Goal: Task Accomplishment & Management: Use online tool/utility

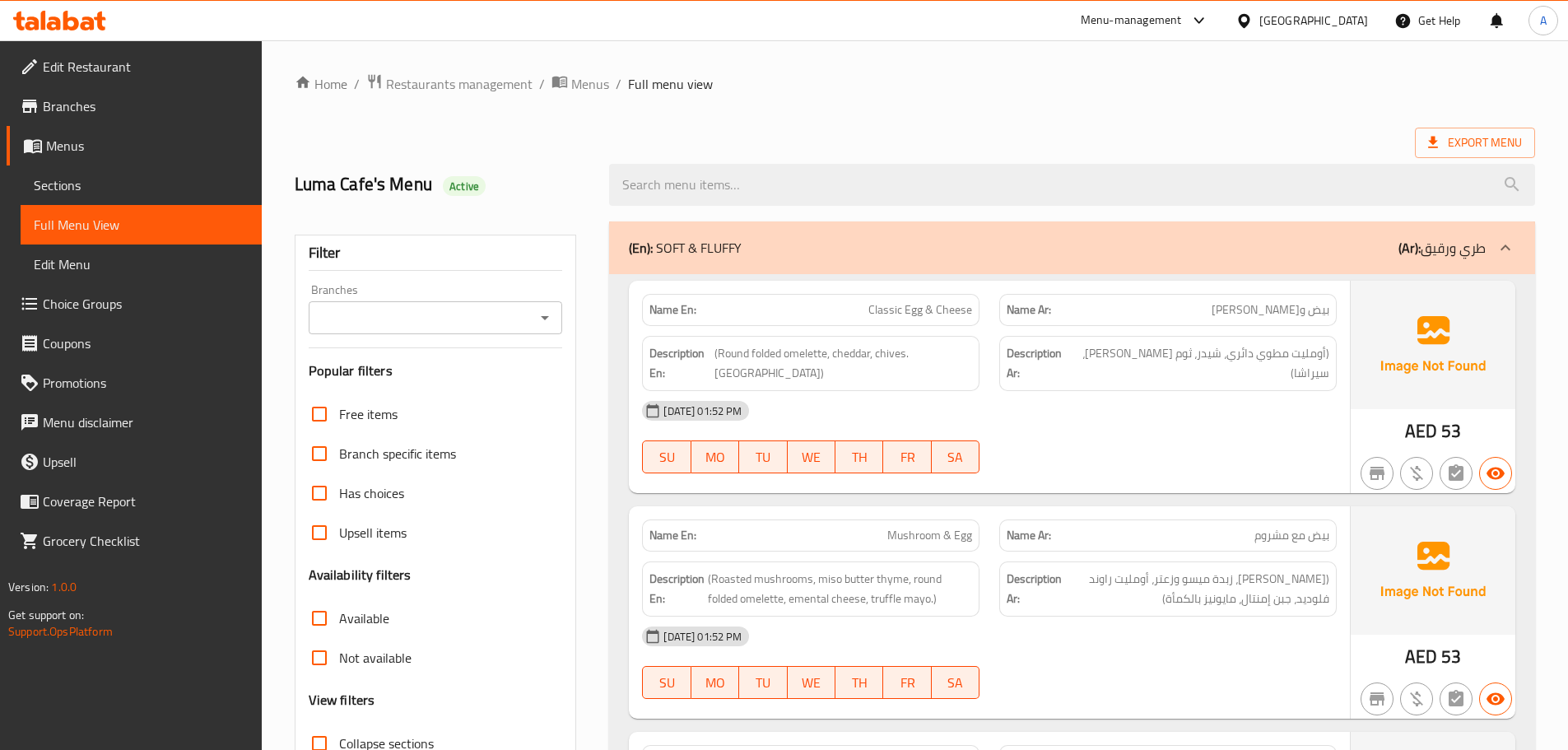
click at [981, 142] on div "Export Menu" at bounding box center [915, 142] width 1240 height 30
click at [900, 133] on div "Export Menu" at bounding box center [915, 142] width 1240 height 30
click at [320, 178] on h2 "Luma Cafe's Menu Active" at bounding box center [442, 184] width 296 height 25
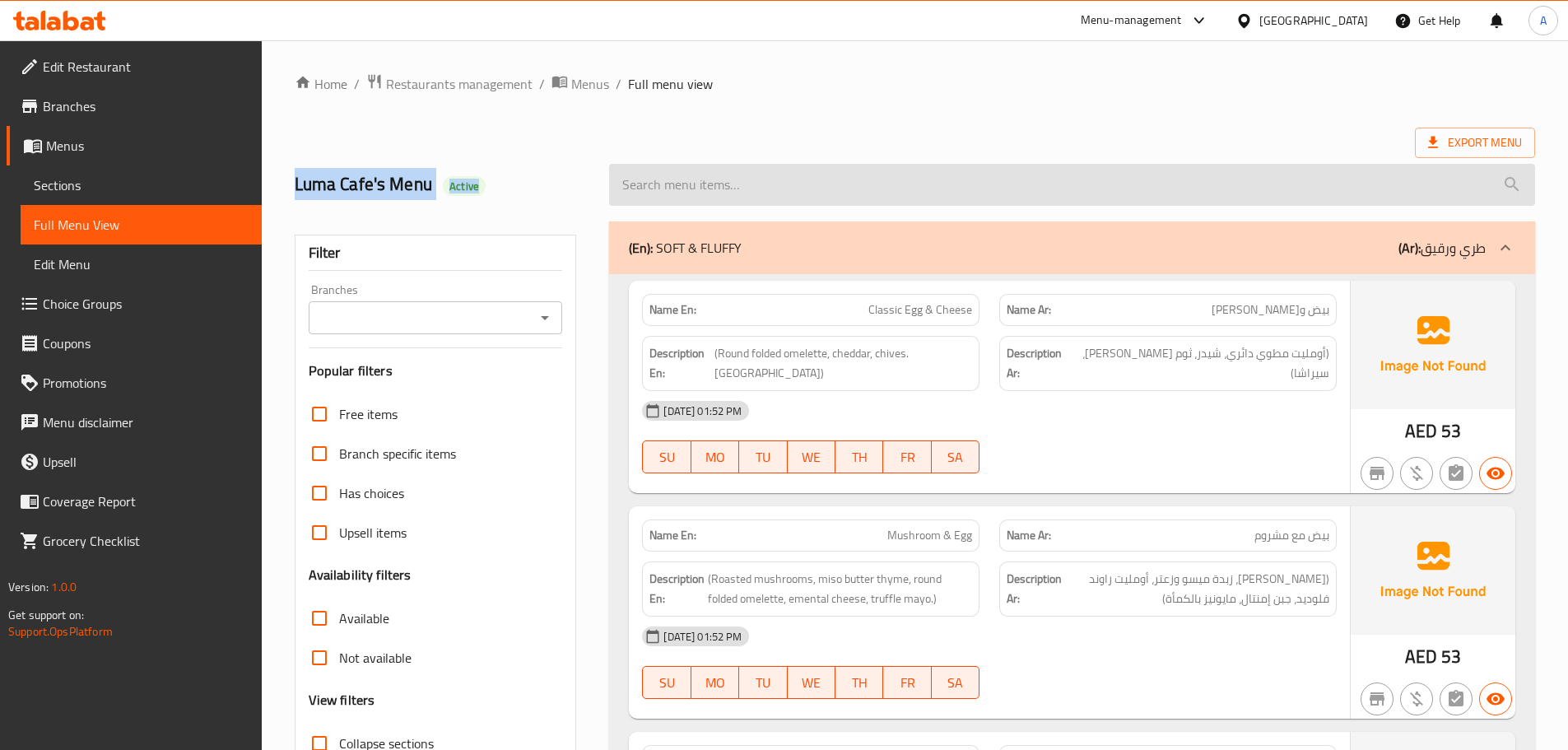
drag, startPoint x: 320, startPoint y: 178, endPoint x: 678, endPoint y: 171, distance: 358.1
click at [497, 184] on h2 "Luma Cafe's Menu Active" at bounding box center [442, 184] width 296 height 25
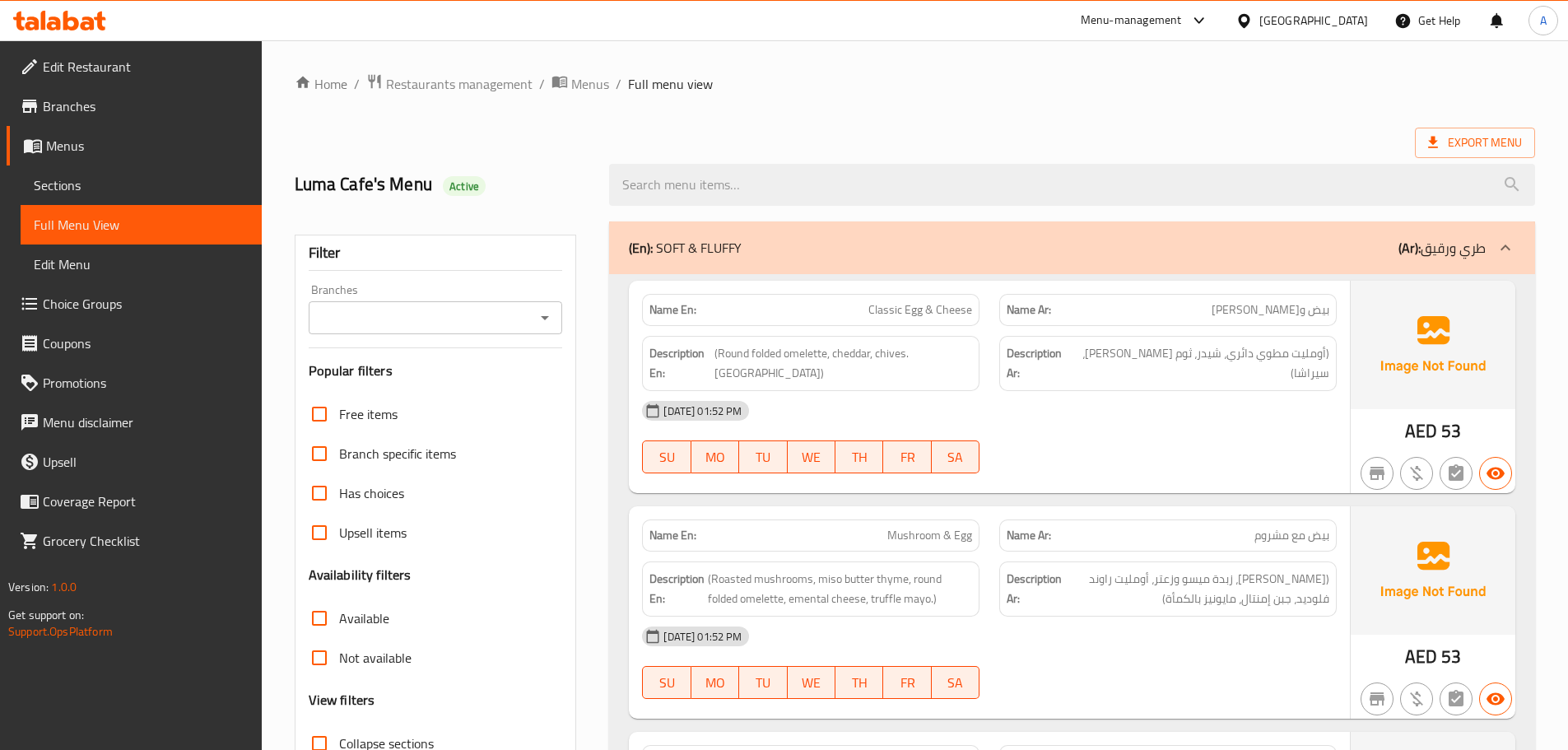
click at [936, 135] on div "Export Menu" at bounding box center [915, 142] width 1240 height 30
click at [1140, 408] on div "[DATE] 01:52 PM" at bounding box center [989, 410] width 715 height 40
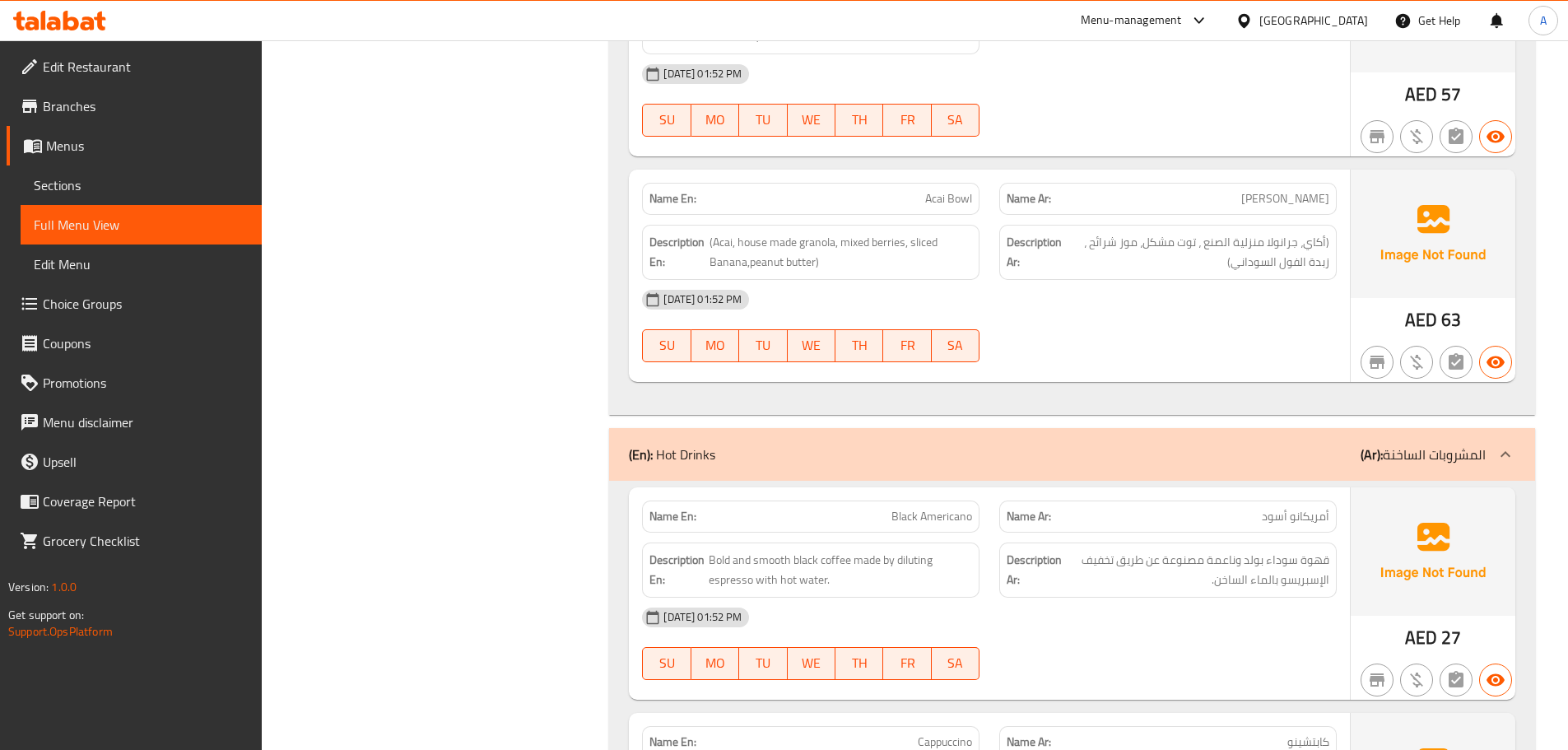
drag, startPoint x: 868, startPoint y: 446, endPoint x: 1130, endPoint y: 540, distance: 278.4
click at [1093, 517] on div "Name En: Black Americano Name Ar: أمريكانو أسود Description En: Bold and smooth…" at bounding box center [989, 593] width 721 height 212
click at [1131, 597] on div "[DATE] 01:52 PM" at bounding box center [989, 617] width 715 height 40
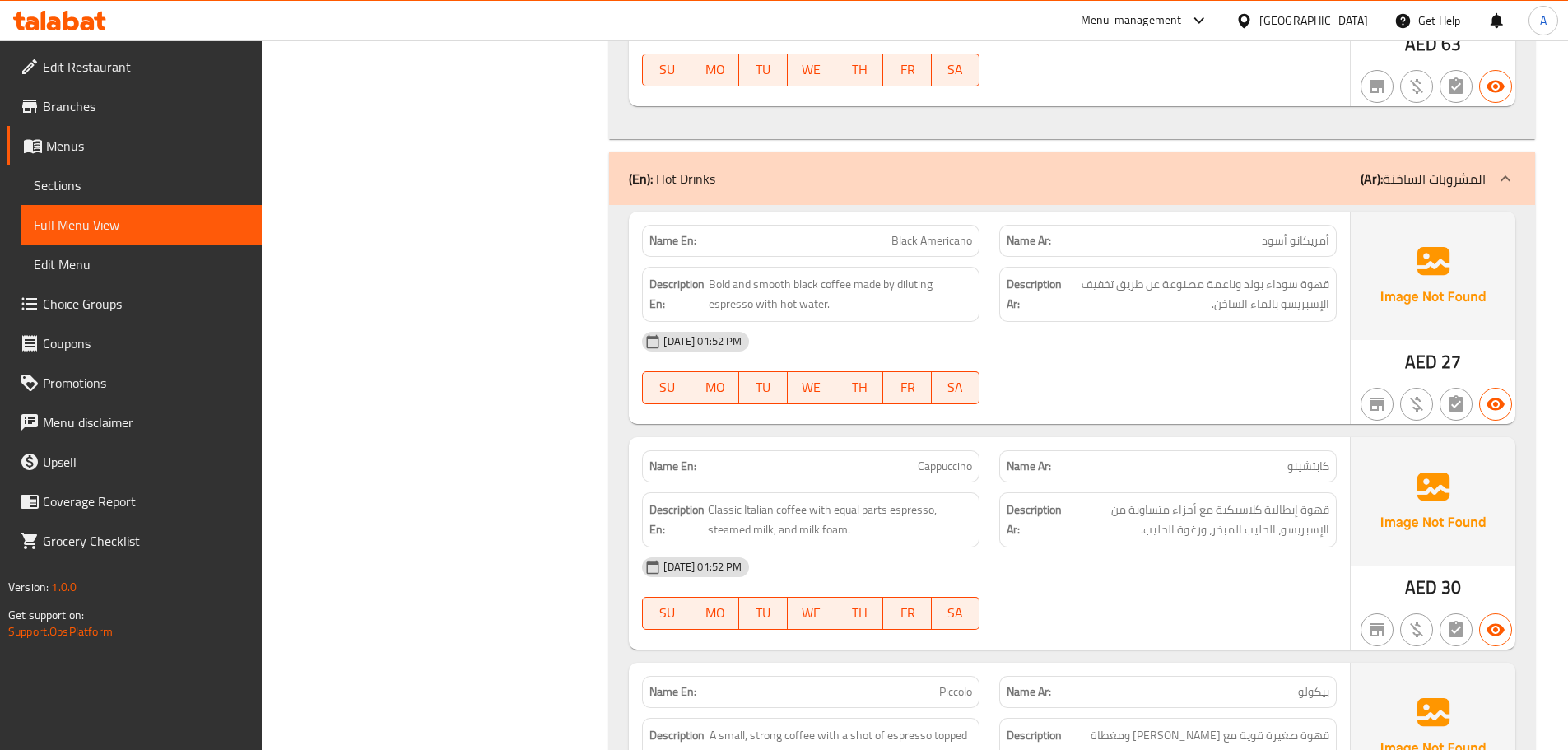
scroll to position [5453, 0]
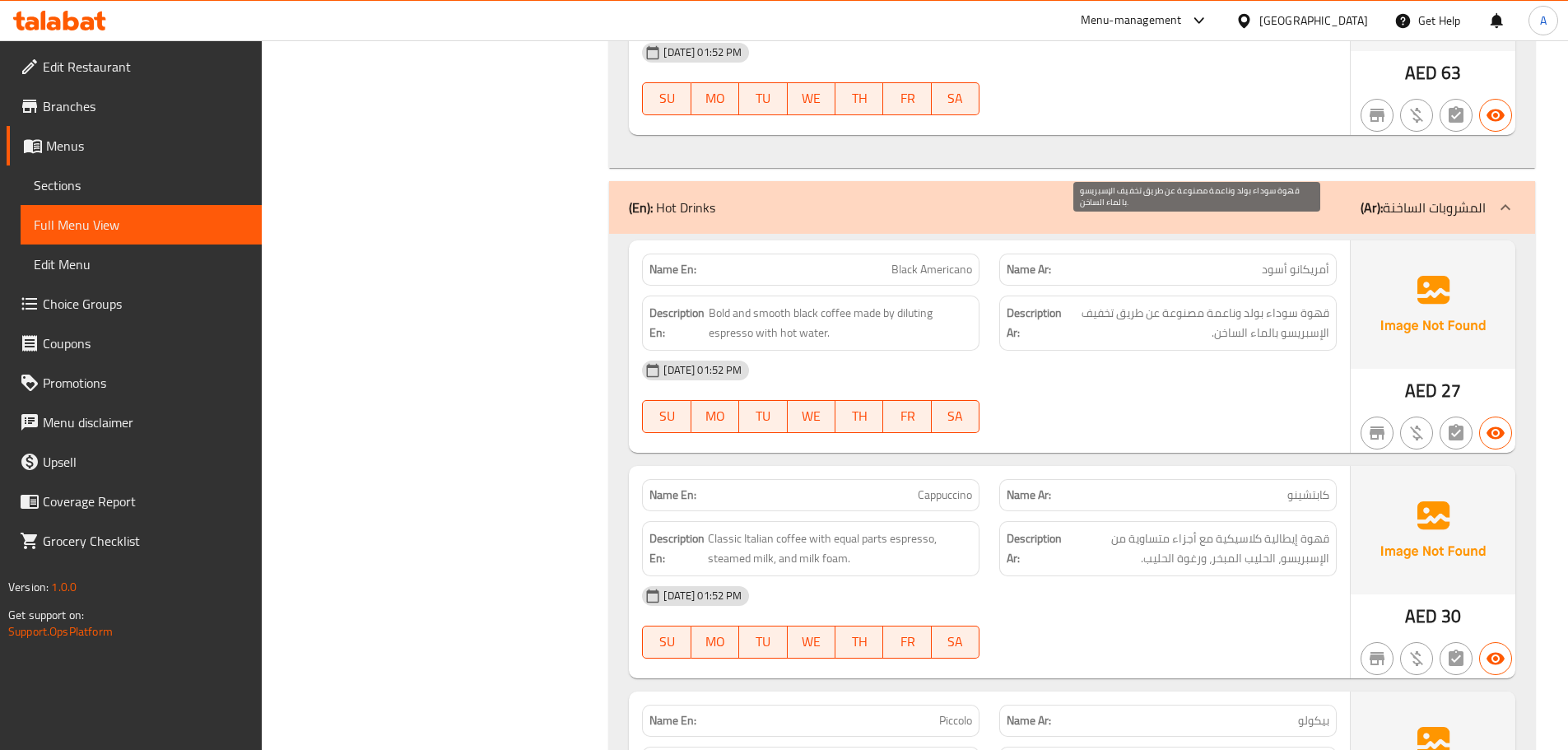
drag, startPoint x: 1220, startPoint y: 258, endPoint x: 1219, endPoint y: 333, distance: 75.0
click at [1220, 303] on span "قهوة سوداء بولد وناعمة مصنوعة عن طريق تخفيف الإسبريسو بالماء الساخن." at bounding box center [1196, 322] width 264 height 41
click at [1219, 351] on div "[DATE] 01:52 PM SU MO TU WE TH FR SA" at bounding box center [989, 397] width 715 height 92
drag, startPoint x: 928, startPoint y: 411, endPoint x: 1078, endPoint y: 354, distance: 160.5
click at [999, 469] on div "Name En: Cappuccino Name Ar: كابتشينو" at bounding box center [989, 495] width 715 height 52
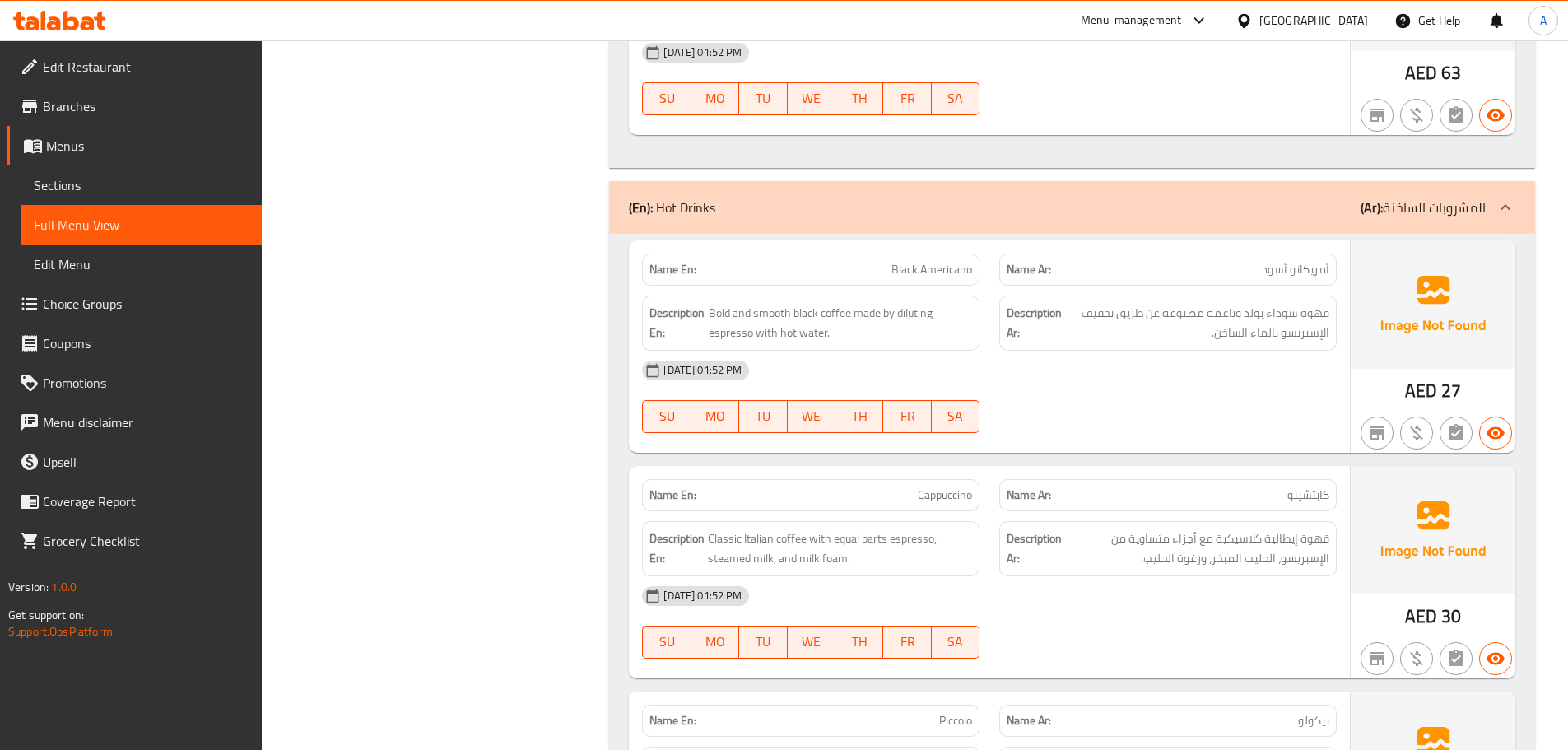
click at [1083, 423] on div at bounding box center [1167, 433] width 357 height 20
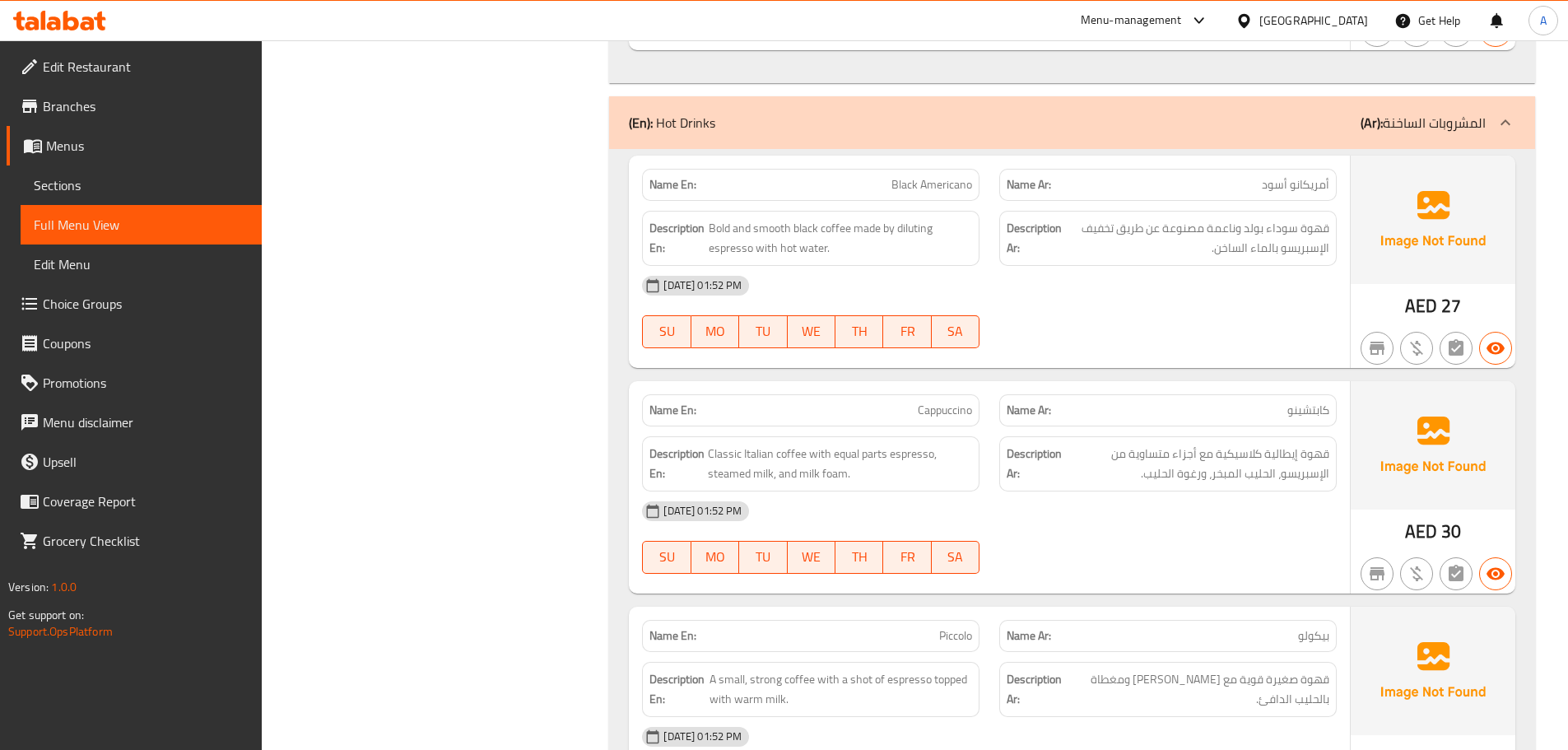
scroll to position [5616, 0]
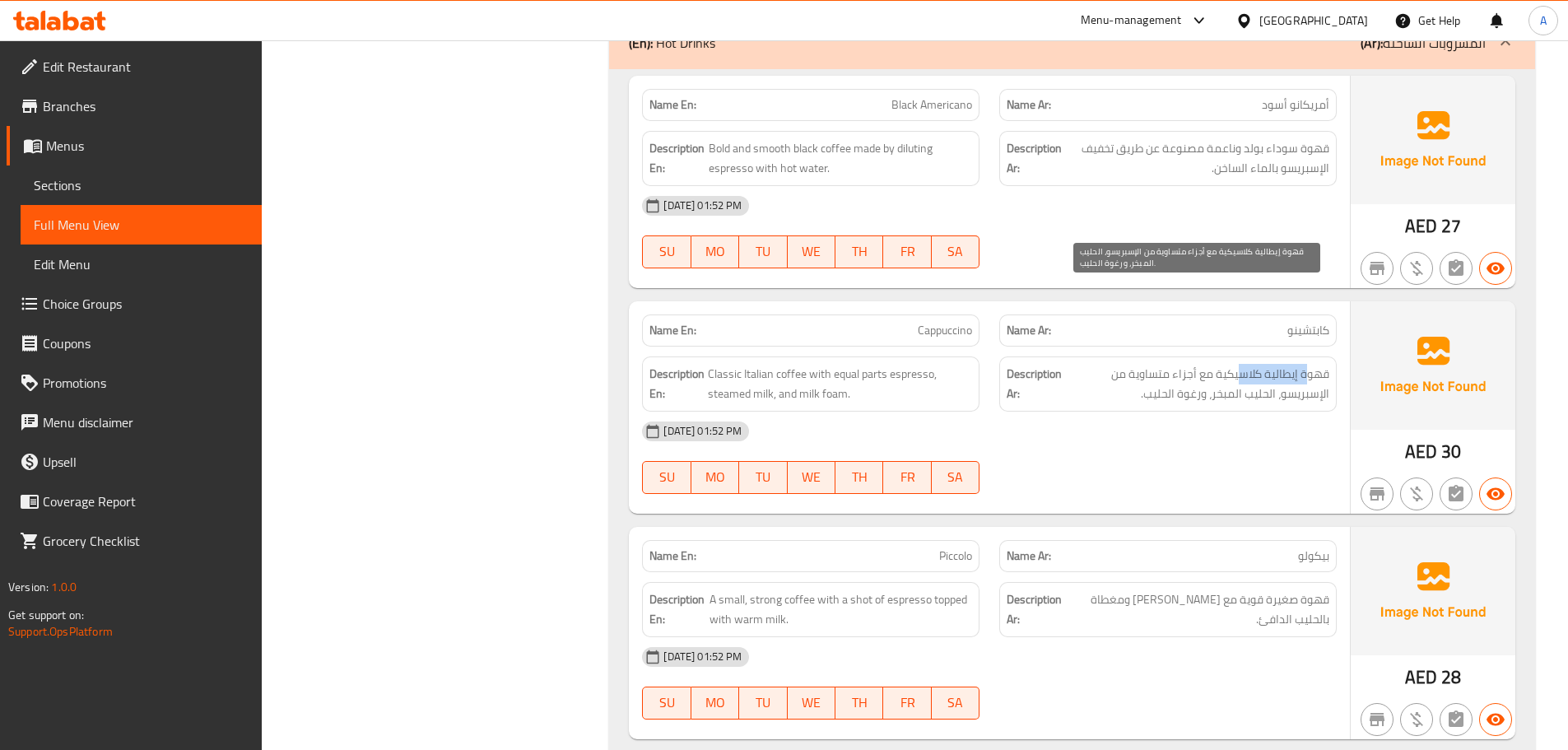
drag, startPoint x: 1309, startPoint y: 299, endPoint x: 1234, endPoint y: 303, distance: 75.1
click at [1235, 364] on span "قهوة إيطالية كلاسيكية مع أجزاء متساوية من الإسبريسو، الحليب المبخر، ورغوة الحلي…" at bounding box center [1196, 384] width 264 height 41
click at [1244, 411] on div "[DATE] 01:52 PM SU MO TU WE TH FR SA" at bounding box center [989, 457] width 715 height 92
drag, startPoint x: 874, startPoint y: 234, endPoint x: 1148, endPoint y: 374, distance: 307.7
click at [1083, 337] on div "Name En: Cappuccino Name Ar: كابتشينو Description En: Classic Italian coffee wi…" at bounding box center [989, 407] width 721 height 212
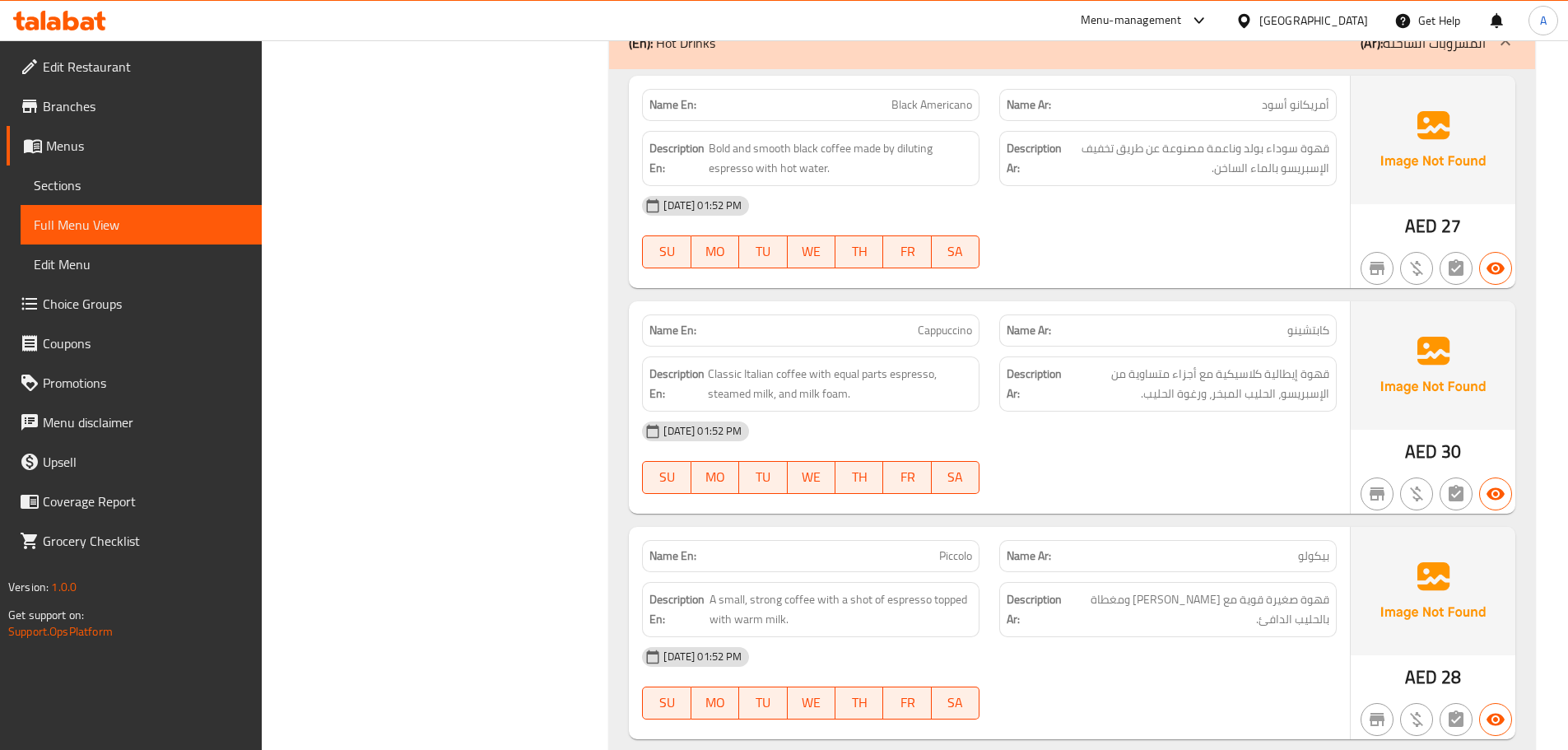
click at [1148, 411] on div "[DATE] 01:52 PM SU MO TU WE TH FR SA" at bounding box center [989, 457] width 715 height 92
drag, startPoint x: 1149, startPoint y: 209, endPoint x: 1146, endPoint y: 219, distance: 10.4
drag, startPoint x: 1315, startPoint y: 294, endPoint x: 1217, endPoint y: 289, distance: 98.1
click at [1218, 364] on span "قهوة إيطالية كلاسيكية مع أجزاء متساوية من الإسبريسو، الحليب المبخر، ورغوة الحلي…" at bounding box center [1196, 384] width 264 height 41
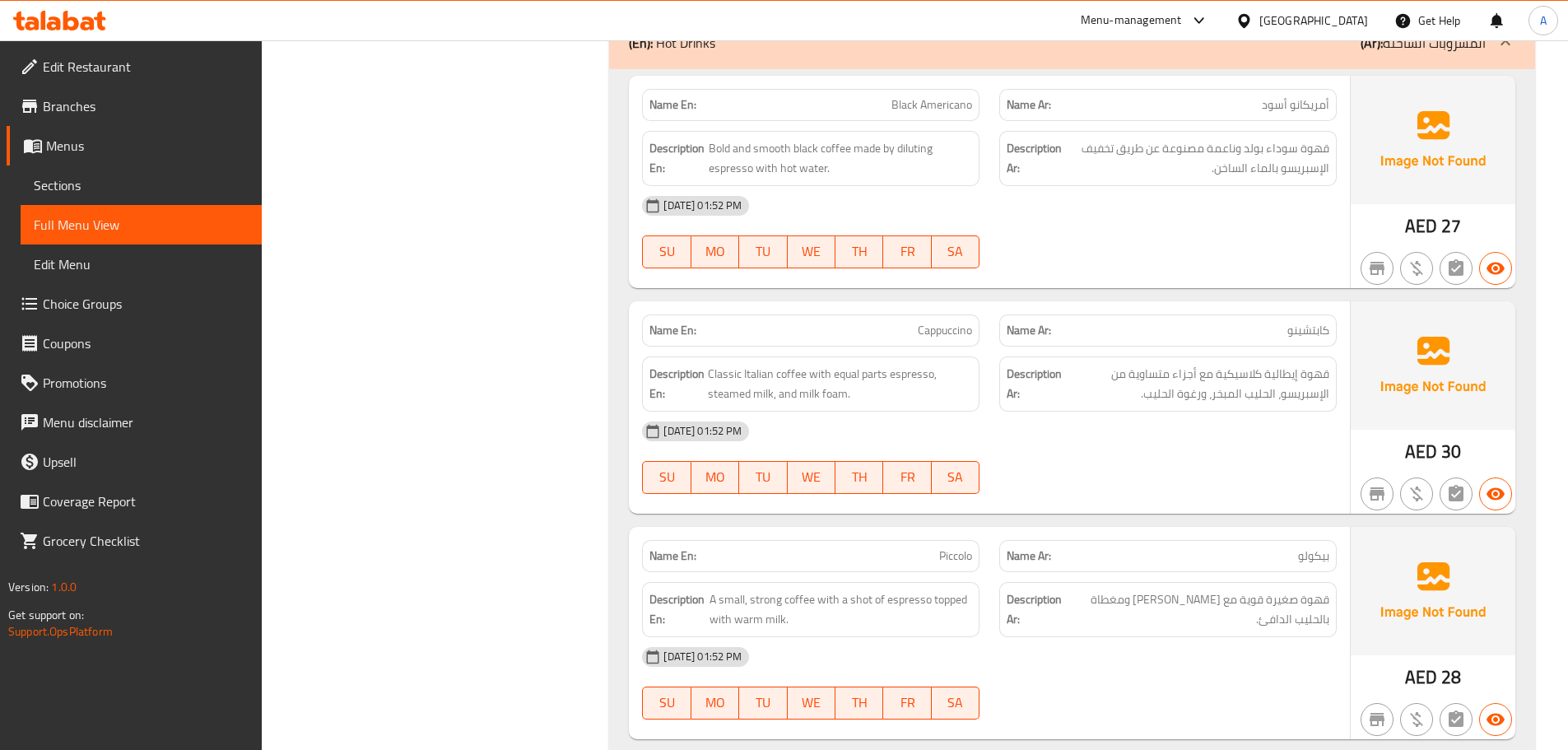
click at [1211, 259] on div at bounding box center [1167, 268] width 357 height 20
drag, startPoint x: 1184, startPoint y: 292, endPoint x: 1145, endPoint y: 296, distance: 39.2
click at [1146, 364] on span "قهوة إيطالية كلاسيكية مع أجزاء متساوية من الإسبريسو، الحليب المبخر، ورغوة الحلي…" at bounding box center [1196, 384] width 264 height 41
click at [1227, 411] on div "[DATE] 01:52 PM SU MO TU WE TH FR SA" at bounding box center [989, 457] width 715 height 92
drag, startPoint x: 1244, startPoint y: 309, endPoint x: 1153, endPoint y: 313, distance: 91.1
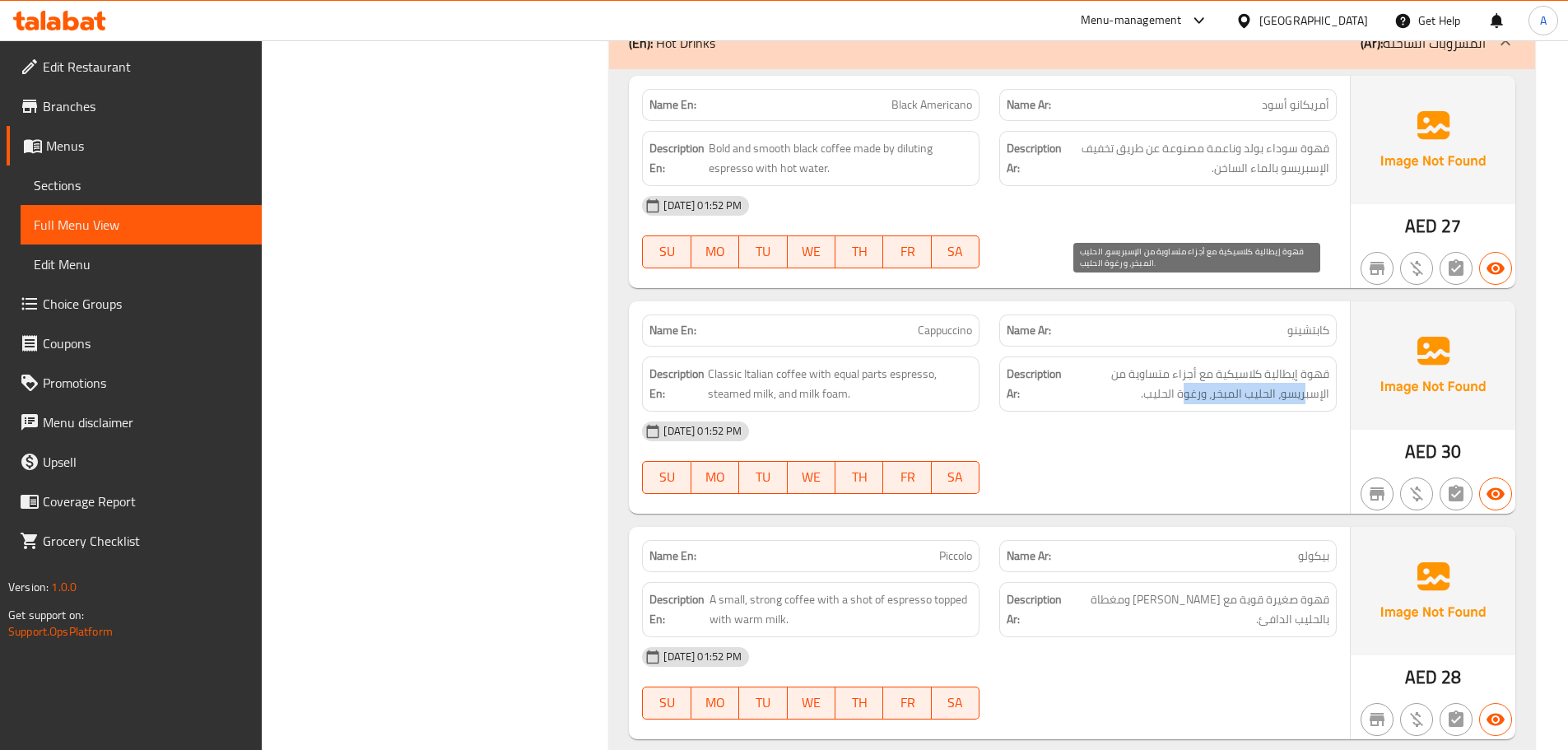
click at [1154, 364] on span "قهوة إيطالية كلاسيكية مع أجزاء متساوية من الإسبريسو، الحليب المبخر، ورغوة الحلي…" at bounding box center [1196, 384] width 264 height 41
click at [1190, 364] on span "قهوة إيطالية كلاسيكية مع أجزاء متساوية من الإسبريسو، الحليب المبخر، ورغوة الحلي…" at bounding box center [1196, 384] width 264 height 41
click at [1189, 411] on div "[DATE] 01:52 PM" at bounding box center [989, 431] width 715 height 40
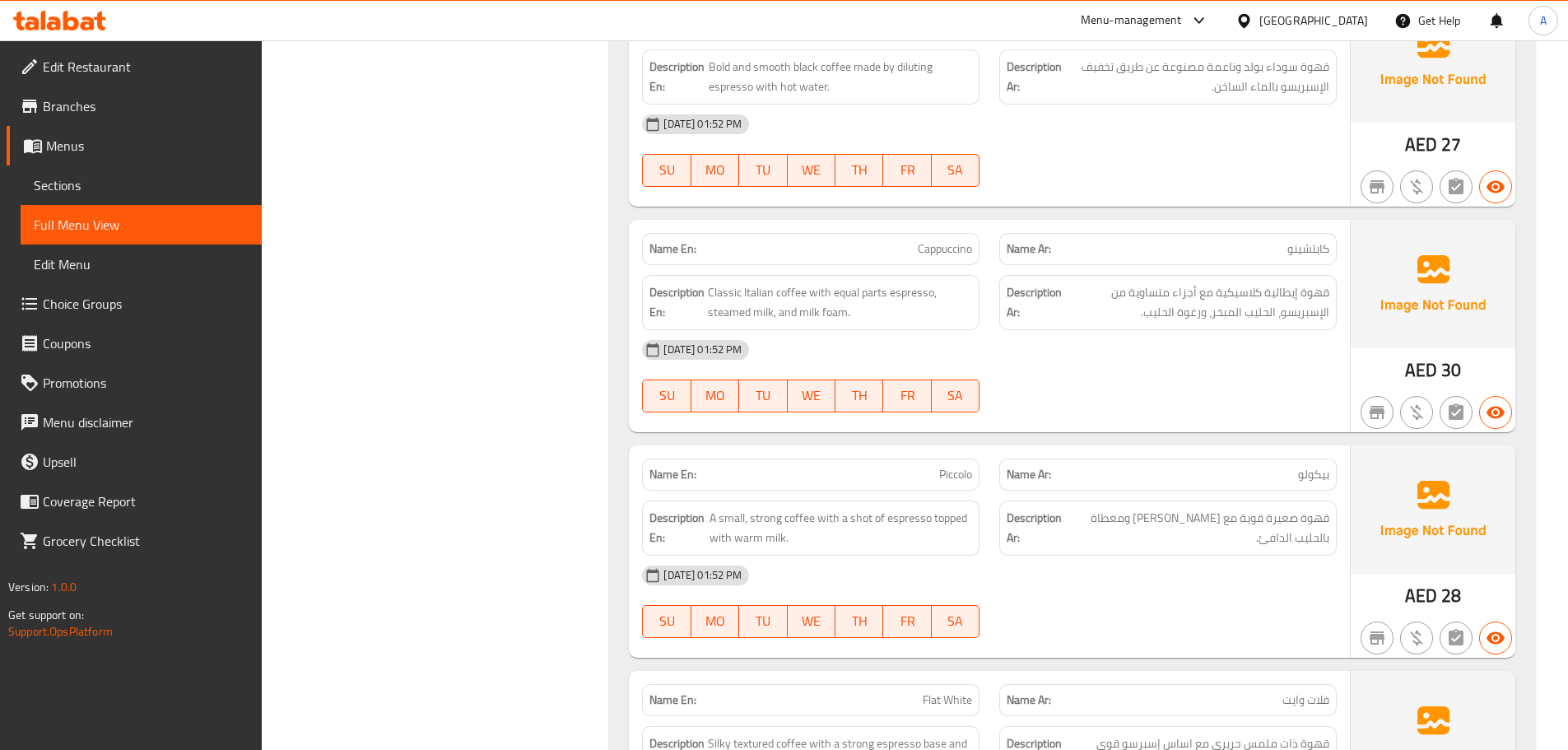
scroll to position [5699, 0]
drag, startPoint x: 878, startPoint y: 385, endPoint x: 1112, endPoint y: 473, distance: 250.0
click at [1068, 445] on div "Name En: Piccolo Name Ar: بيكولو Description En: A small, strong coffee with a …" at bounding box center [989, 551] width 721 height 212
click at [1112, 499] on div "Description Ar: قهوة صغيرة قوية مع شوت إسبريسو ومغطاة بالحليب الدافئ." at bounding box center [1167, 527] width 337 height 55
click at [1313, 507] on span "قهوة صغيرة قوية مع [PERSON_NAME] ومغطاة بالحليب الدافئ." at bounding box center [1198, 527] width 261 height 41
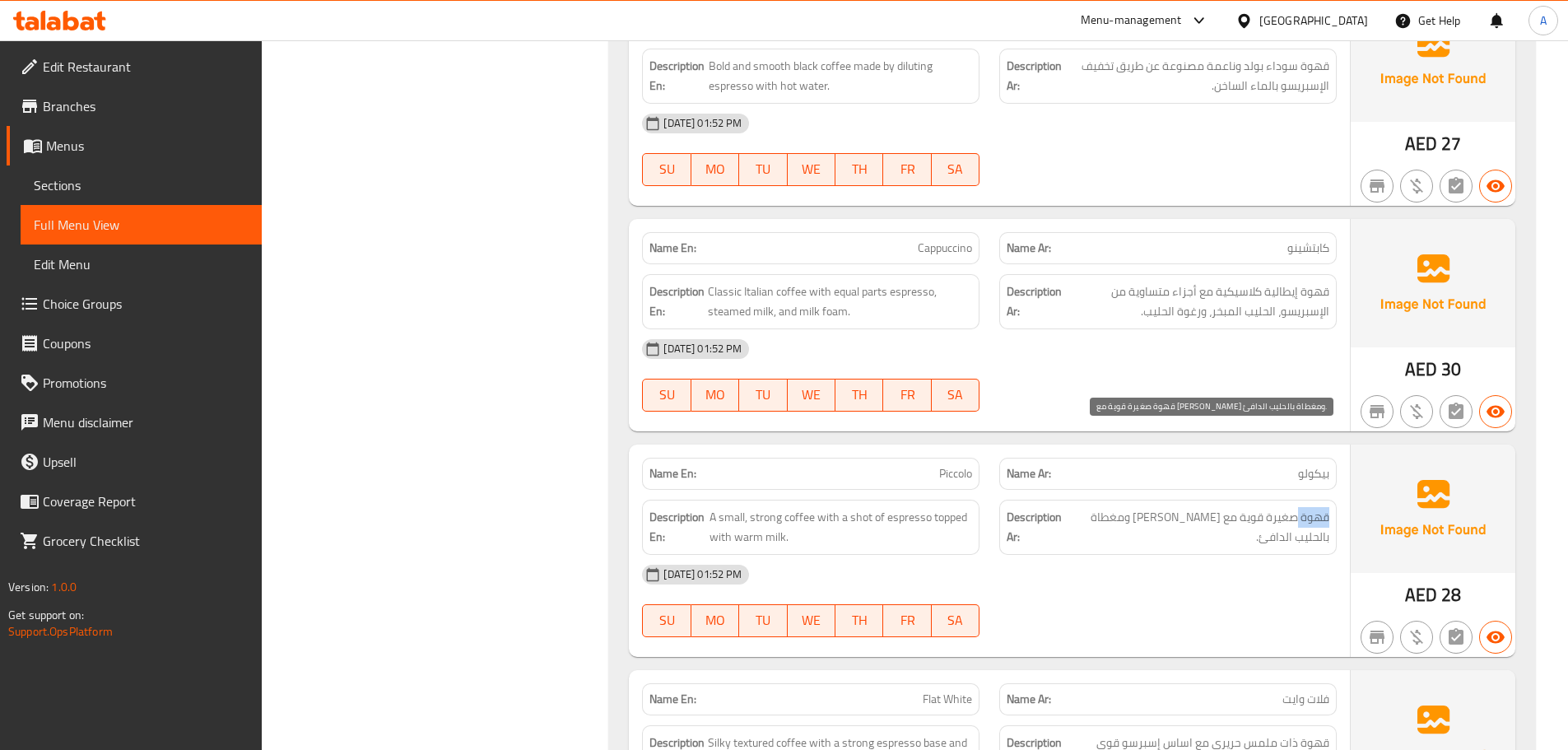
click at [1313, 507] on span "قهوة صغيرة قوية مع [PERSON_NAME] ومغطاة بالحليب الدافئ." at bounding box center [1198, 527] width 261 height 41
click at [1304, 554] on div "[DATE] 01:52 PM SU MO TU WE TH FR SA" at bounding box center [989, 600] width 715 height 92
click at [1196, 507] on span "قهوة صغيرة قوية مع [PERSON_NAME] ومغطاة بالحليب الدافئ." at bounding box center [1198, 527] width 261 height 41
drag, startPoint x: 1110, startPoint y: 427, endPoint x: 1102, endPoint y: 443, distance: 17.9
click at [1107, 507] on span "قهوة صغيرة قوية مع [PERSON_NAME] ومغطاة بالحليب الدافئ." at bounding box center [1198, 527] width 261 height 41
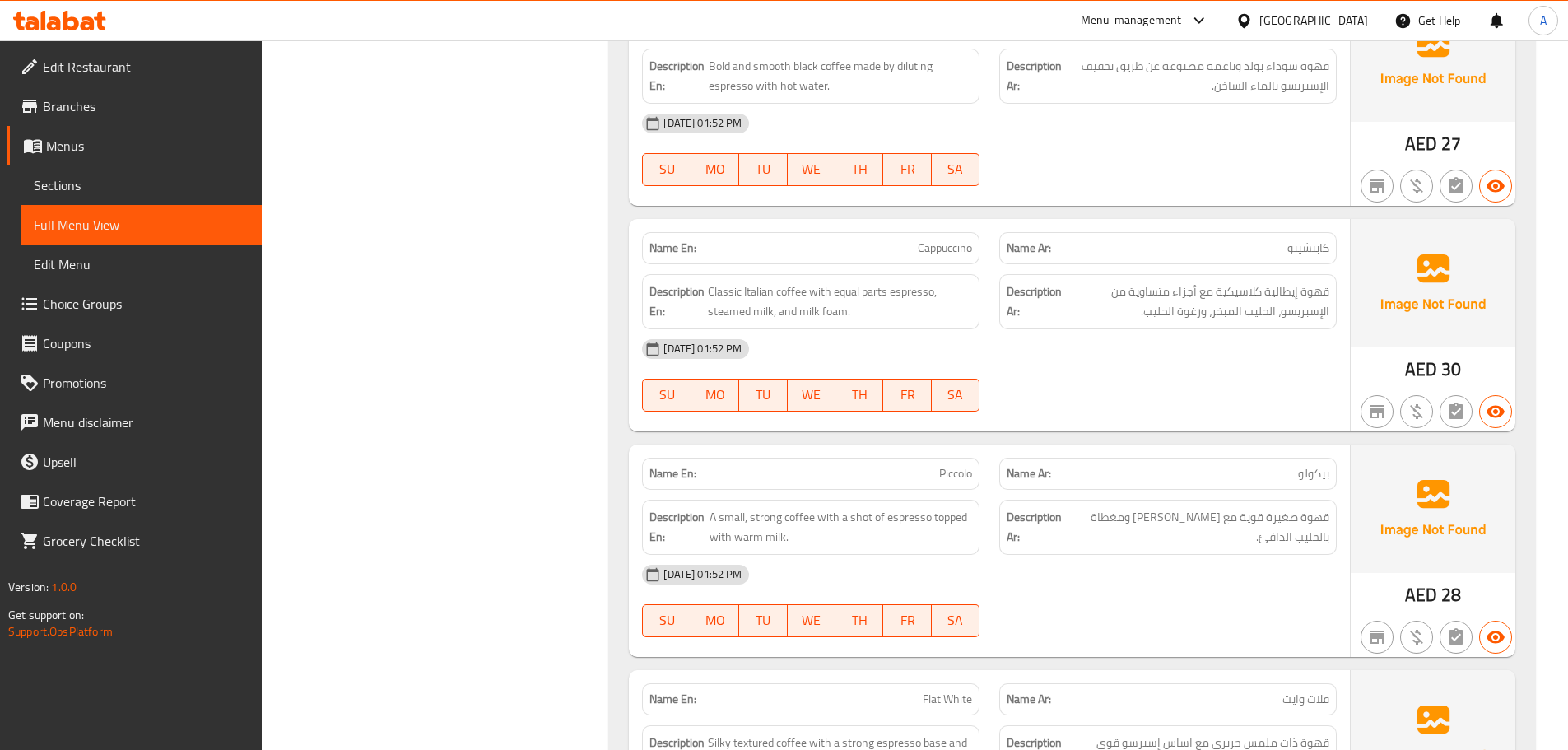
click at [1151, 554] on div "[DATE] 01:52 PM SU MO TU WE TH FR SA" at bounding box center [989, 600] width 715 height 92
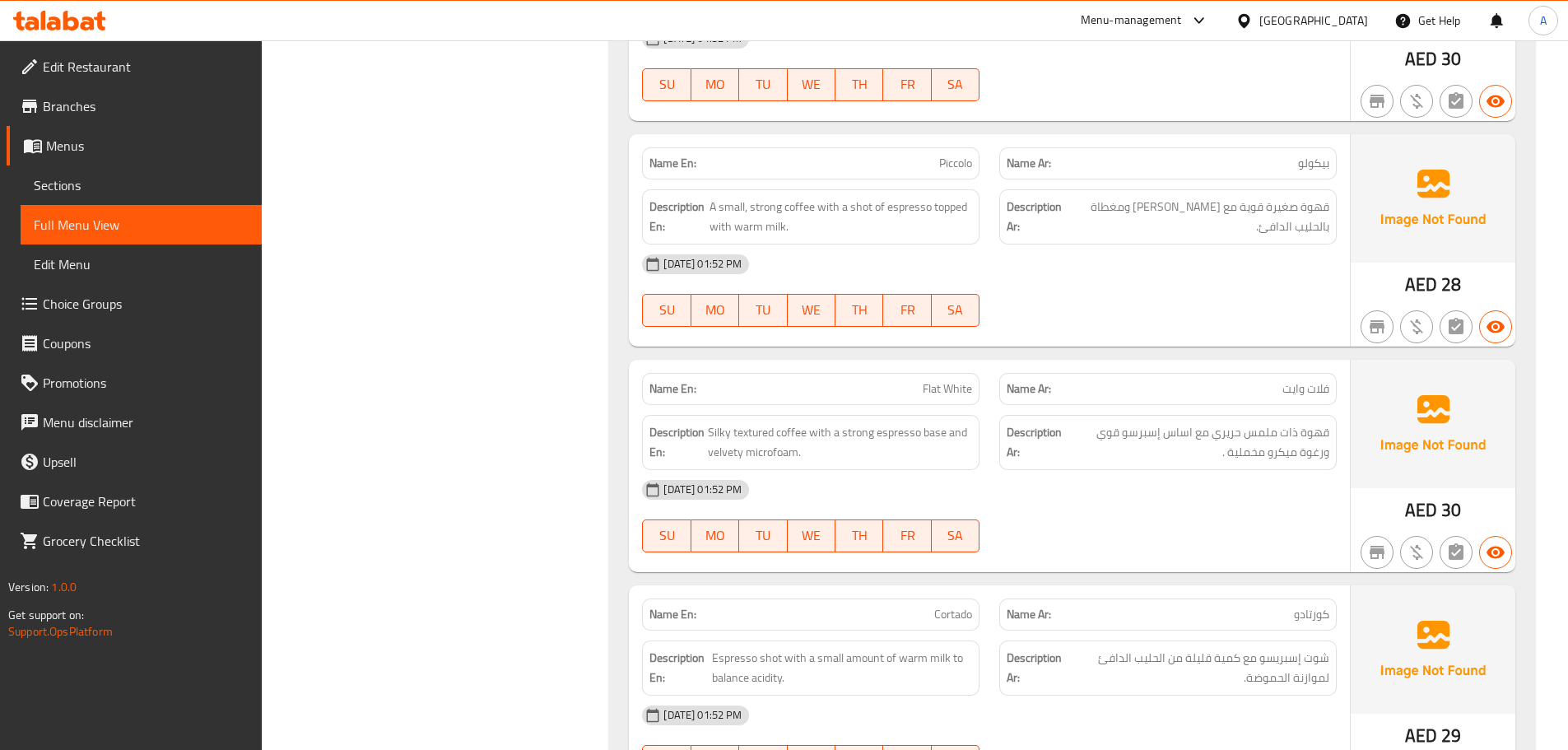
scroll to position [6028, 0]
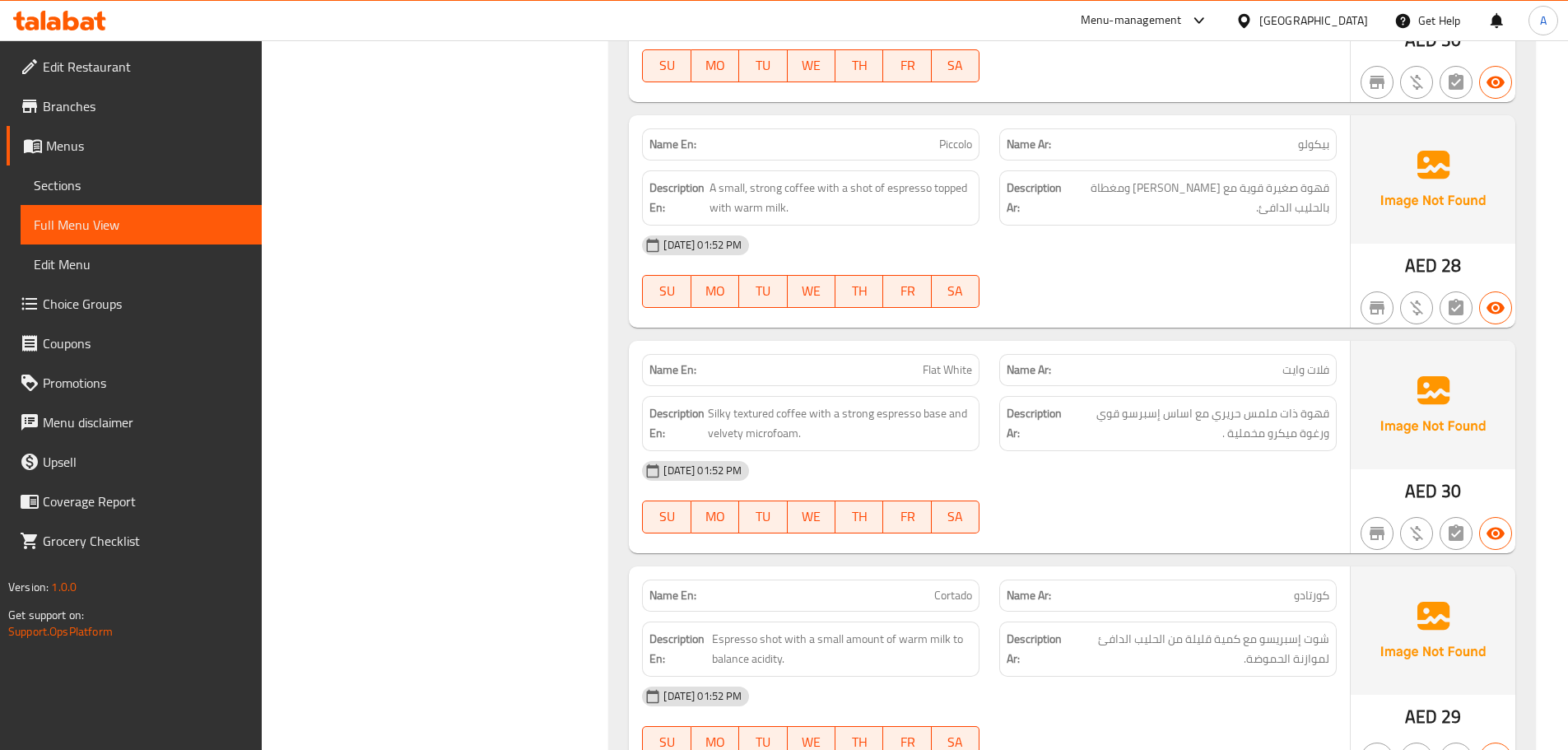
click at [1164, 451] on div "[DATE] 01:52 PM SU MO TU WE TH FR SA" at bounding box center [989, 497] width 715 height 92
drag, startPoint x: 879, startPoint y: 266, endPoint x: 1062, endPoint y: 353, distance: 202.6
click at [1034, 341] on div "Name En: Flat White Name Ar: فلات وايت Description En: Silky textured coffee wi…" at bounding box center [989, 447] width 721 height 212
click at [1078, 451] on div "[DATE] 01:52 PM" at bounding box center [989, 471] width 715 height 40
drag, startPoint x: 1143, startPoint y: 338, endPoint x: 1163, endPoint y: 447, distance: 110.8
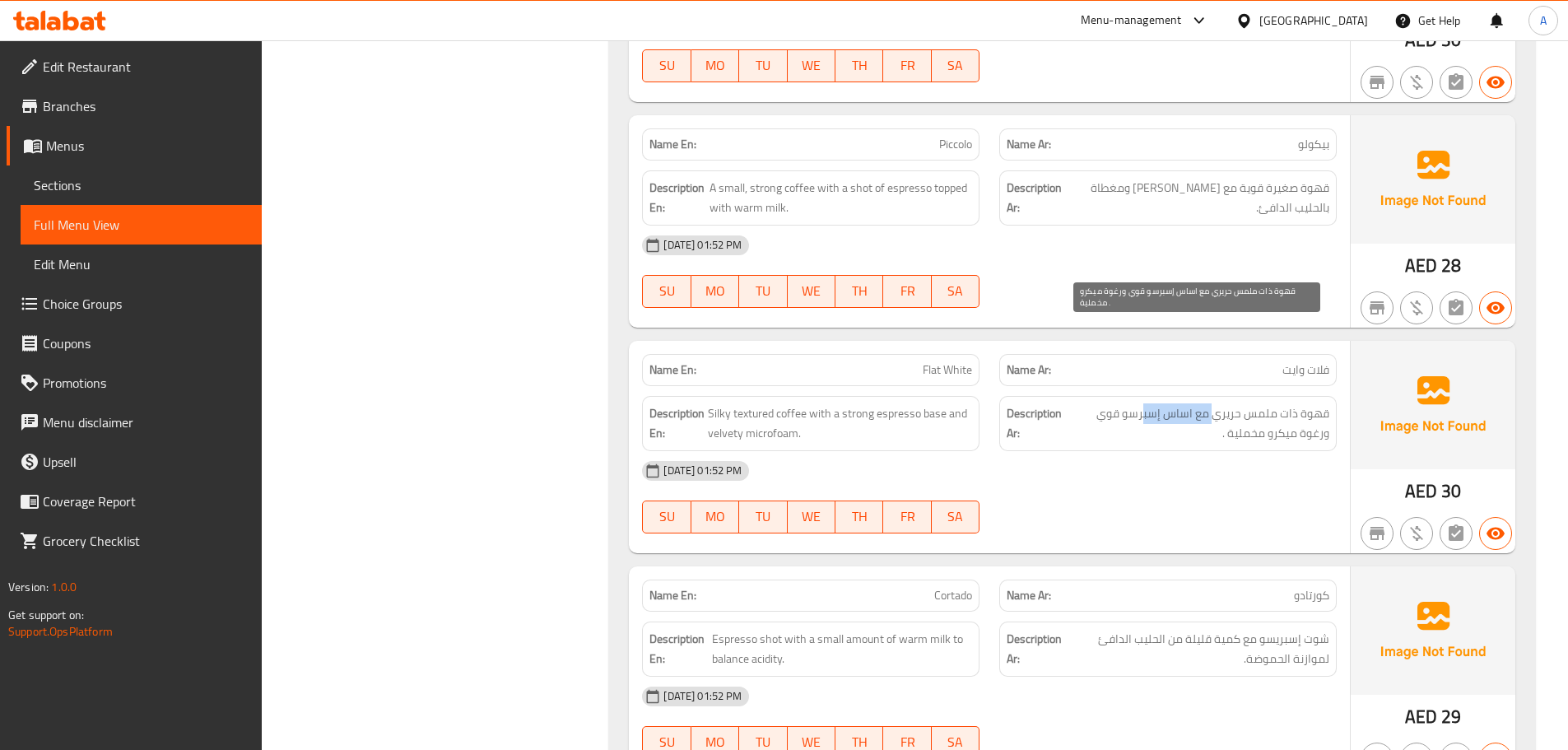
click at [1140, 396] on div "Description Ar: قهوة ذات ملمس حريري مع اساس إسبرسو قوي ورغوة ميكرو مخملية ." at bounding box center [1167, 423] width 337 height 55
click at [1163, 523] on div at bounding box center [1167, 533] width 357 height 20
click at [1202, 403] on span "قهوة ذات ملمس حريري مع اساس إسبرسو قوي ورغوة ميكرو مخملية ." at bounding box center [1196, 423] width 264 height 41
click at [1225, 451] on div "[DATE] 01:52 PM SU MO TU WE TH FR SA" at bounding box center [989, 497] width 715 height 92
drag, startPoint x: 1194, startPoint y: 334, endPoint x: 1240, endPoint y: 390, distance: 72.5
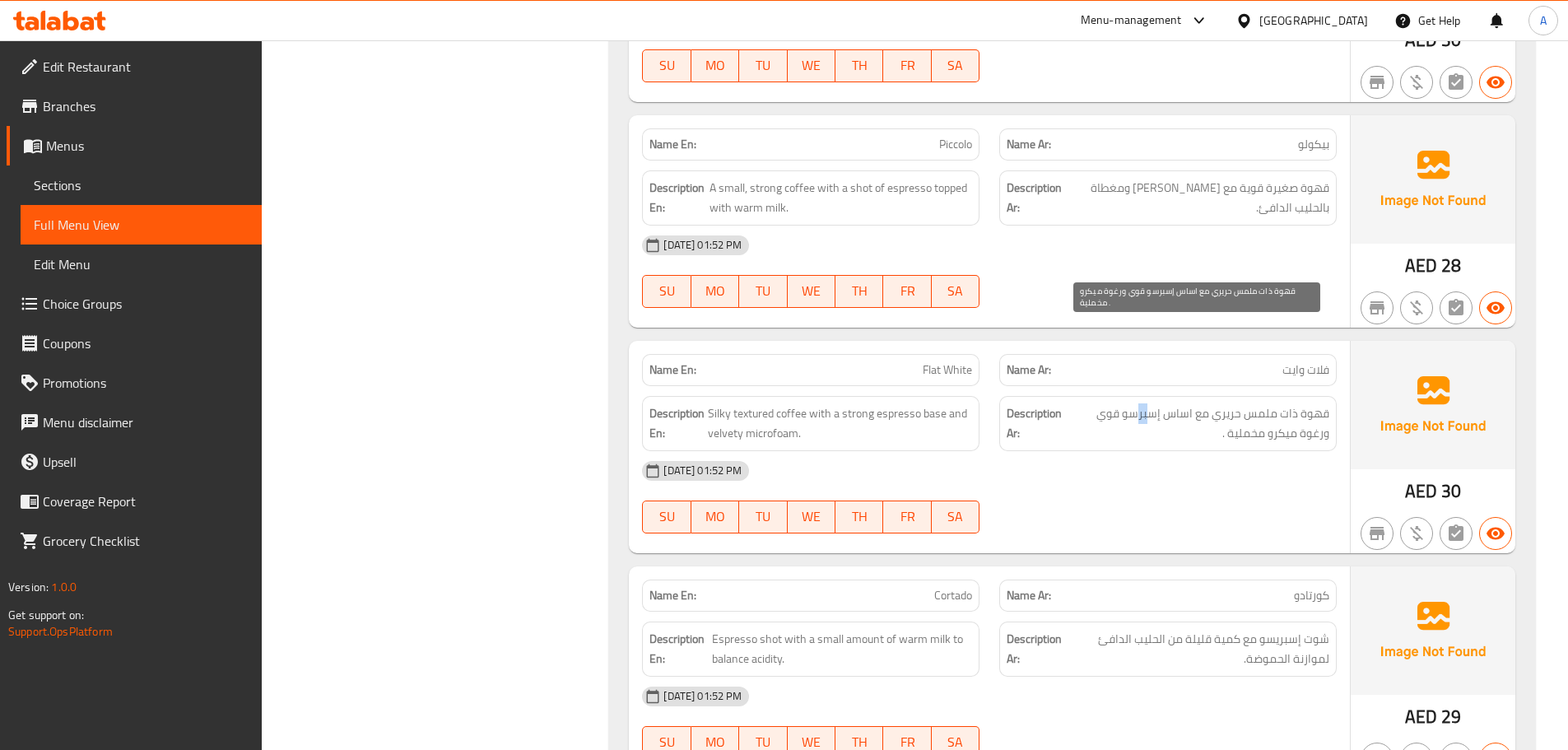
click at [1243, 403] on span "قهوة ذات ملمس حريري مع اساس إسبرسو قوي ورغوة ميكرو مخملية ." at bounding box center [1196, 423] width 264 height 41
click at [1240, 451] on div "[DATE] 01:52 PM" at bounding box center [989, 471] width 715 height 40
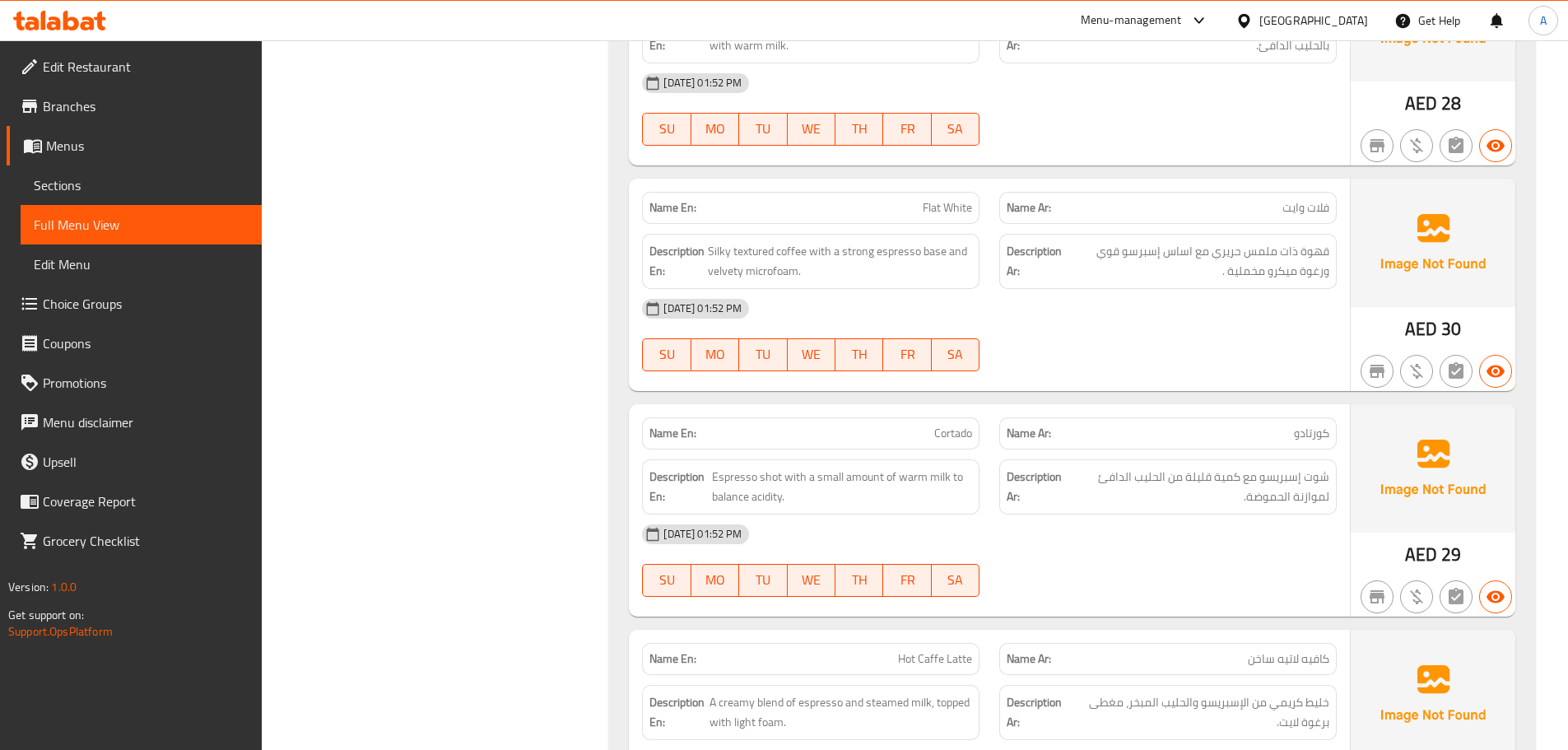
scroll to position [6193, 0]
drag, startPoint x: 945, startPoint y: 391, endPoint x: 1121, endPoint y: 385, distance: 176.1
click at [1047, 447] on div "Description En: Espresso shot with a small amount of warm milk to balance acidi…" at bounding box center [989, 484] width 715 height 75
click at [1159, 447] on div "Description Ar: شوت إسبريسو مع كمية قليلة من الحليب الدافئ لموازنة الحموضة." at bounding box center [1167, 484] width 357 height 75
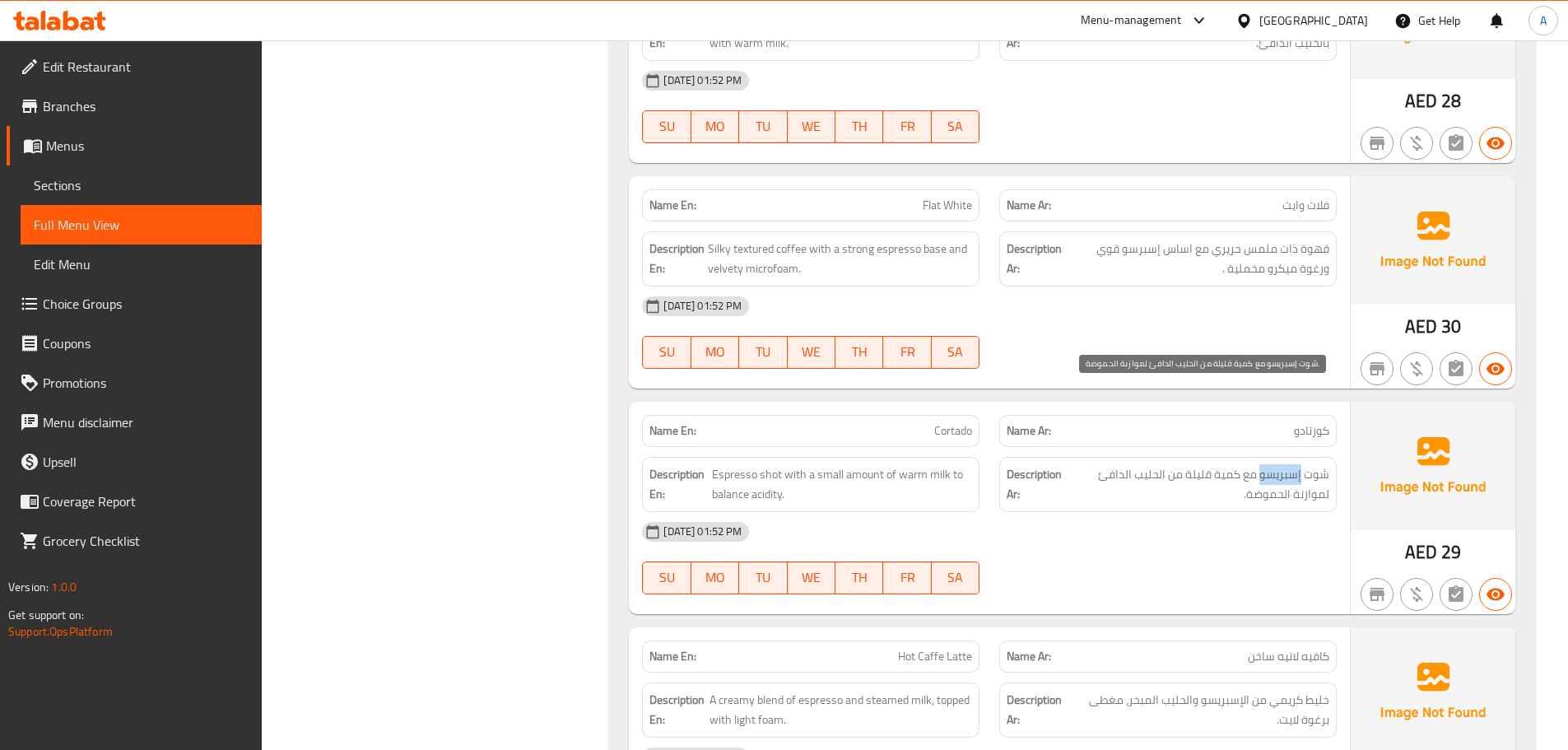
drag, startPoint x: 1297, startPoint y: 391, endPoint x: 1233, endPoint y: 447, distance: 85.0
click at [1236, 464] on span "شوت إسبريسو مع كمية قليلة من الحليب الدافئ لموازنة الحموضة." at bounding box center [1198, 484] width 261 height 41
click at [1236, 512] on div "[DATE] 01:52 PM SU MO TU WE TH FR SA" at bounding box center [989, 558] width 715 height 92
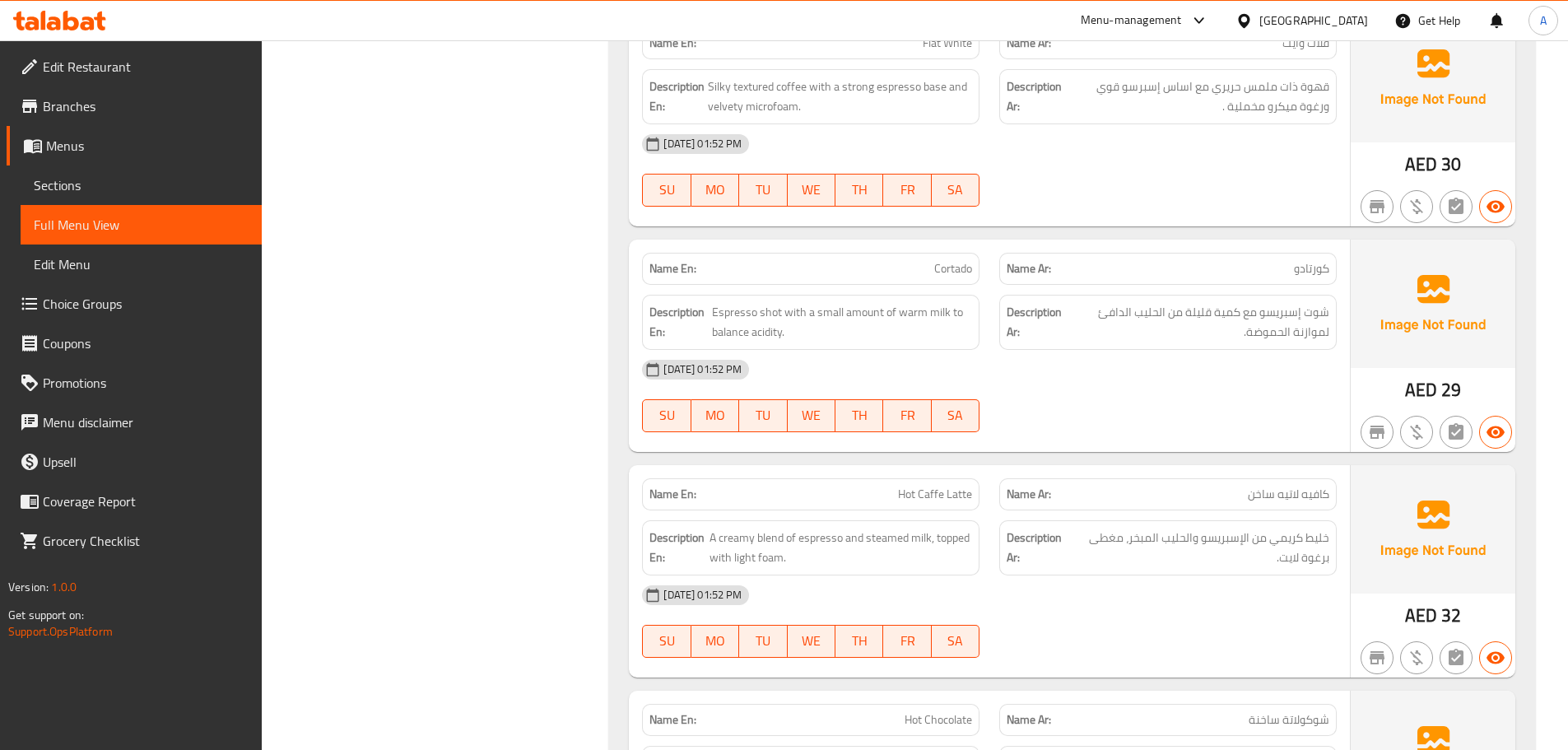
scroll to position [6358, 0]
drag, startPoint x: 853, startPoint y: 403, endPoint x: 1038, endPoint y: 463, distance: 194.5
click at [1007, 463] on div "Name En: Hot Caffe Latte Name Ar: كافيه لاتيه ساخن Description En: A creamy ble…" at bounding box center [989, 569] width 721 height 212
click at [1059, 572] on div "[DATE] 01:52 PM" at bounding box center [989, 592] width 715 height 40
click at [1221, 525] on span "خليط كريمي من الإسبريسو والحليب المبخر، مغطى برغوة لايت." at bounding box center [1200, 545] width 258 height 41
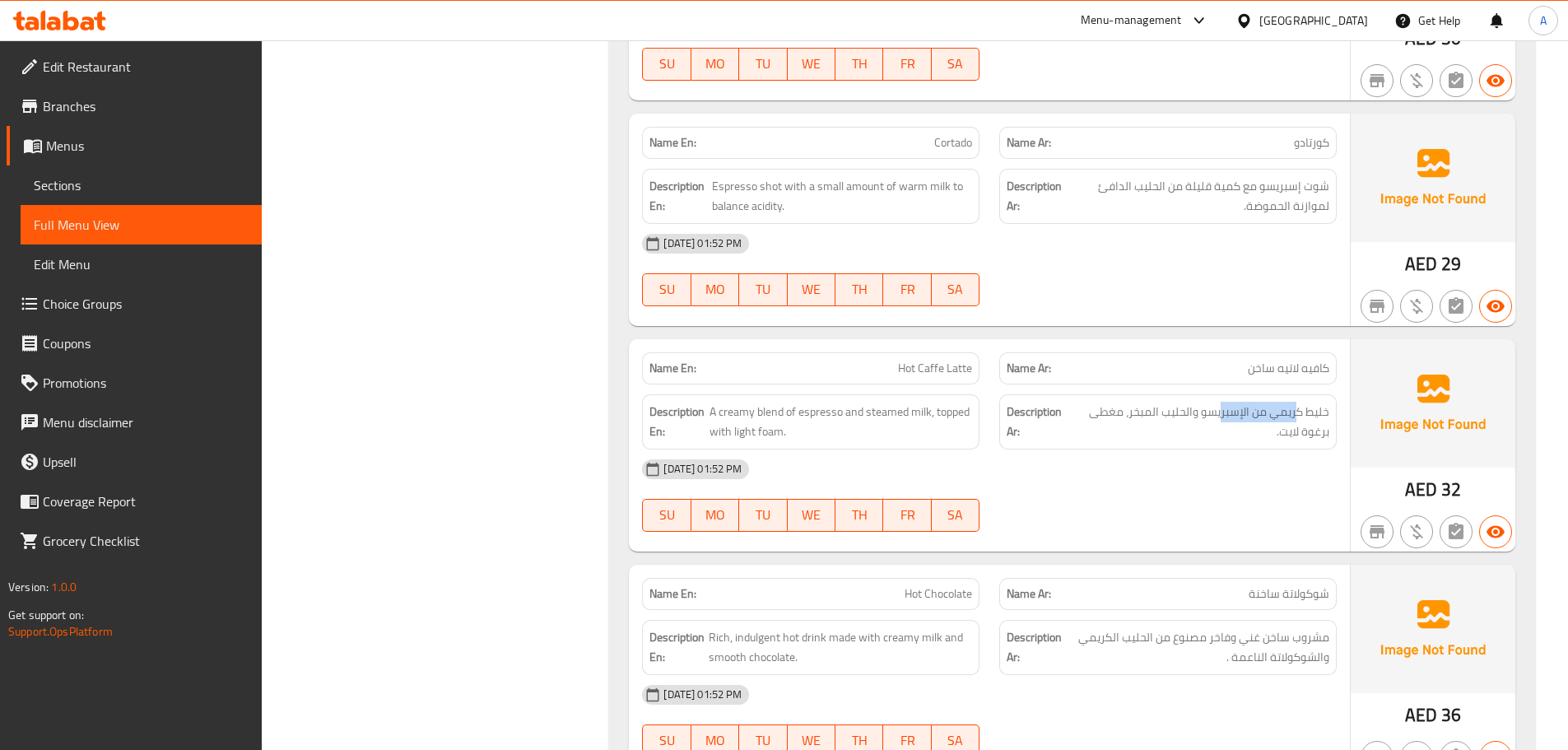
scroll to position [6522, 0]
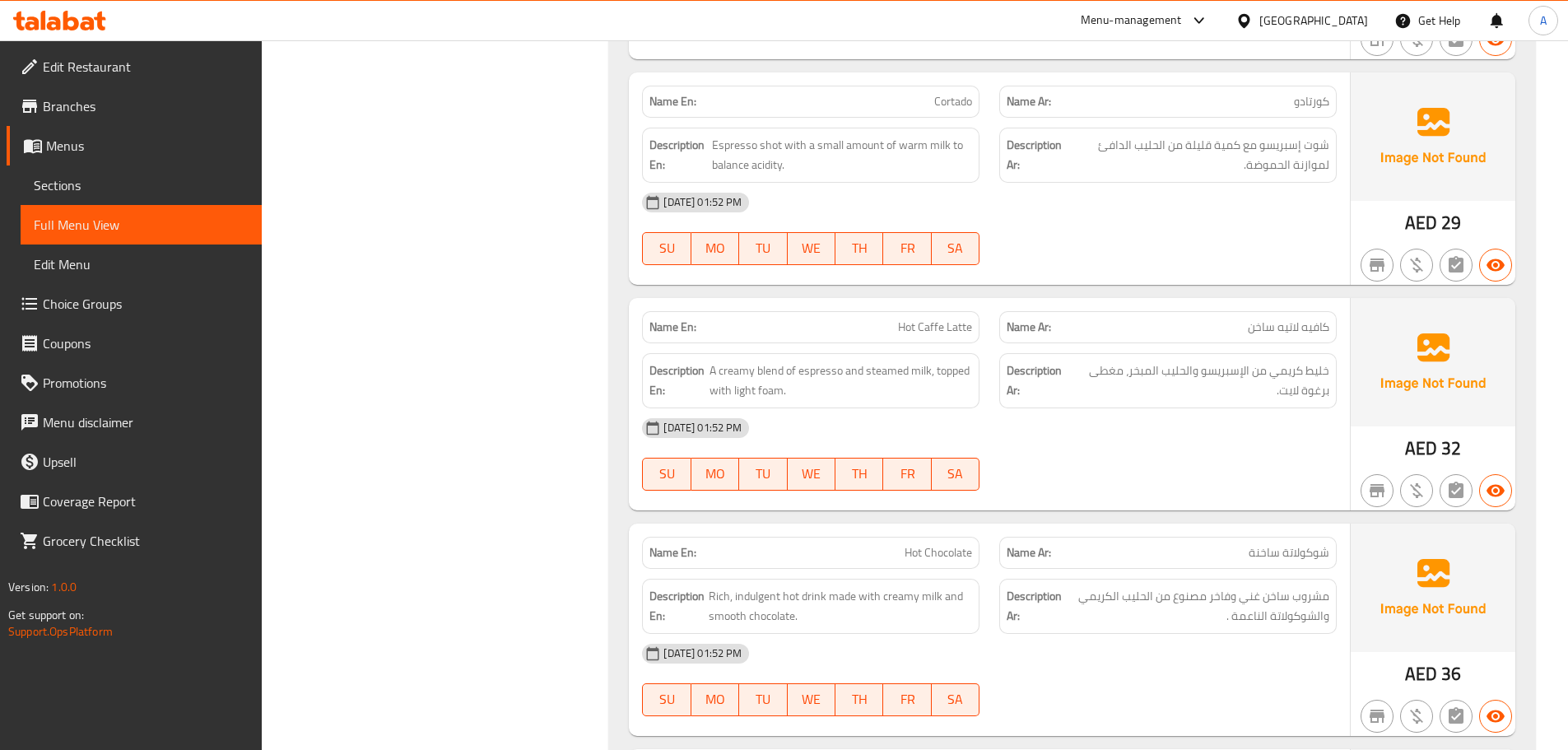
click at [1273, 409] on div "[DATE] 01:52 PM SU MO TU WE TH FR SA" at bounding box center [989, 454] width 715 height 92
drag, startPoint x: 1272, startPoint y: 292, endPoint x: 1143, endPoint y: 290, distance: 129.0
click at [1146, 360] on span "خليط كريمي من الإسبريسو والحليب المبخر، مغطى برغوة لايت." at bounding box center [1200, 380] width 258 height 41
click at [1121, 360] on span "خليط كريمي من الإسبريسو والحليب المبخر، مغطى برغوة لايت." at bounding box center [1200, 380] width 258 height 41
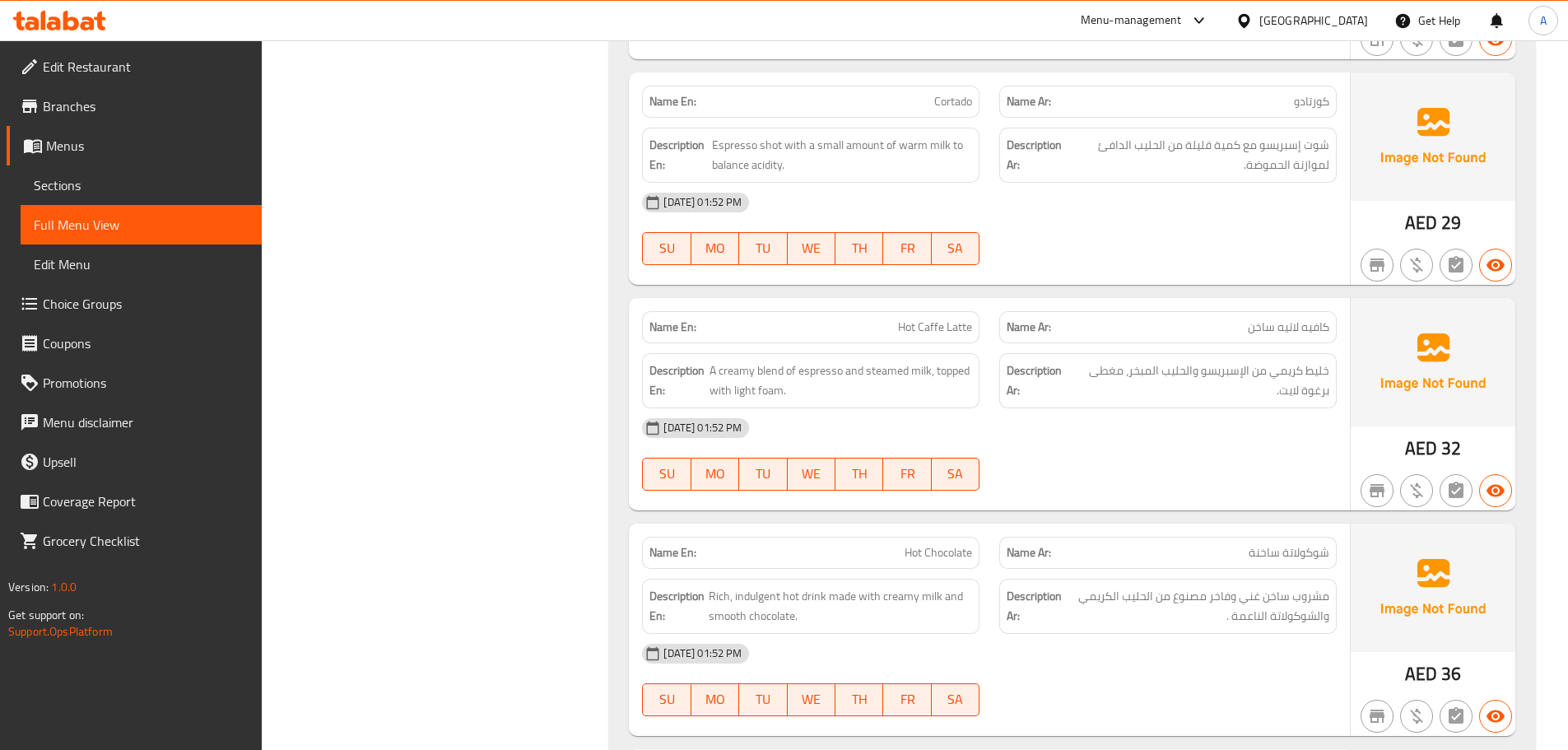
drag, startPoint x: 1154, startPoint y: 356, endPoint x: 828, endPoint y: 351, distance: 326.0
click at [1154, 409] on div "[DATE] 01:52 PM" at bounding box center [989, 428] width 715 height 40
drag, startPoint x: 753, startPoint y: 303, endPoint x: 983, endPoint y: 376, distance: 241.3
click at [871, 353] on div "Description En: A creamy blend of espresso and steamed milk, topped with light …" at bounding box center [810, 381] width 337 height 55
drag, startPoint x: 984, startPoint y: 376, endPoint x: 987, endPoint y: 385, distance: 9.5
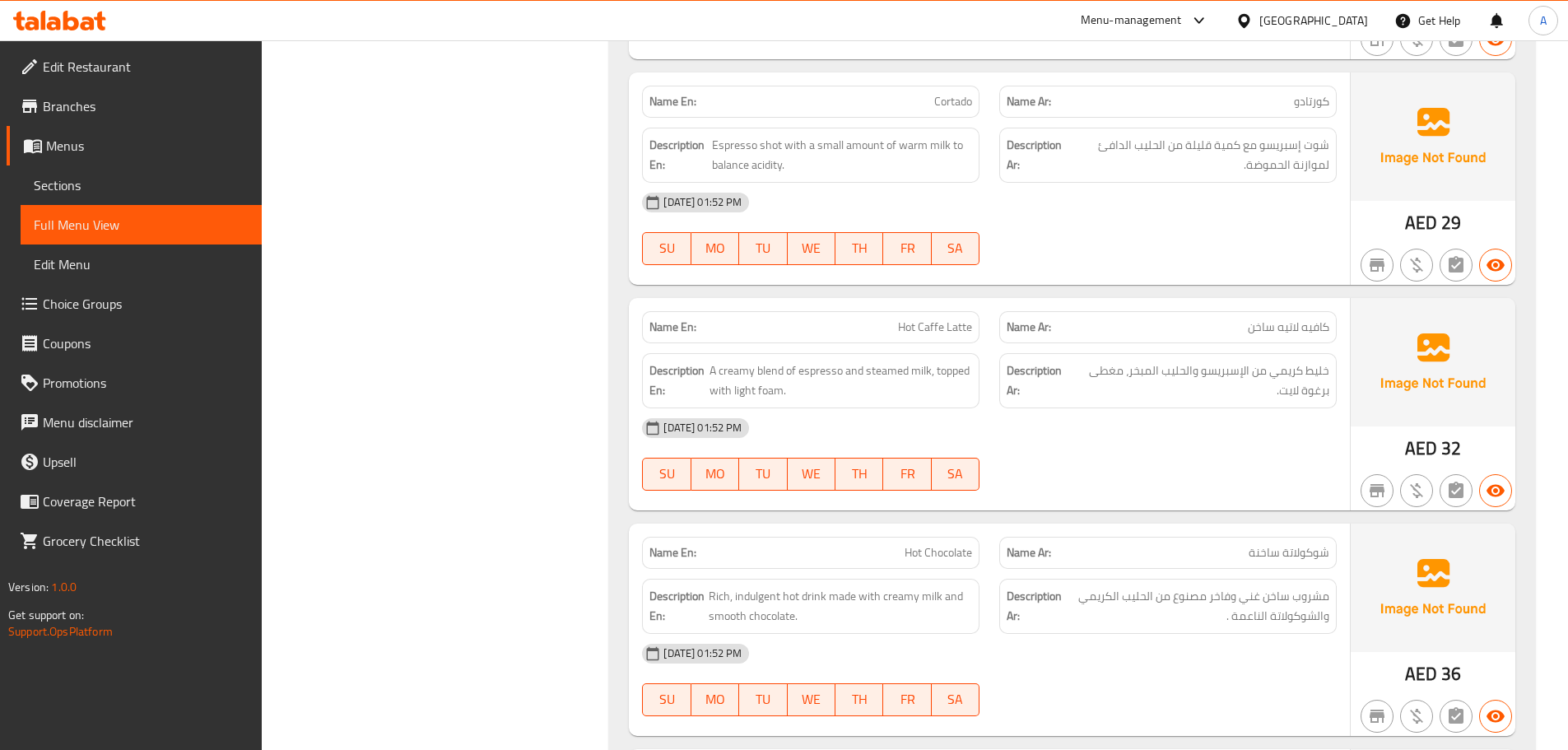
click at [984, 447] on div "SU MO TU WE TH FR SA" at bounding box center [810, 473] width 357 height 53
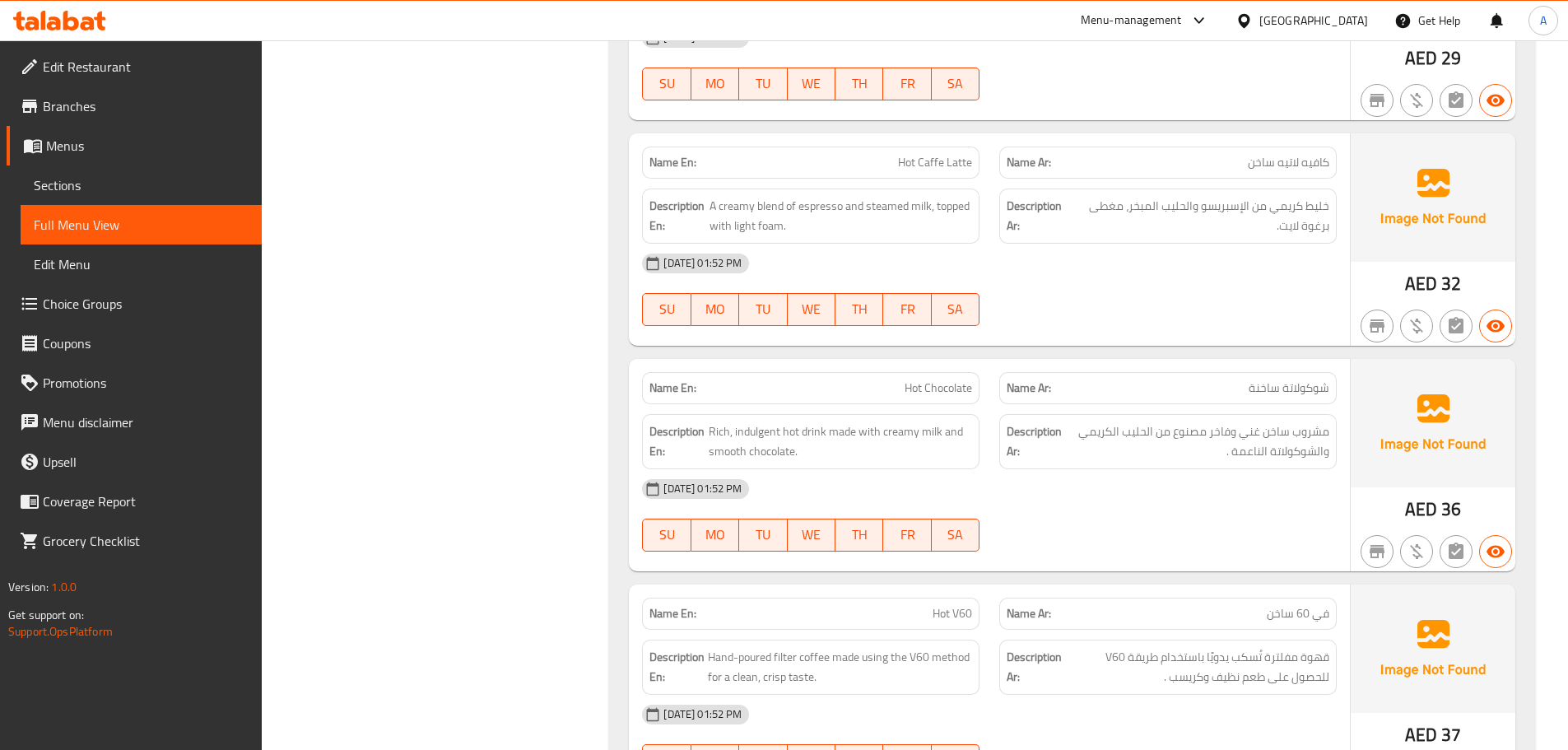
drag, startPoint x: 844, startPoint y: 317, endPoint x: 1167, endPoint y: 428, distance: 341.5
click at [1100, 376] on div "Name En: Hot Chocolate Name Ar: شوكولاتة ساخنة Description En: Rich, indulgent …" at bounding box center [989, 465] width 721 height 212
click at [1182, 541] on div at bounding box center [1167, 551] width 357 height 20
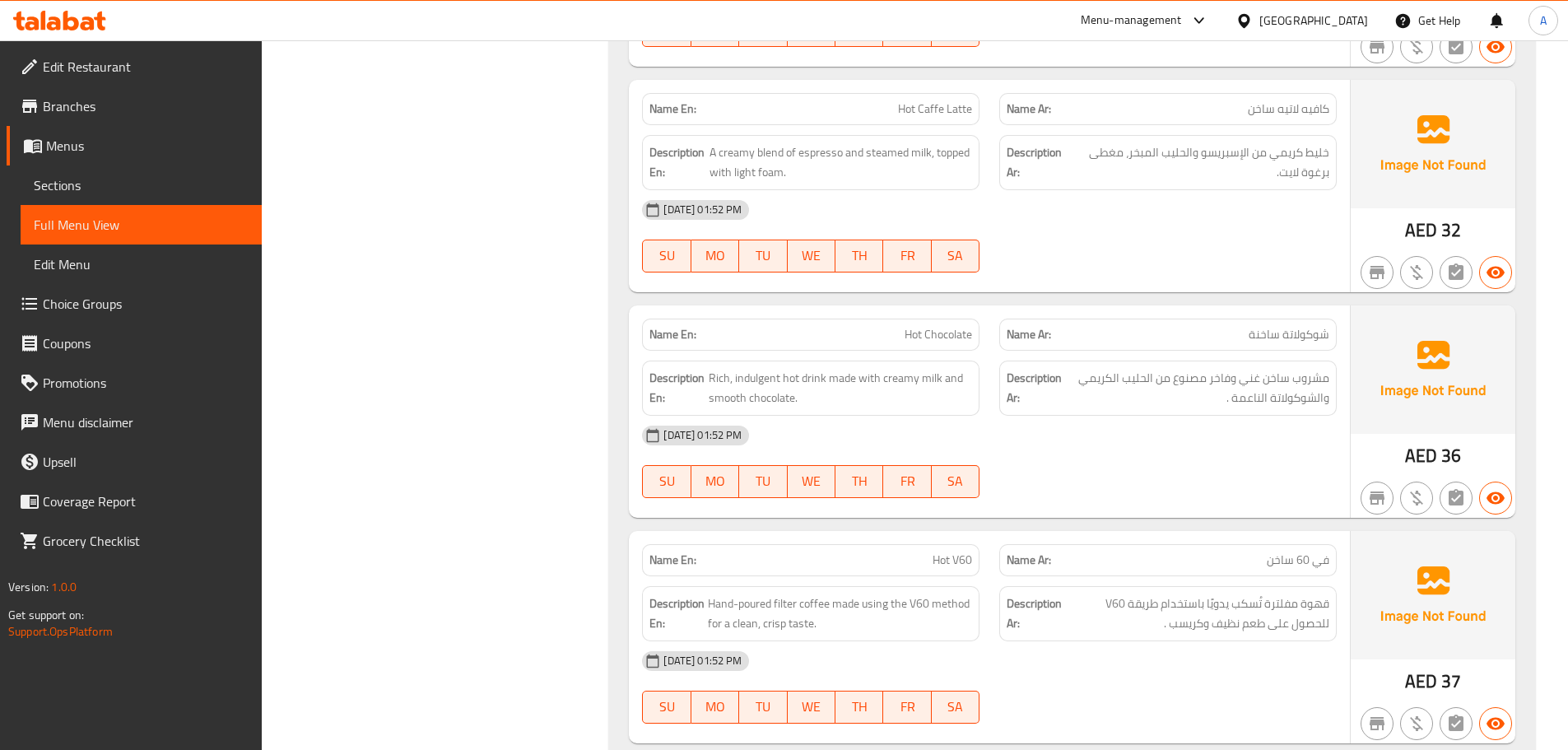
scroll to position [6769, 0]
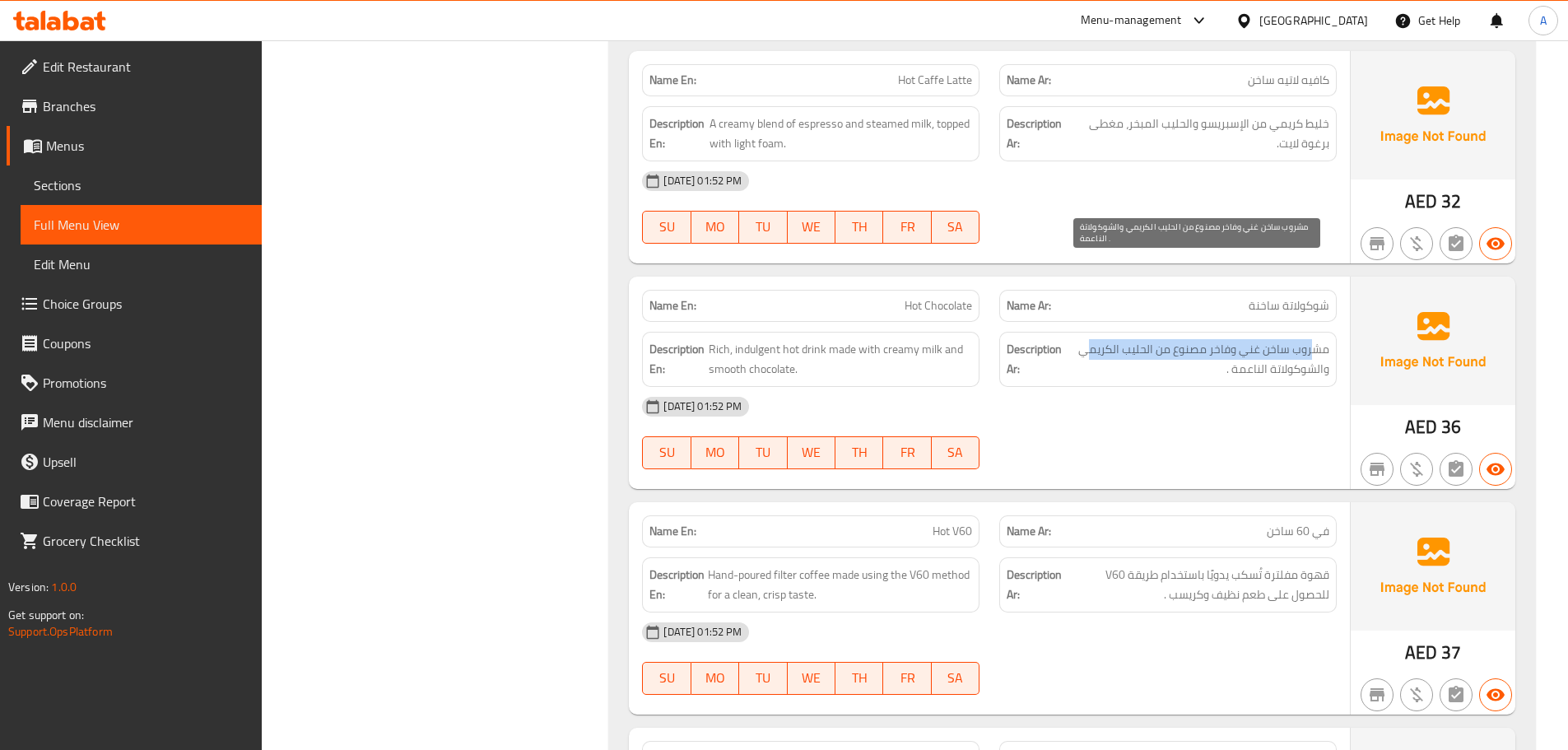
drag, startPoint x: 1312, startPoint y: 272, endPoint x: 1115, endPoint y: 317, distance: 202.1
click at [1088, 339] on span "مشروب ساخن غني وفاخر مصنوع من الحليب الكريمي والشوكولاتة الناعمة ." at bounding box center [1196, 359] width 264 height 41
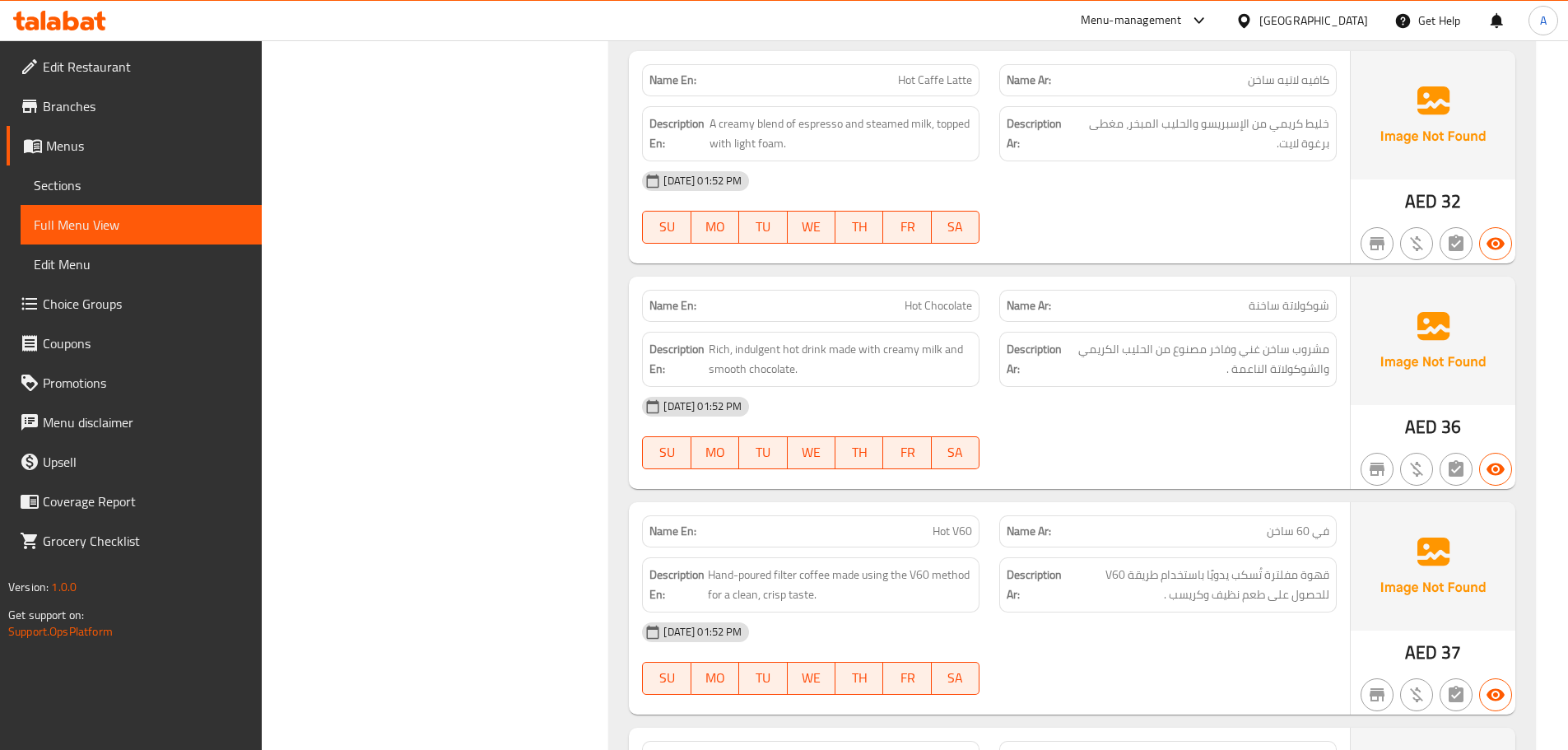
click at [1176, 387] on div "[DATE] 01:52 PM SU MO TU WE TH FR SA" at bounding box center [989, 433] width 715 height 92
click at [1055, 339] on h6 "Description Ar: مشروب ساخن غني وفاخر مصنوع من الحليب الكريمي والشوكولاتة الناعم…" at bounding box center [1168, 359] width 322 height 41
drag, startPoint x: 1161, startPoint y: 355, endPoint x: 1266, endPoint y: 328, distance: 108.4
click at [1171, 387] on div "[DATE] 01:52 PM SU MO TU WE TH FR SA" at bounding box center [989, 433] width 715 height 92
drag, startPoint x: 1279, startPoint y: 283, endPoint x: 1190, endPoint y: 304, distance: 91.4
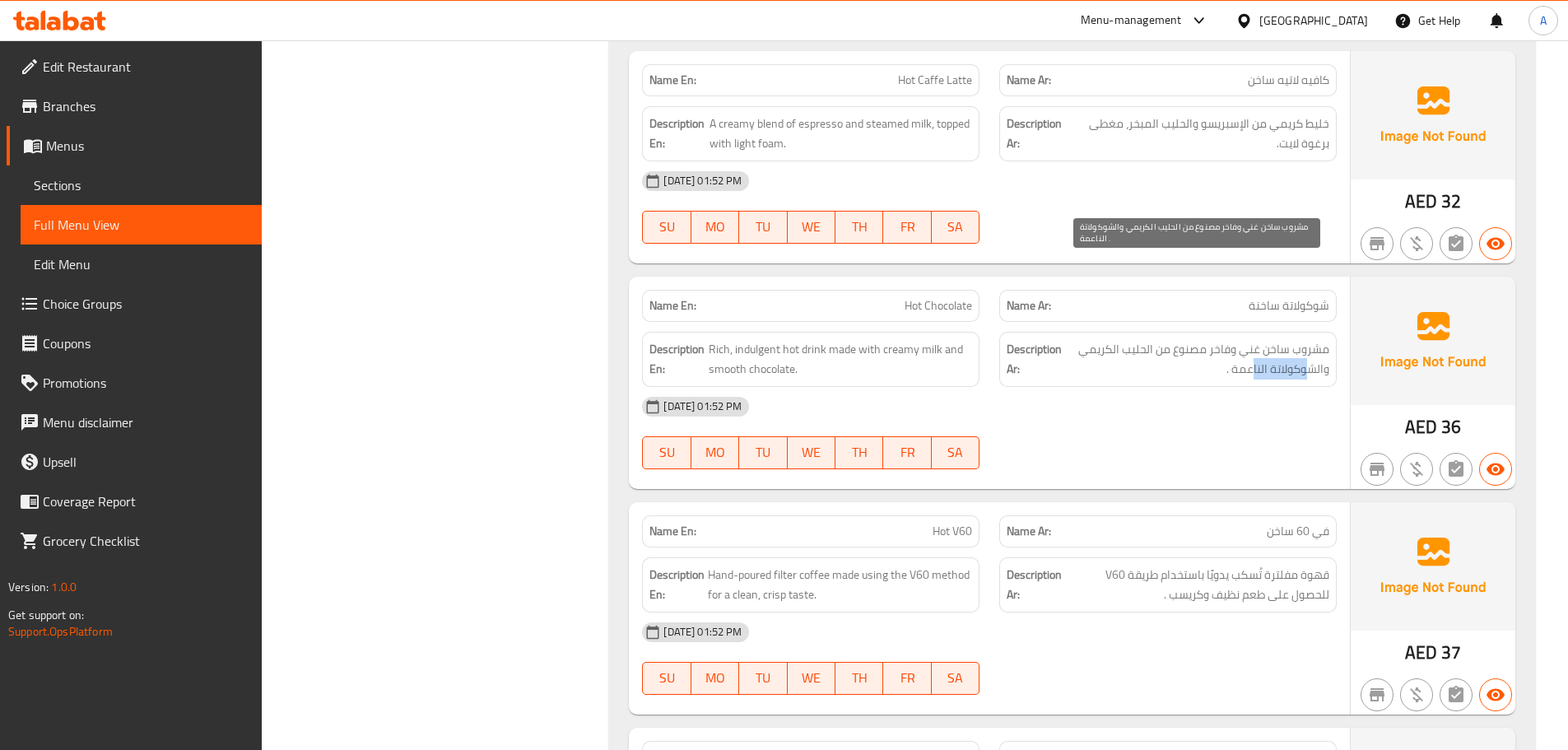
click at [1238, 339] on span "مشروب ساخن غني وفاخر مصنوع من الحليب الكريمي والشوكولاتة الناعمة ." at bounding box center [1196, 359] width 264 height 41
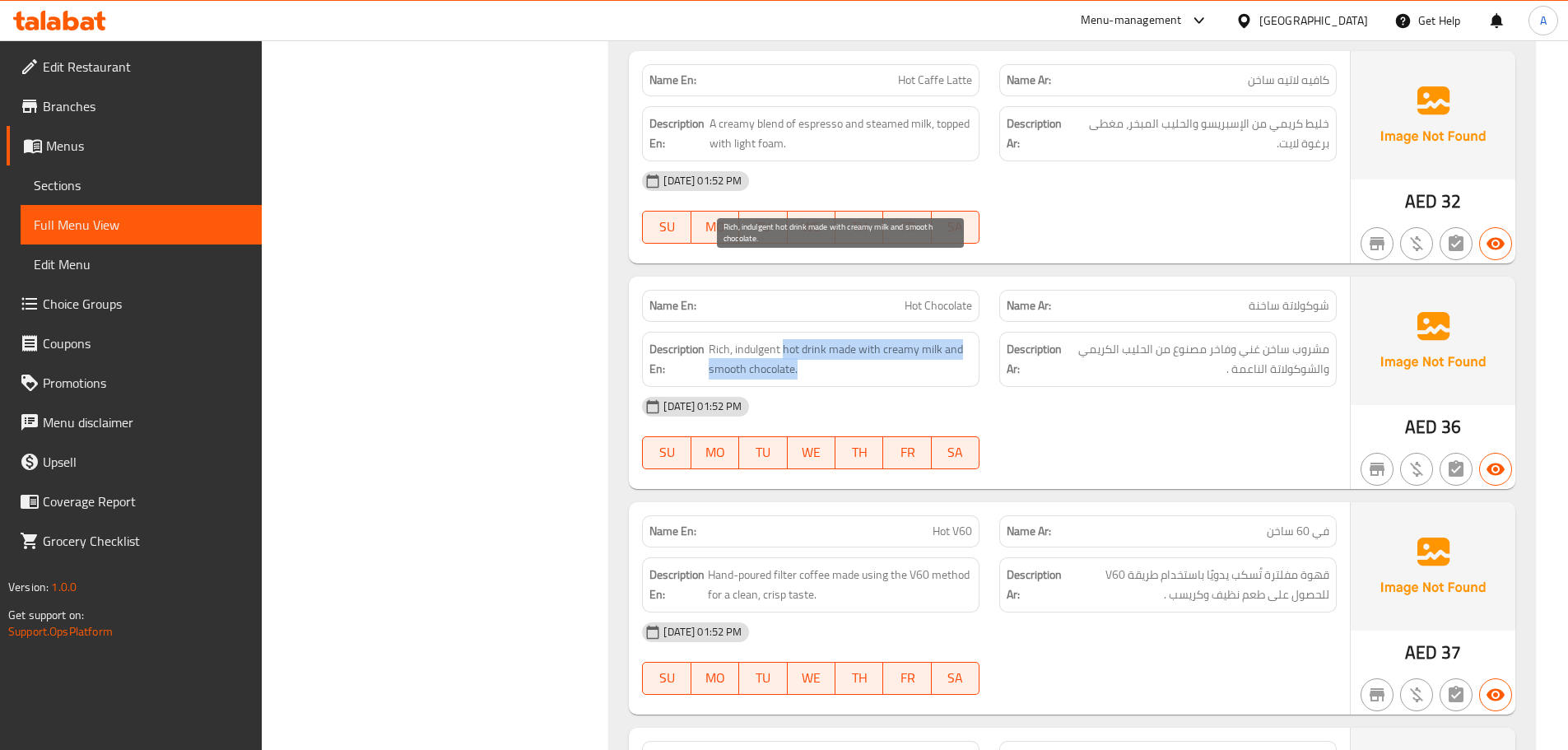
drag, startPoint x: 785, startPoint y: 270, endPoint x: 1129, endPoint y: 355, distance: 354.3
click at [1054, 340] on div "Name En: Hot Chocolate Name Ar: شوكولاتة ساخنة Description En: Rich, indulgent …" at bounding box center [989, 383] width 721 height 212
click at [1130, 387] on div "[DATE] 01:52 PM SU MO TU WE TH FR SA" at bounding box center [989, 433] width 715 height 92
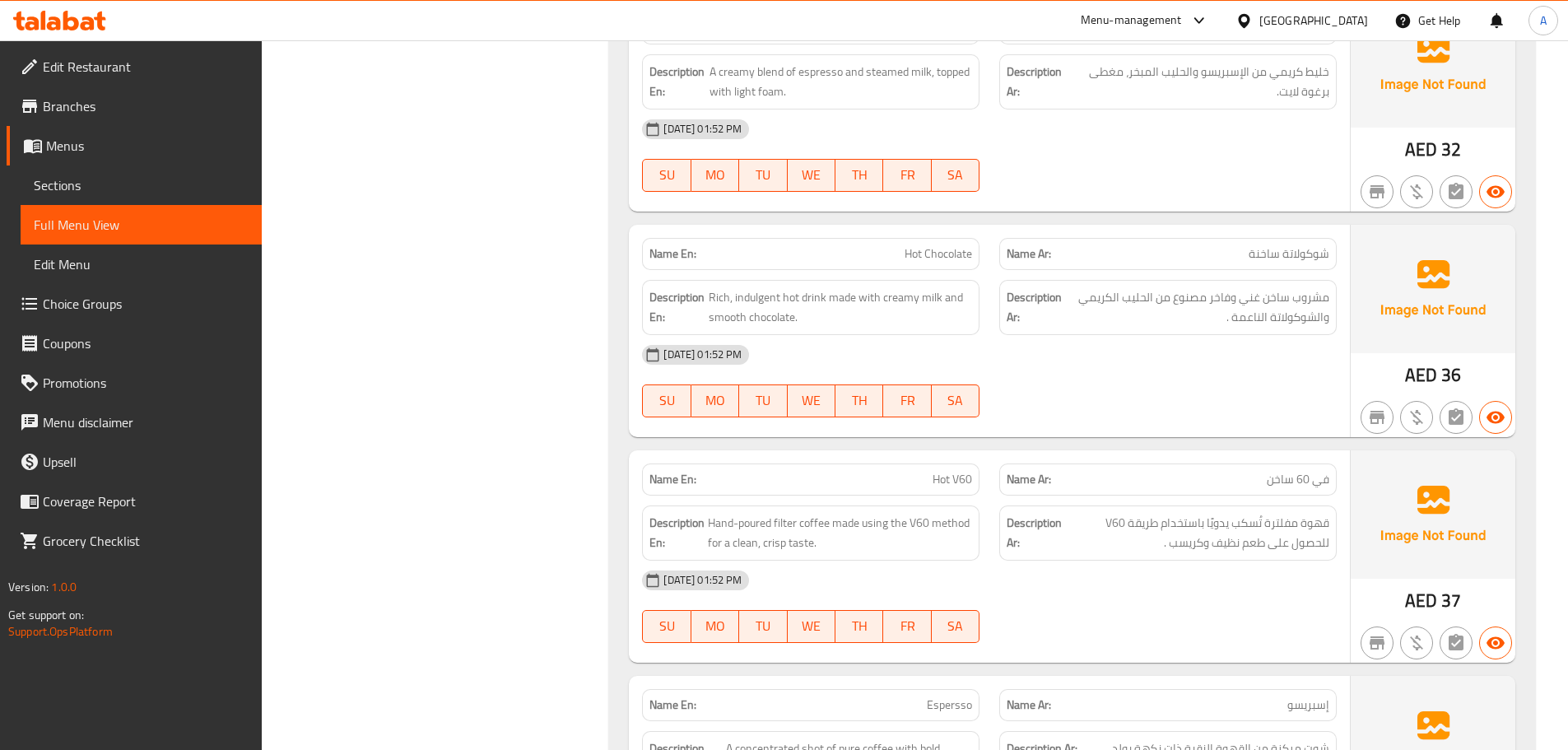
scroll to position [7016, 0]
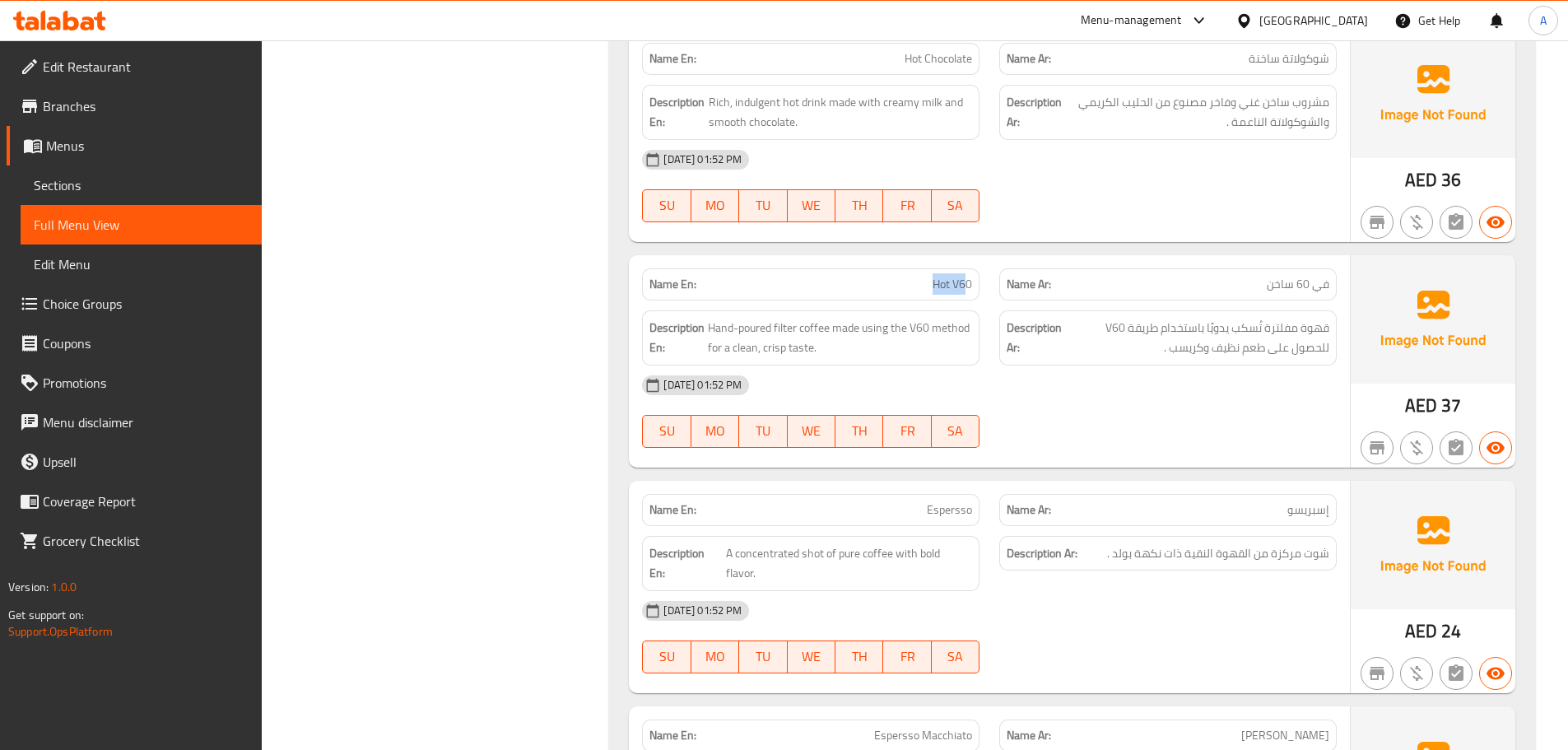
drag, startPoint x: 899, startPoint y: 191, endPoint x: 976, endPoint y: 211, distance: 79.6
click at [975, 268] on div "Name En: Hot V60" at bounding box center [810, 284] width 337 height 32
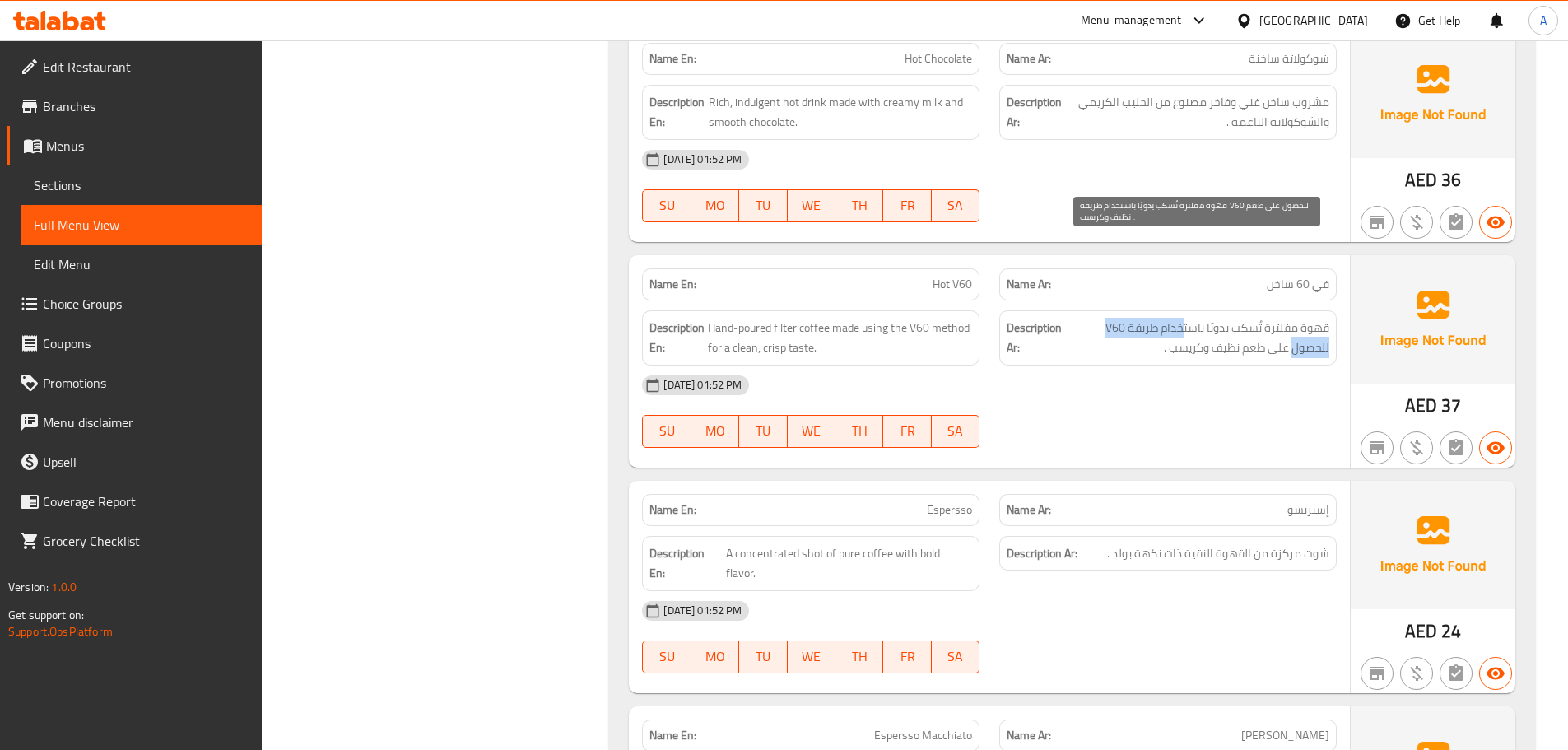
drag, startPoint x: 1146, startPoint y: 243, endPoint x: 1072, endPoint y: 269, distance: 78.4
click at [1067, 317] on span "قهوة مفلترة تُسكب يدويًا باستخدام طريقة V60 للحصول على طعم نظيف وكريسب ." at bounding box center [1196, 337] width 264 height 41
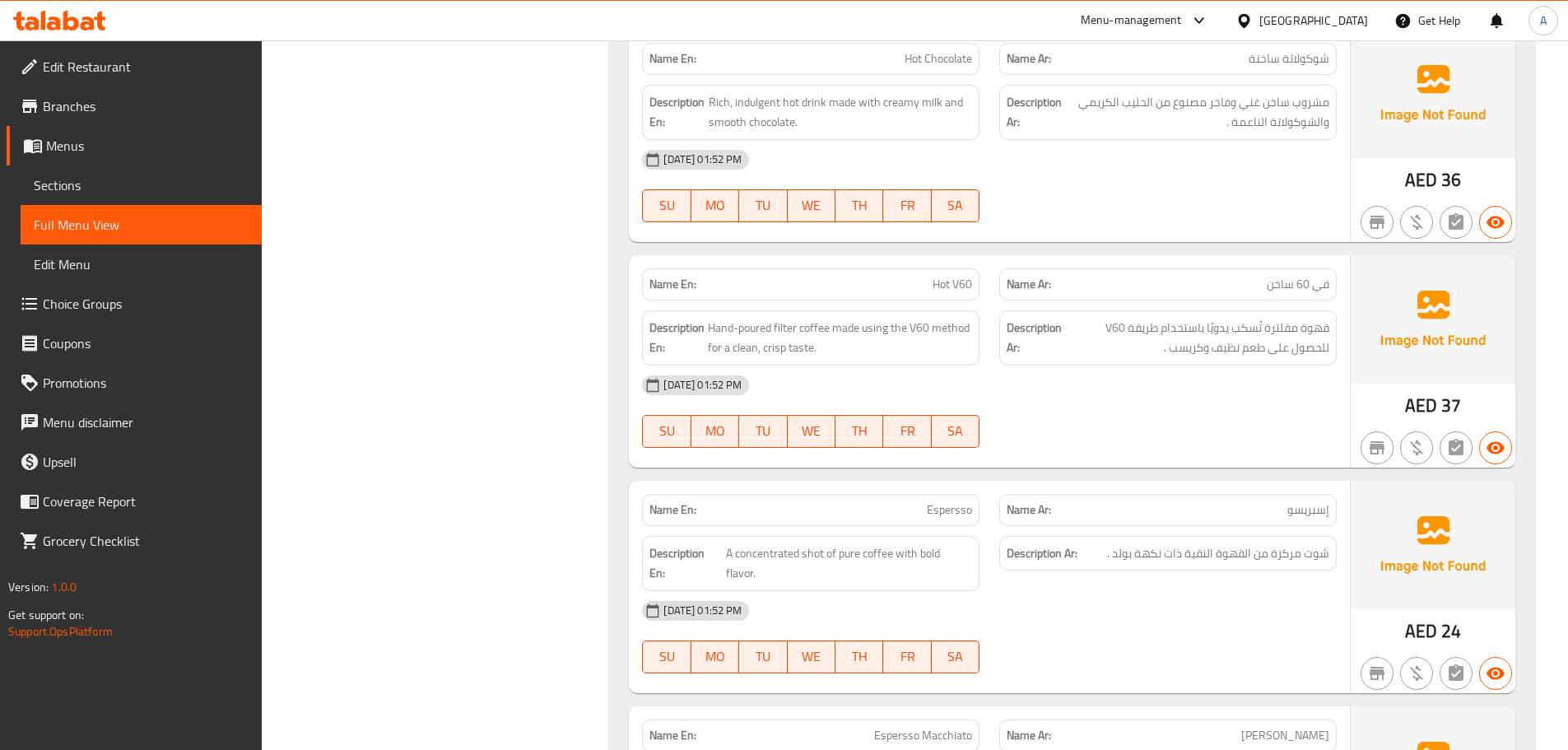
click at [1131, 366] on div "[DATE] 01:52 PM SU MO TU WE TH FR SA" at bounding box center [989, 411] width 715 height 92
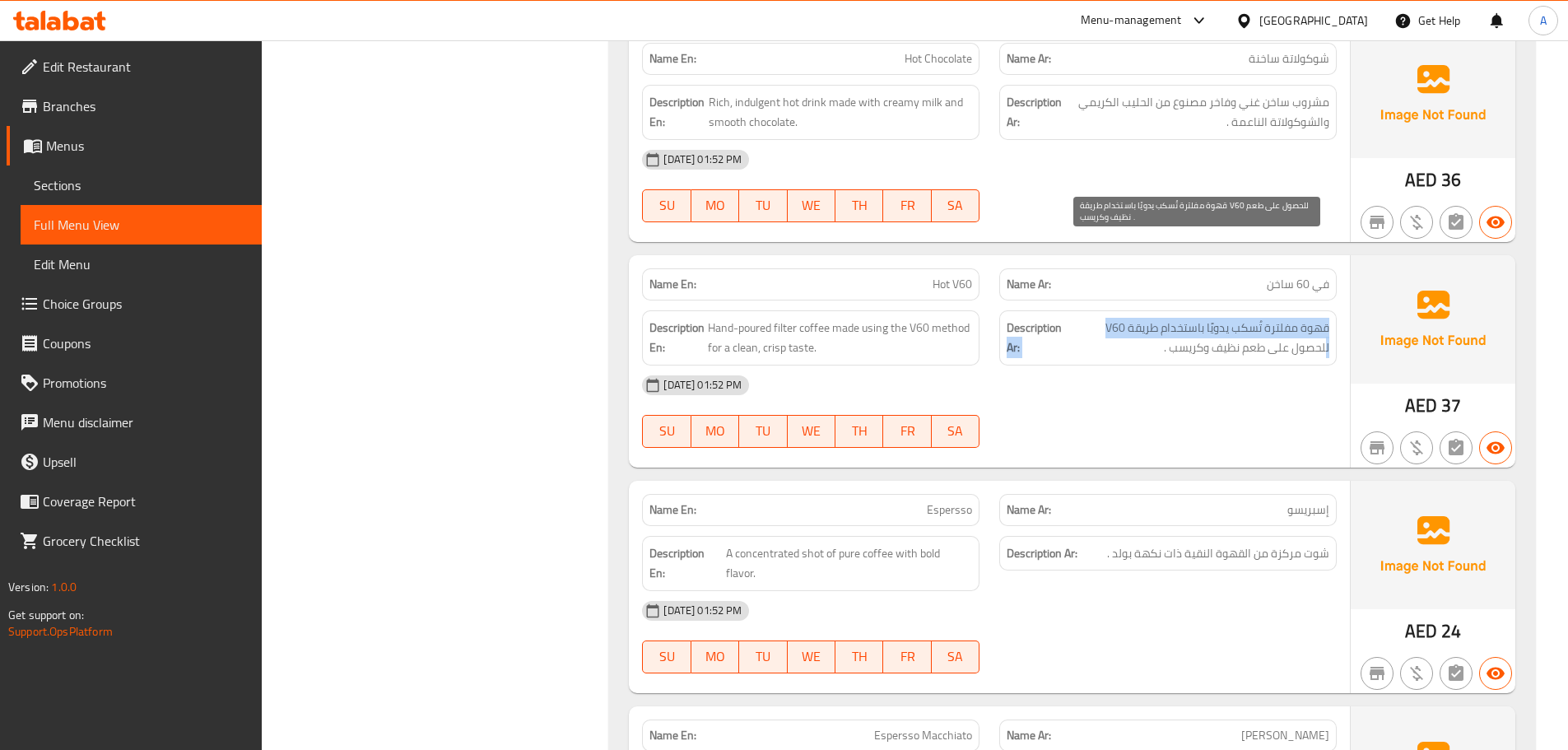
drag, startPoint x: 1090, startPoint y: 242, endPoint x: 1042, endPoint y: 255, distance: 49.7
click at [1041, 317] on h6 "Description Ar: قهوة مفلترة تُسكب يدويًا باستخدام طريقة V60 للحصول على طعم نظيف…" at bounding box center [1168, 337] width 322 height 41
drag, startPoint x: 1291, startPoint y: 268, endPoint x: 1230, endPoint y: 286, distance: 63.6
click at [1241, 317] on span "قهوة مفلترة تُسكب يدويًا باستخدام طريقة V60 للحصول على طعم نظيف وكريسب ." at bounding box center [1196, 337] width 264 height 41
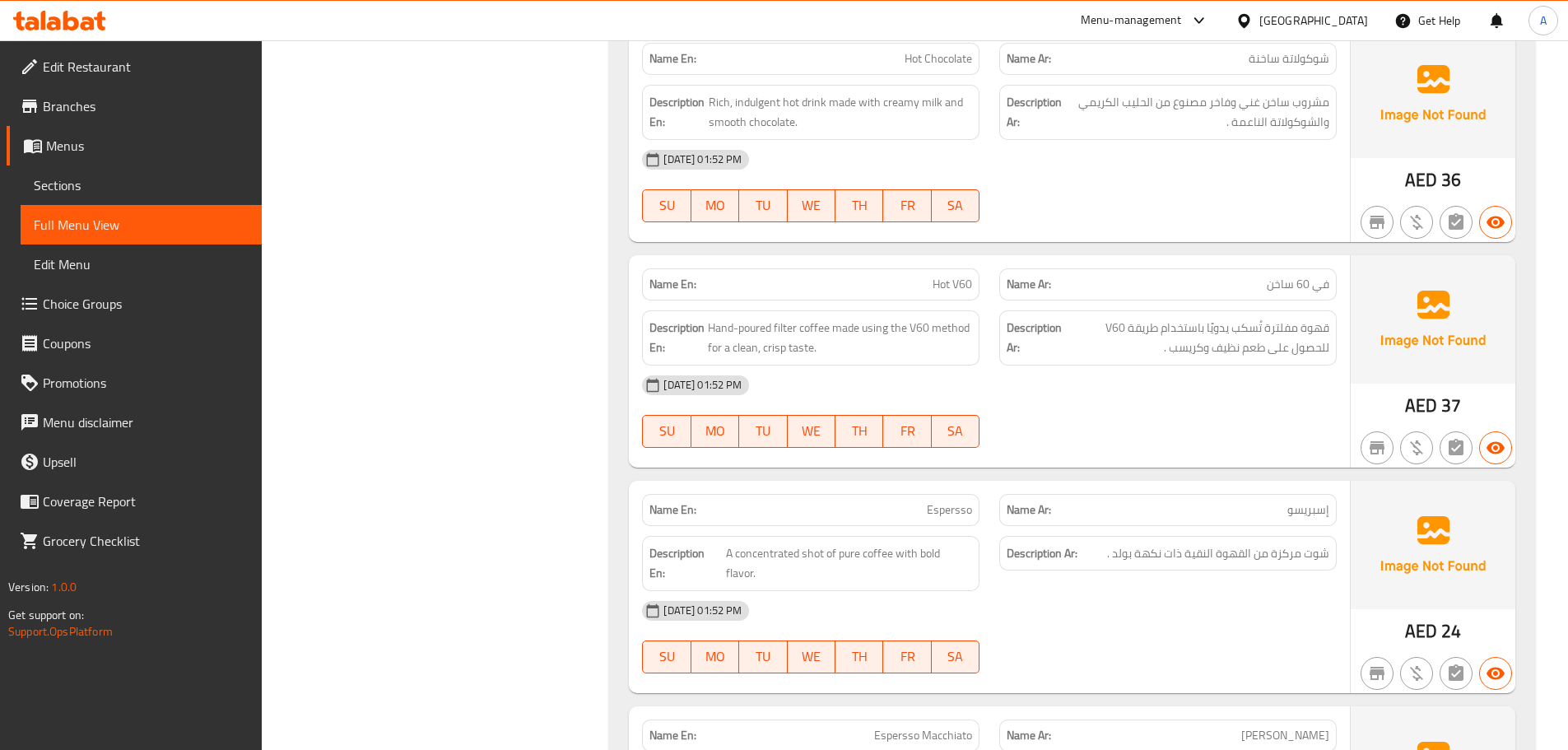
click at [1230, 366] on div "[DATE] 01:52 PM SU MO TU WE TH FR SA" at bounding box center [989, 411] width 715 height 92
click at [1111, 366] on div "[DATE] 01:52 PM SU MO TU WE TH FR SA" at bounding box center [989, 411] width 715 height 92
drag, startPoint x: 844, startPoint y: 441, endPoint x: 1123, endPoint y: 408, distance: 280.9
click at [1111, 484] on div "Name En: Espersso Name Ar: إسبريسو" at bounding box center [989, 509] width 715 height 52
click at [1128, 387] on div "Name En: Hot V60 Name Ar: في 60 ساخن Description En: Hand-poured filter coffee …" at bounding box center [989, 361] width 721 height 212
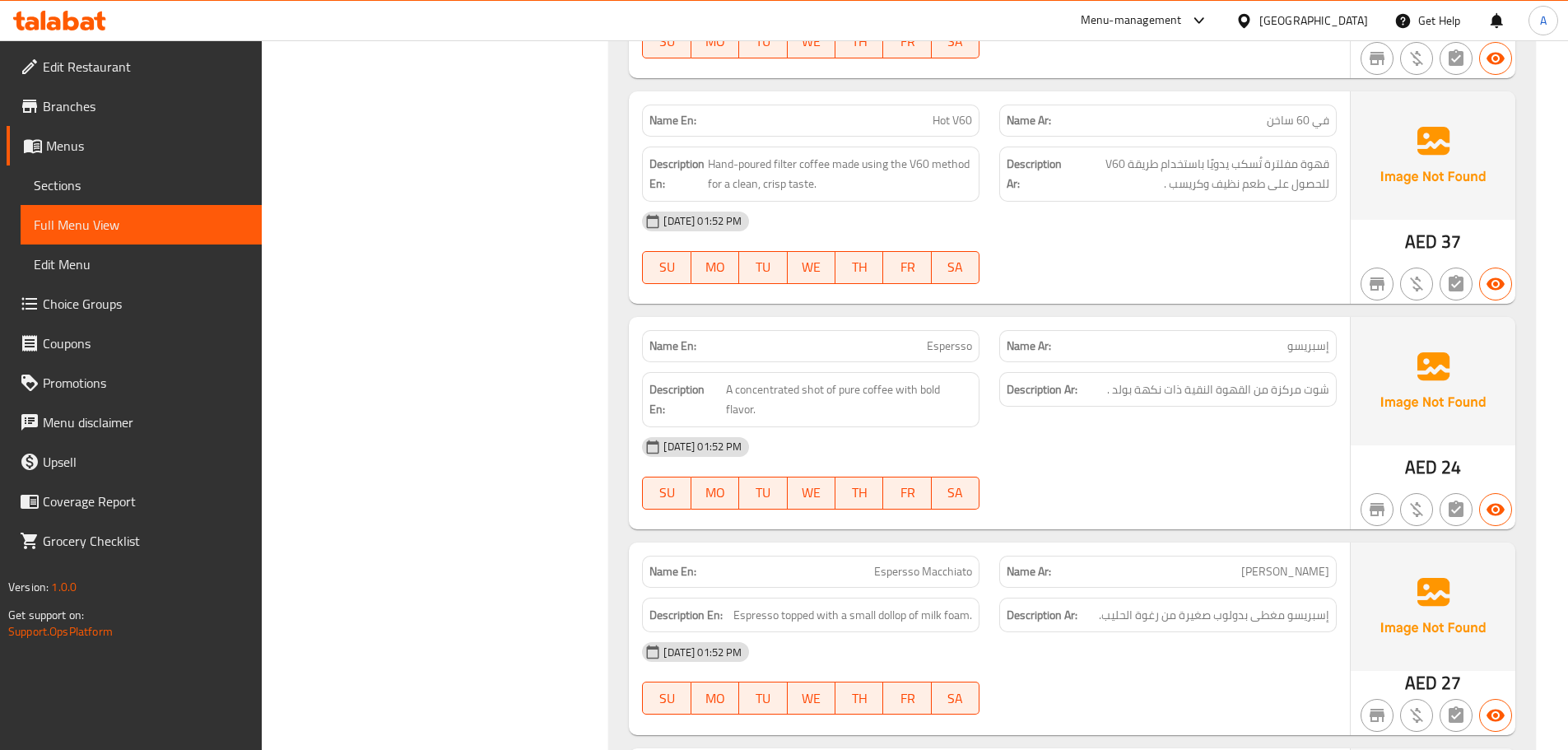
scroll to position [7180, 0]
click at [732, 153] on span "Hand-poured filter coffee made using the V60 method for a clean, crisp taste." at bounding box center [840, 173] width 264 height 41
click at [731, 153] on span "Hand-poured filter coffee made using the V60 method for a clean, crisp taste." at bounding box center [840, 173] width 264 height 41
drag, startPoint x: 965, startPoint y: 134, endPoint x: 1004, endPoint y: 165, distance: 49.8
click at [969, 201] on div "[DATE] 01:52 PM" at bounding box center [989, 221] width 715 height 40
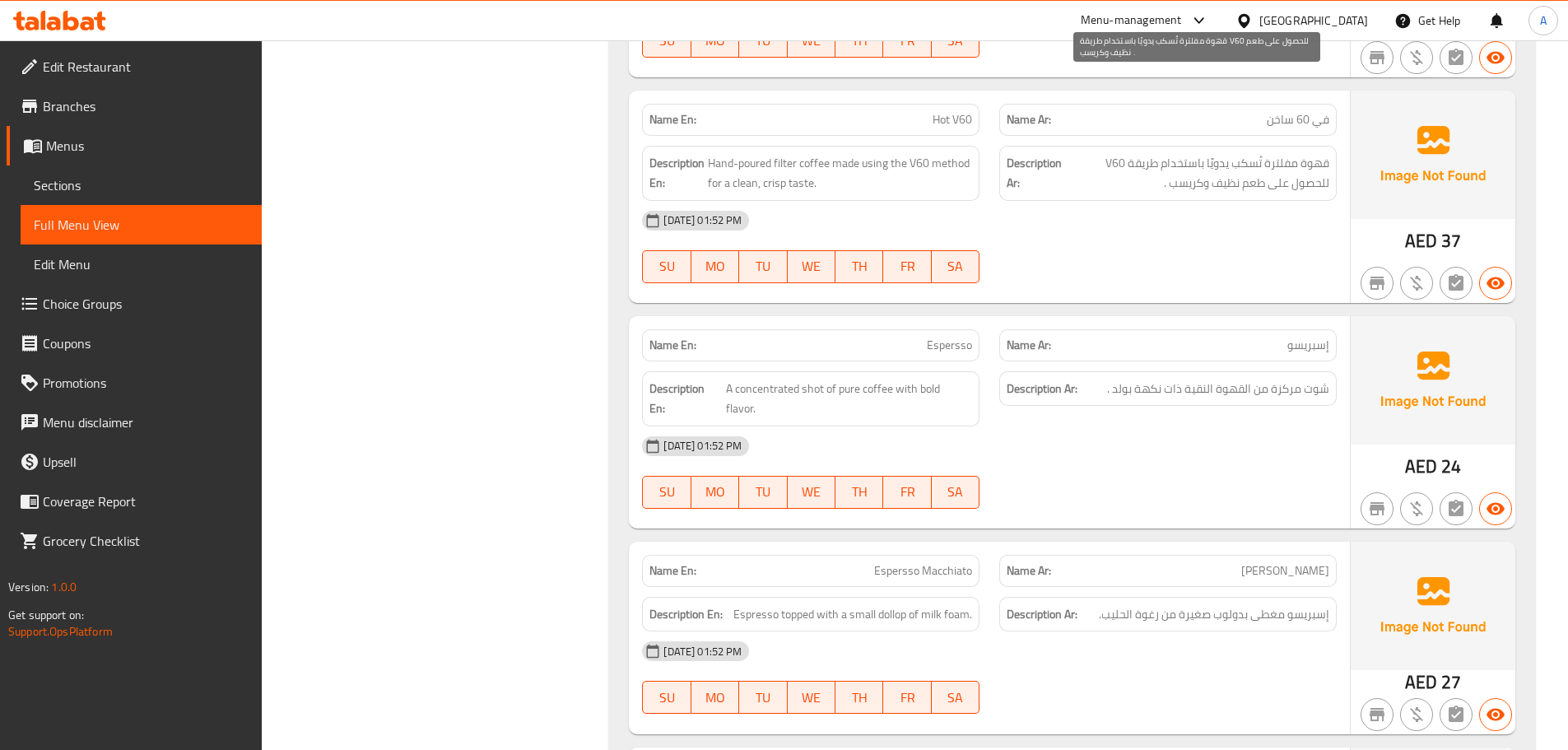
click at [1323, 153] on span "قهوة مفلترة تُسكب يدويًا باستخدام طريقة V60 للحصول على طعم نظيف وكريسب ." at bounding box center [1196, 173] width 264 height 41
drag, startPoint x: 1323, startPoint y: 105, endPoint x: 1269, endPoint y: 109, distance: 54.1
click at [1269, 153] on span "قهوة مفلترة تُسكب يدويًا باستخدام طريقة V60 للحصول على طعم نظيف وكريسب ." at bounding box center [1196, 173] width 264 height 41
click at [1300, 153] on span "قهوة مفلترة تُسكب يدويًا باستخدام طريقة V60 للحصول على طعم نظيف وكريسب ." at bounding box center [1196, 173] width 264 height 41
click at [1261, 153] on span "قهوة مفلترة تُسكب يدويًا باستخدام طريقة V60 للحصول على طعم نظيف وكريسب ." at bounding box center [1196, 173] width 264 height 41
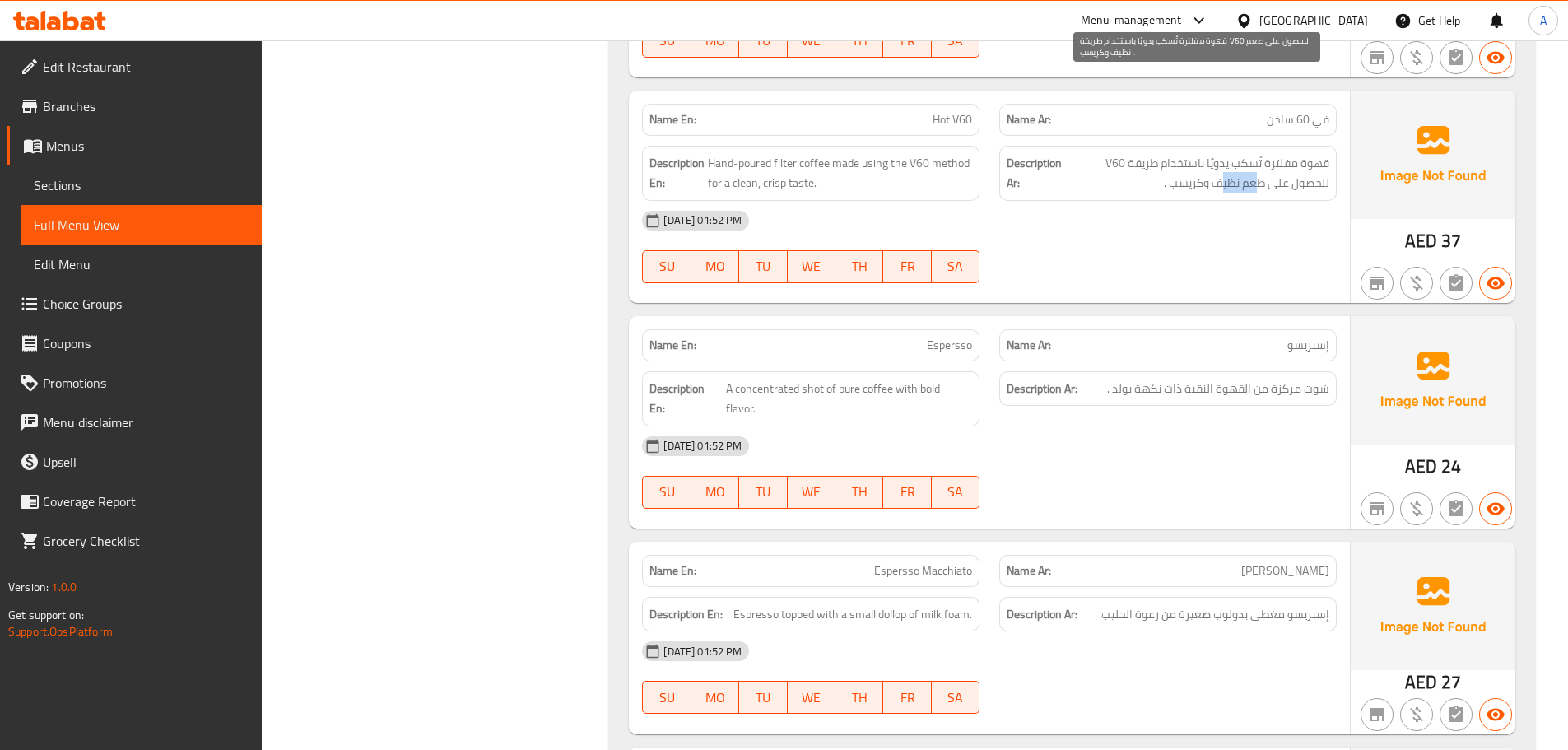
click at [1291, 153] on span "قهوة مفلترة تُسكب يدويًا باستخدام طريقة V60 للحصول على طعم نظيف وكريسب ." at bounding box center [1196, 173] width 264 height 41
drag, startPoint x: 1291, startPoint y: 103, endPoint x: 1260, endPoint y: 101, distance: 31.1
click at [1260, 153] on span "قهوة مفلترة تُسكب يدويًا باستخدام طريقة V60 للحصول على طعم نظيف وكريسب ." at bounding box center [1196, 173] width 264 height 41
click at [1196, 201] on div "[DATE] 01:52 PM SU MO TU WE TH FR SA" at bounding box center [989, 247] width 715 height 92
drag, startPoint x: 1213, startPoint y: 320, endPoint x: 1155, endPoint y: 403, distance: 101.3
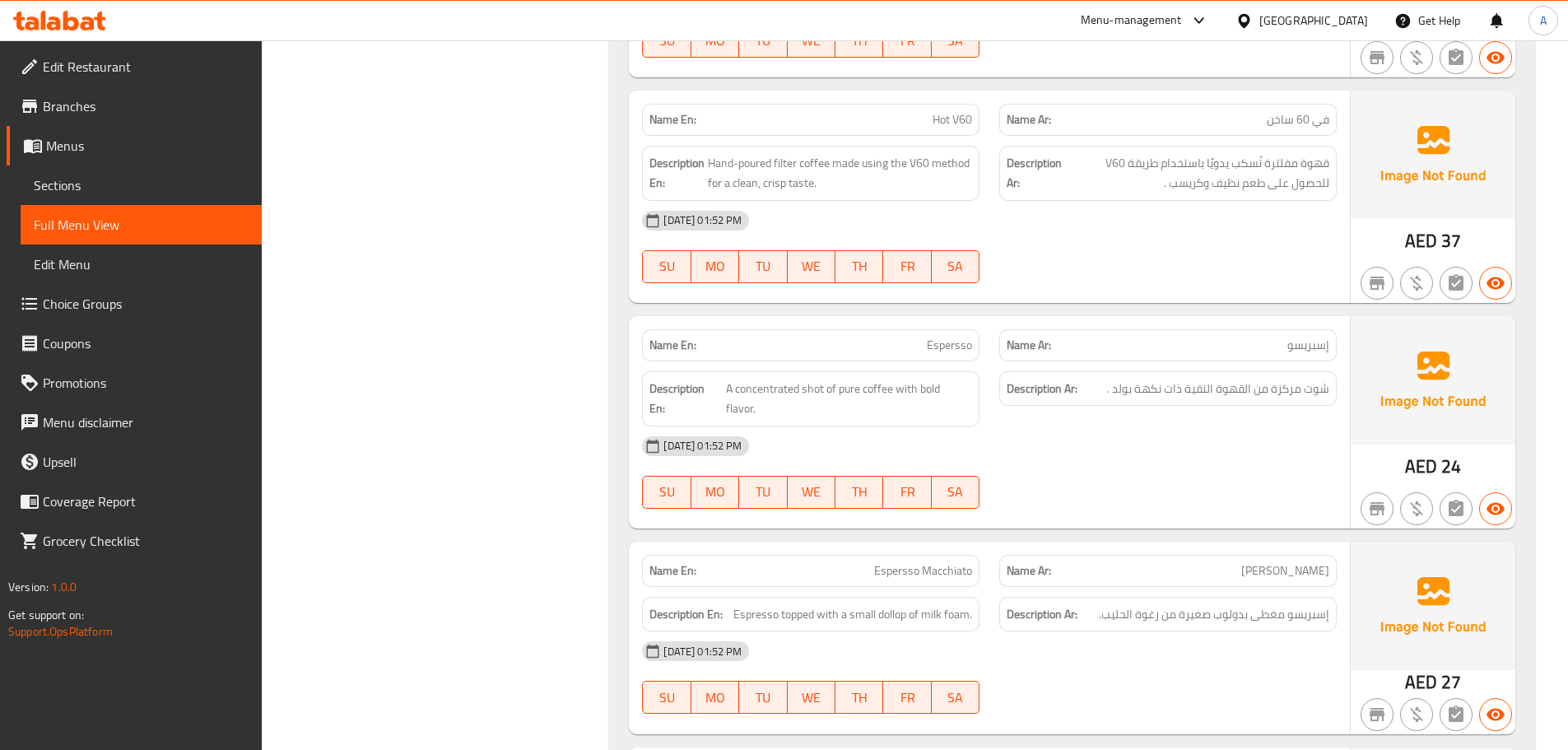
click at [1109, 427] on div "[DATE] 01:52 PM" at bounding box center [989, 447] width 715 height 40
drag, startPoint x: 1155, startPoint y: 403, endPoint x: 1145, endPoint y: 420, distance: 19.7
click at [1158, 499] on div at bounding box center [1167, 509] width 357 height 20
drag, startPoint x: 1312, startPoint y: 310, endPoint x: 1121, endPoint y: 309, distance: 191.0
click at [1121, 378] on span "شوت مركزة من القهوة النقية ذات نكهة بولد ." at bounding box center [1218, 389] width 222 height 21
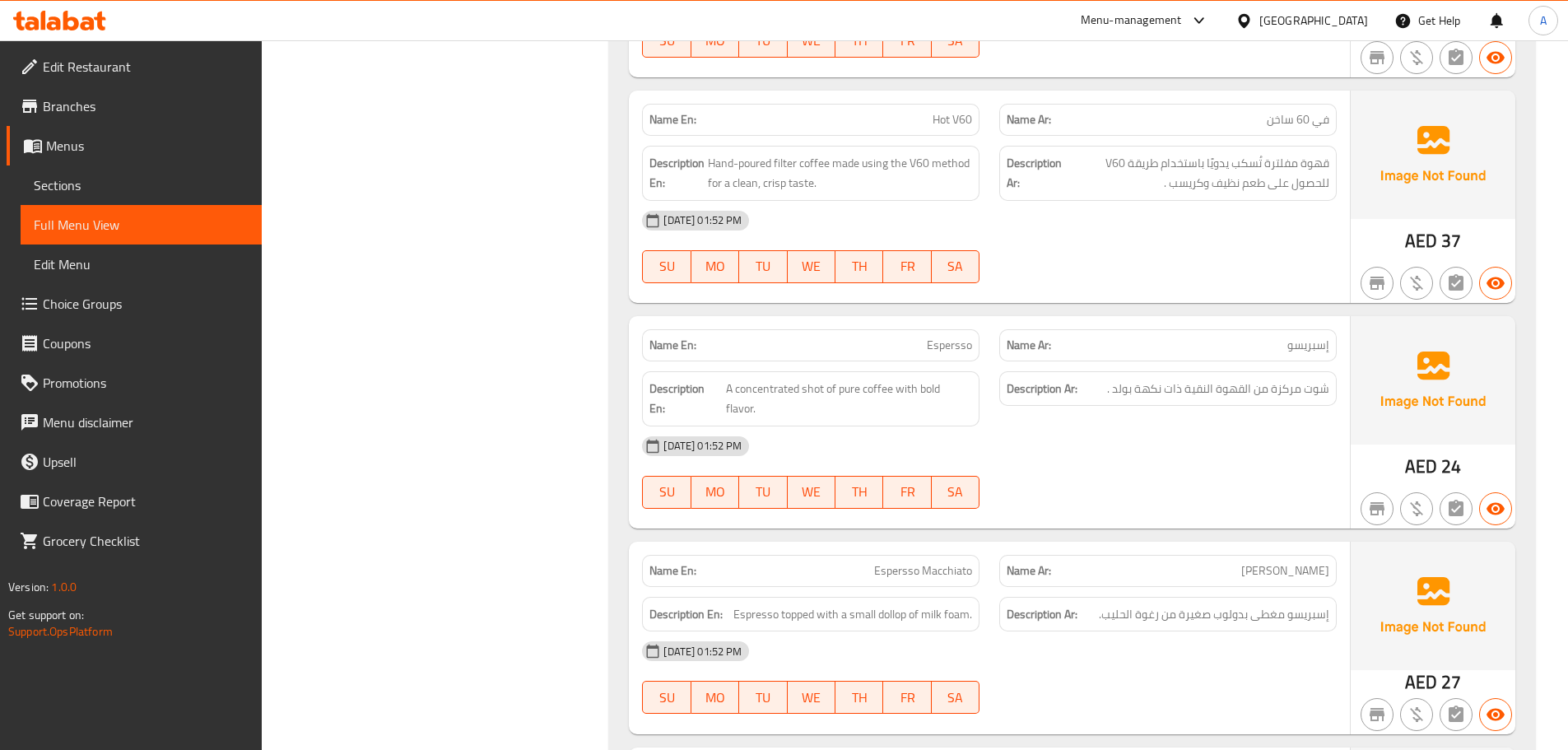
click at [1130, 427] on div "[DATE] 01:52 PM" at bounding box center [989, 447] width 715 height 40
drag, startPoint x: 756, startPoint y: 300, endPoint x: 1032, endPoint y: 353, distance: 281.0
click at [825, 378] on span "A concentrated shot of pure coffee with bold flavor." at bounding box center [848, 398] width 246 height 41
click at [1060, 427] on div "[DATE] 01:52 PM" at bounding box center [989, 447] width 715 height 40
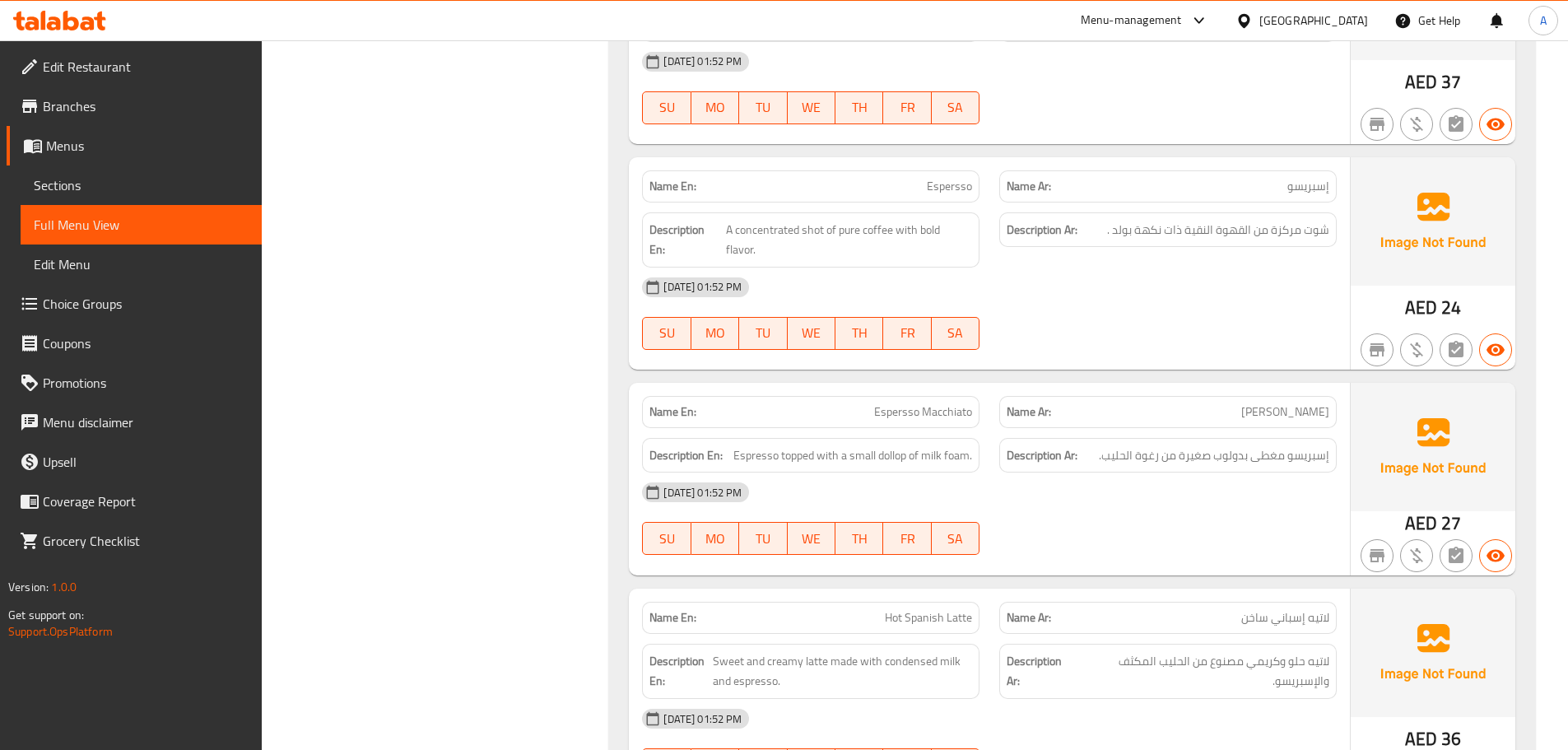
scroll to position [7345, 0]
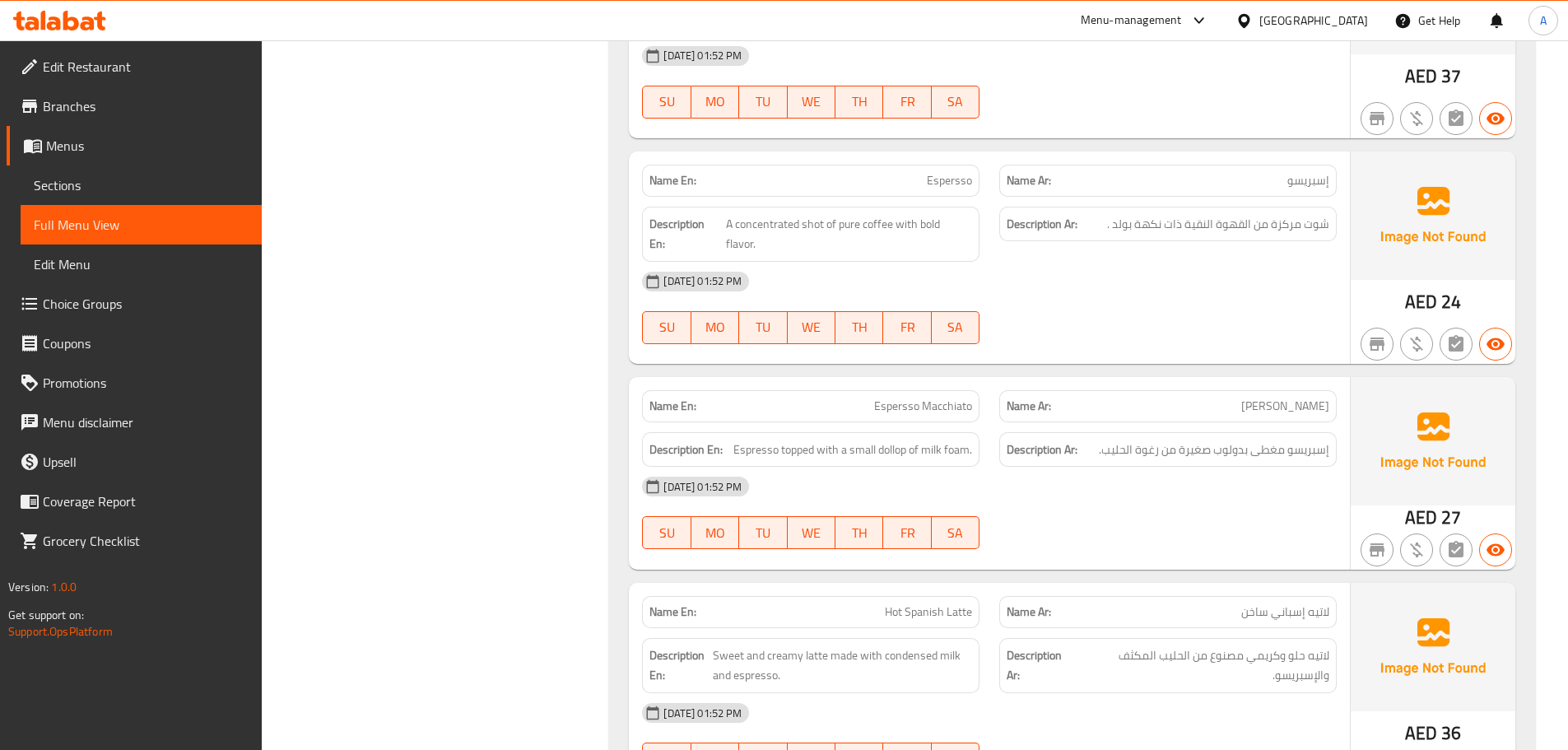
click at [1142, 377] on div "Name En: Espersso Macchiato Name Ar: إسبريسو مكياتو Description En: Espresso to…" at bounding box center [989, 472] width 721 height 192
click at [1153, 466] on div "[DATE] 01:52 PM SU MO TU WE TH FR SA" at bounding box center [989, 512] width 715 height 92
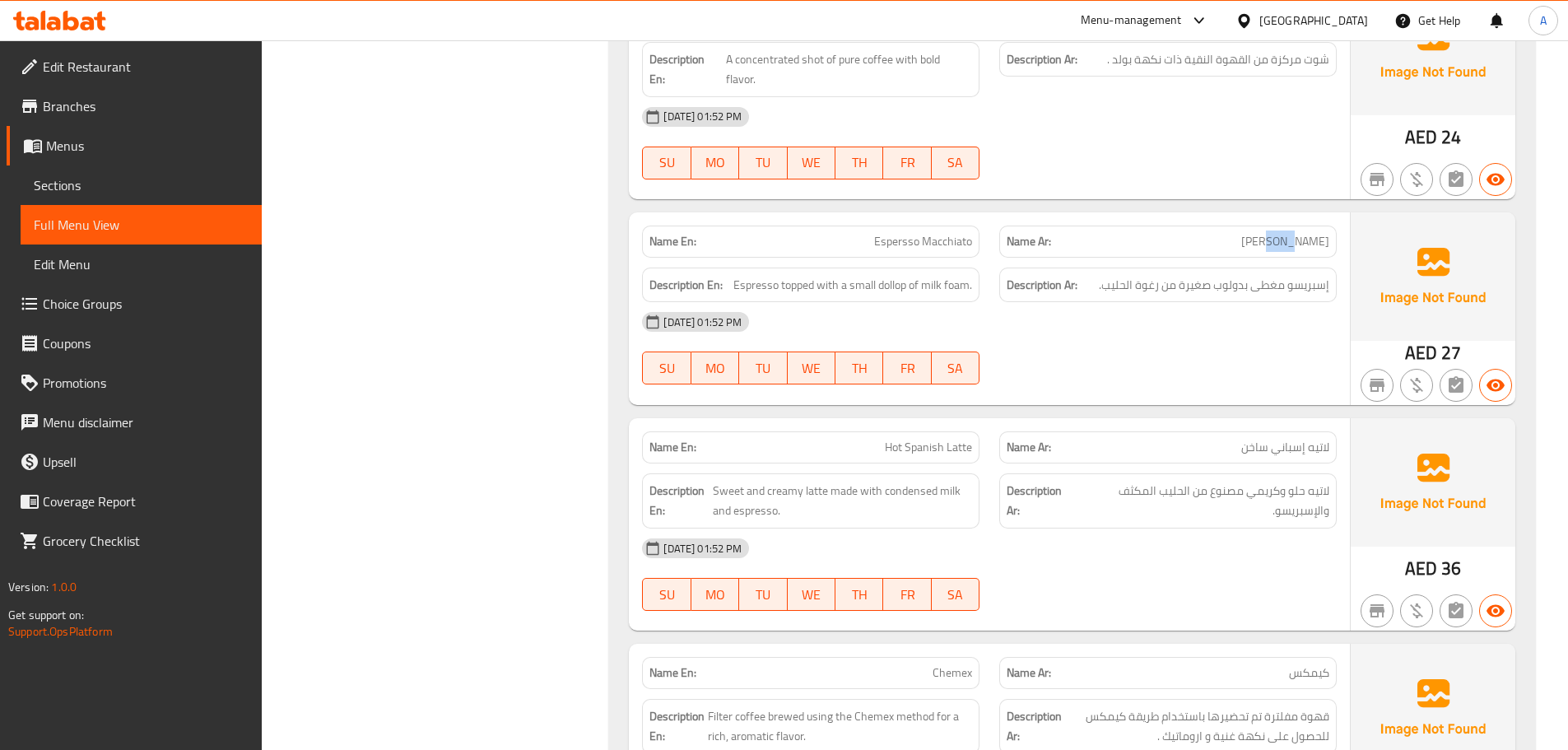
drag, startPoint x: 1304, startPoint y: 144, endPoint x: 1278, endPoint y: 182, distance: 46.0
click at [1273, 212] on div "Name En: Espersso Macchiato Name Ar: إسبريسو مكياتو Description En: Espresso to…" at bounding box center [989, 308] width 721 height 192
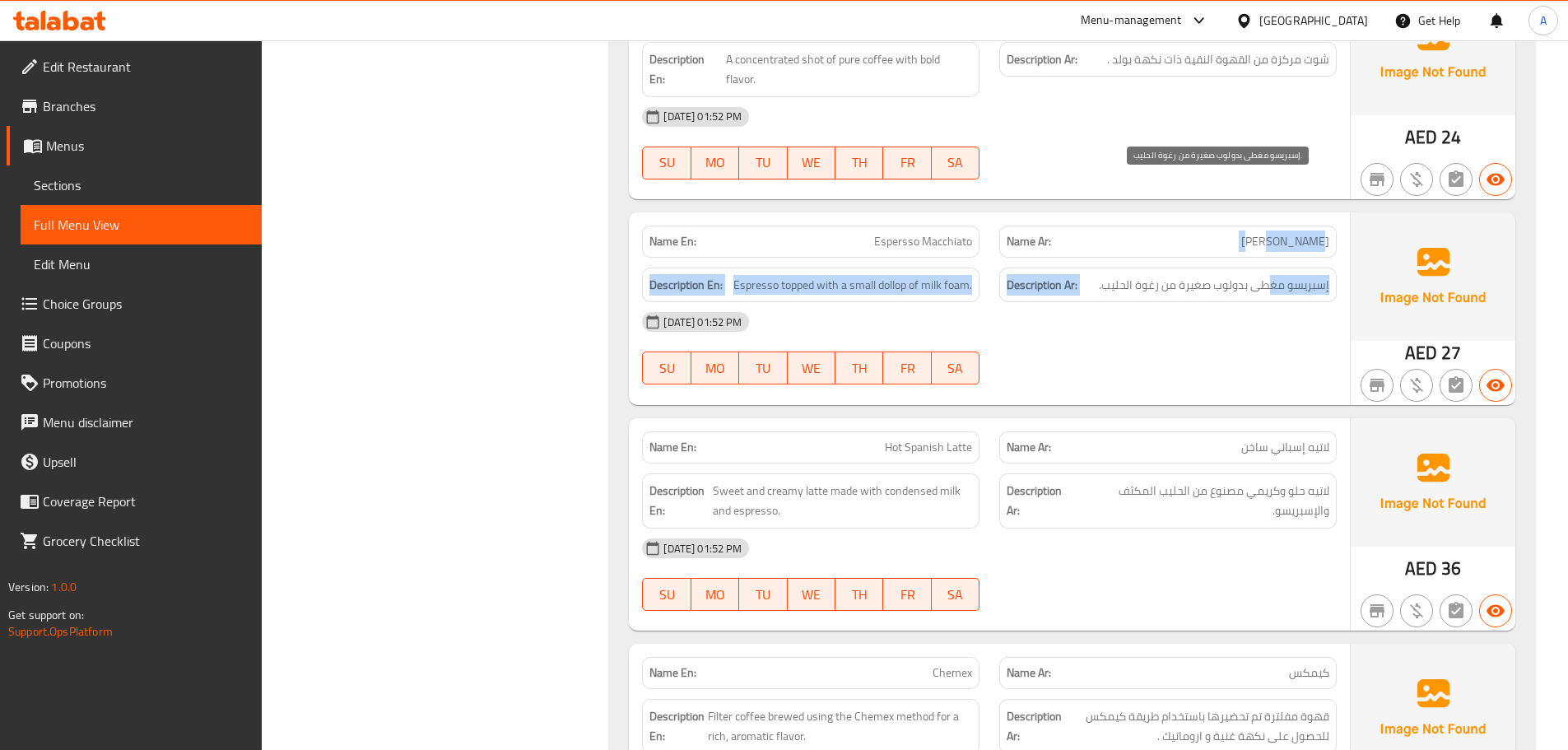
click at [1312, 275] on span "إسبريسو مغطى بدولوب صغيرة من رغوة الحليب." at bounding box center [1213, 285] width 230 height 21
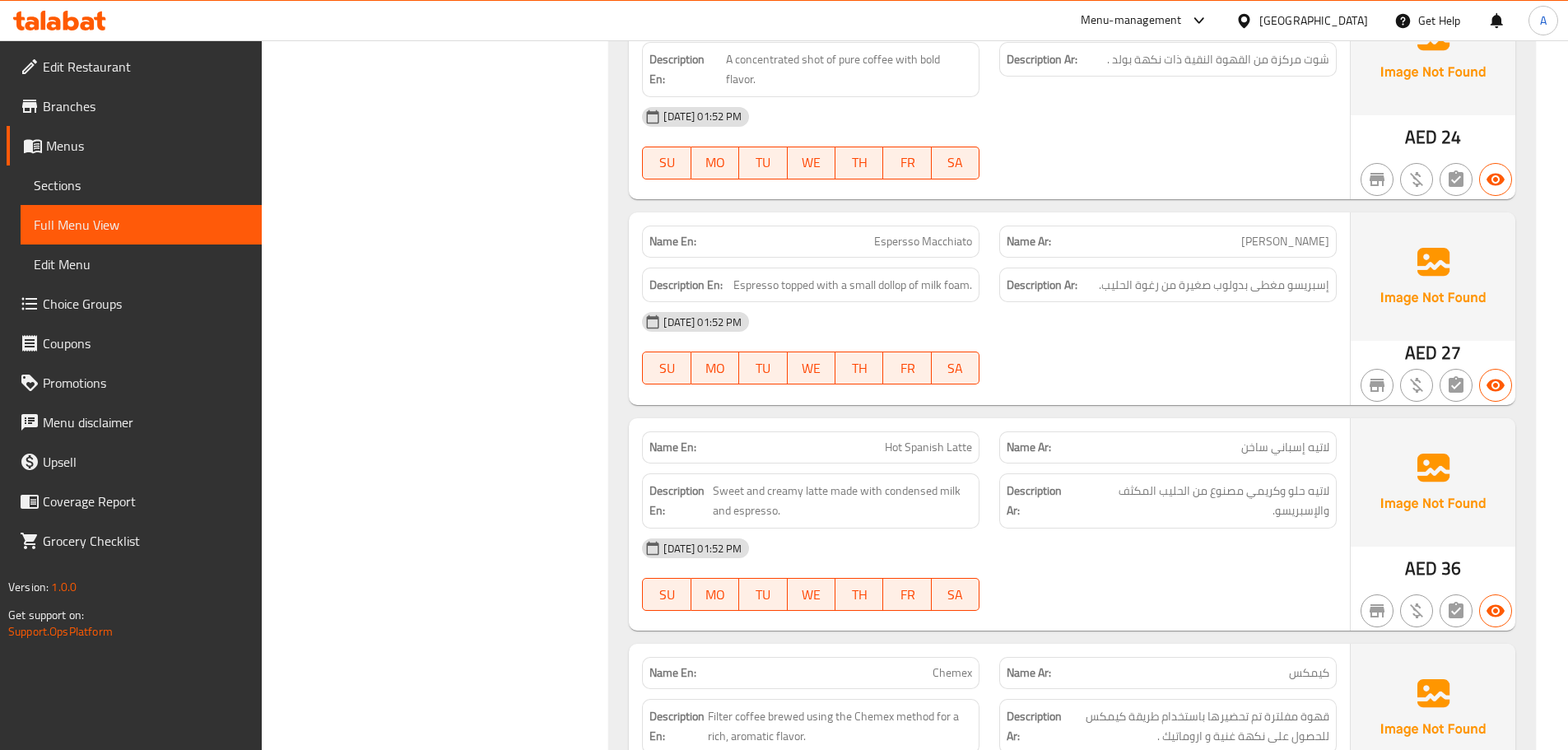
click at [1307, 302] on div "[DATE] 01:52 PM SU MO TU WE TH FR SA" at bounding box center [989, 347] width 715 height 92
drag, startPoint x: 1084, startPoint y: 191, endPoint x: 1100, endPoint y: 247, distance: 58.2
click at [1061, 267] on div "Description Ar: إسبريسو مغطى بدولوب صغيرة من رغوة الحليب." at bounding box center [1167, 284] width 337 height 35
click at [1106, 302] on div "[DATE] 01:52 PM SU MO TU WE TH FR SA" at bounding box center [989, 347] width 715 height 92
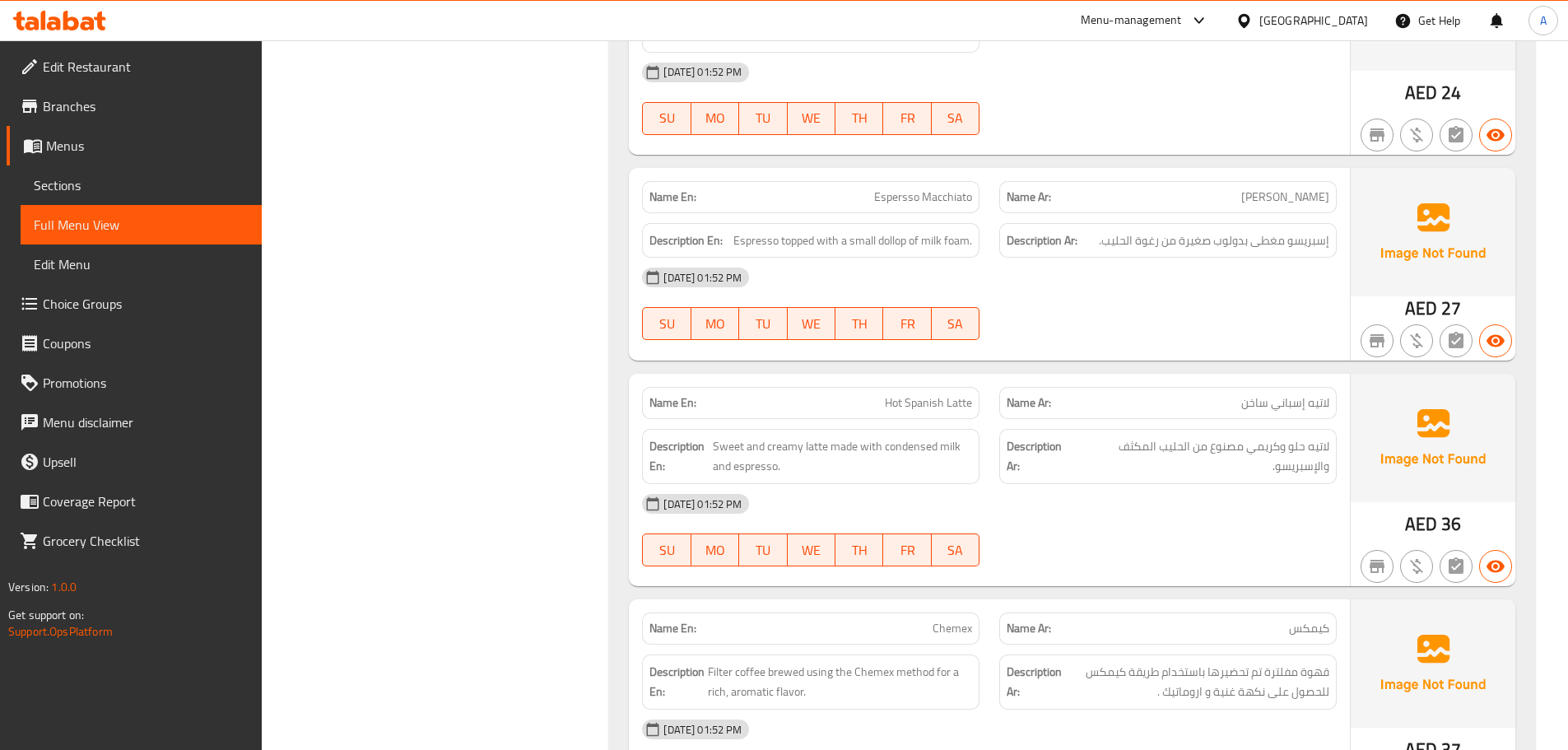
scroll to position [7592, 0]
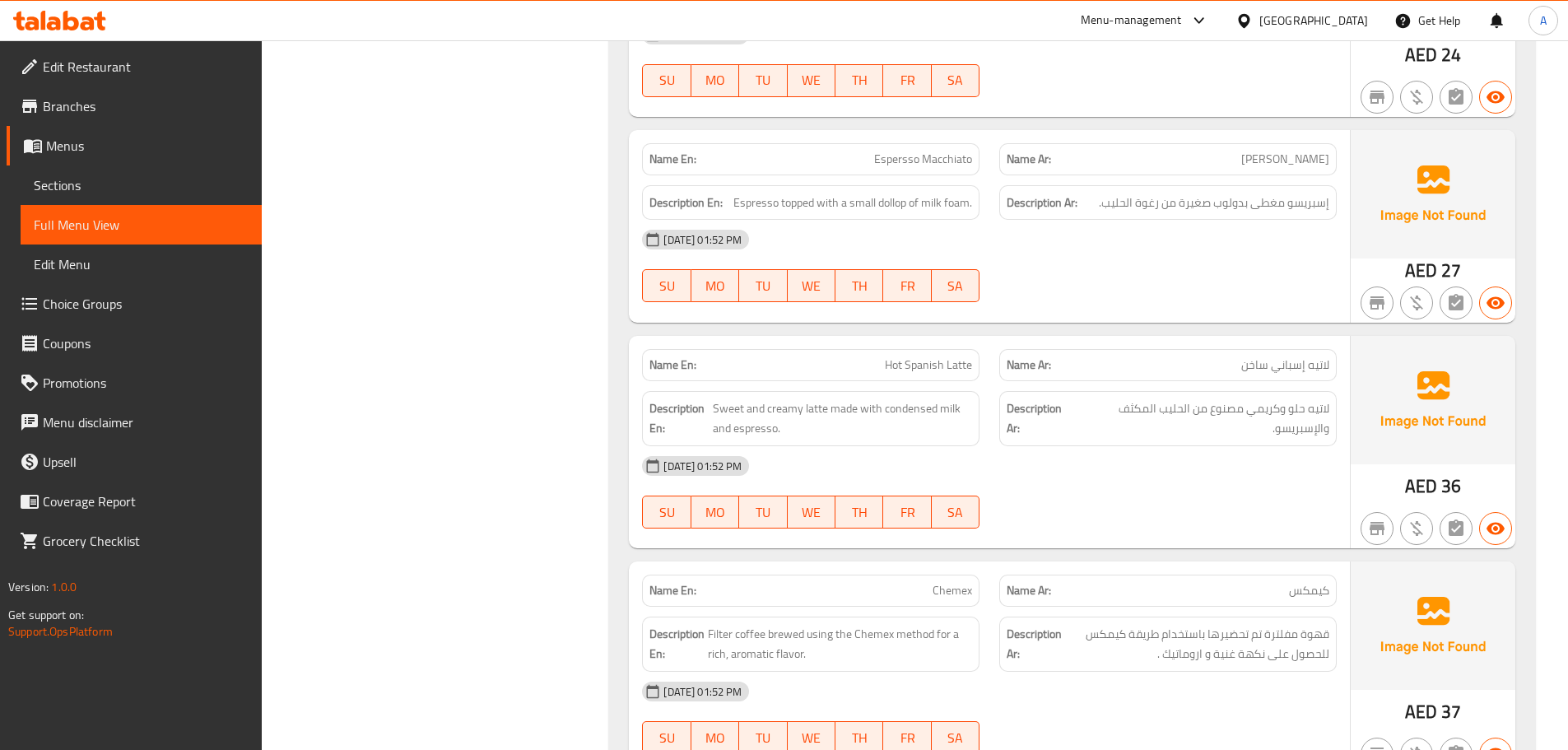
drag, startPoint x: 867, startPoint y: 265, endPoint x: 1000, endPoint y: 279, distance: 133.7
click at [992, 339] on div "Name En: Hot Spanish Latte Name Ar: لاتيه إسباني ساخن" at bounding box center [989, 365] width 715 height 52
click at [1059, 446] on div "[DATE] 01:52 PM" at bounding box center [989, 466] width 715 height 40
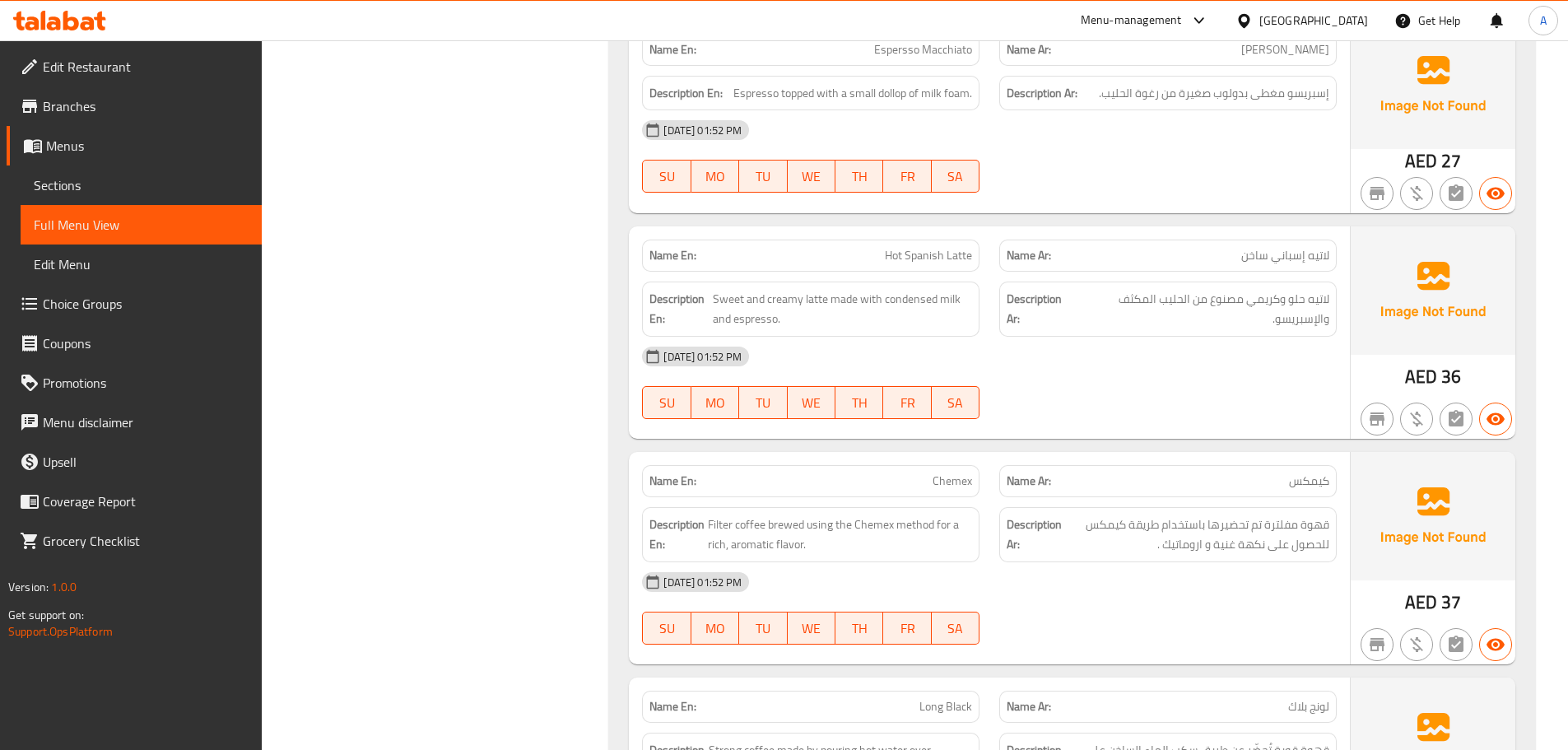
scroll to position [7674, 0]
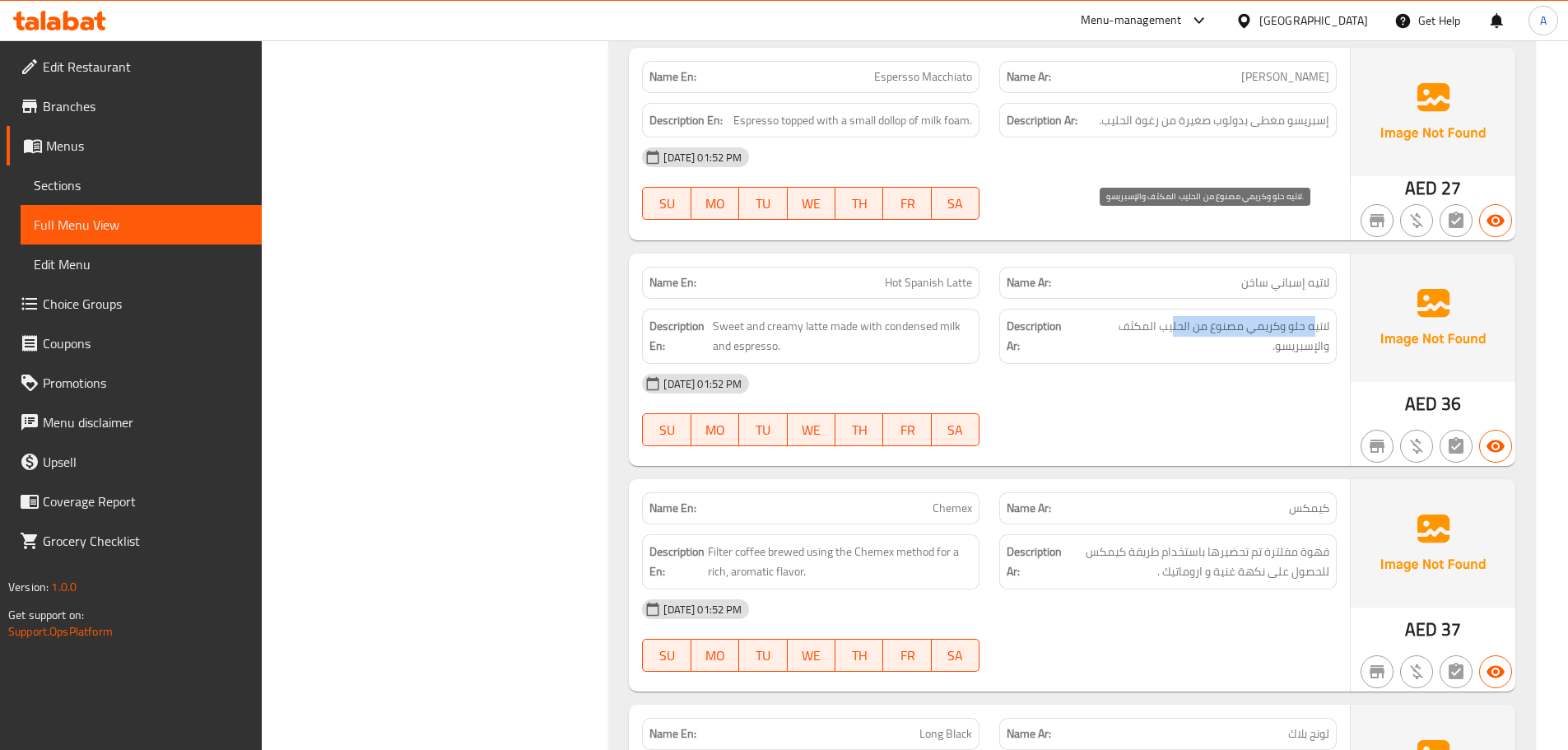
drag, startPoint x: 1315, startPoint y: 228, endPoint x: 1202, endPoint y: 309, distance: 139.0
click at [1171, 316] on span "لاتيه حلو وكريمي مصنوع من الحليب المكثف والإسبريسو." at bounding box center [1203, 336] width 253 height 41
drag, startPoint x: 1202, startPoint y: 309, endPoint x: 1040, endPoint y: 353, distance: 167.9
click at [1202, 364] on div "[DATE] 01:52 PM SU MO TU WE TH FR SA" at bounding box center [989, 409] width 715 height 92
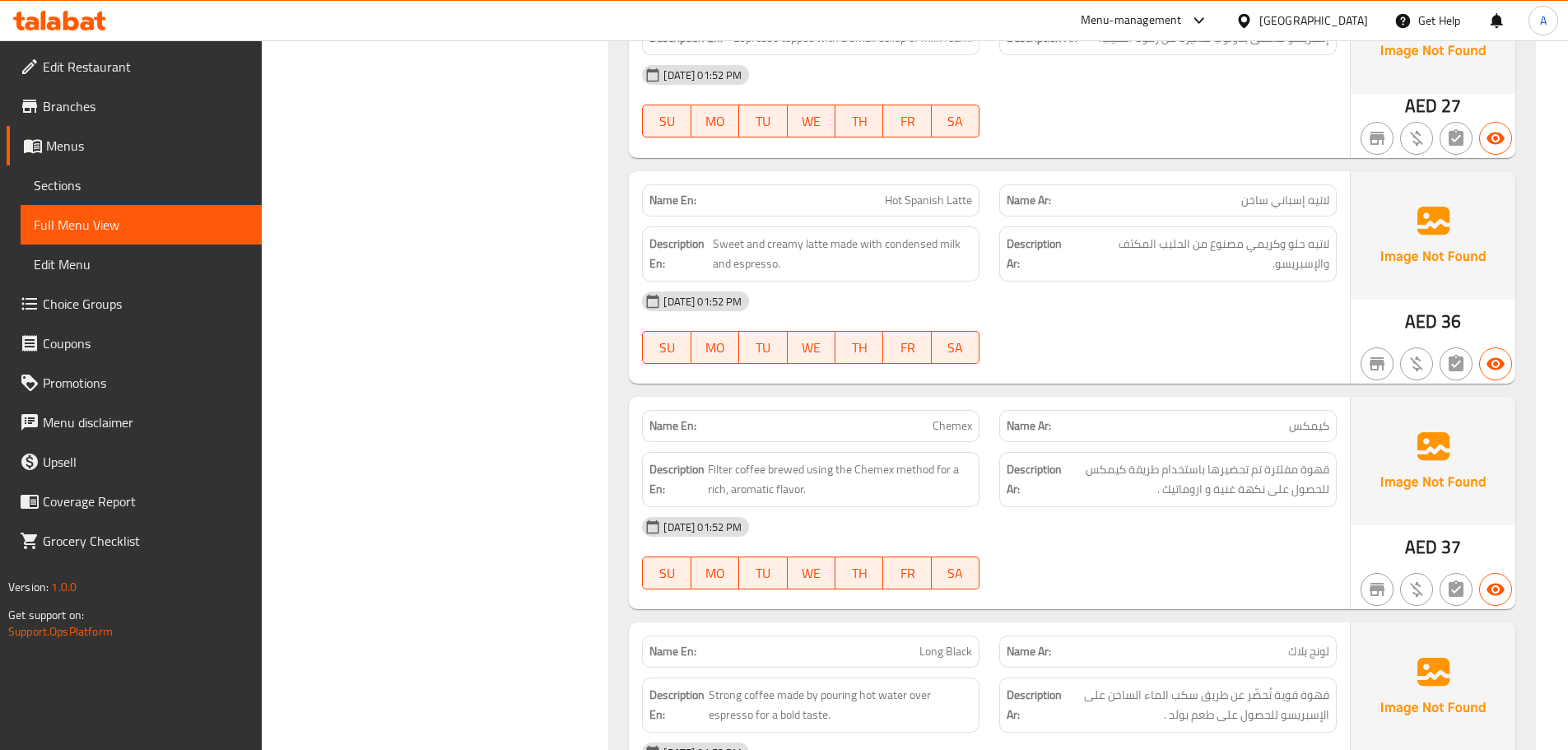
drag, startPoint x: 910, startPoint y: 336, endPoint x: 1078, endPoint y: 399, distance: 179.4
click at [1033, 397] on div "Name En: Chemex Name Ar: كيمكس Description En: Filter coffee brewed using the C…" at bounding box center [989, 503] width 721 height 212
click at [1083, 507] on div "[DATE] 01:52 PM" at bounding box center [989, 527] width 715 height 40
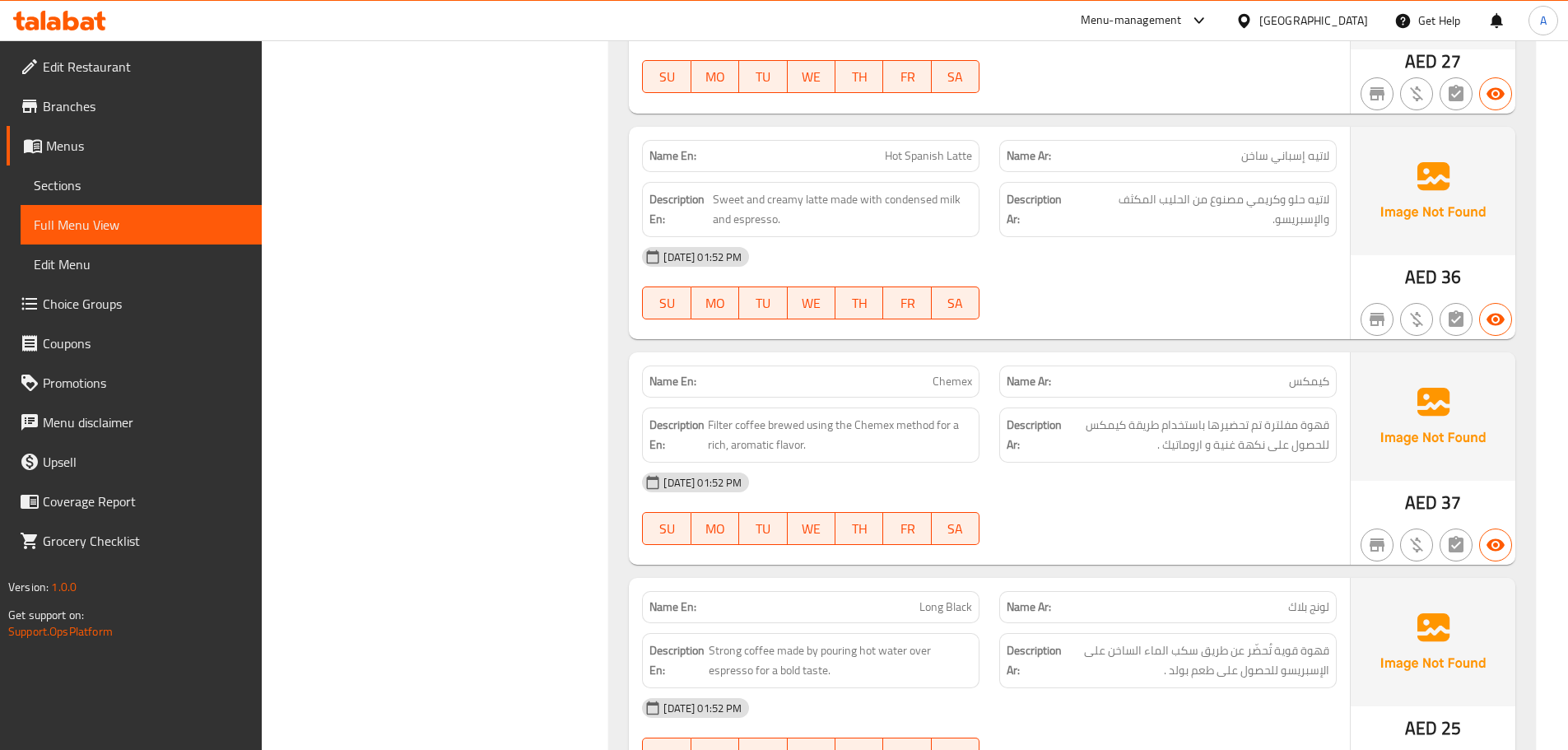
scroll to position [7839, 0]
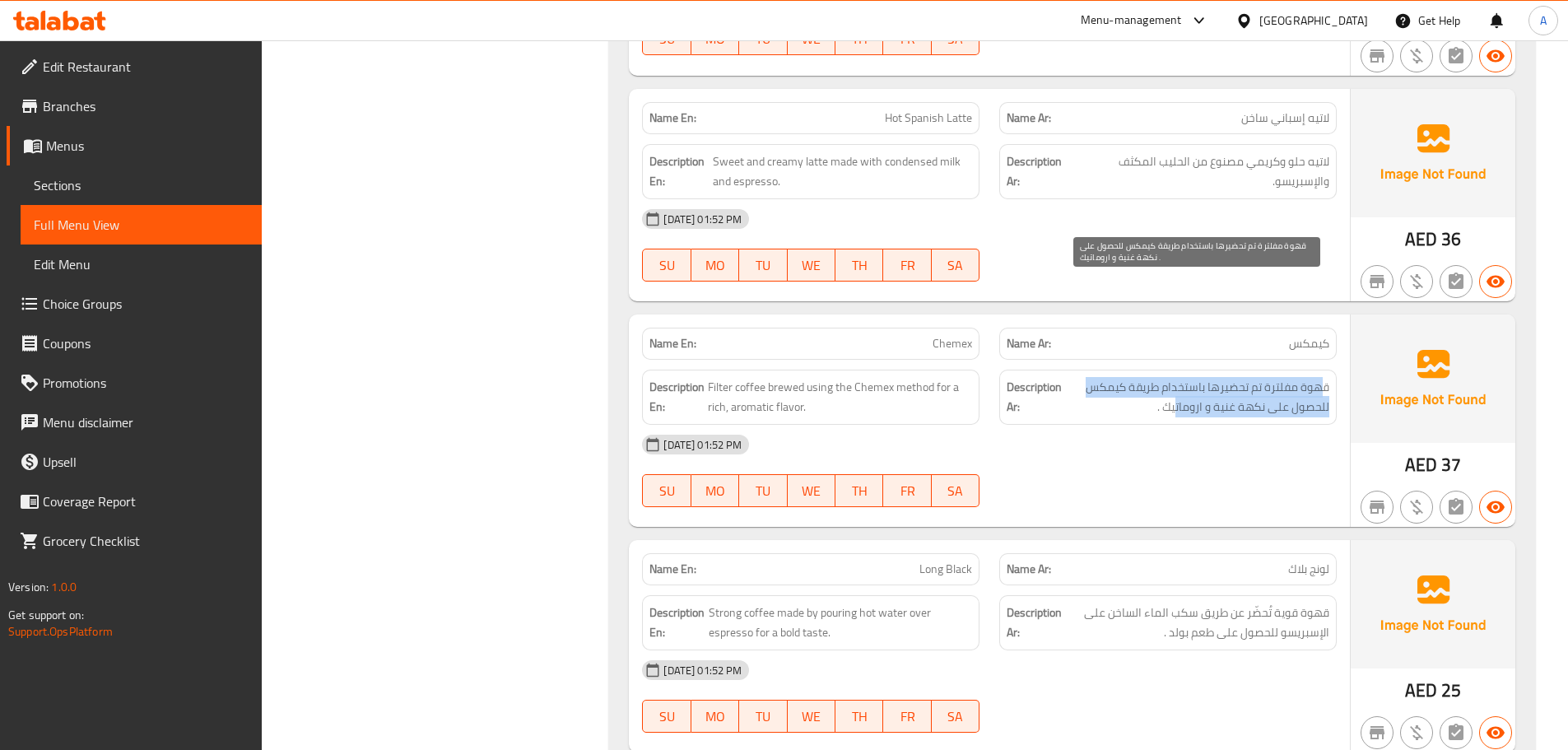
drag, startPoint x: 1321, startPoint y: 294, endPoint x: 1176, endPoint y: 303, distance: 145.3
click at [1176, 377] on span "قهوة مفلترة تم تحضيرها باستخدام طريقة كيمكس للحصول على نكهة غنية و اروماتيك ." at bounding box center [1196, 397] width 264 height 41
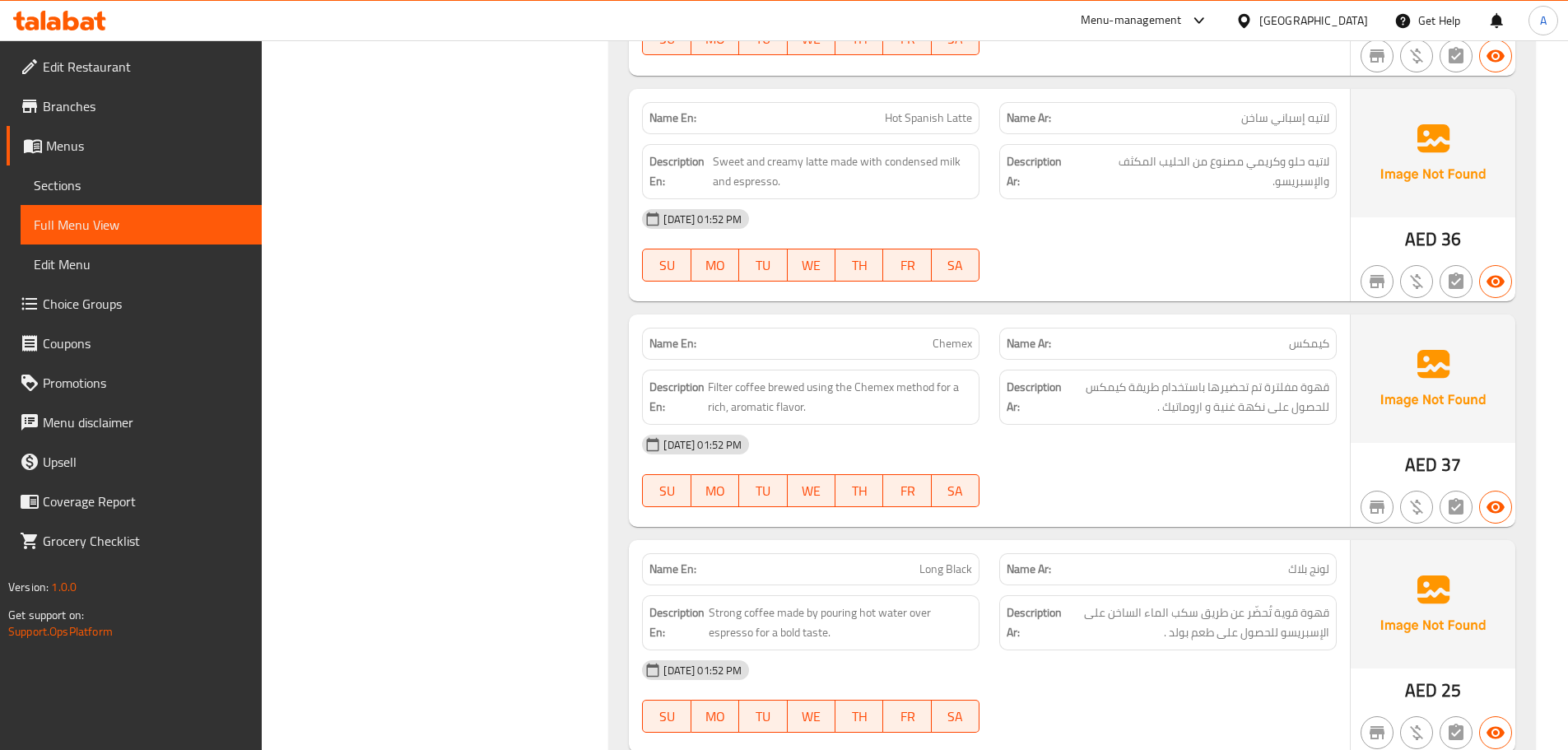
click at [1186, 425] on div "[DATE] 01:52 PM" at bounding box center [989, 445] width 715 height 40
drag, startPoint x: 1215, startPoint y: 310, endPoint x: 1160, endPoint y: 385, distance: 93.0
click at [1168, 377] on span "قهوة مفلترة تم تحضيرها باستخدام طريقة كيمكس للحصول على نكهة غنية و اروماتيك ." at bounding box center [1196, 397] width 264 height 41
drag, startPoint x: 1160, startPoint y: 385, endPoint x: 1130, endPoint y: 386, distance: 30.0
click at [1160, 425] on div "[DATE] 01:52 PM SU MO TU WE TH FR SA" at bounding box center [989, 471] width 715 height 92
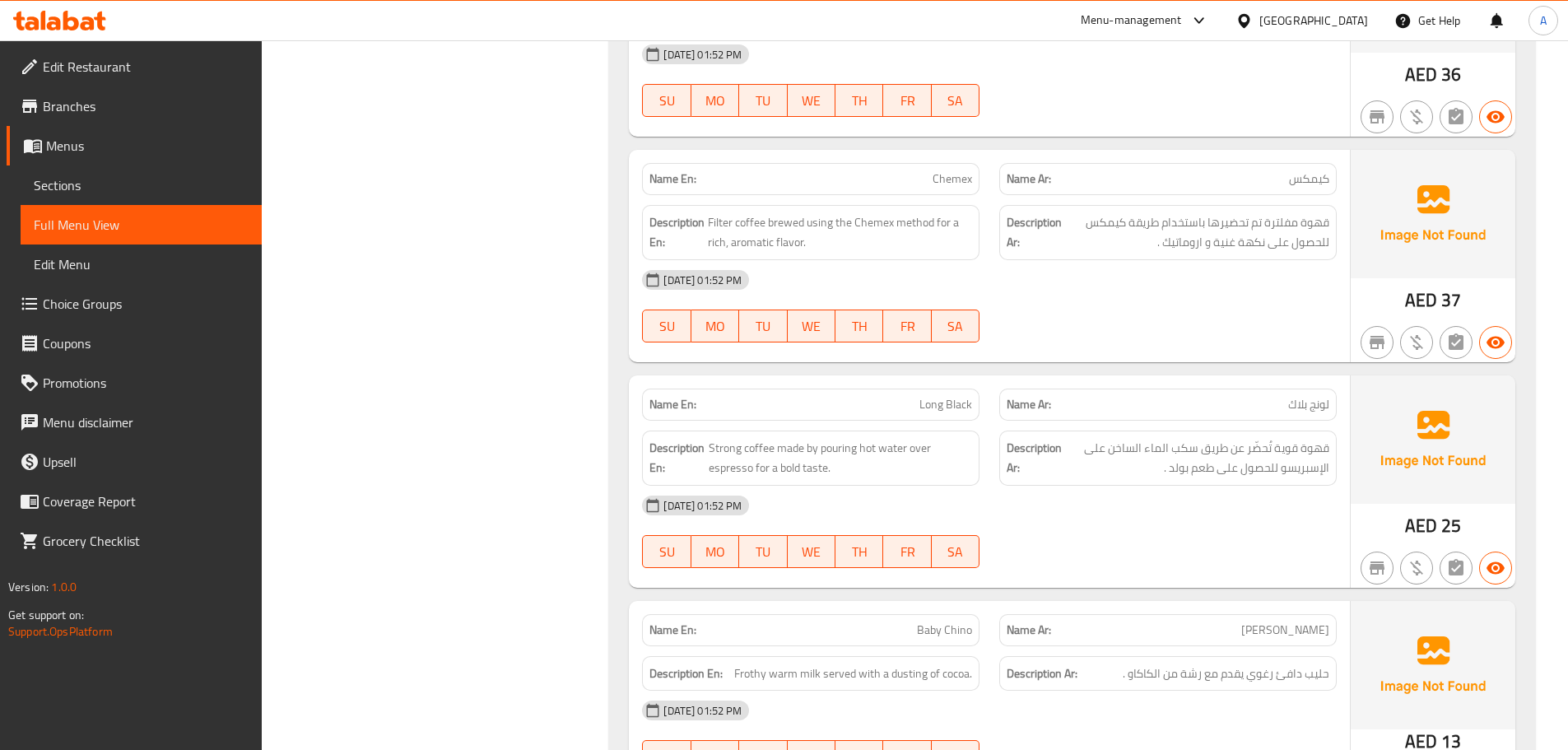
drag, startPoint x: 1049, startPoint y: 335, endPoint x: 1178, endPoint y: 452, distance: 174.2
click at [1167, 421] on div "Name En: Long Black Name Ar: لونج بلاك Description En: Strong coffee made by po…" at bounding box center [989, 481] width 721 height 212
click at [1185, 479] on div "Name En: Long Black Name Ar: لونج بلاك Description En: Strong coffee made by po…" at bounding box center [989, 481] width 721 height 212
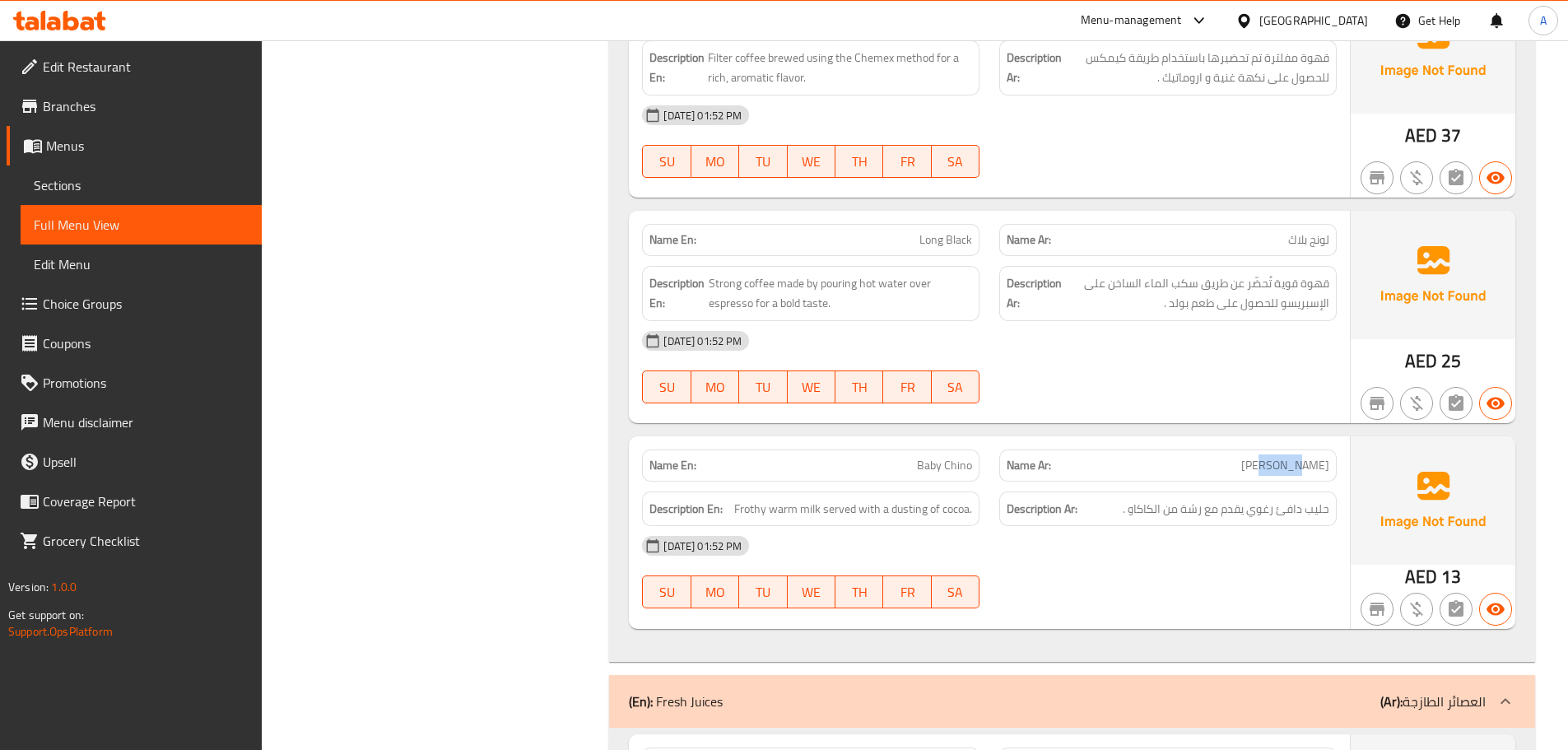
drag, startPoint x: 1318, startPoint y: 359, endPoint x: 1153, endPoint y: 352, distance: 165.1
click at [1213, 457] on p "Name Ar: [PERSON_NAME]" at bounding box center [1168, 466] width 322 height 17
click at [1140, 321] on div "[DATE] 01:52 PM SU MO TU WE TH FR SA" at bounding box center [989, 366] width 715 height 92
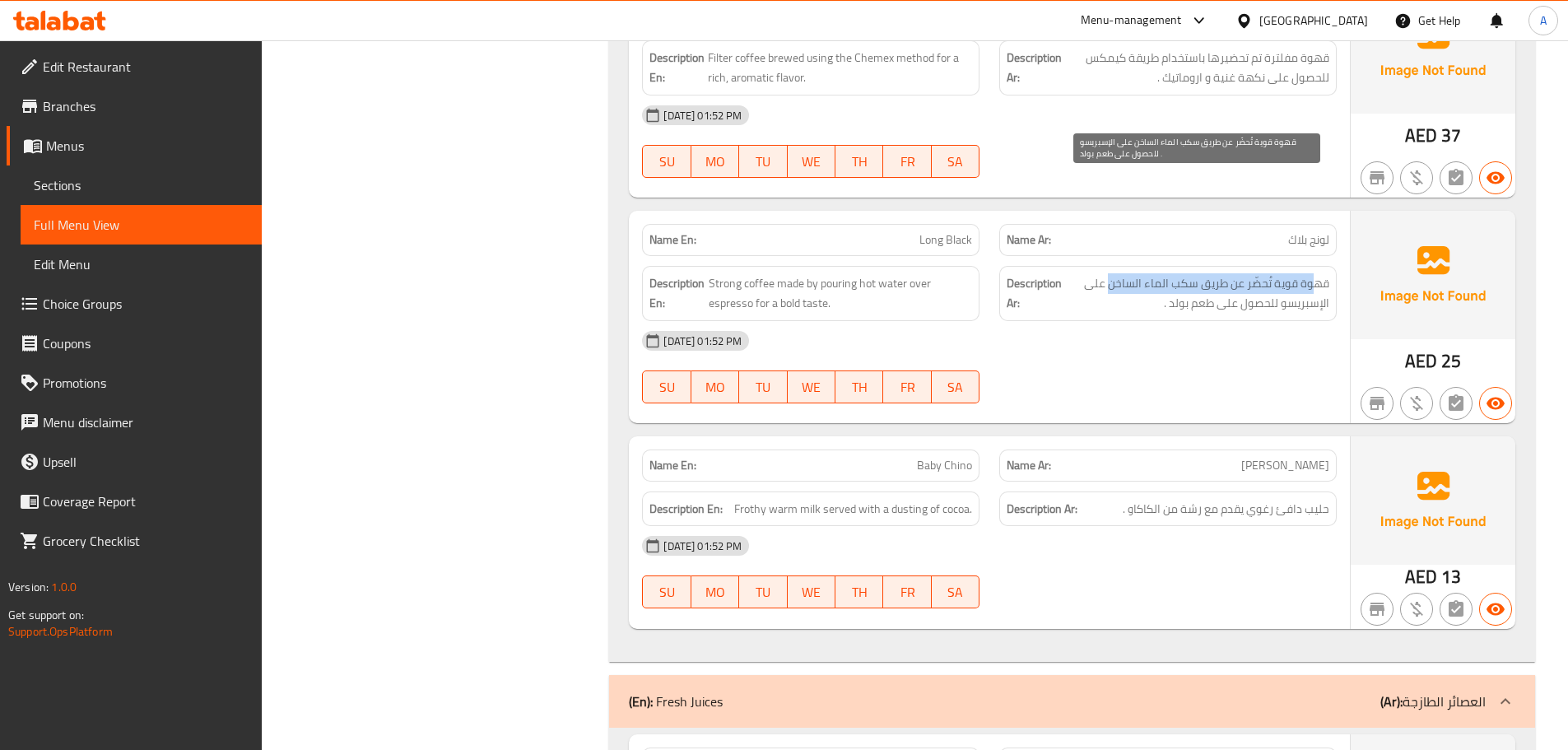
drag, startPoint x: 1310, startPoint y: 185, endPoint x: 1110, endPoint y: 184, distance: 200.0
click at [1110, 273] on span "قهوة قوية تُحضّر عن طريق سكب الماء الساخن على الإسبريسو للحصول على طعم بولد ." at bounding box center [1196, 293] width 264 height 41
drag, startPoint x: 1295, startPoint y: 200, endPoint x: 1137, endPoint y: 208, distance: 158.2
click at [1180, 273] on span "قهوة قوية تُحضّر عن طريق سكب الماء الساخن على الإسبريسو للحصول على طعم بولد ." at bounding box center [1196, 293] width 264 height 41
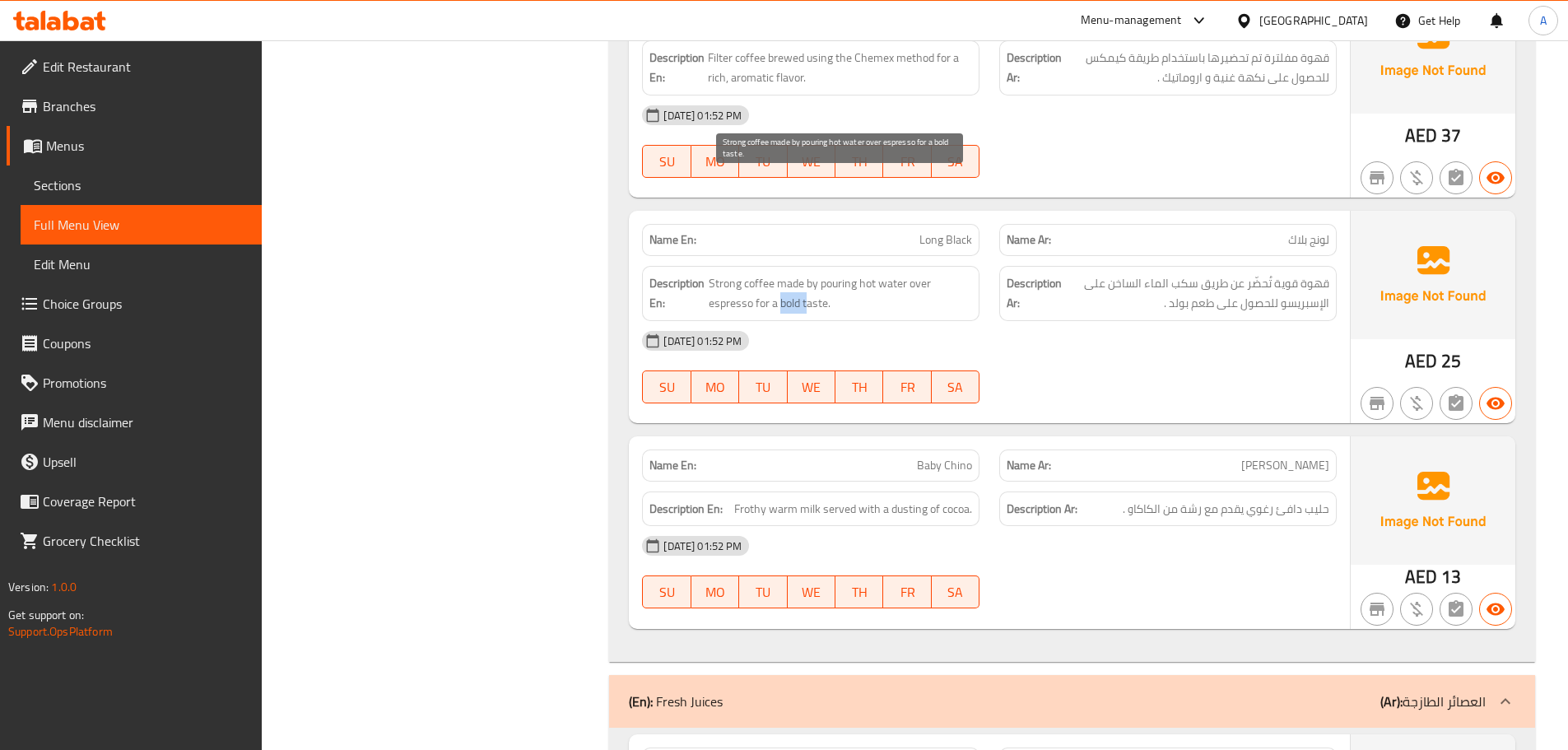
drag, startPoint x: 782, startPoint y: 201, endPoint x: 1001, endPoint y: 234, distance: 221.5
click at [911, 273] on span "Strong coffee made by pouring hot water over espresso for a bold taste." at bounding box center [840, 293] width 263 height 41
click at [1001, 321] on div "[DATE] 01:52 PM" at bounding box center [989, 341] width 715 height 40
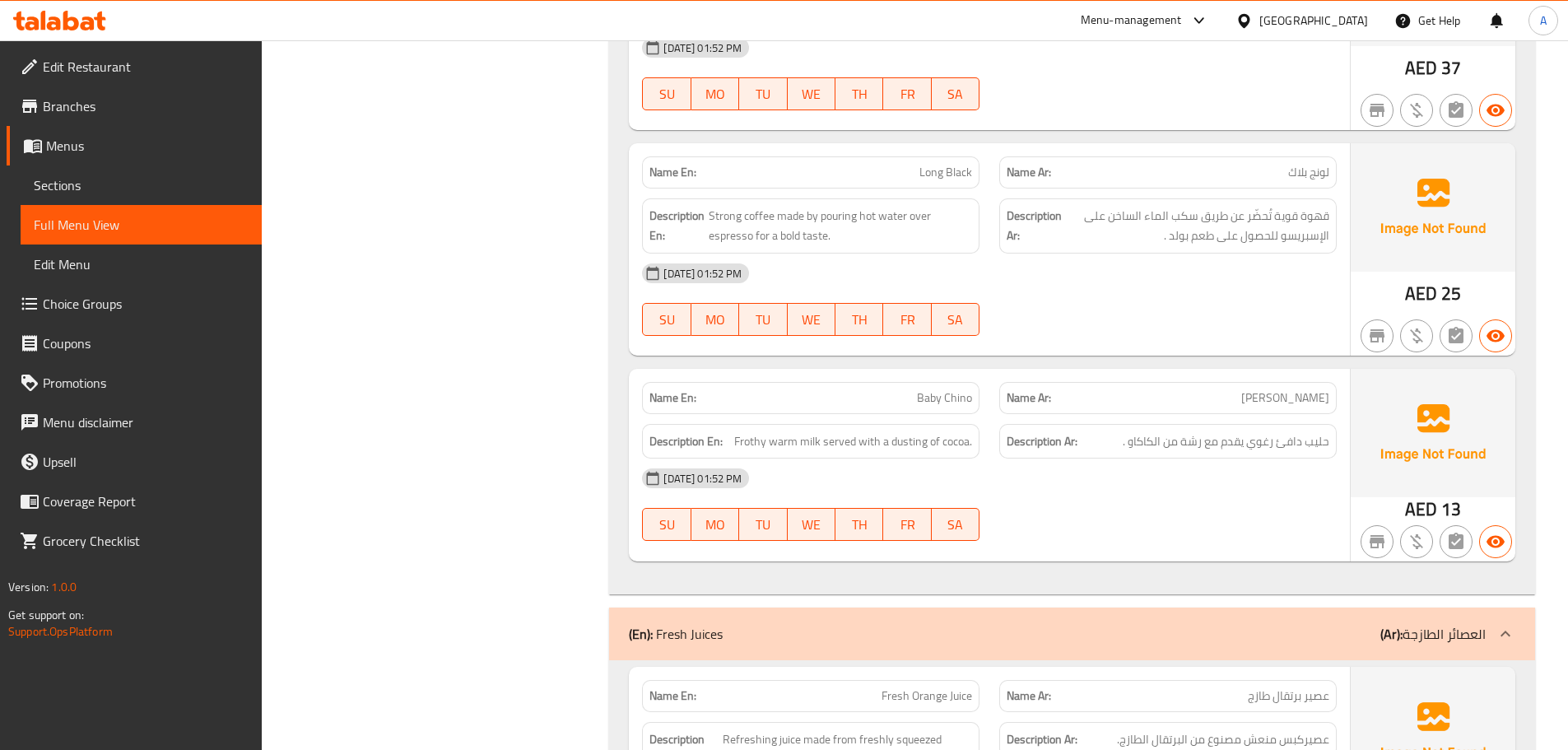
scroll to position [8333, 0]
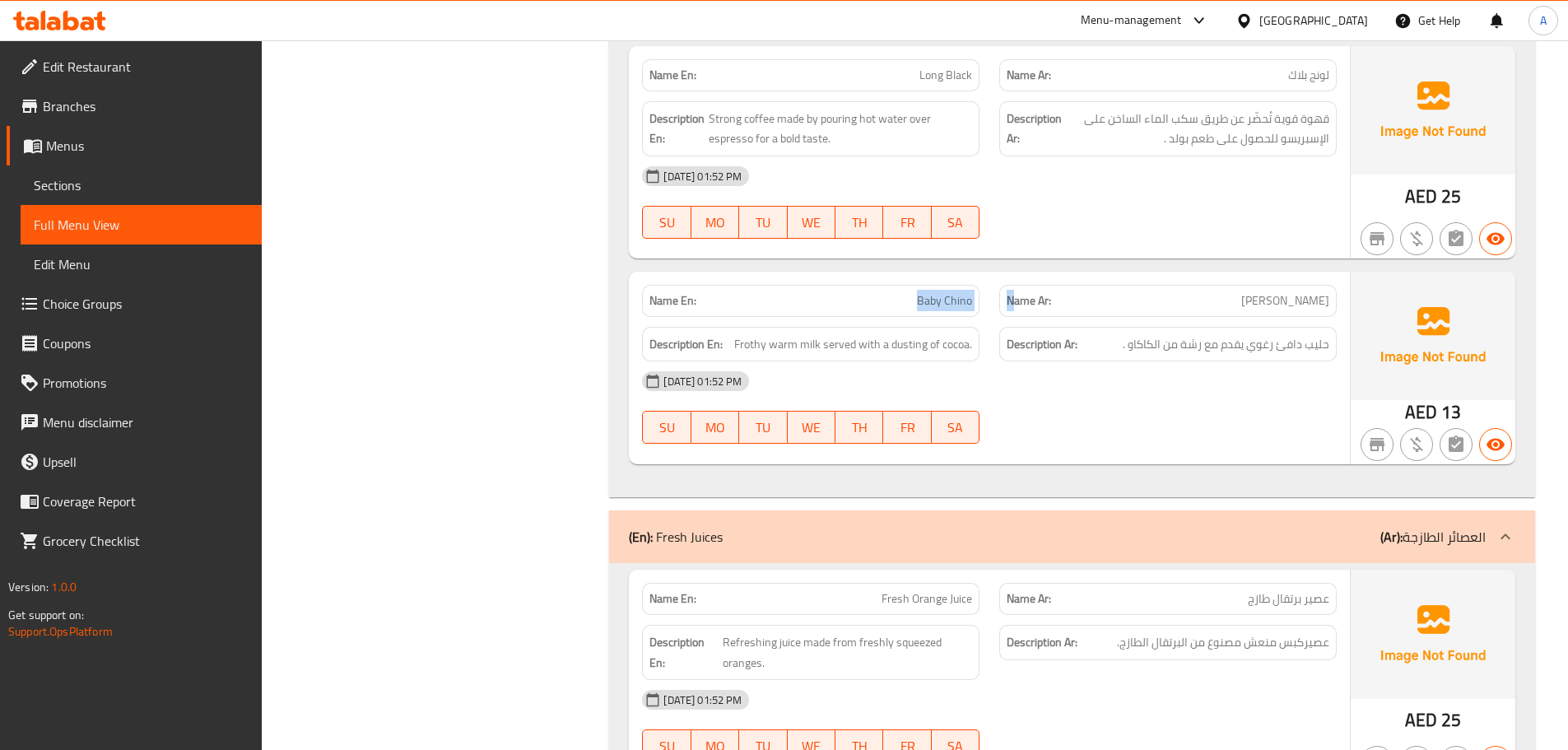
drag, startPoint x: 913, startPoint y: 205, endPoint x: 1127, endPoint y: 305, distance: 236.2
click at [1043, 272] on div "Name En: Baby Chino Name Ar: بيبي شينو Description En: Frothy warm milk served …" at bounding box center [989, 367] width 721 height 192
drag, startPoint x: 1144, startPoint y: 316, endPoint x: 1191, endPoint y: 301, distance: 49.3
click at [1145, 361] on div "[DATE] 01:52 PM SU MO TU WE TH FR SA" at bounding box center [989, 407] width 715 height 92
drag, startPoint x: 1300, startPoint y: 247, endPoint x: 1174, endPoint y: 245, distance: 126.0
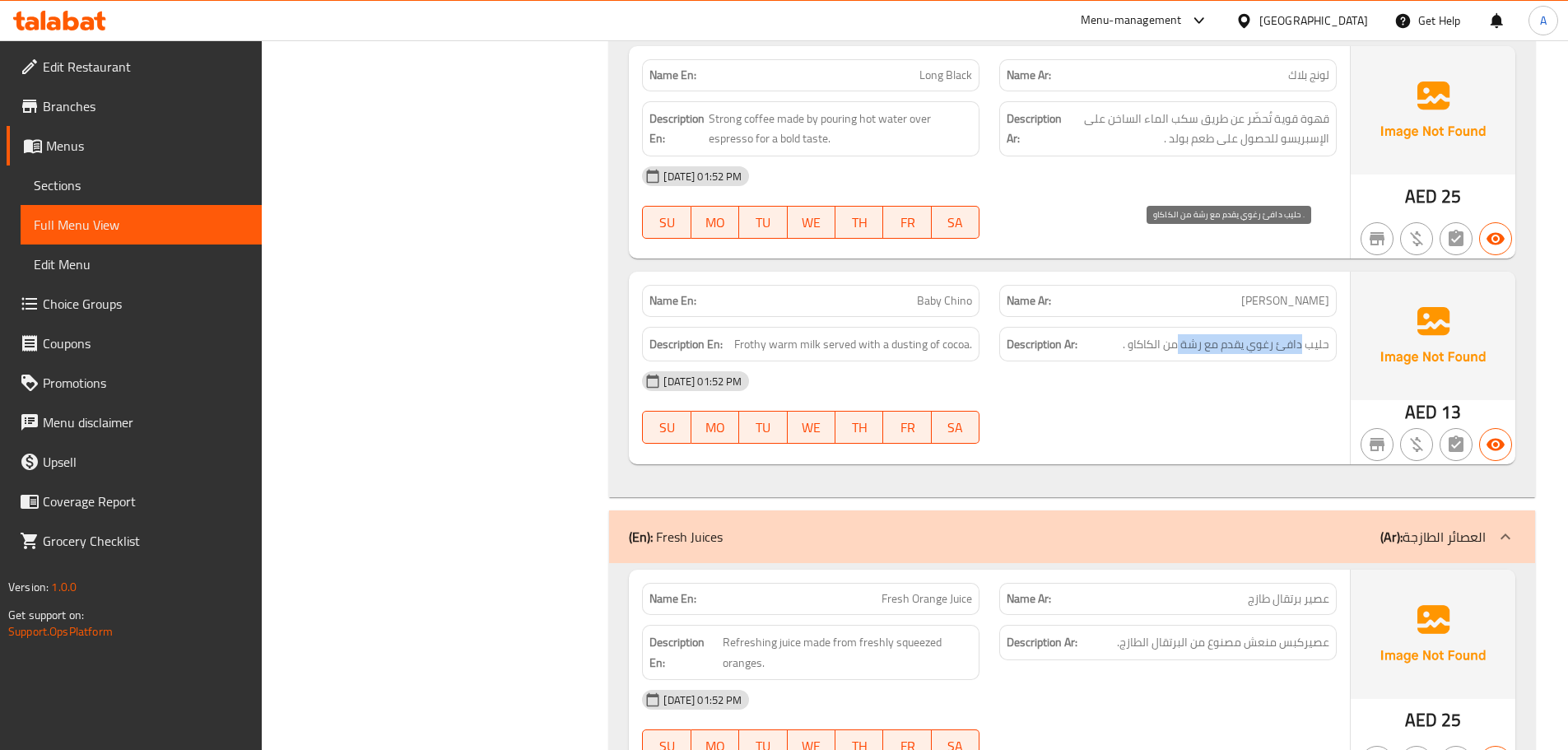
click at [1175, 334] on span "حليب دافئ رغوي يقدم مع رشة من الكاكاو ." at bounding box center [1226, 345] width 207 height 21
drag, startPoint x: 832, startPoint y: 247, endPoint x: 1097, endPoint y: 278, distance: 266.8
click at [1044, 317] on div "Description En: Frothy warm milk served with a dusting of cocoa. Description Ar…" at bounding box center [989, 345] width 715 height 55
click at [1112, 361] on div "[DATE] 01:52 PM" at bounding box center [989, 381] width 715 height 40
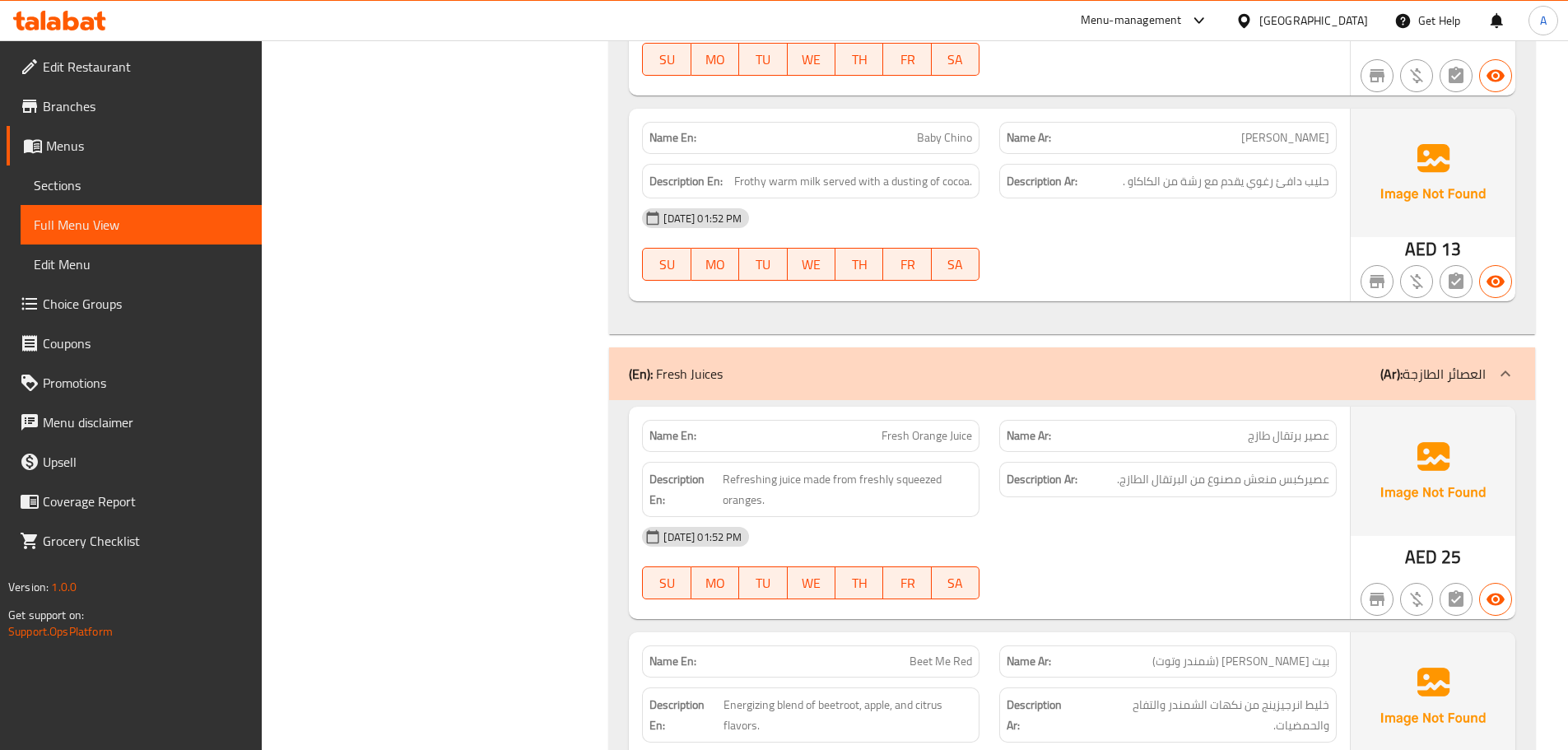
scroll to position [8497, 0]
drag, startPoint x: 837, startPoint y: 322, endPoint x: 1114, endPoint y: 379, distance: 282.8
click at [1096, 405] on div "Name En: Fresh Orange Juice Name Ar: عصير برتقال طازج Description En: Refreshin…" at bounding box center [989, 511] width 721 height 212
click at [1114, 467] on h6 "Description Ar: عصيركبس منعش مصنوع من البرتقال الطازج." at bounding box center [1168, 478] width 322 height 21
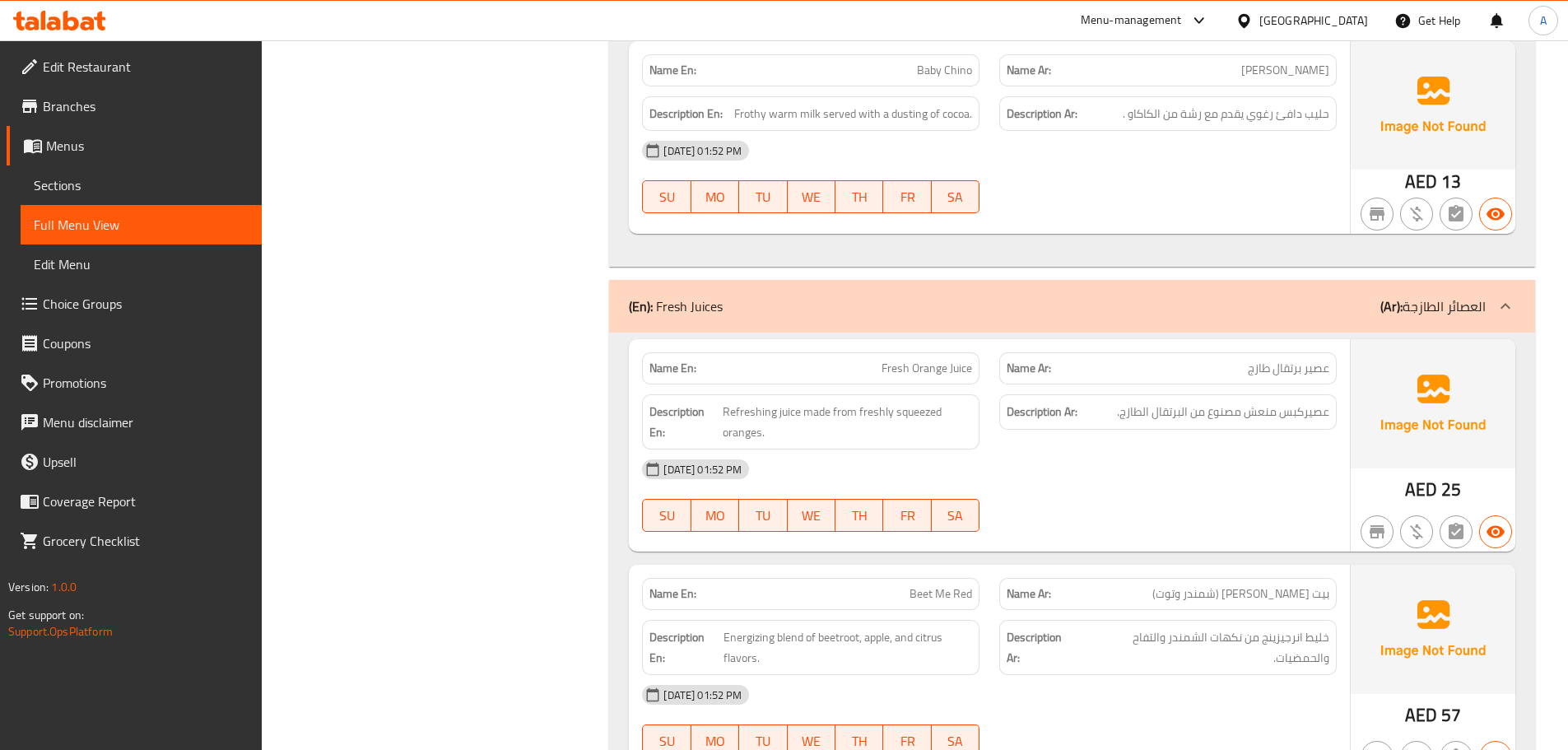
scroll to position [8662, 0]
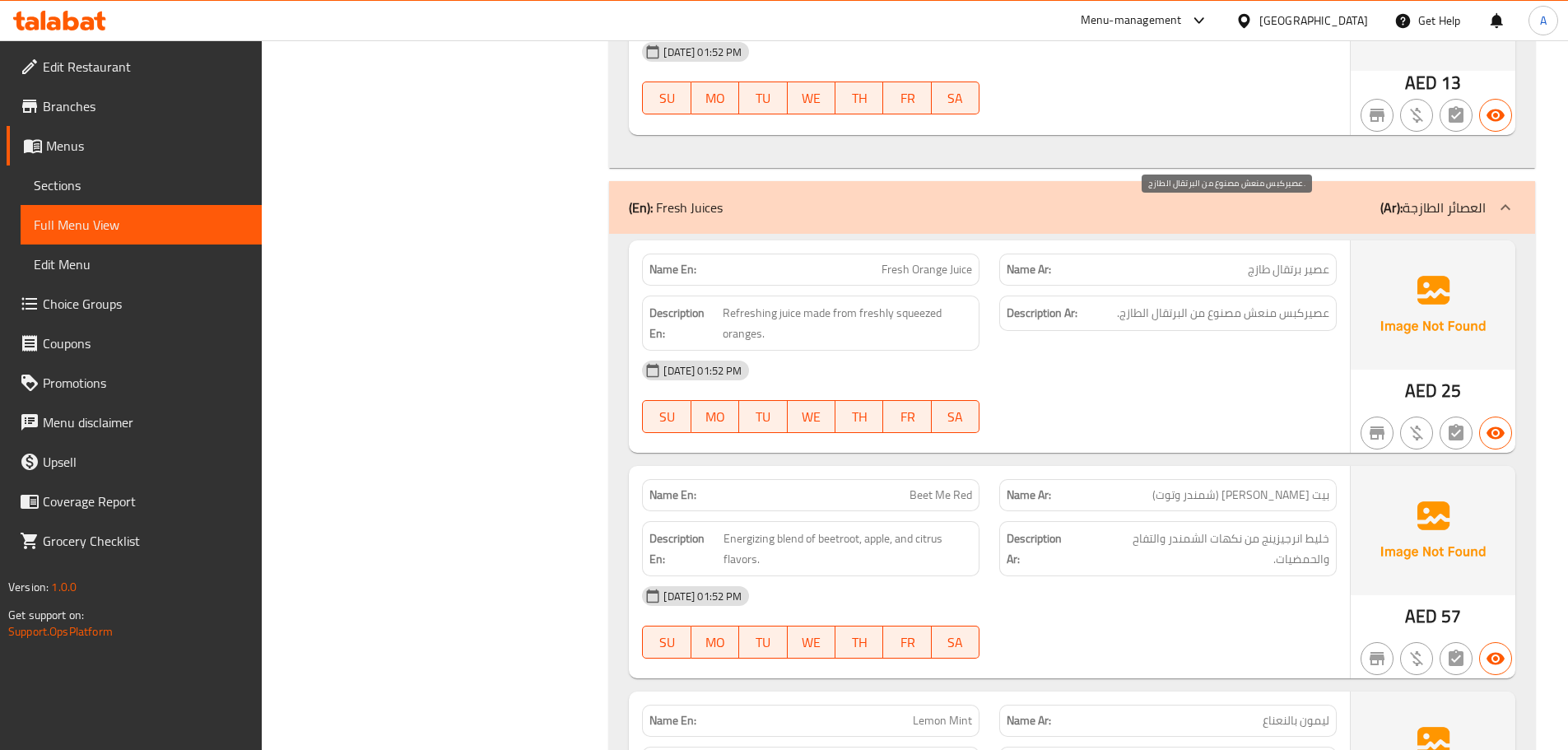
click at [1315, 303] on span "عصيركبس منعش مصنوع من البرتقال الطازج." at bounding box center [1222, 313] width 212 height 21
click at [1279, 351] on div "[DATE] 01:52 PM" at bounding box center [989, 371] width 715 height 40
drag, startPoint x: 1283, startPoint y: 216, endPoint x: 1148, endPoint y: 215, distance: 135.0
click at [1148, 303] on span "عصيركبس منعش مصنوع من البرتقال الطازج." at bounding box center [1222, 313] width 212 height 21
click at [1146, 351] on div "[DATE] 01:52 PM SU MO TU WE TH FR SA" at bounding box center [989, 397] width 715 height 92
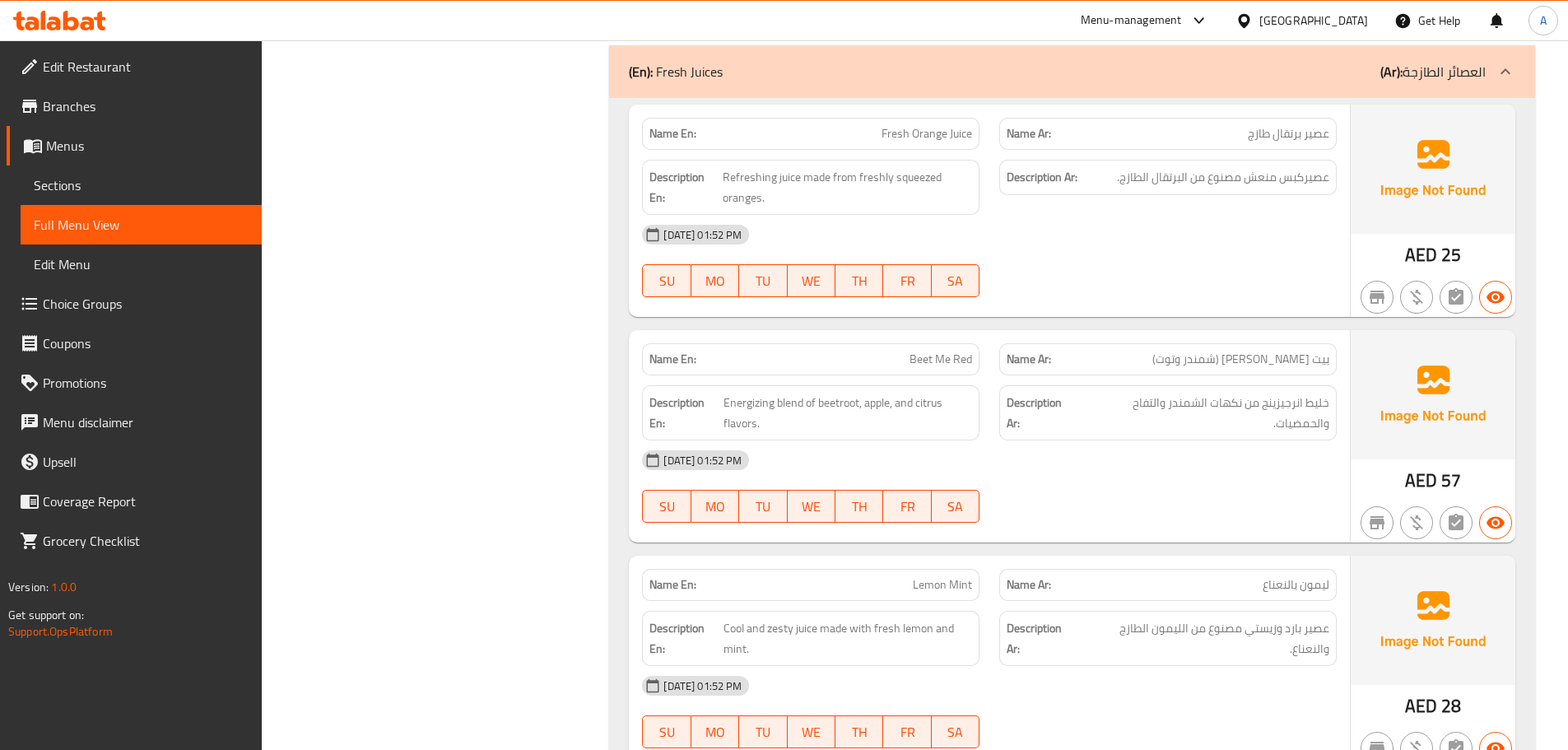
scroll to position [8827, 0]
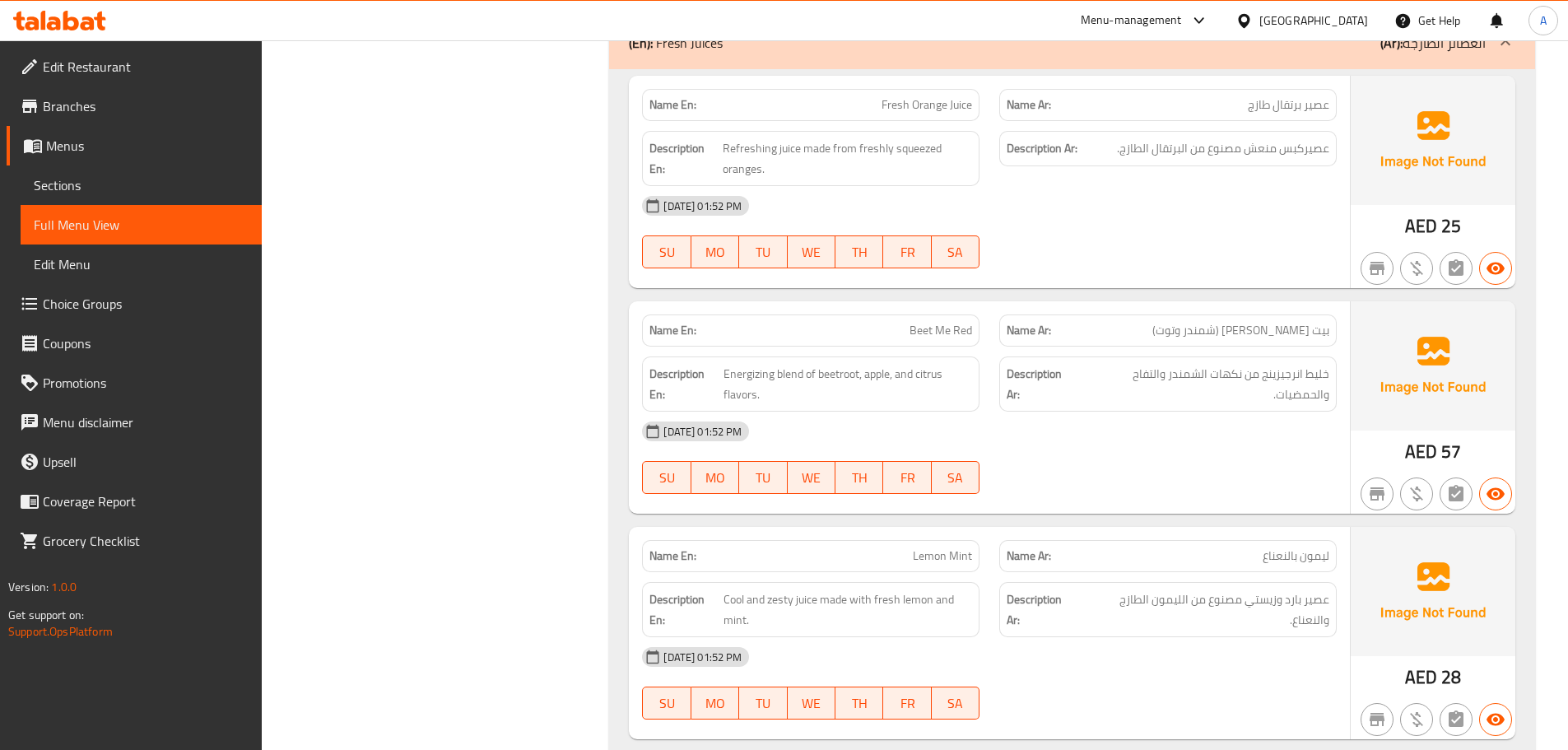
click at [1253, 322] on span "بيت [PERSON_NAME] (شمندر وتوت)" at bounding box center [1240, 330] width 177 height 17
drag, startPoint x: 1253, startPoint y: 234, endPoint x: 1228, endPoint y: 230, distance: 25.3
click at [1228, 322] on span "بيت [PERSON_NAME] (شمندر وتوت)" at bounding box center [1240, 330] width 177 height 17
copy span "شمندر وتوت"
click at [1202, 411] on div "[DATE] 01:52 PM SU MO TU WE TH FR SA" at bounding box center [989, 457] width 715 height 92
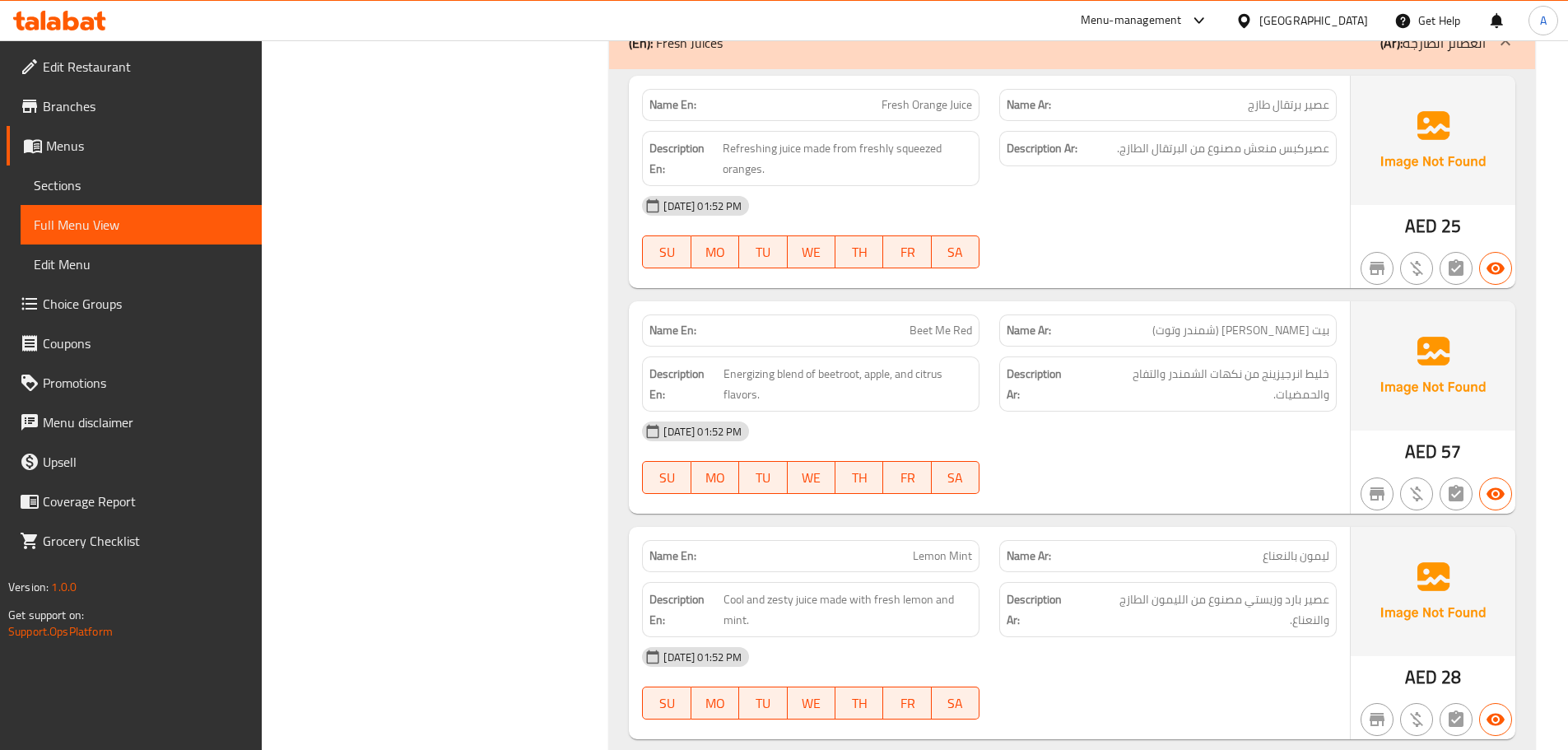
drag, startPoint x: 928, startPoint y: 235, endPoint x: 912, endPoint y: 231, distance: 16.5
click at [915, 322] on span "Beet Me Red" at bounding box center [940, 330] width 63 height 17
drag, startPoint x: 912, startPoint y: 231, endPoint x: 954, endPoint y: 231, distance: 42.0
click at [954, 322] on span "Beet Me Red" at bounding box center [940, 330] width 63 height 17
click at [936, 322] on span "Beet Me Red" at bounding box center [940, 330] width 63 height 17
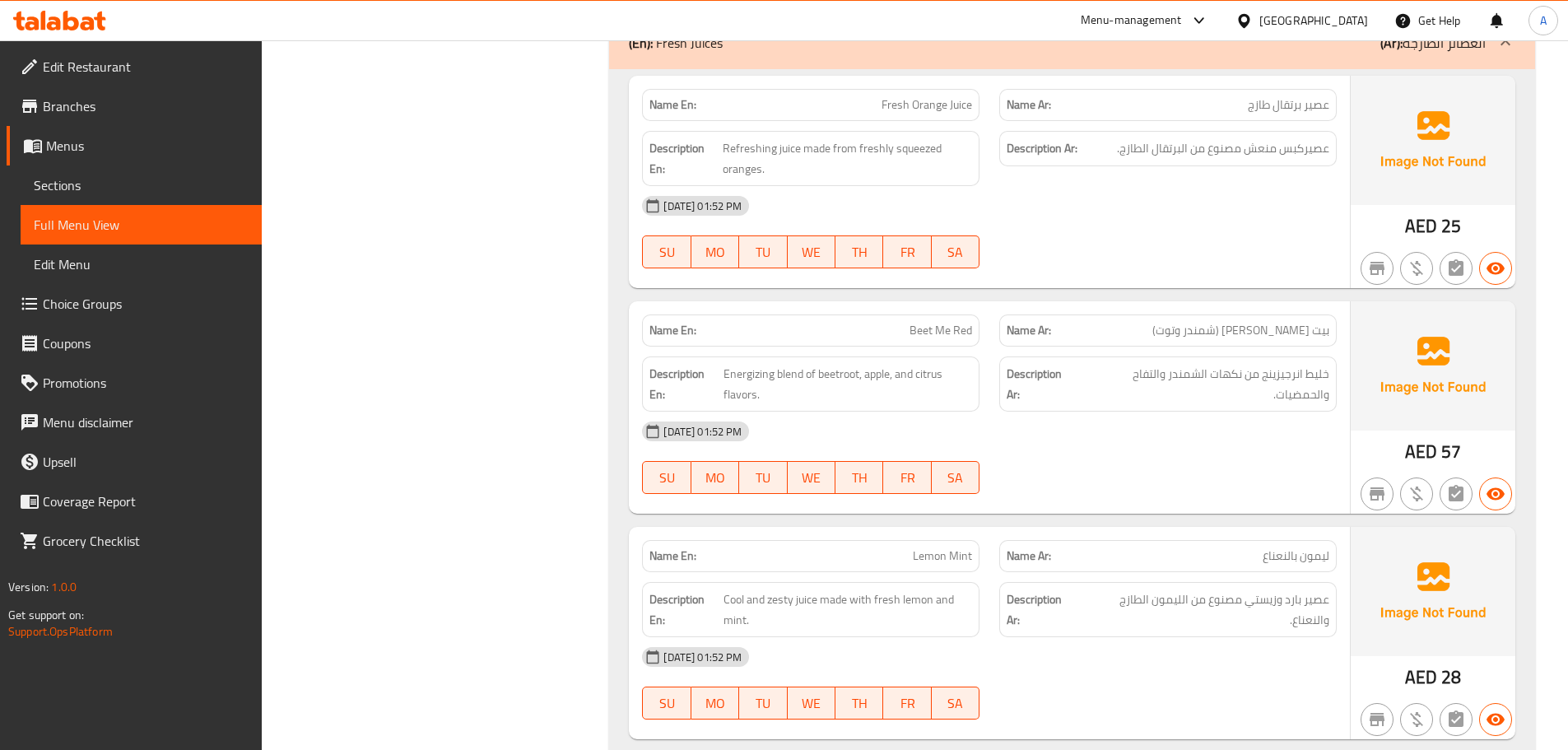
click at [927, 322] on span "Beet Me Red" at bounding box center [940, 330] width 63 height 17
drag, startPoint x: 927, startPoint y: 223, endPoint x: 973, endPoint y: 231, distance: 46.7
click at [973, 315] on div "Name En: Beet Me Red" at bounding box center [810, 330] width 337 height 32
copy span "Beet Me Red"
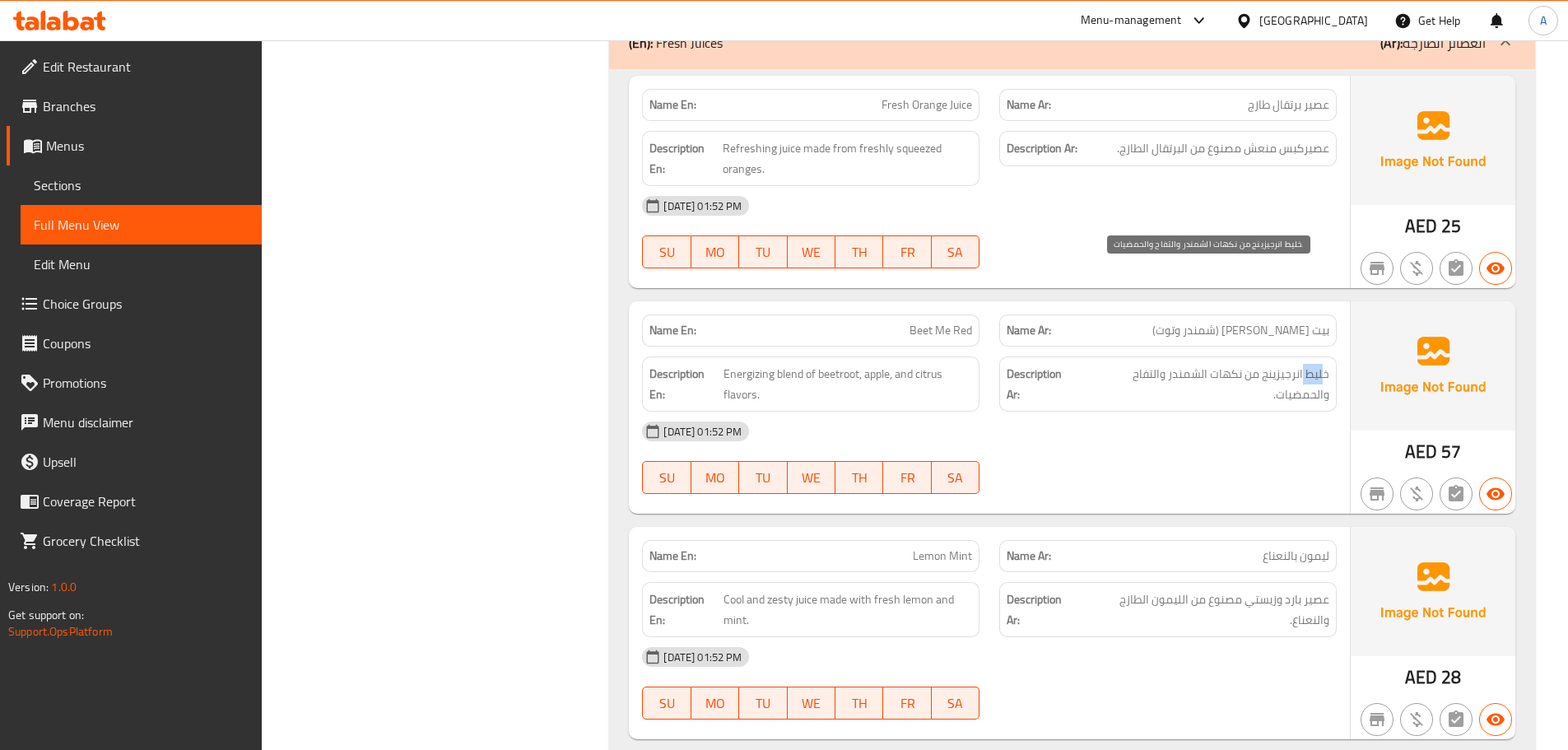
drag, startPoint x: 1322, startPoint y: 274, endPoint x: 1289, endPoint y: 299, distance: 41.4
click at [1294, 364] on span "خليط انرجيزينج من نكهات الشمندر والتفاح والحمضيات." at bounding box center [1204, 384] width 250 height 41
click at [1289, 411] on div "[DATE] 01:52 PM SU MO TU WE TH FR SA" at bounding box center [989, 457] width 715 height 92
drag, startPoint x: 1229, startPoint y: 270, endPoint x: 1168, endPoint y: 274, distance: 61.1
click at [1168, 364] on span "خليط انرجيزينج من نكهات الشمندر والتفاح والحمضيات." at bounding box center [1204, 384] width 250 height 41
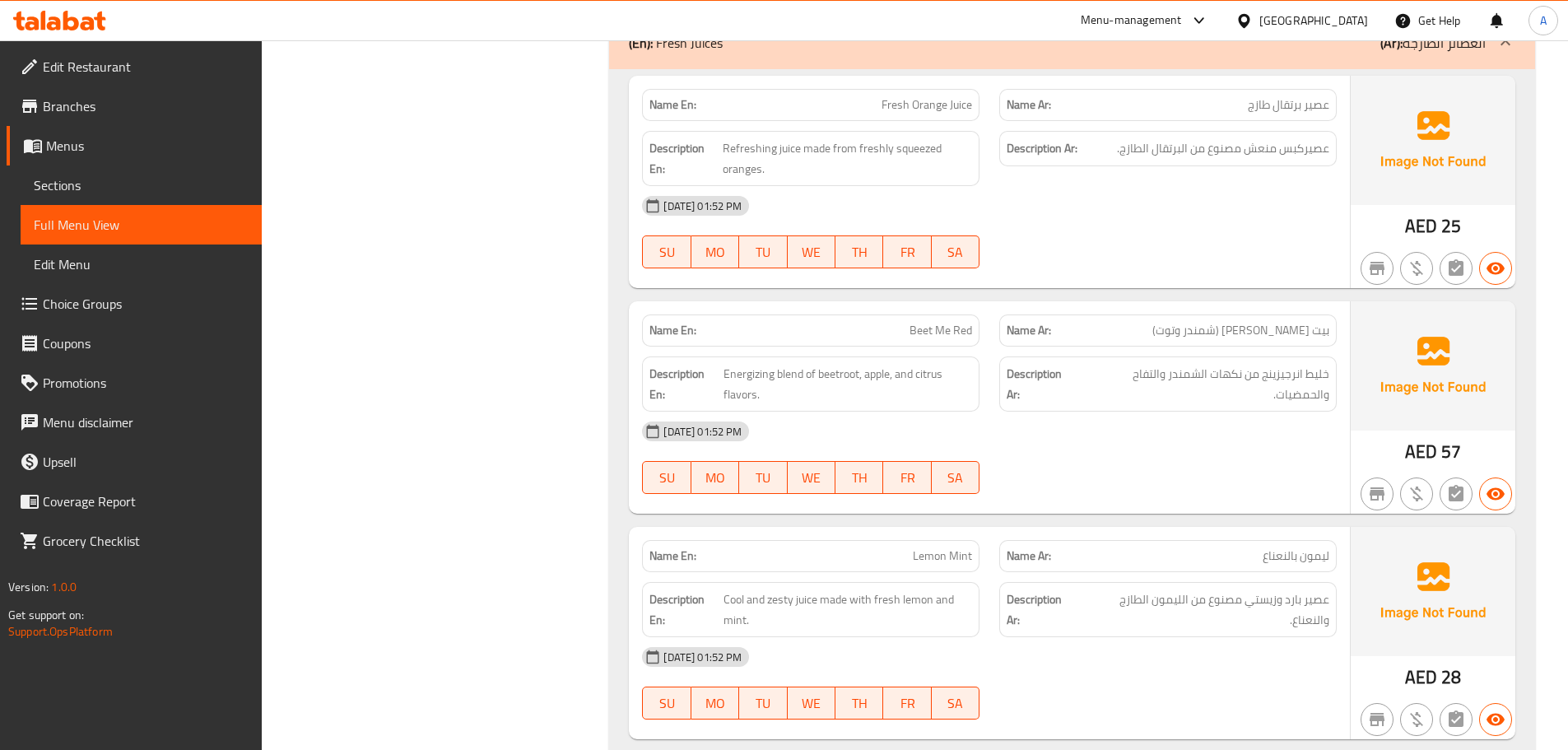
click at [1307, 356] on div "Description Ar: خليط انرجيزينج من نكهات الشمندر والتفاح والحمضيات." at bounding box center [1167, 384] width 337 height 55
click at [1211, 411] on div "[DATE] 01:52 PM SU MO TU WE TH FR SA" at bounding box center [989, 457] width 715 height 92
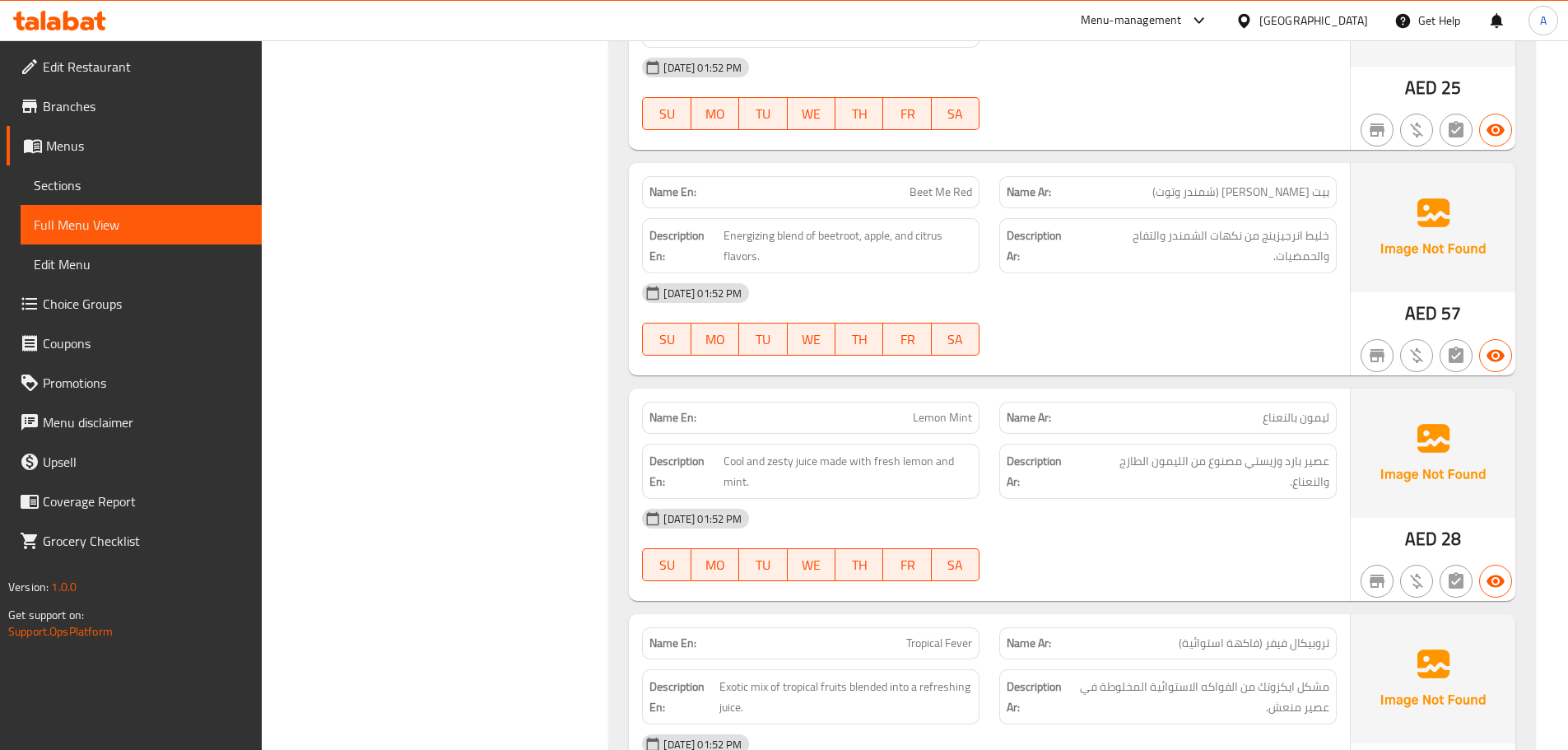
scroll to position [9073, 0]
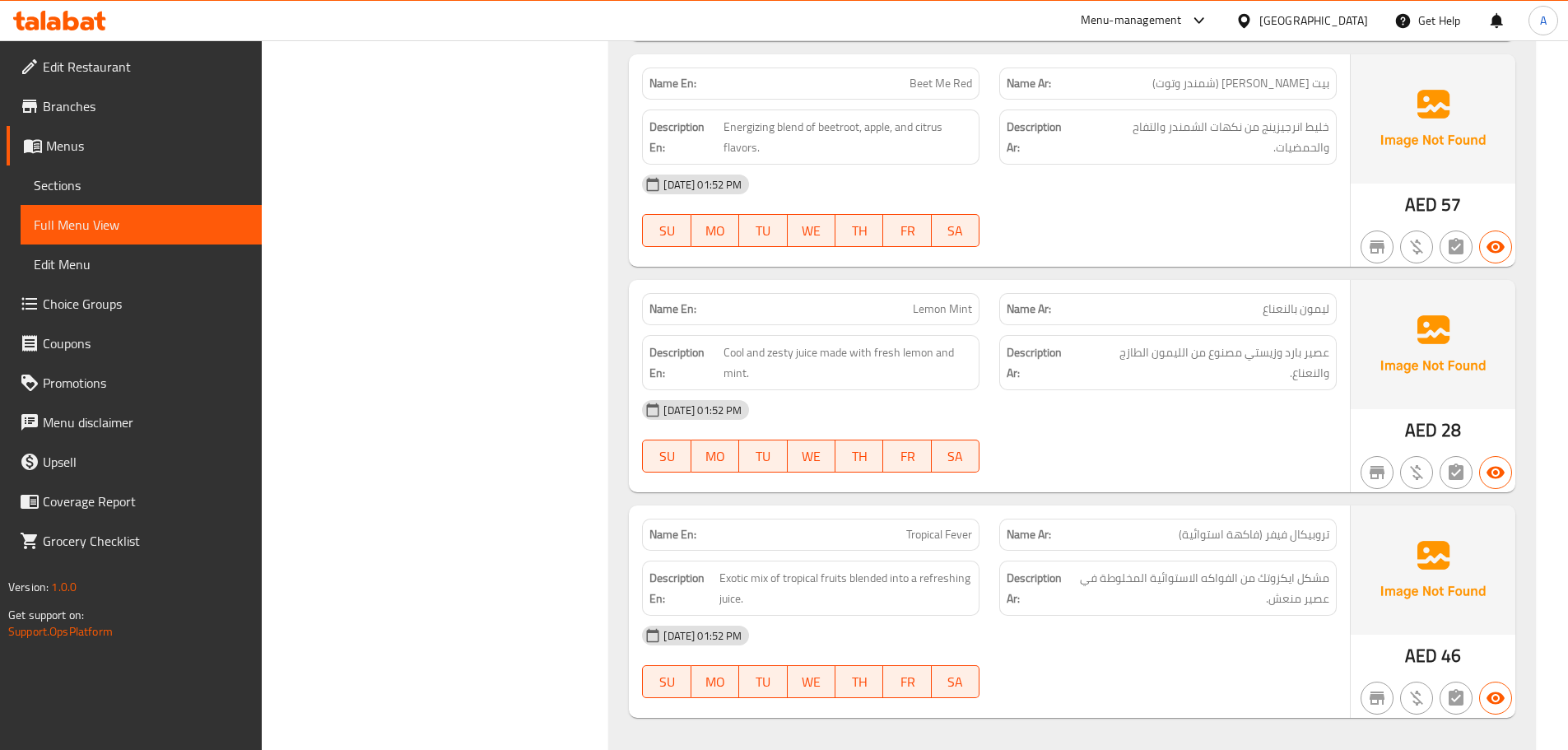
click at [1146, 391] on div "[DATE] 01:52 PM SU MO TU WE TH FR SA" at bounding box center [989, 436] width 715 height 92
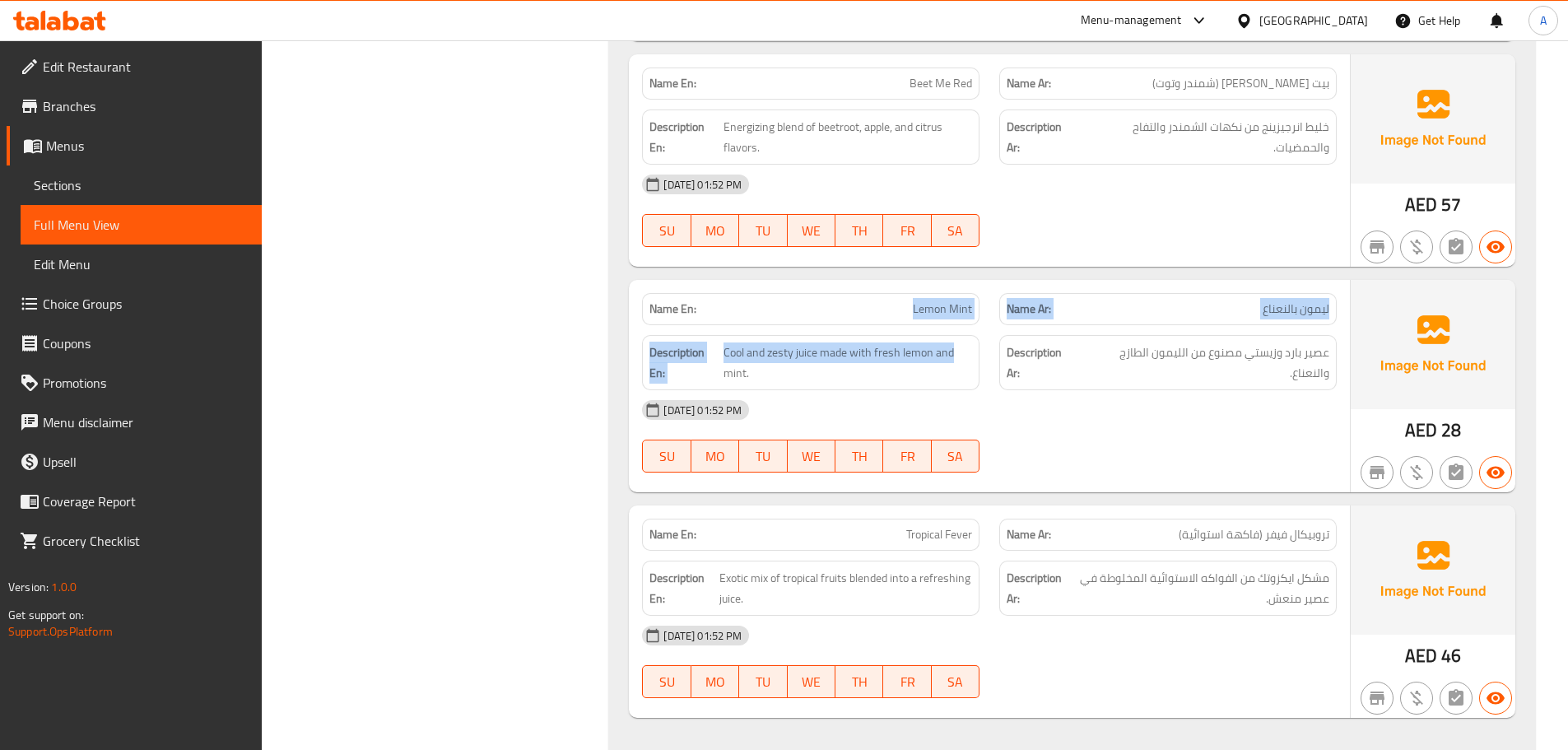
drag, startPoint x: 912, startPoint y: 224, endPoint x: 1089, endPoint y: 322, distance: 202.3
click at [977, 280] on div "Name En: Lemon Mint Name Ar: ليمون بالنعناع Description En: Cool and zesty juic…" at bounding box center [989, 386] width 721 height 212
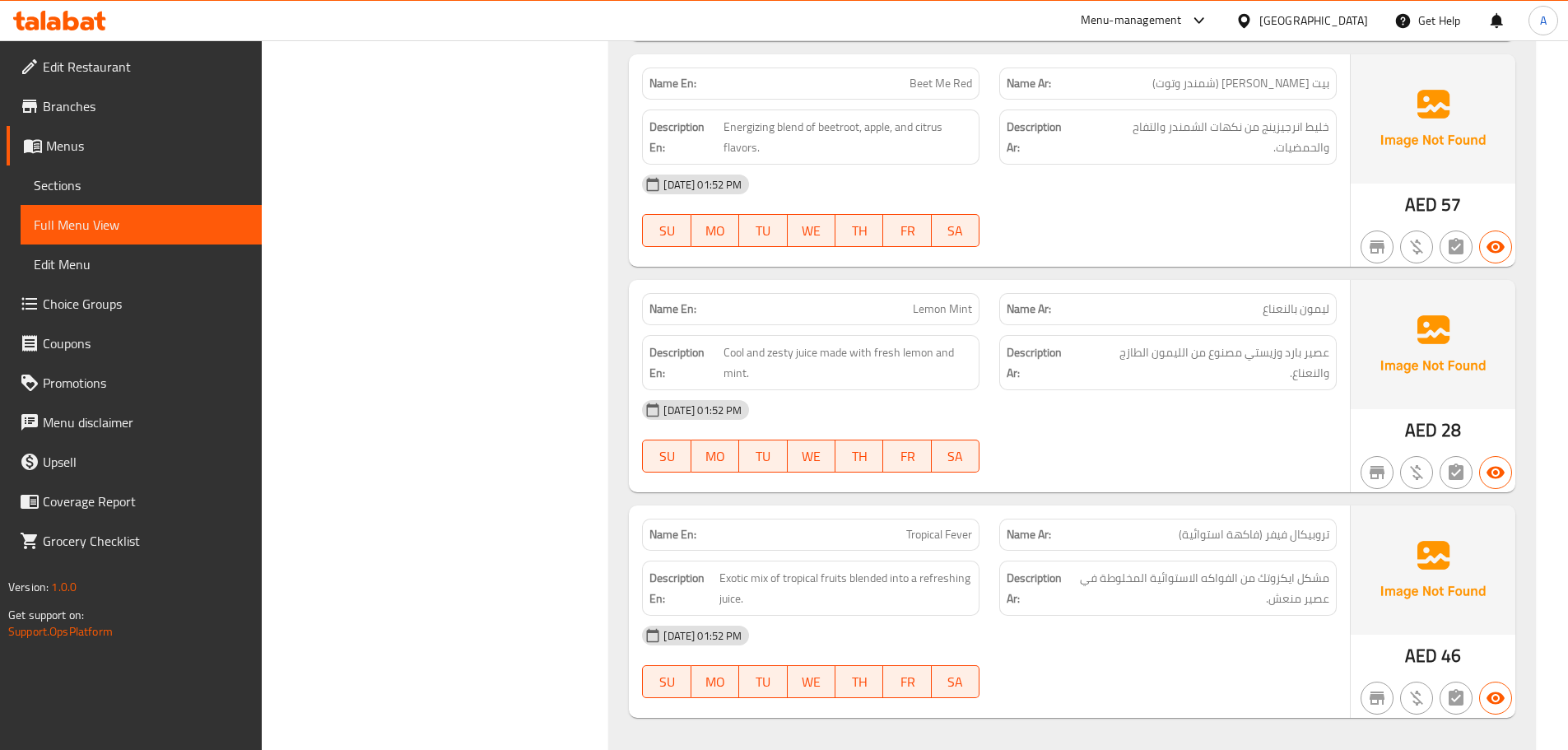
click at [1106, 391] on div "[DATE] 01:52 PM SU MO TU WE TH FR SA" at bounding box center [989, 436] width 715 height 92
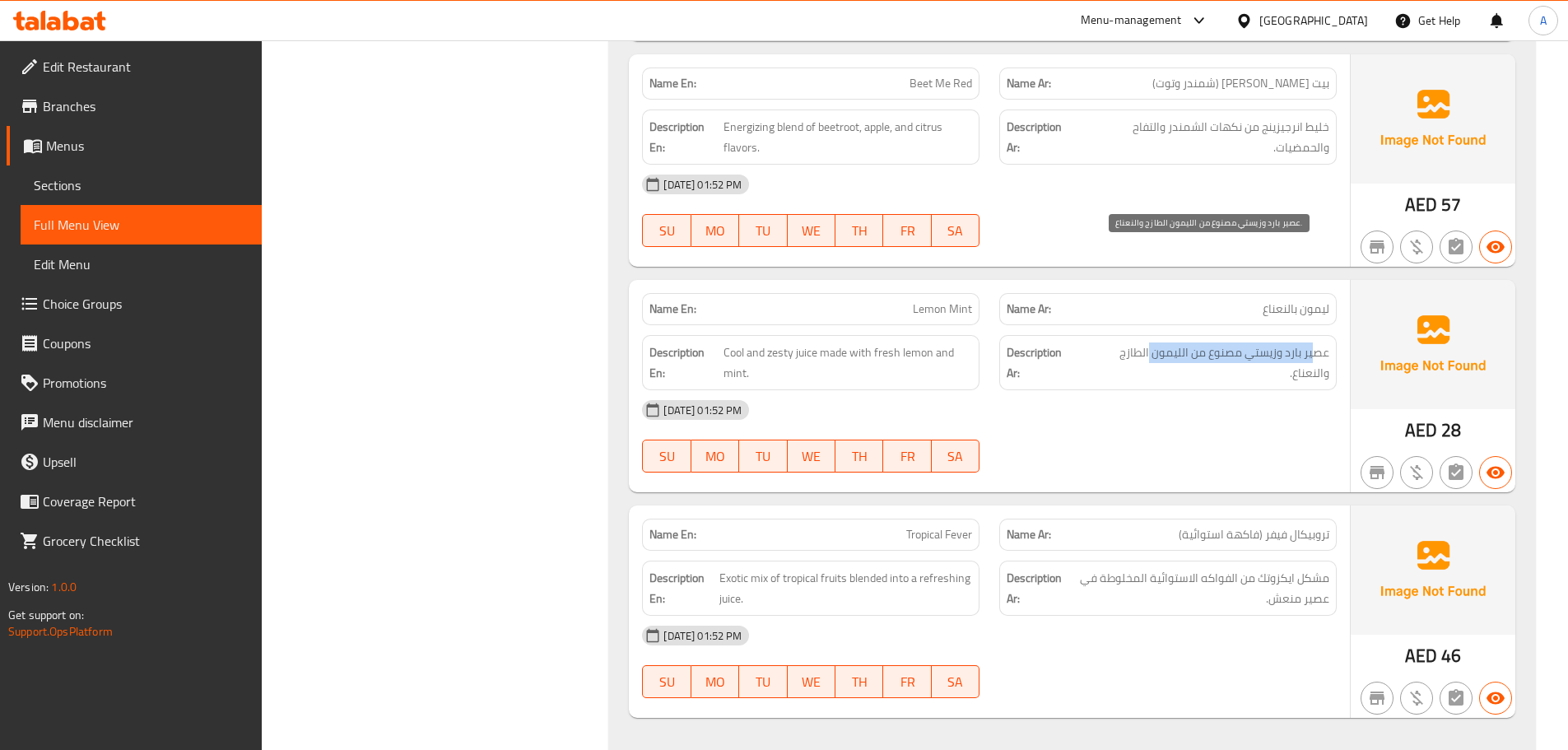
drag, startPoint x: 1314, startPoint y: 259, endPoint x: 1151, endPoint y: 259, distance: 163.0
click at [1151, 342] on span "عصير بارد وزيستي مصنوع من الليمون الطازج والنعناع." at bounding box center [1203, 362] width 249 height 41
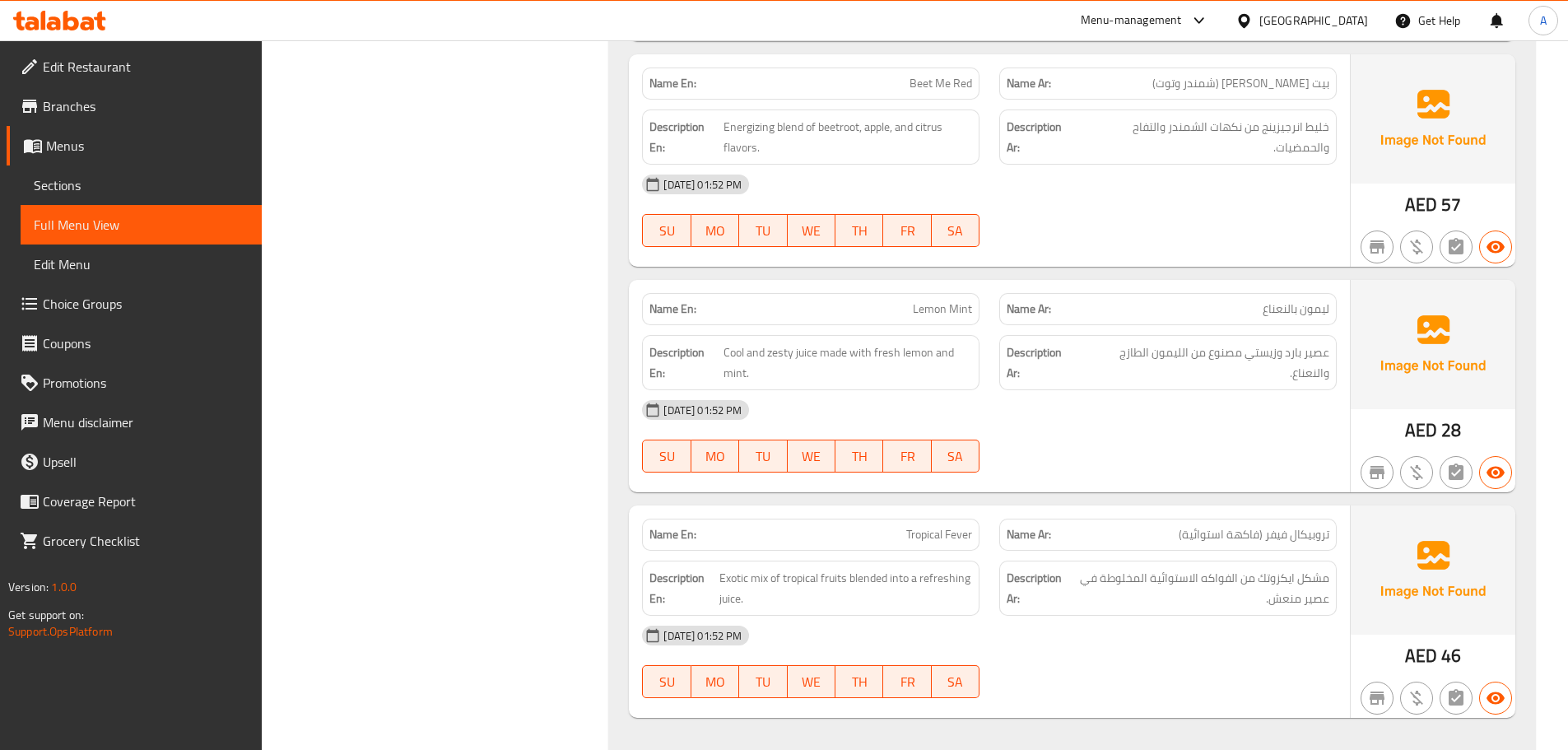
click at [1170, 391] on div "[DATE] 01:52 PM" at bounding box center [989, 410] width 715 height 40
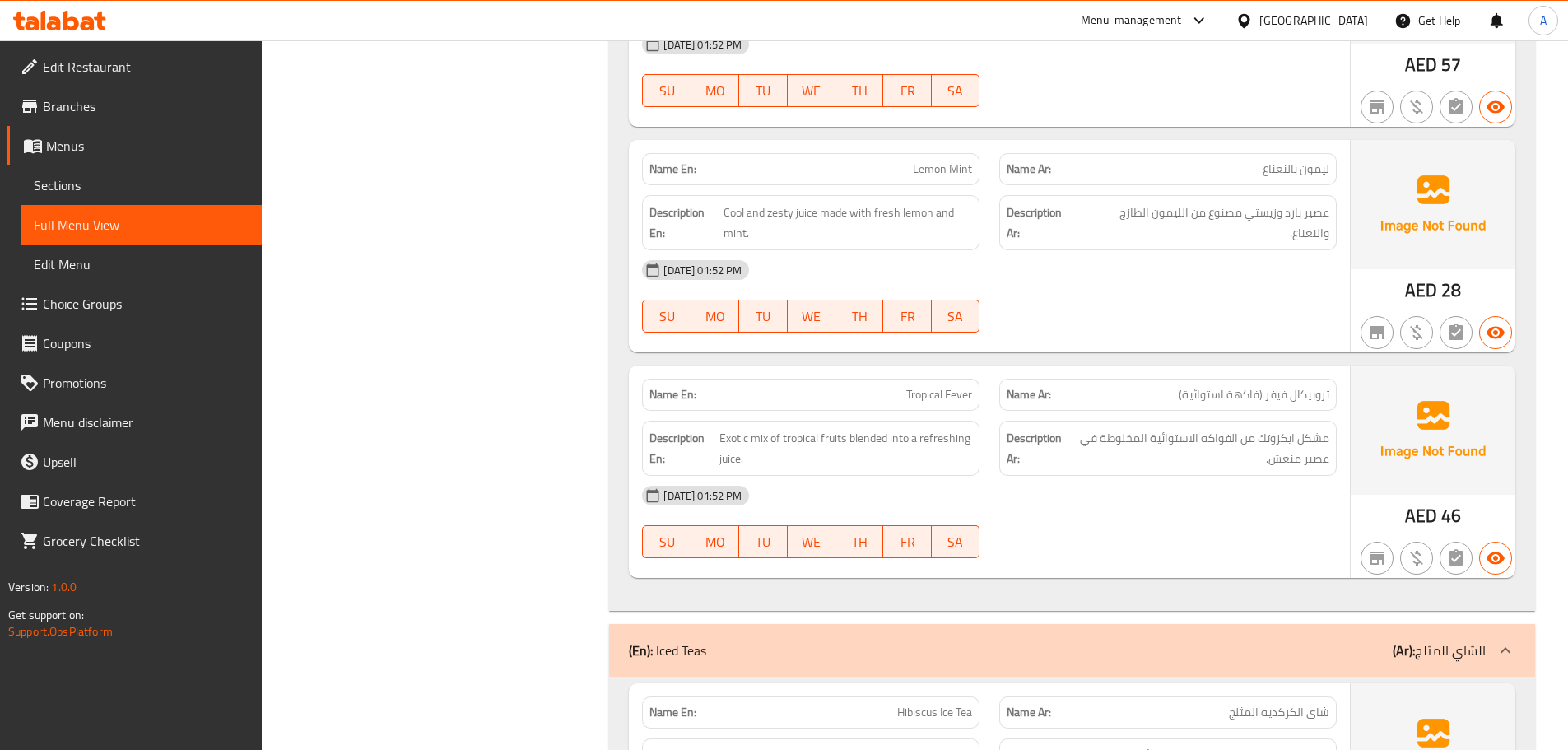
scroll to position [9238, 0]
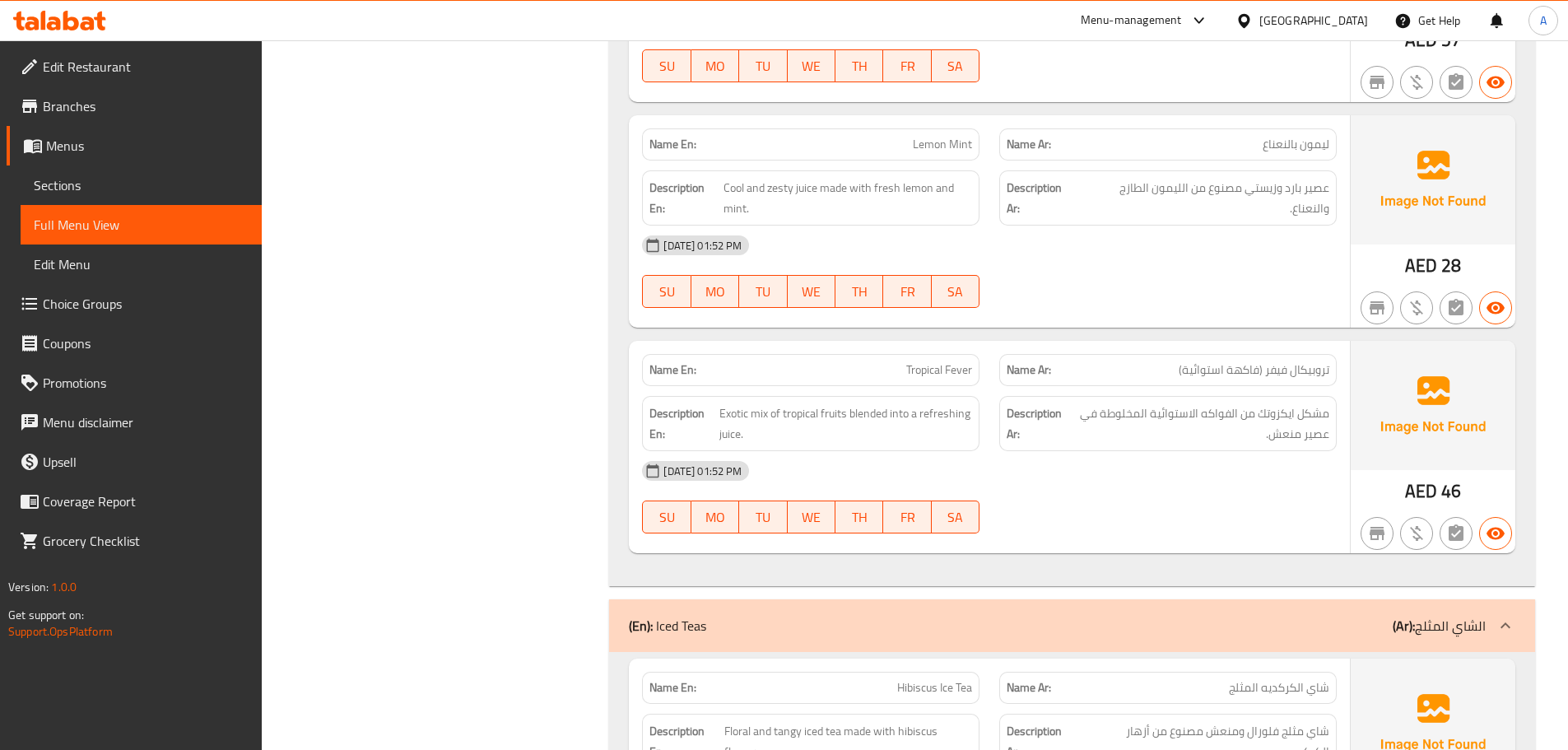
drag, startPoint x: 882, startPoint y: 266, endPoint x: 1009, endPoint y: 334, distance: 144.1
click at [960, 341] on div "Name En: Tropical Fever Name Ar: تروبيكال فيفر (فاكهة استوائية) Description En:…" at bounding box center [989, 447] width 721 height 212
click at [1039, 451] on div "[DATE] 01:52 PM" at bounding box center [989, 471] width 715 height 40
click at [1239, 361] on span "تروبيكال فيفر (فاكهة استوائية)" at bounding box center [1253, 370] width 151 height 17
drag, startPoint x: 1239, startPoint y: 267, endPoint x: 1203, endPoint y: 259, distance: 36.9
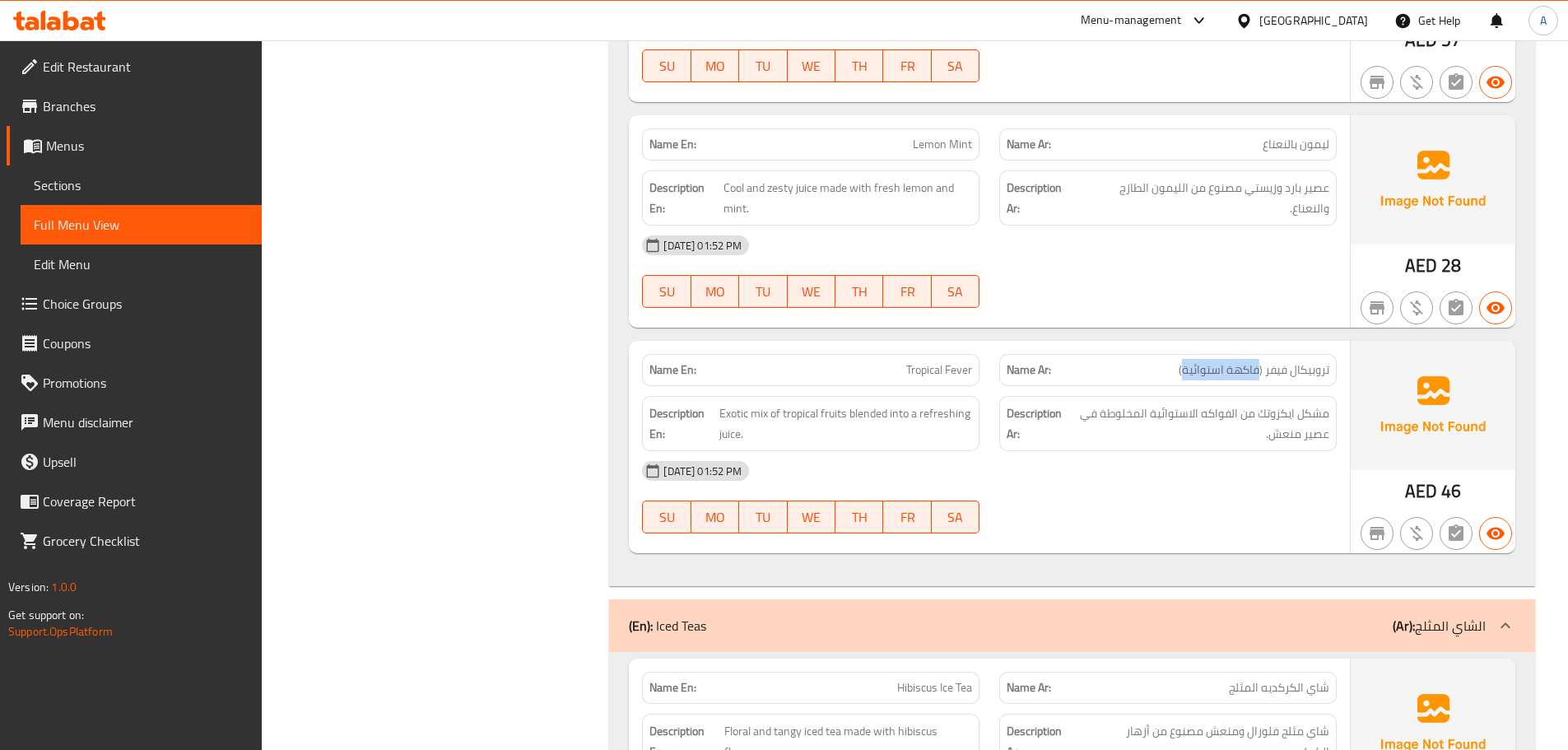
click at [1203, 353] on div "Name Ar: تروبيكال فيفر (فاكهة استوائية)" at bounding box center [1167, 369] width 337 height 32
copy span "فاكهة استوائية"
click at [1188, 451] on div "[DATE] 01:52 PM SU MO TU WE TH FR SA" at bounding box center [989, 497] width 715 height 92
click at [940, 344] on div "Name En: Tropical Fever" at bounding box center [810, 370] width 357 height 52
click at [921, 361] on span "Tropical Fever" at bounding box center [939, 370] width 66 height 17
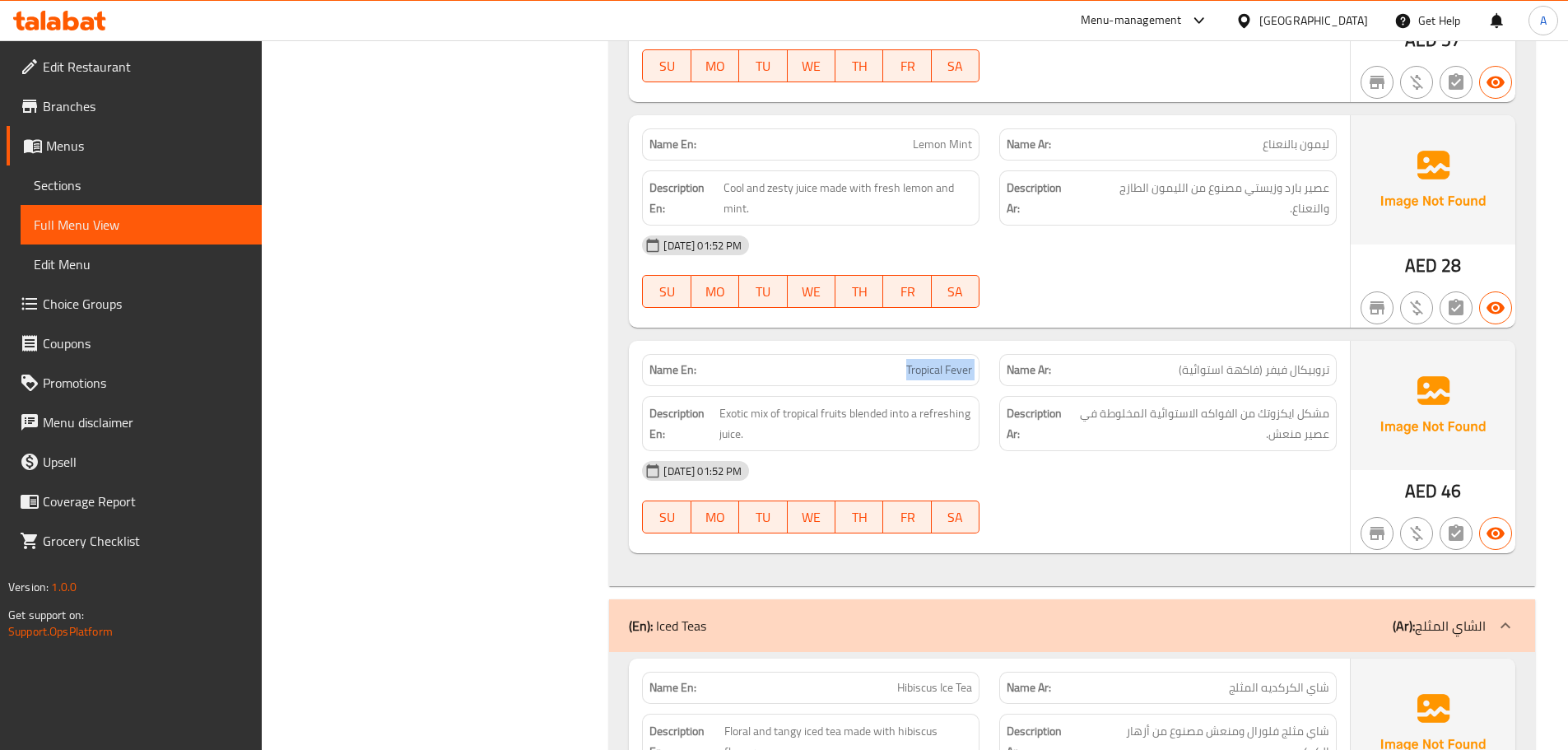
copy span "Tropical Fever"
drag, startPoint x: 921, startPoint y: 269, endPoint x: 975, endPoint y: 275, distance: 54.3
click at [972, 353] on div "Name En: Tropical Fever" at bounding box center [810, 369] width 337 height 32
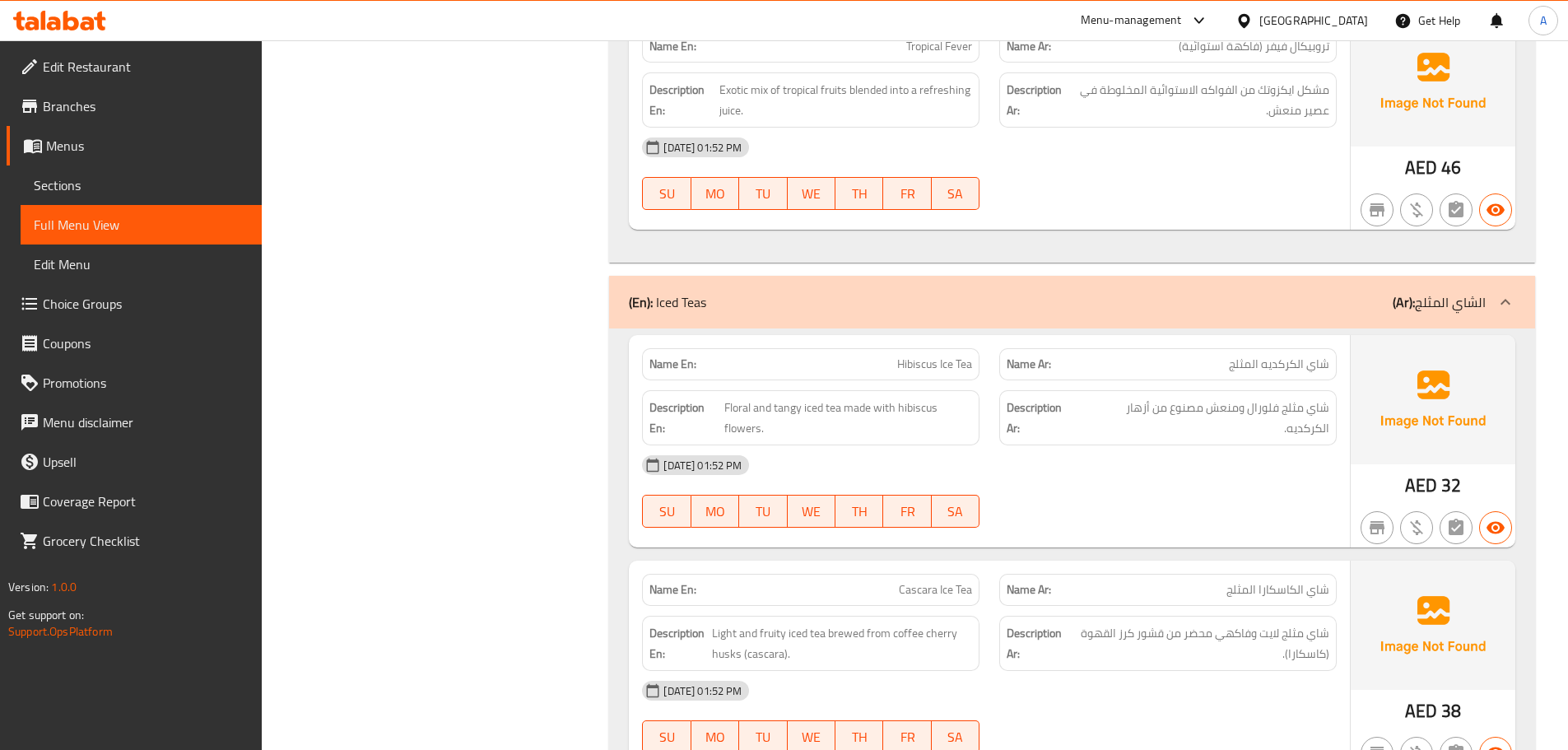
scroll to position [9567, 0]
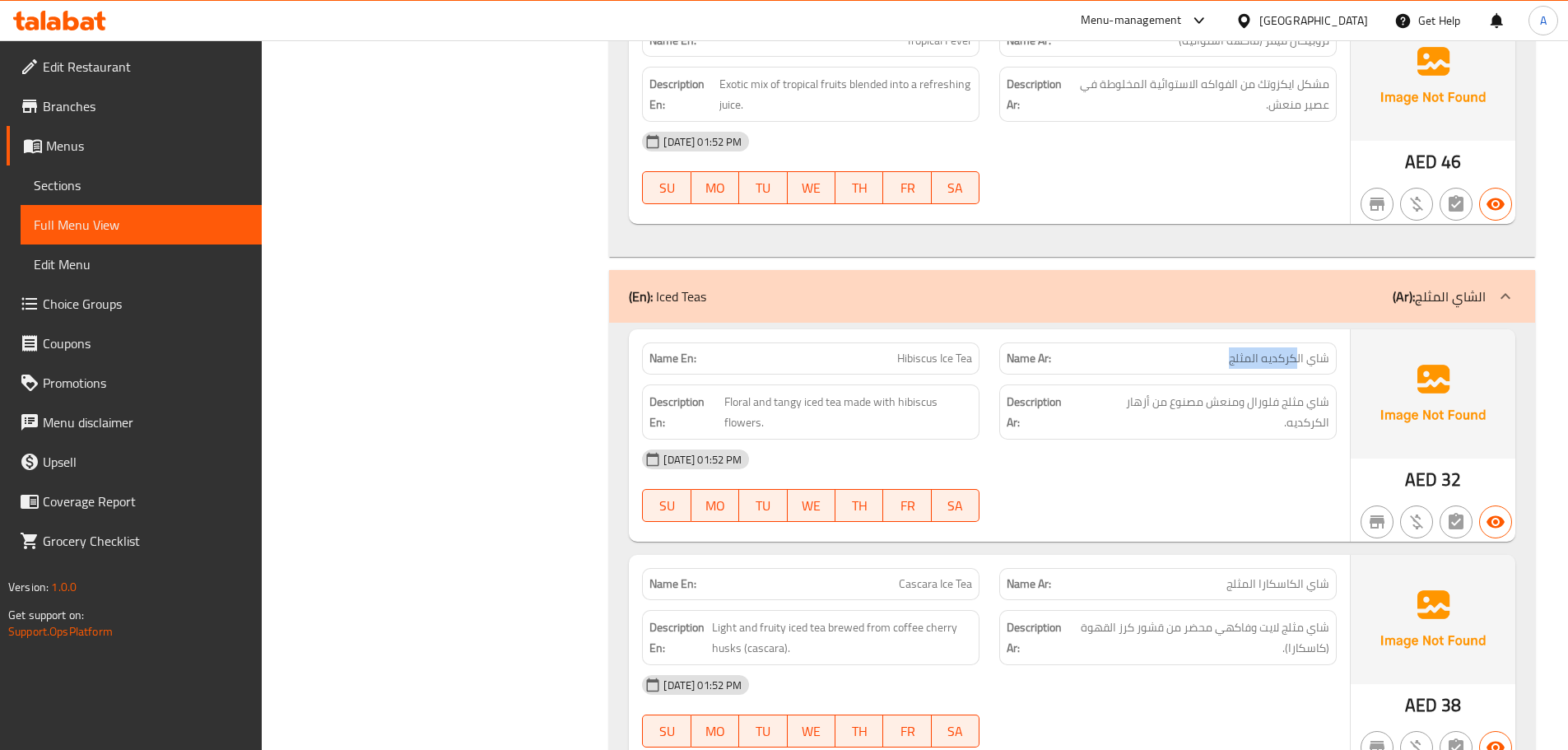
drag, startPoint x: 1296, startPoint y: 258, endPoint x: 1200, endPoint y: 309, distance: 108.7
click at [1203, 342] on div "Name Ar: [PERSON_NAME]ه المثلج" at bounding box center [1167, 358] width 337 height 32
click at [1212, 452] on div "Name En: Hibiscus Ice Tea Name Ar: شاي الكركديه المثلج Description En: Floral a…" at bounding box center [1071, 561] width 926 height 478
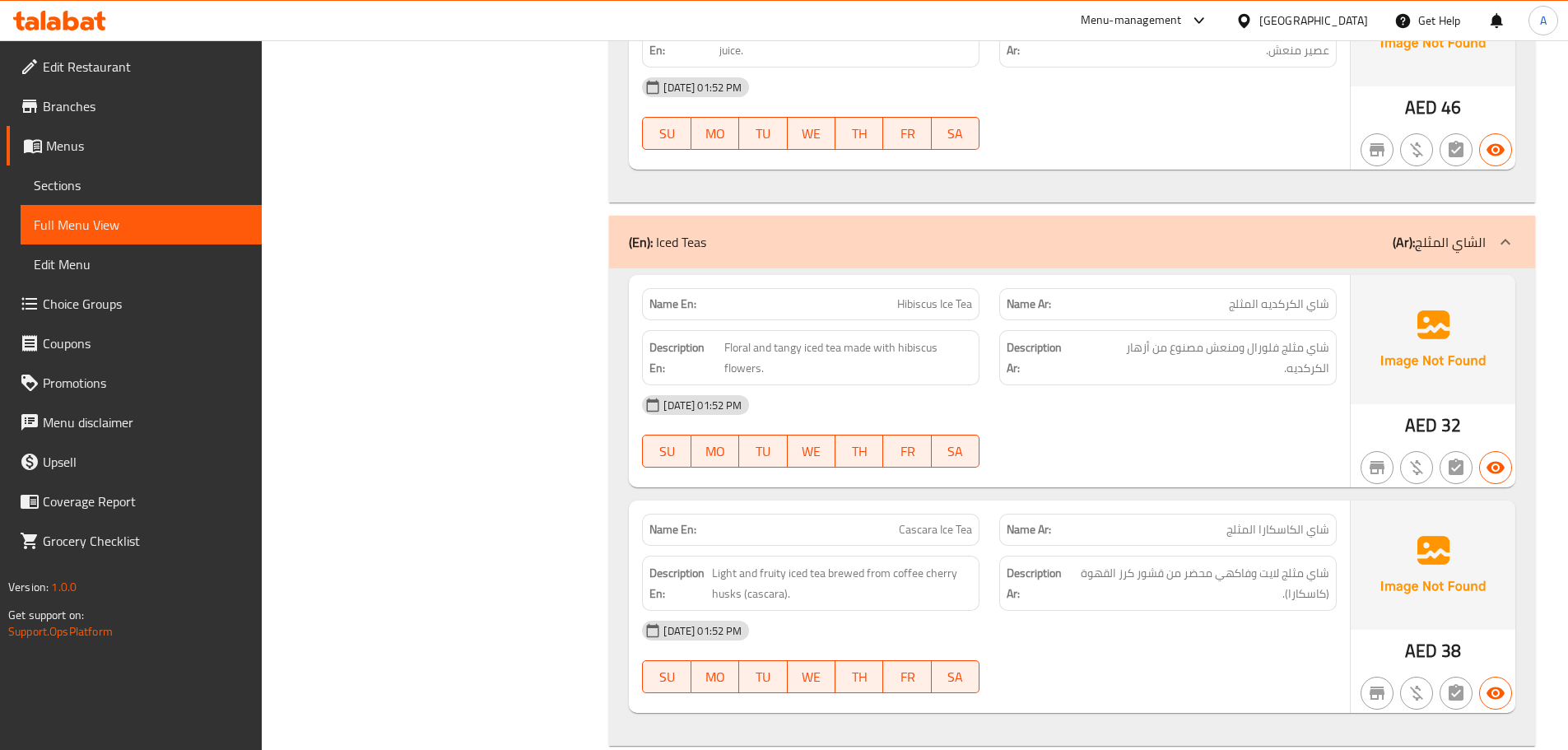
scroll to position [9649, 0]
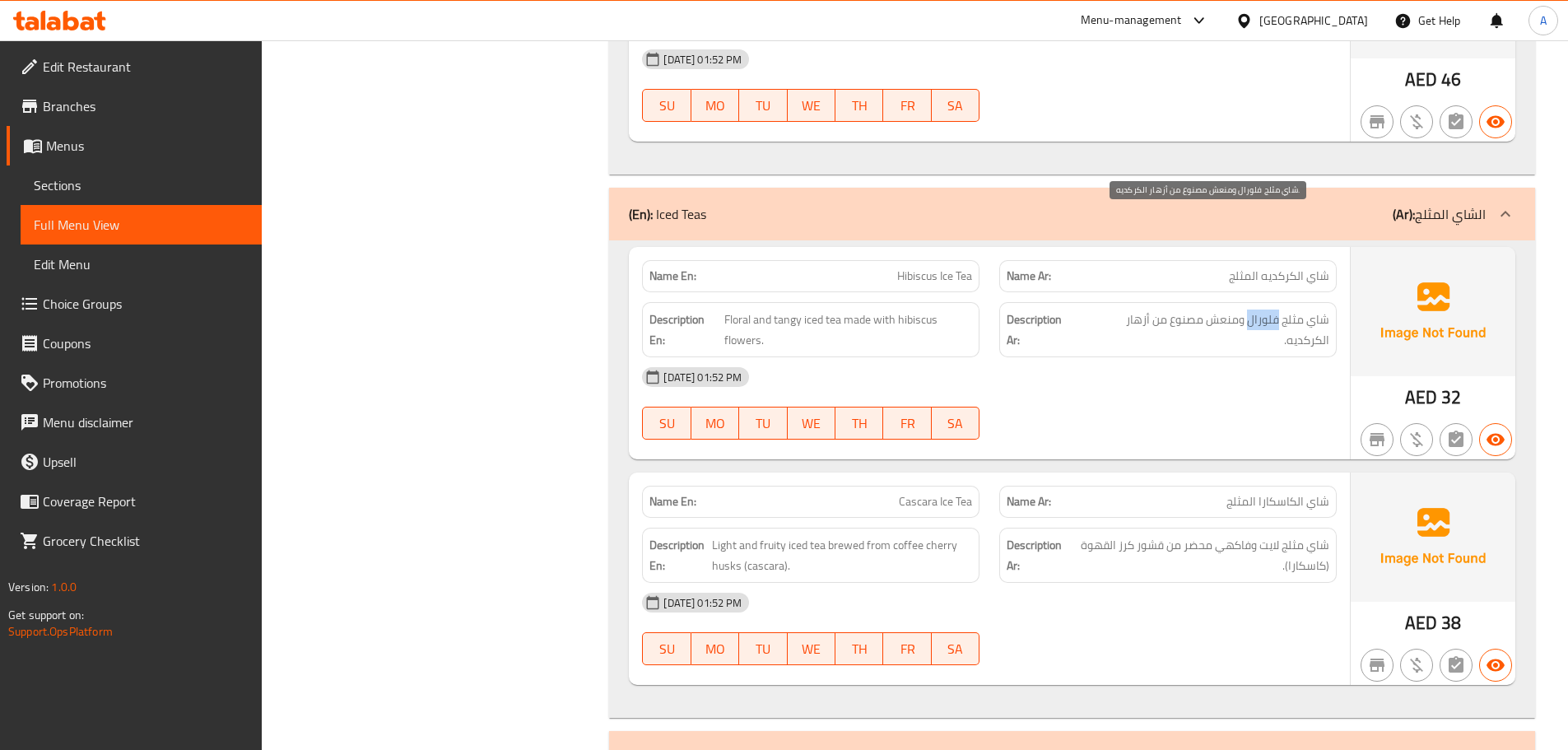
drag, startPoint x: 1257, startPoint y: 209, endPoint x: 1242, endPoint y: 209, distance: 15.0
click at [1242, 302] on div "Description Ar: شاي مثلج فلورال ومنعش مصنوع من أزهار الكركديه." at bounding box center [1167, 329] width 337 height 55
click at [1266, 357] on div "[DATE] 01:52 PM SU MO TU WE TH FR SA" at bounding box center [989, 403] width 715 height 92
drag, startPoint x: 1244, startPoint y: 218, endPoint x: 1170, endPoint y: 215, distance: 74.1
click at [1170, 309] on span "شاي مثلج فلورال ومنعش مصنوع من أزهار الكركديه." at bounding box center [1203, 329] width 249 height 41
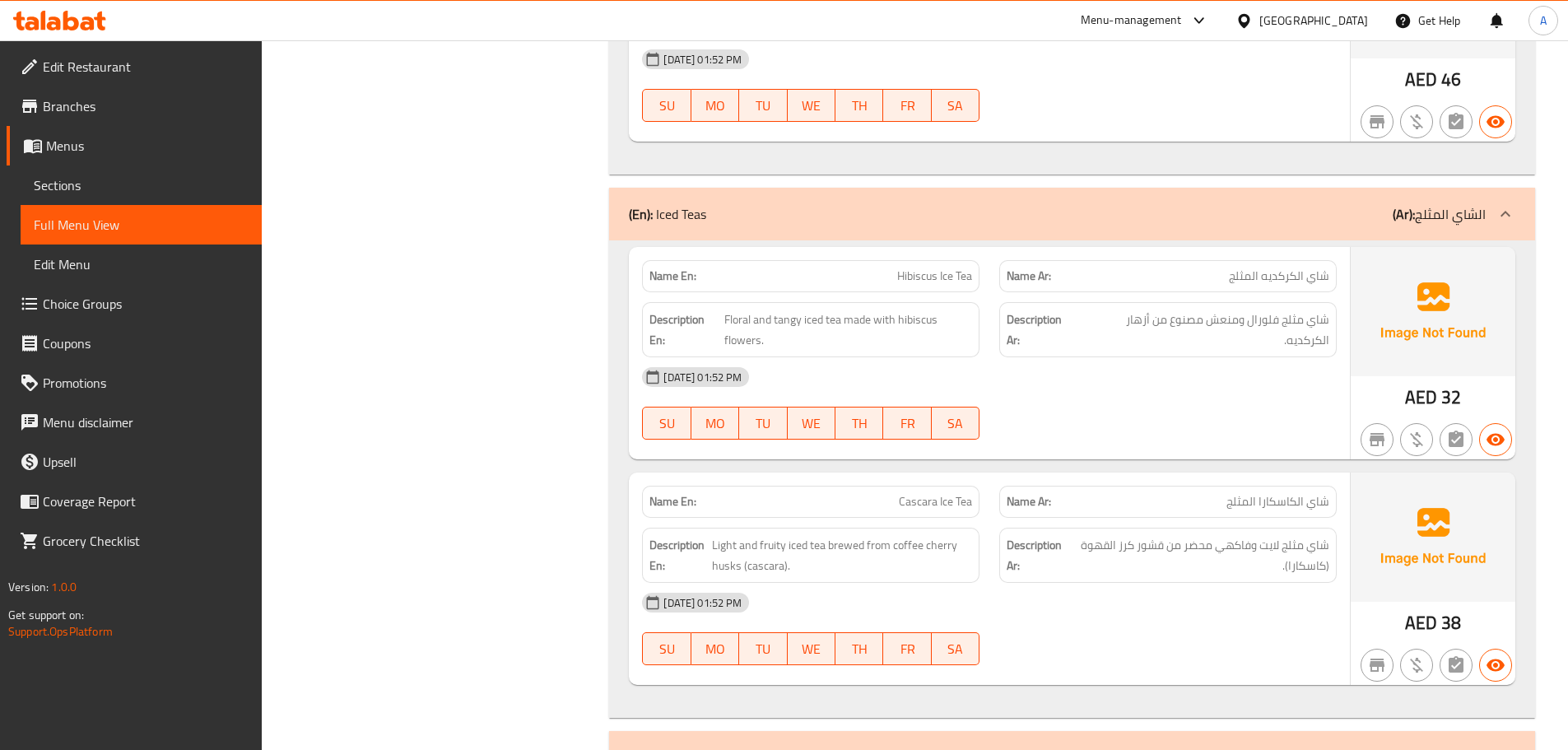
click at [1133, 357] on div "[DATE] 01:52 PM" at bounding box center [989, 377] width 715 height 40
drag, startPoint x: 867, startPoint y: 382, endPoint x: 1065, endPoint y: 323, distance: 206.6
click at [1012, 476] on div "Name En: Cascara Ice Tea Name Ar: شاي الكاسكارا المثلج" at bounding box center [989, 502] width 715 height 52
click at [1068, 357] on div "[DATE] 01:52 PM SU MO TU WE TH FR SA" at bounding box center [989, 403] width 715 height 92
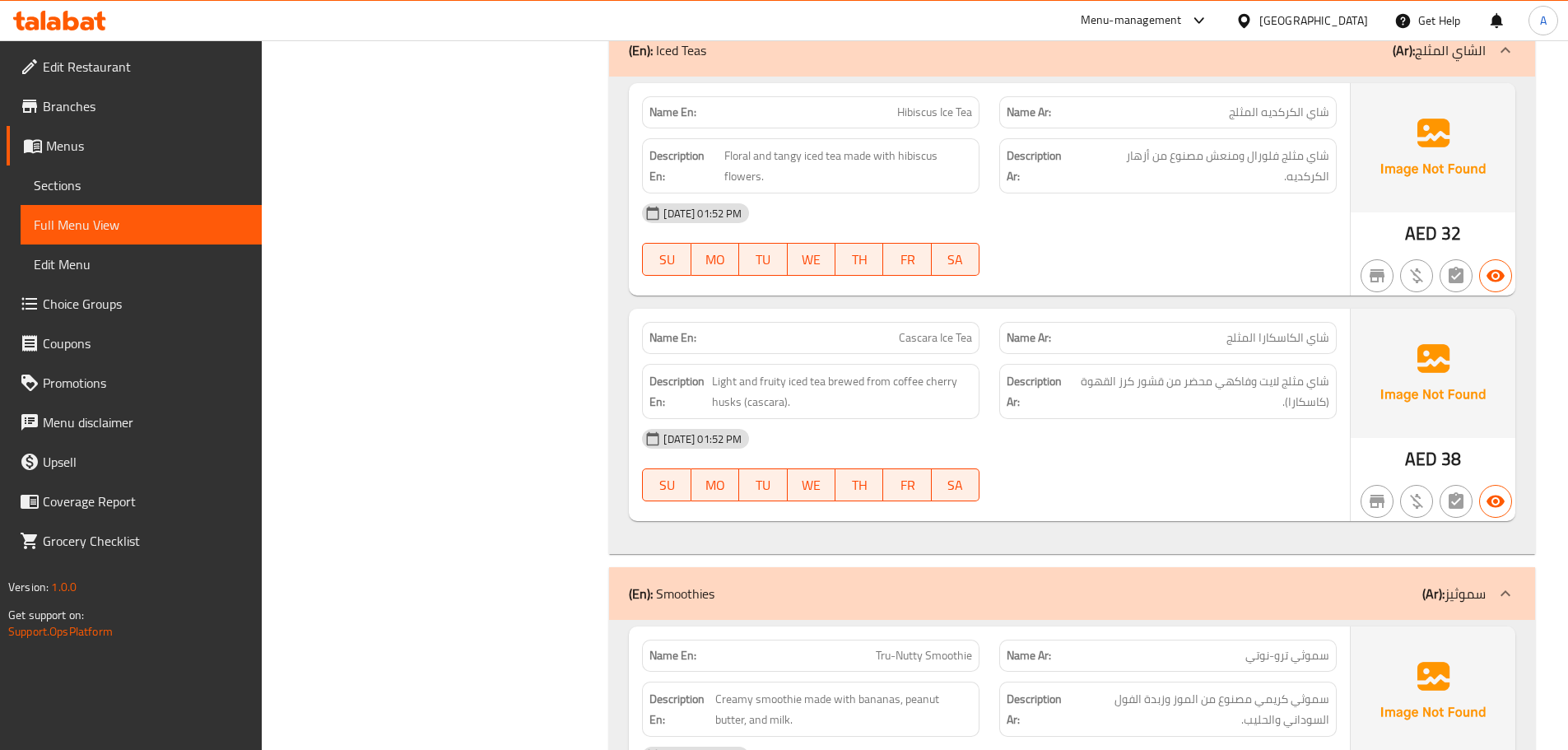
scroll to position [9814, 0]
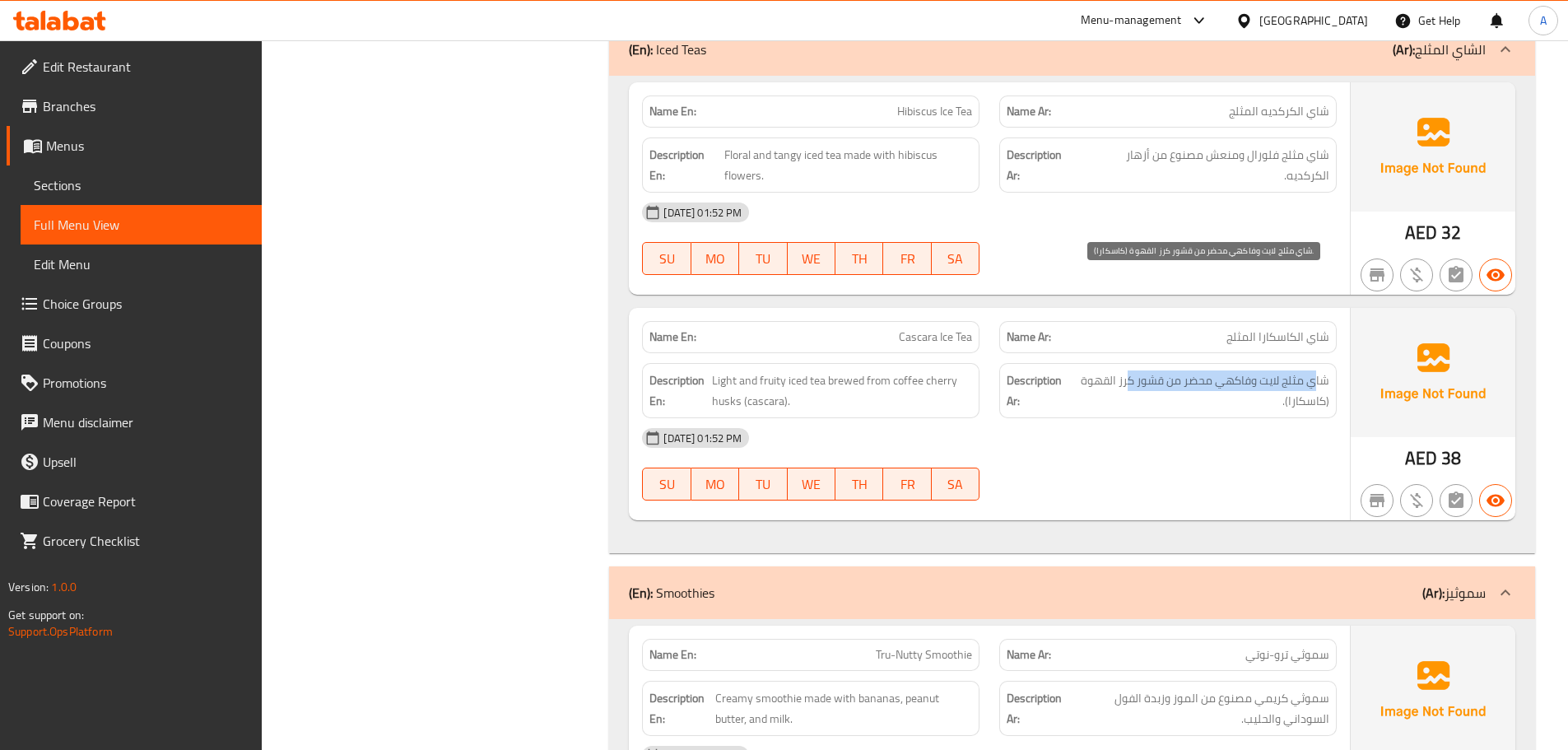
drag, startPoint x: 1306, startPoint y: 279, endPoint x: 1128, endPoint y: 279, distance: 178.0
click at [1128, 371] on span "شاي مثلج لايت وفاكهي محضر من قشور كرز القهوة (كاسكارا)." at bounding box center [1200, 391] width 258 height 41
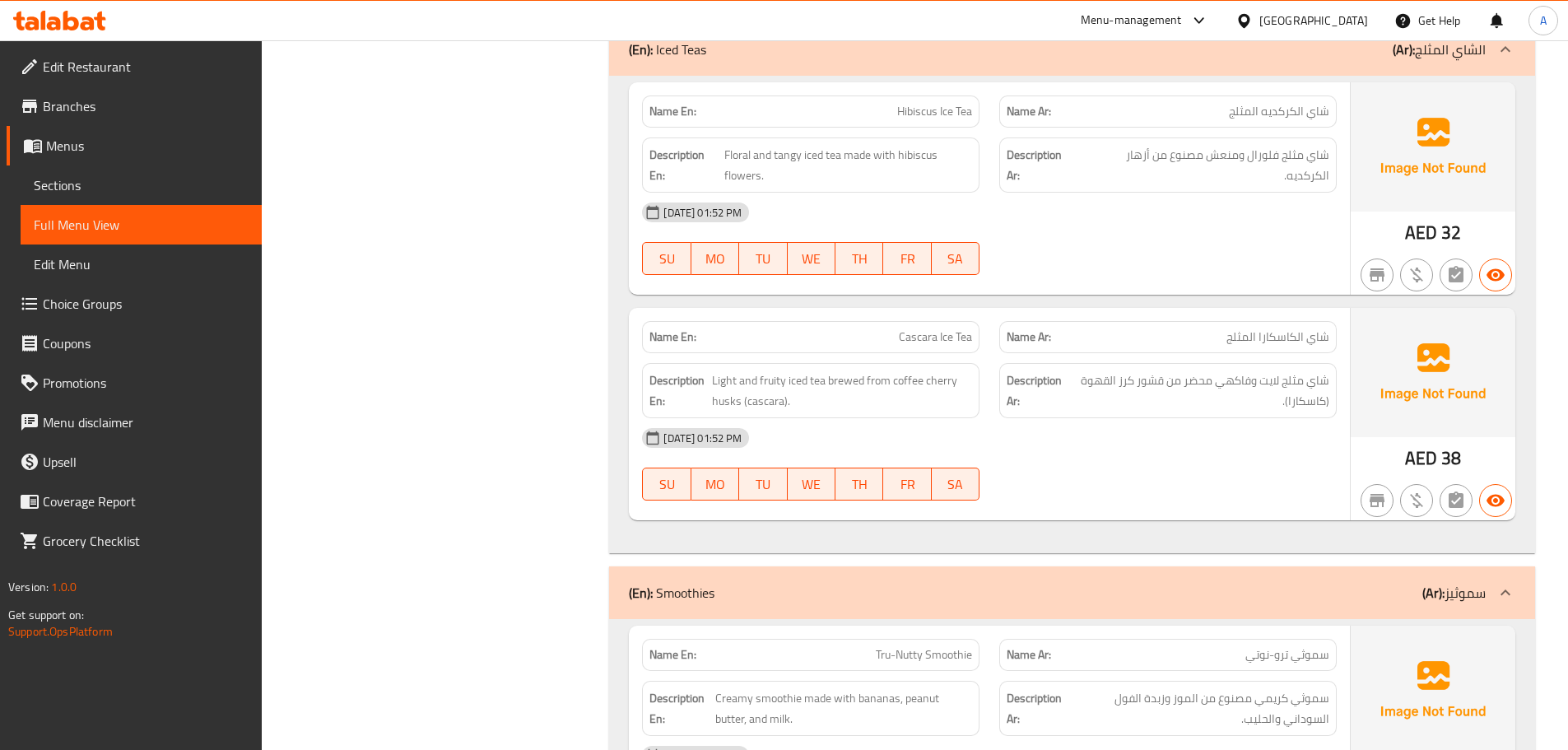
click at [1171, 418] on div "[DATE] 01:52 PM" at bounding box center [989, 438] width 715 height 40
drag, startPoint x: 1127, startPoint y: 278, endPoint x: 1134, endPoint y: 350, distance: 72.3
click at [1094, 371] on span "شاي مثلج لايت وفاكهي محضر من قشور كرز القهوة (كاسكارا)." at bounding box center [1200, 391] width 258 height 41
click at [1145, 418] on div "[DATE] 01:52 PM SU MO TU WE TH FR SA" at bounding box center [989, 464] width 715 height 92
drag, startPoint x: 1310, startPoint y: 299, endPoint x: 1278, endPoint y: 351, distance: 61.1
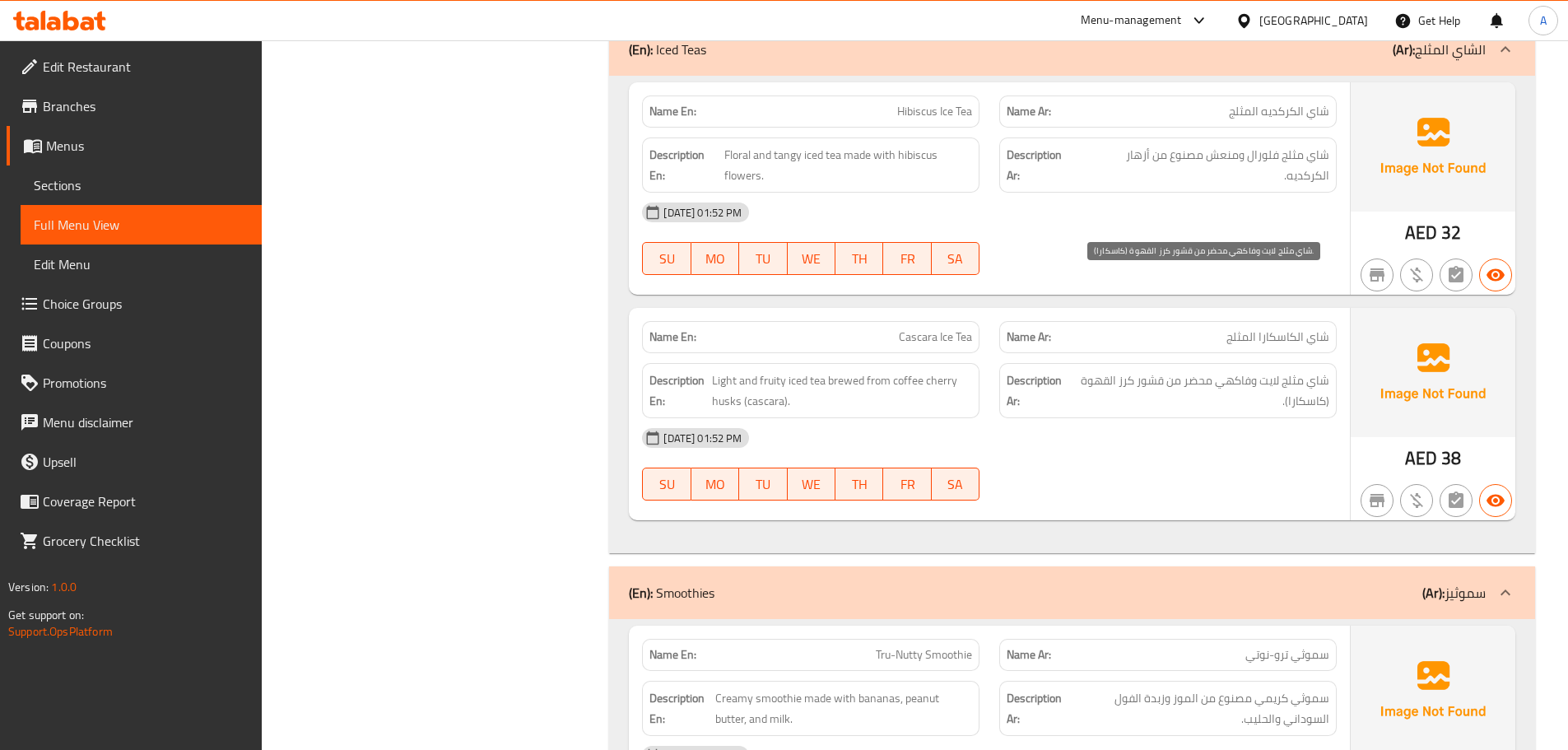
click at [1290, 371] on span "شاي مثلج لايت وفاكهي محضر من قشور كرز القهوة (كاسكارا)." at bounding box center [1200, 391] width 258 height 41
click at [1272, 418] on div "[DATE] 01:52 PM SU MO TU WE TH FR SA" at bounding box center [989, 464] width 715 height 92
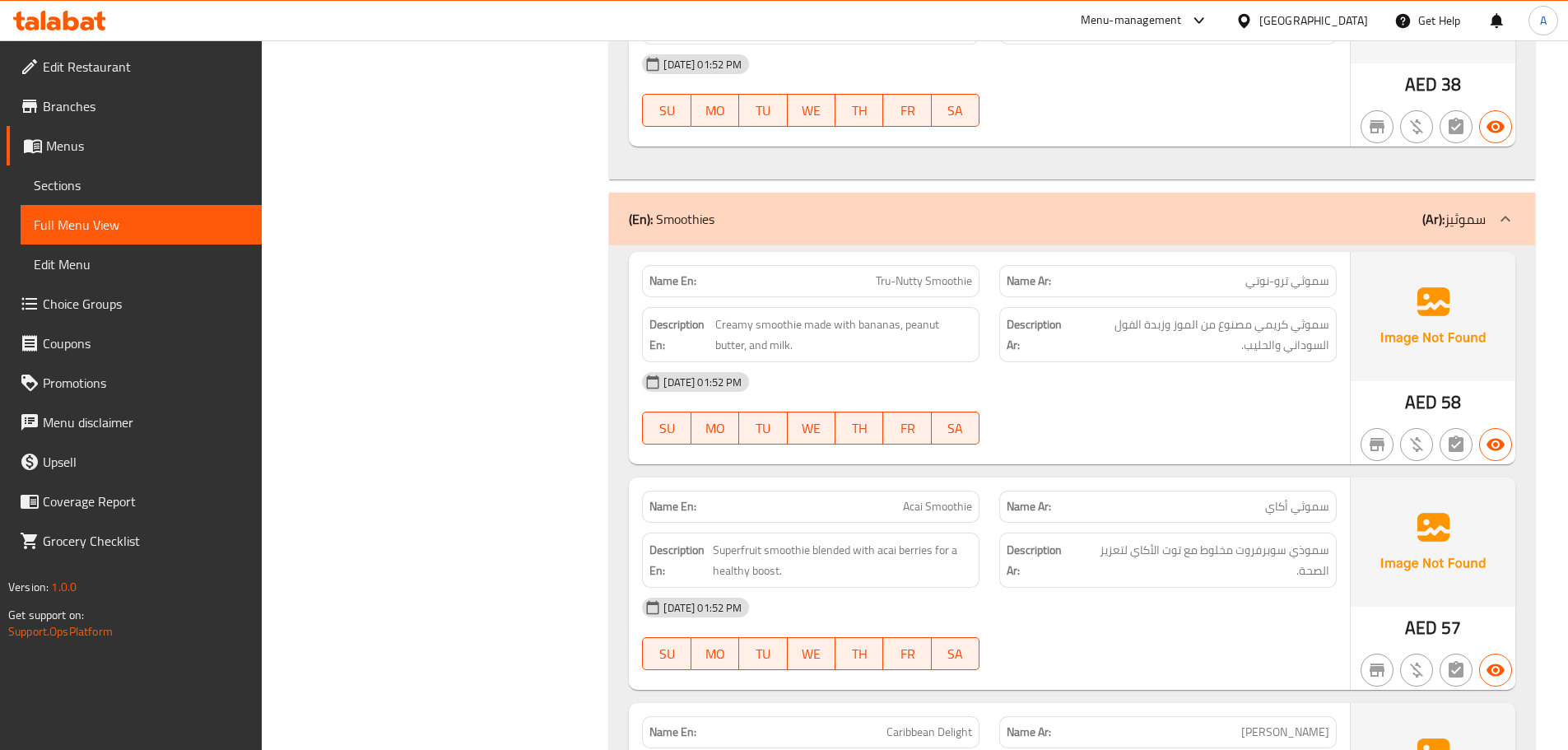
scroll to position [10225, 0]
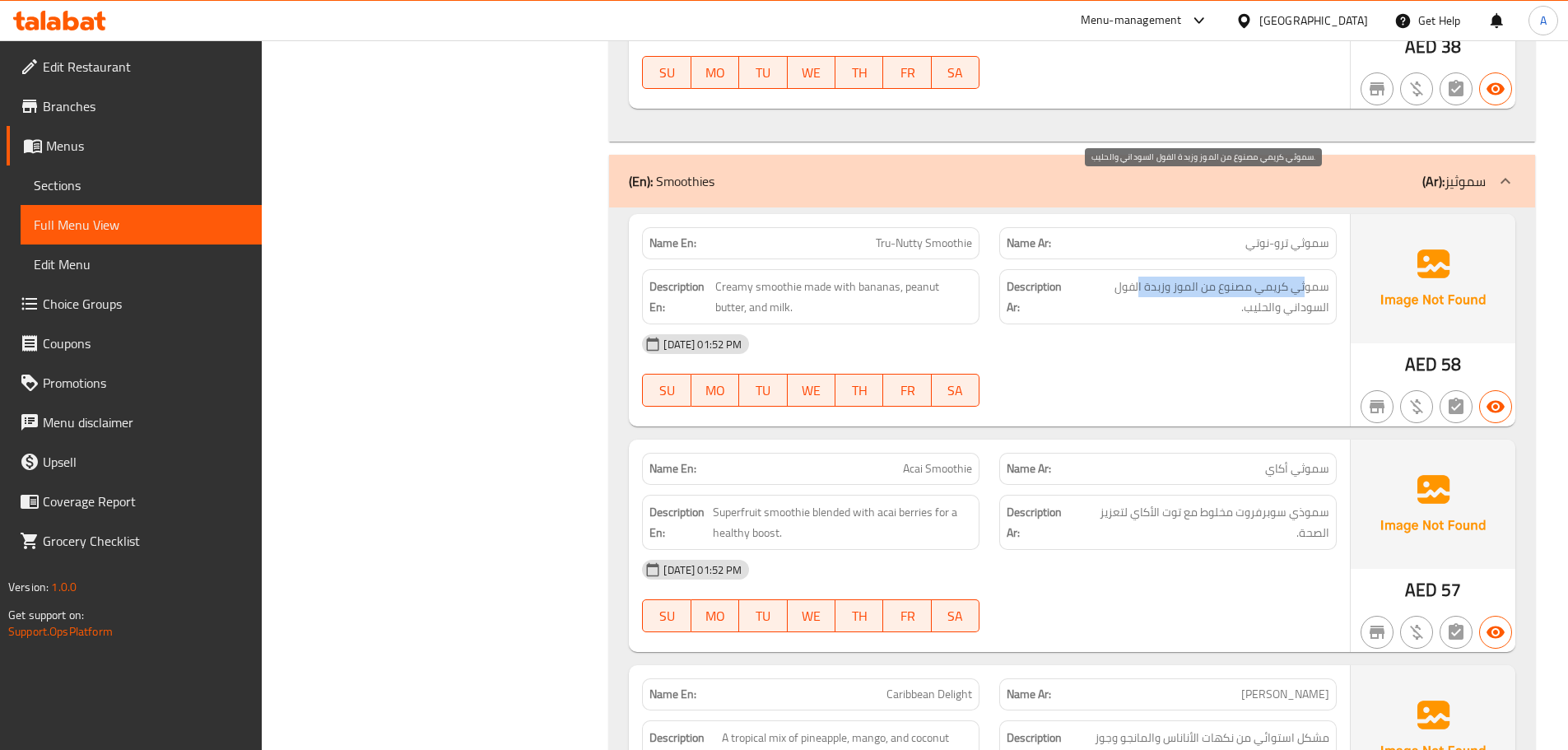
drag, startPoint x: 1284, startPoint y: 195, endPoint x: 1138, endPoint y: 203, distance: 146.2
click at [1139, 277] on span "سموثي كريمي مصنوع من الموز وزبدة الفول السوداني والحليب." at bounding box center [1199, 297] width 259 height 41
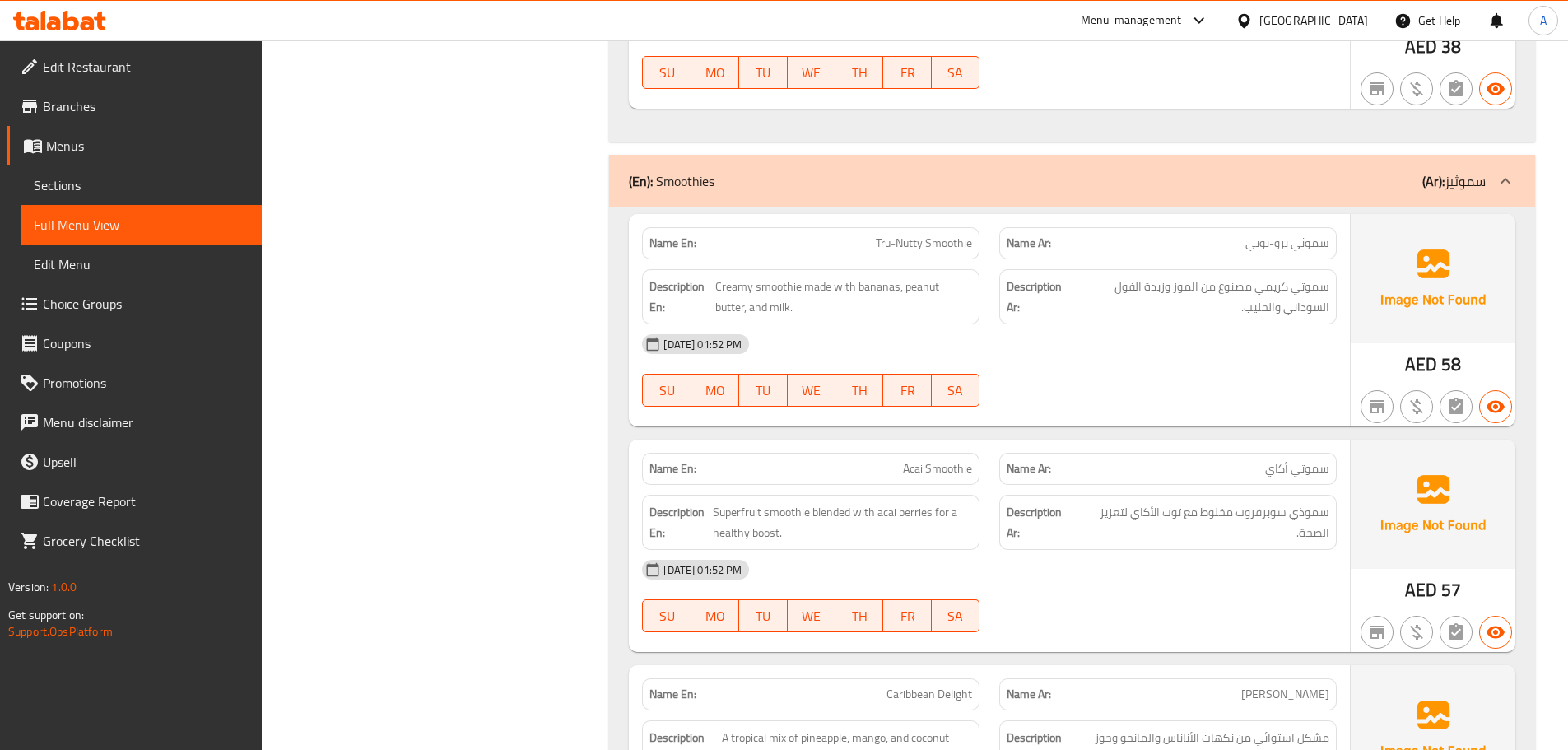
click at [1166, 324] on div "[DATE] 01:52 PM SU MO TU WE TH FR SA" at bounding box center [989, 370] width 715 height 92
drag, startPoint x: 1280, startPoint y: 213, endPoint x: 1247, endPoint y: 225, distance: 35.1
click at [1250, 269] on div "Description Ar: سموثي كريمي مصنوع من الموز وزبدة الفول السوداني والحليب." at bounding box center [1167, 297] width 337 height 55
drag, startPoint x: 1253, startPoint y: 292, endPoint x: 1066, endPoint y: 318, distance: 188.8
click at [1253, 324] on div "[DATE] 01:52 PM SU MO TU WE TH FR SA" at bounding box center [989, 370] width 715 height 92
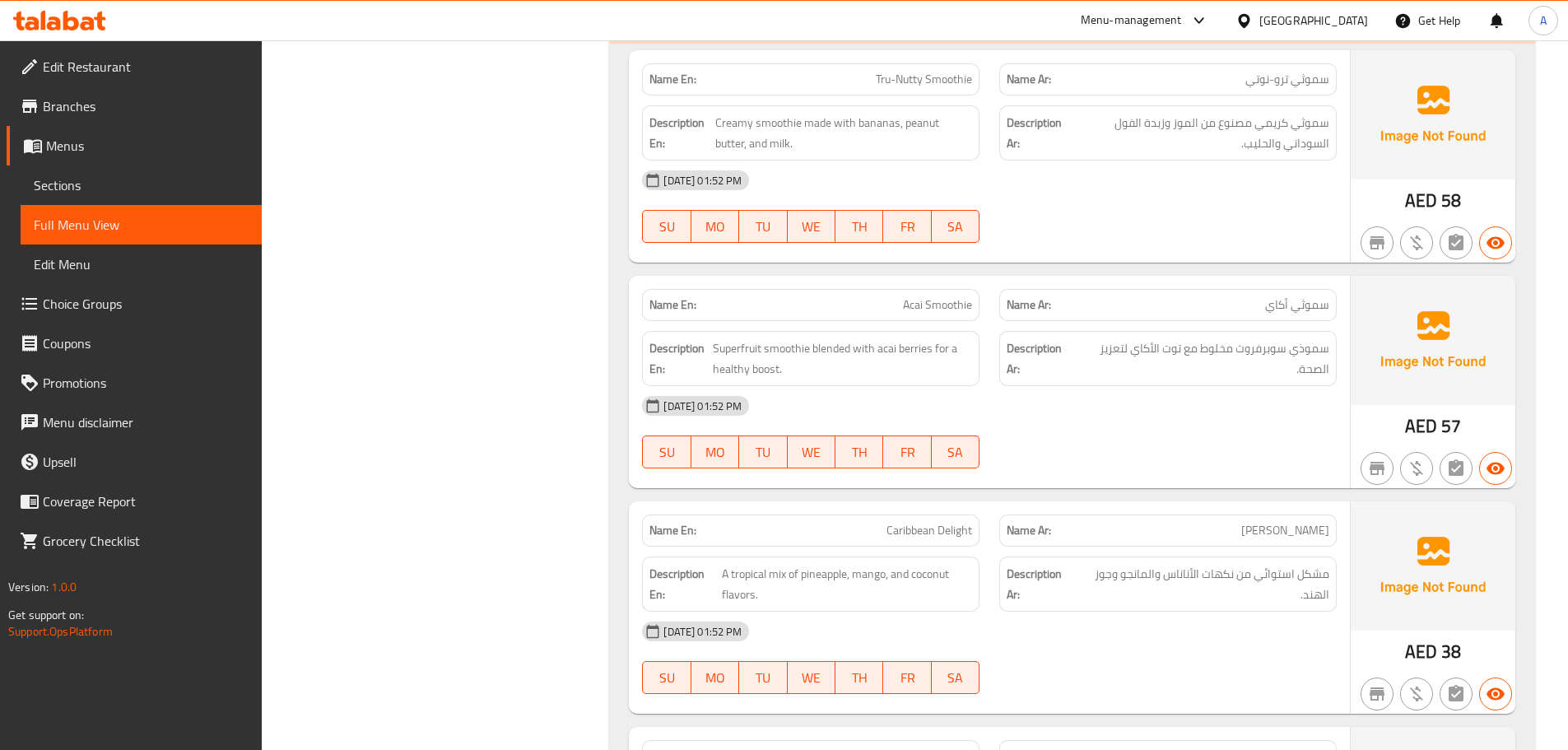
scroll to position [10390, 0]
click at [1071, 278] on div "Name En: [PERSON_NAME] Name Ar: [PERSON_NAME]" at bounding box center [989, 304] width 715 height 52
drag, startPoint x: 1100, startPoint y: 341, endPoint x: 1108, endPoint y: 345, distance: 8.9
click at [1101, 385] on div "[DATE] 01:52 PM SU MO TU WE TH FR SA" at bounding box center [989, 431] width 715 height 92
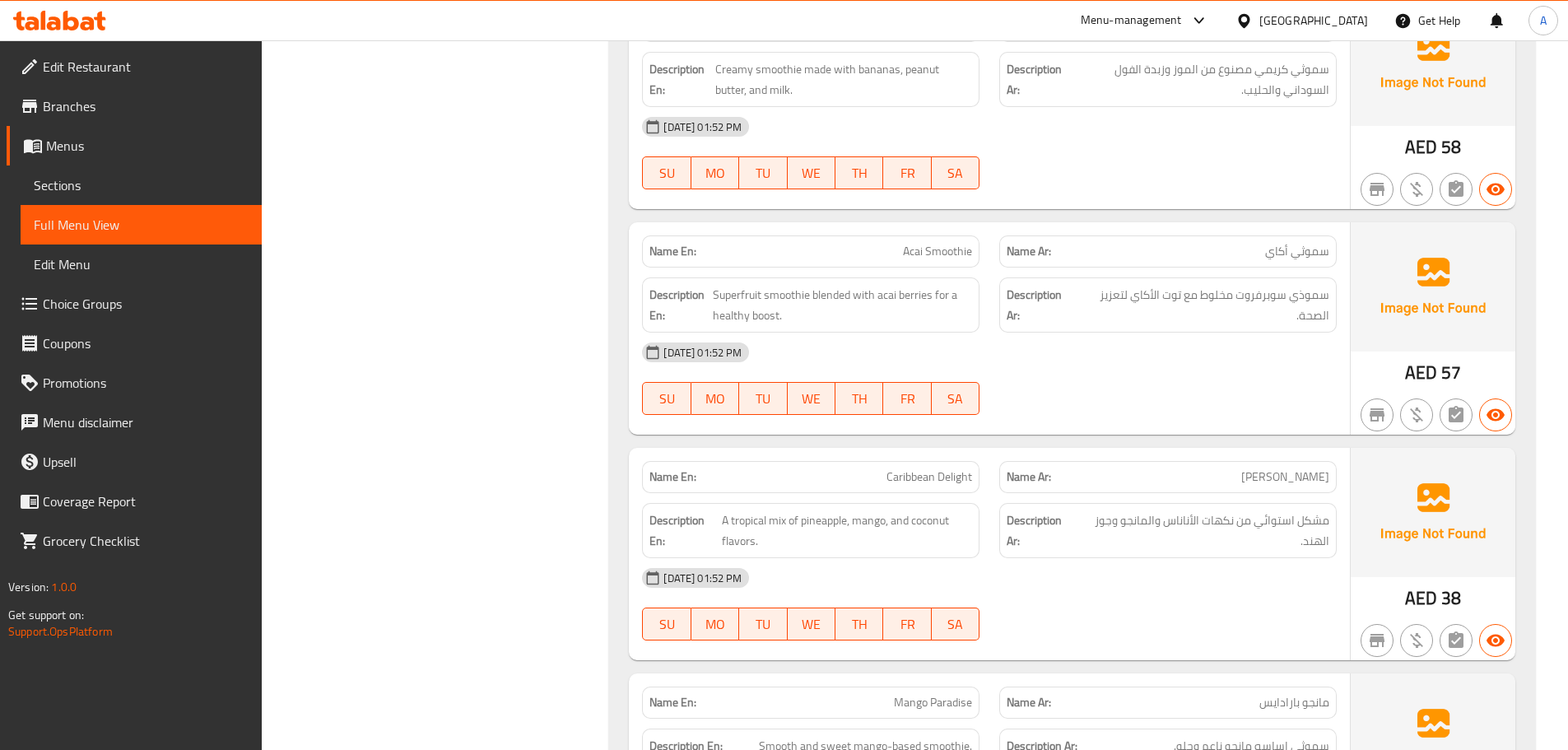
scroll to position [10472, 0]
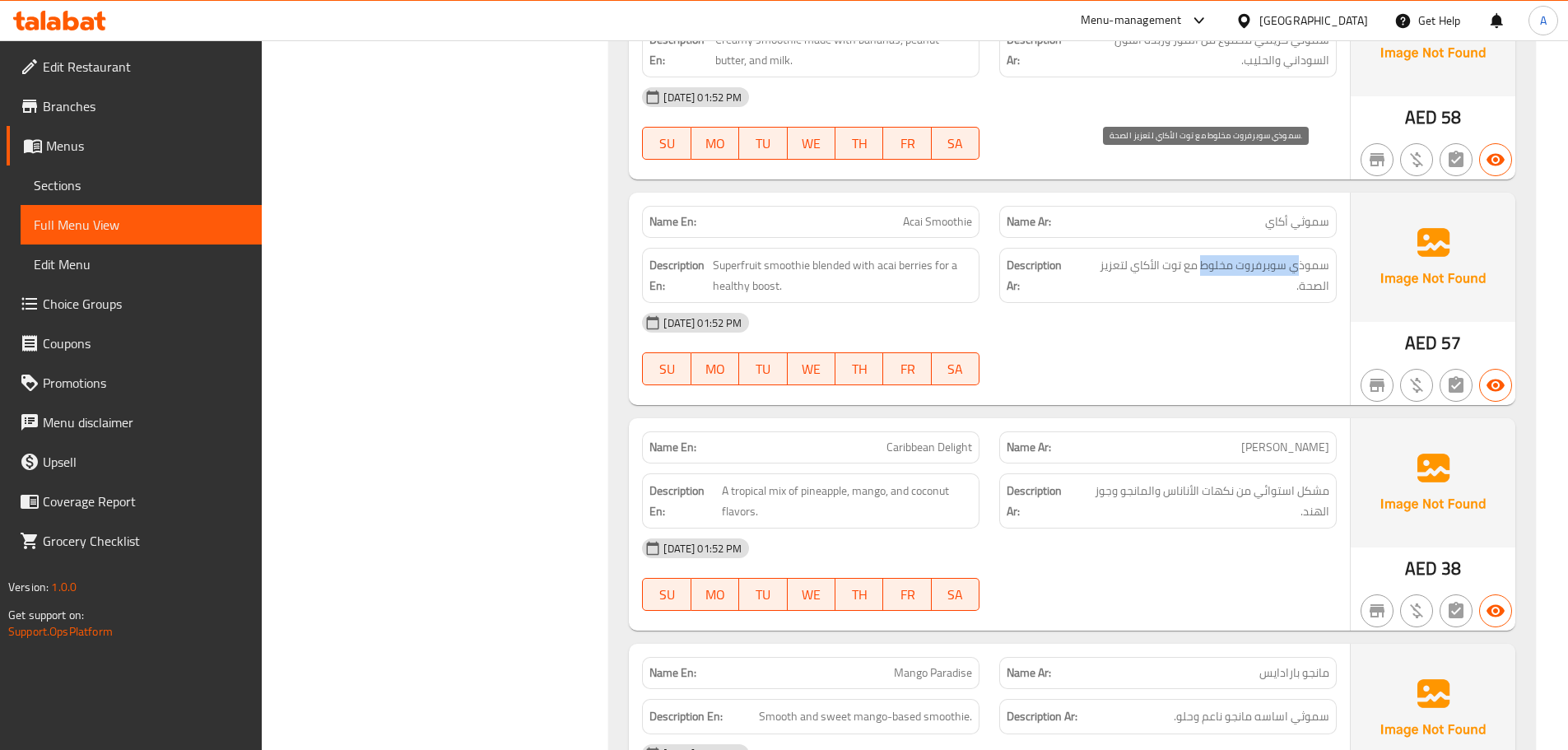
drag, startPoint x: 1257, startPoint y: 165, endPoint x: 1150, endPoint y: 194, distance: 110.9
click at [1153, 255] on span "سموذي سوبرفروت مخلوط مع توت الأكاي لتعزيز الصحة." at bounding box center [1203, 275] width 252 height 41
drag, startPoint x: 1161, startPoint y: 253, endPoint x: 834, endPoint y: 209, distance: 329.9
click at [1159, 303] on div "[DATE] 01:52 PM SU MO TU WE TH FR SA" at bounding box center [989, 348] width 715 height 92
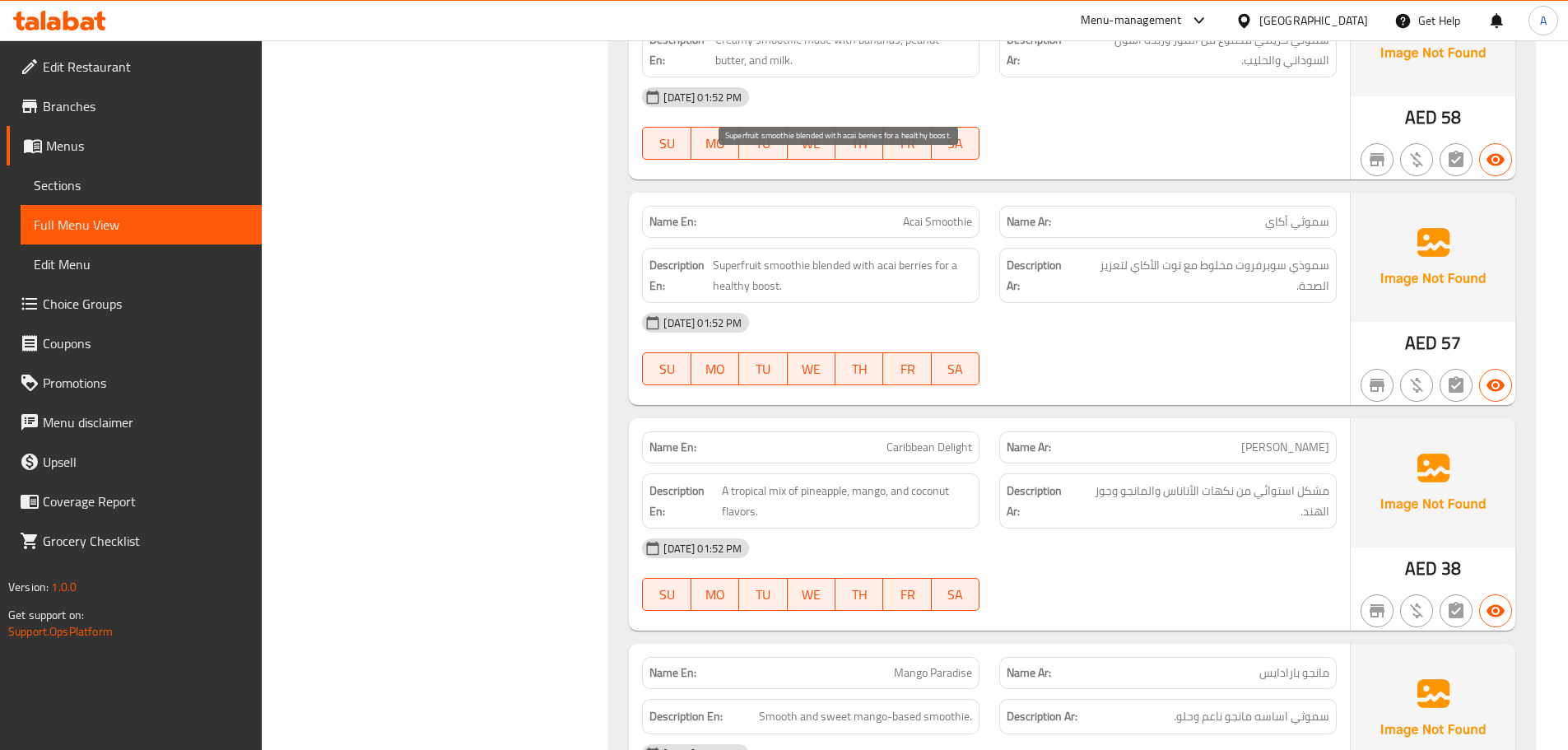
drag, startPoint x: 756, startPoint y: 176, endPoint x: 1080, endPoint y: 226, distance: 327.8
click at [1015, 216] on div "Name En: Acai Smoothie Name Ar: سموثي أكاي Description En: Superfruit smoothie …" at bounding box center [989, 298] width 721 height 212
click at [1132, 303] on div "[DATE] 01:52 PM" at bounding box center [989, 322] width 715 height 40
drag, startPoint x: 945, startPoint y: 333, endPoint x: 1060, endPoint y: 328, distance: 115.1
click at [1035, 422] on div "Name En: Caribbean Delight Name Ar: [PERSON_NAME]" at bounding box center [989, 447] width 715 height 52
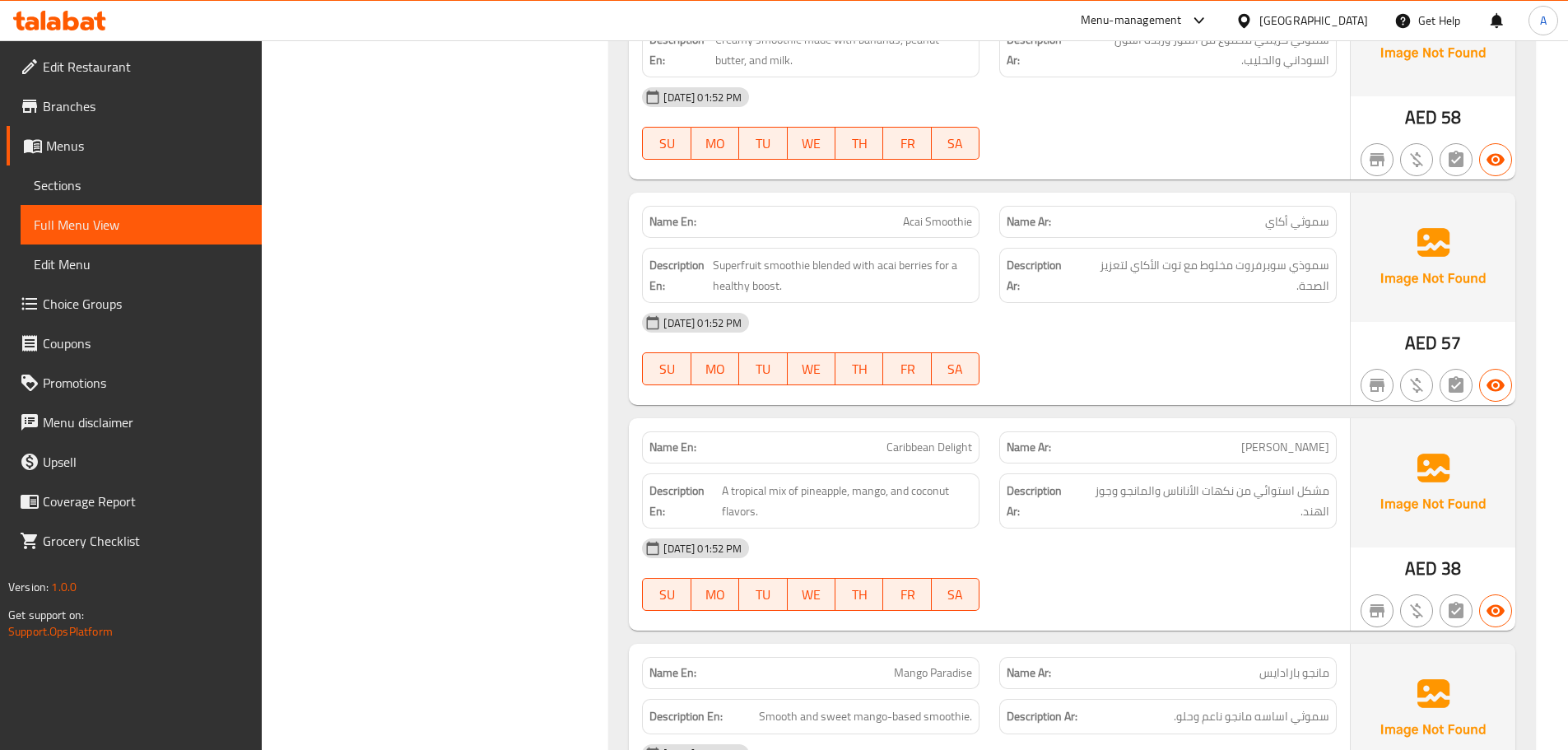
click at [1111, 303] on div "[DATE] 01:52 PM SU MO TU WE TH FR SA" at bounding box center [989, 348] width 715 height 92
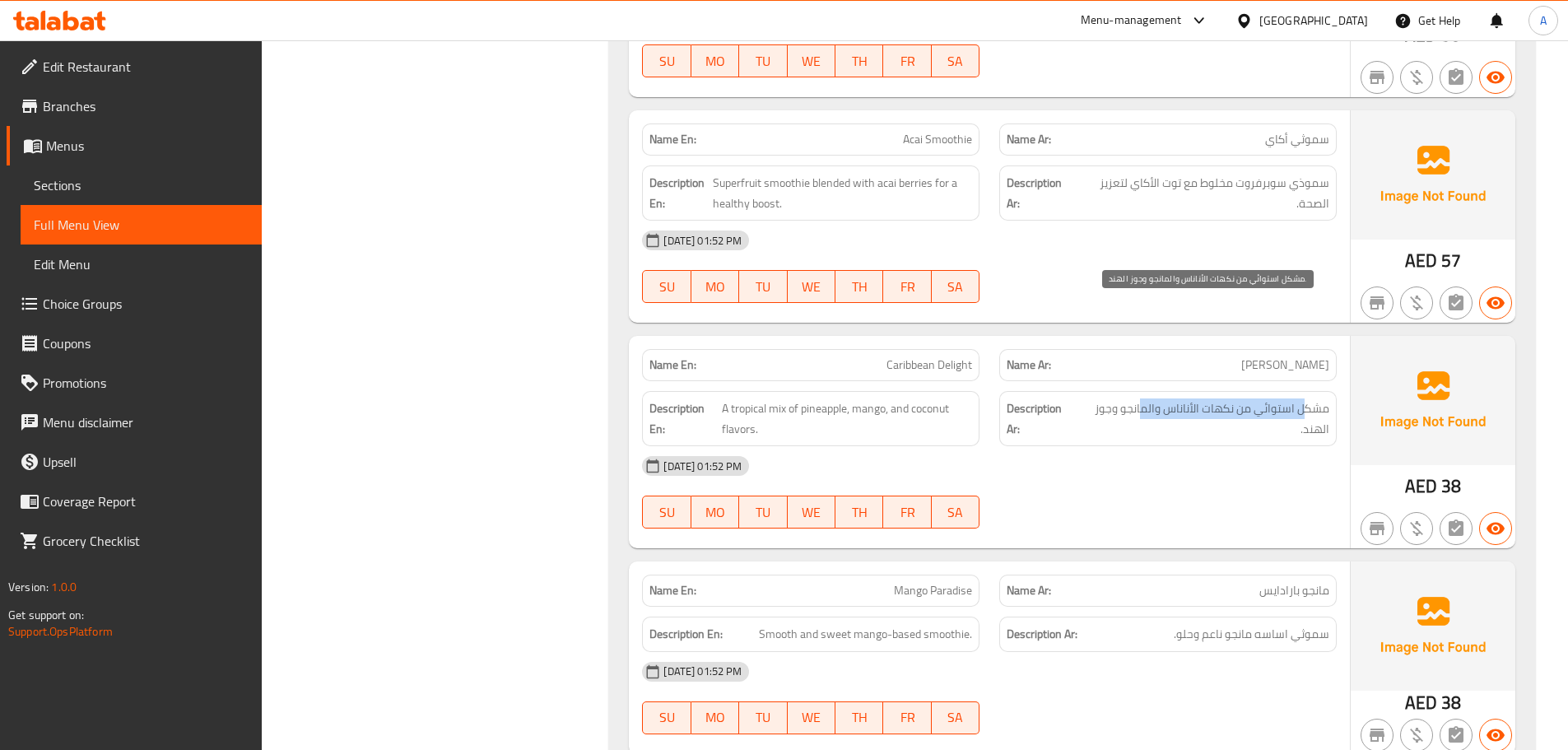
drag, startPoint x: 1308, startPoint y: 309, endPoint x: 1140, endPoint y: 316, distance: 168.1
click at [1140, 398] on span "مشكل استوائي من نكهات الأناناس والمانجو وجوز الهند." at bounding box center [1203, 418] width 252 height 41
click at [1129, 398] on span "مشكل استوائي من نكهات الأناناس والمانجو وجوز الهند." at bounding box center [1203, 418] width 252 height 41
click at [1189, 446] on div "[DATE] 01:52 PM" at bounding box center [989, 466] width 715 height 40
drag, startPoint x: 873, startPoint y: 495, endPoint x: 1029, endPoint y: 453, distance: 161.6
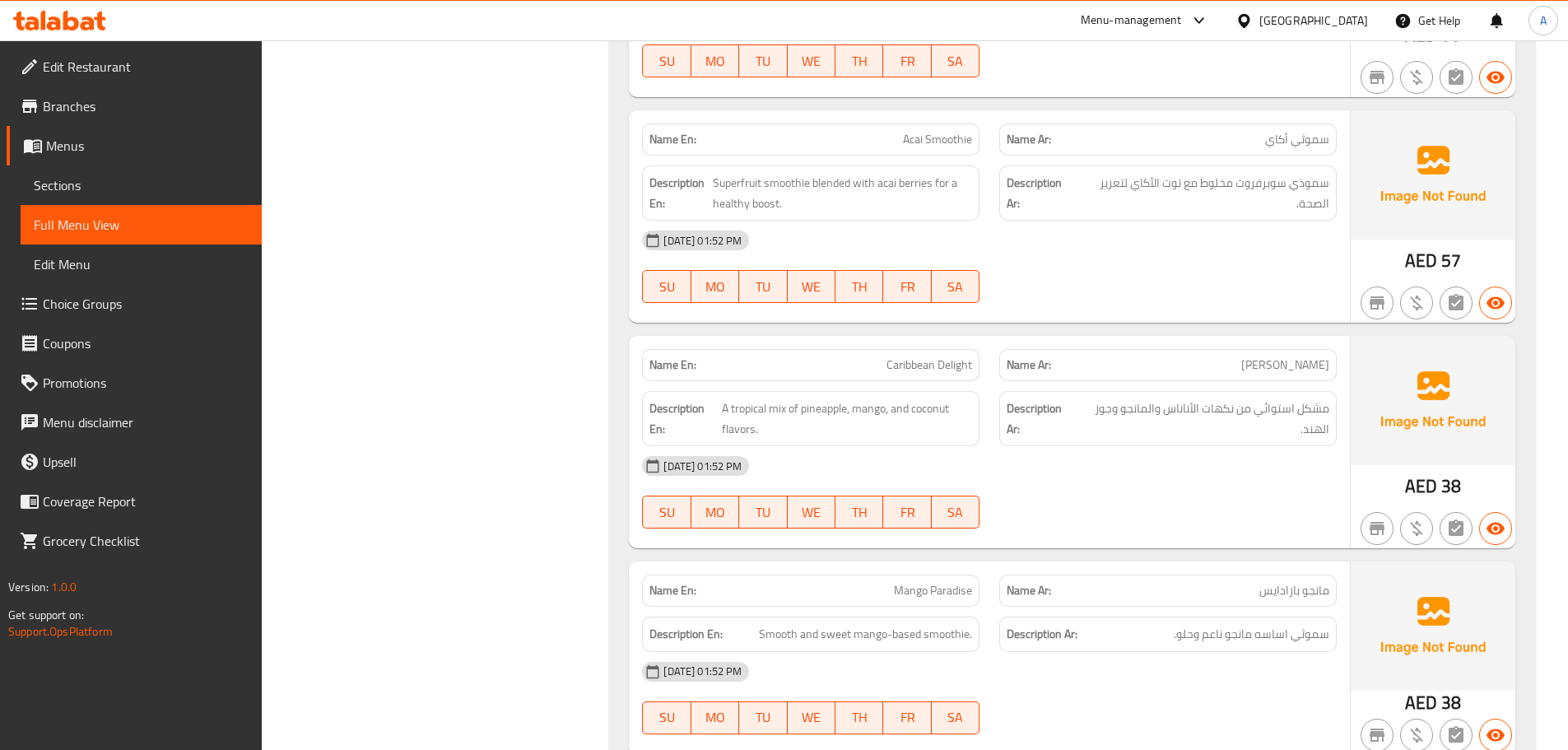
click at [996, 565] on div "Name En: Mango Paradise Name Ar: مانجو بارادايس" at bounding box center [989, 591] width 715 height 52
click at [1062, 518] on div at bounding box center [1167, 528] width 357 height 20
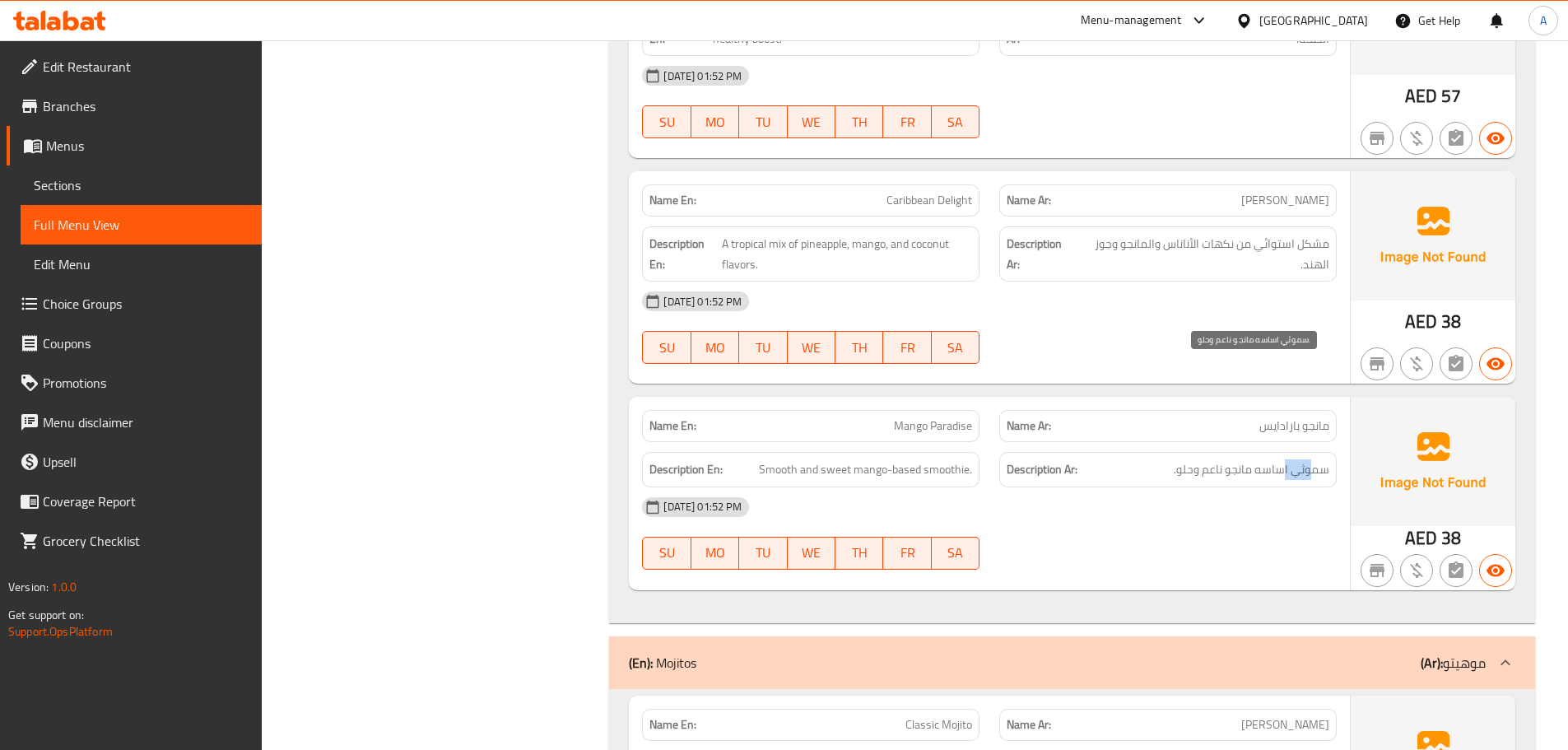
drag, startPoint x: 1311, startPoint y: 370, endPoint x: 1281, endPoint y: 369, distance: 30.0
click at [1281, 459] on span "سموثي اساسه مانجو ناعم وحلو." at bounding box center [1251, 470] width 155 height 21
click at [1264, 487] on div "[DATE] 01:52 PM SU MO TU WE TH FR SA" at bounding box center [989, 533] width 715 height 92
click at [1217, 459] on span "سموثي اساسه مانجو ناعم وحلو." at bounding box center [1251, 470] width 155 height 21
drag, startPoint x: 854, startPoint y: 375, endPoint x: 1095, endPoint y: 415, distance: 244.3
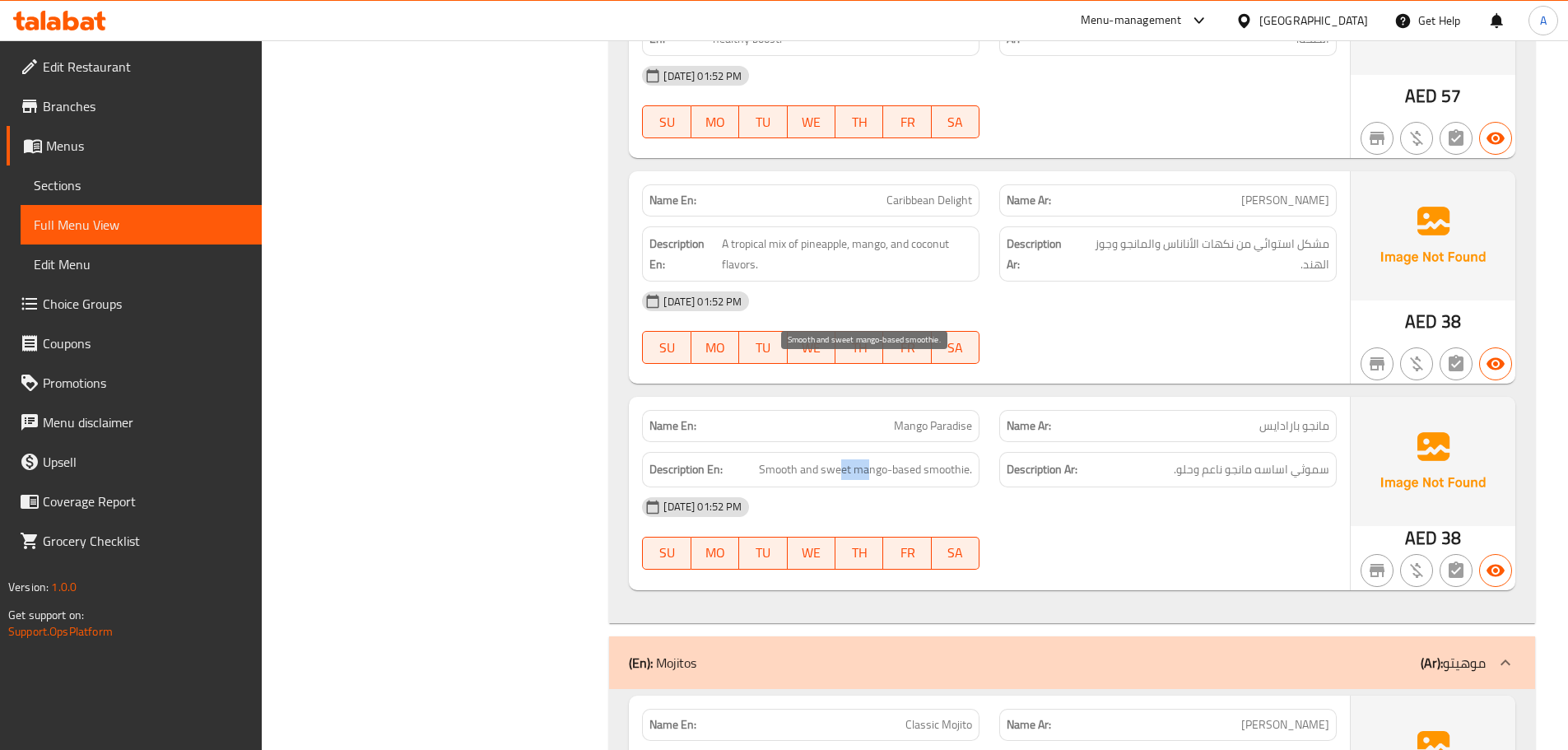
click at [1034, 397] on div "Name En: Mango Paradise Name Ar: مانجو بارادايس Description En: Smooth and swee…" at bounding box center [989, 492] width 721 height 192
click at [1105, 487] on div "[DATE] 01:52 PM" at bounding box center [989, 507] width 715 height 40
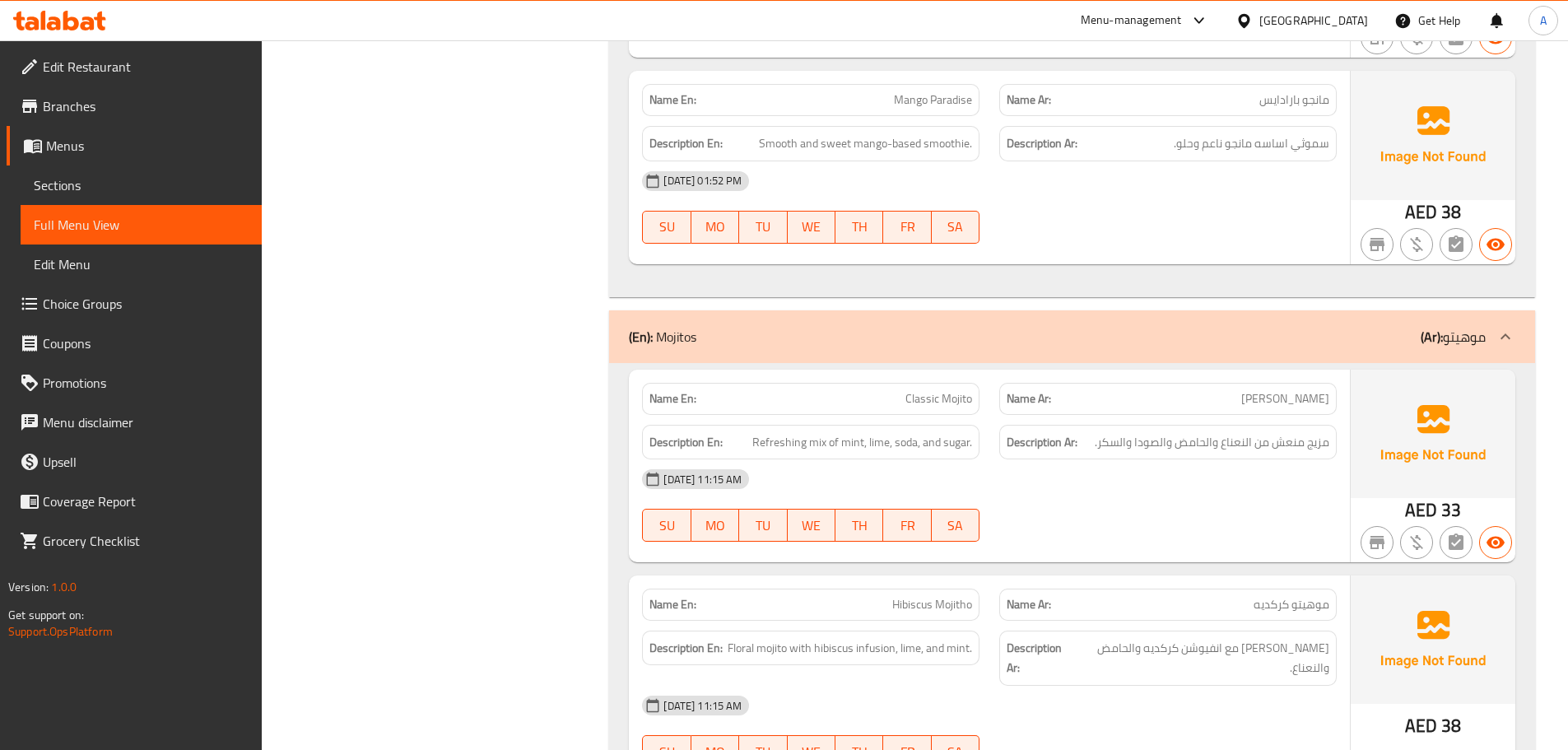
scroll to position [11048, 0]
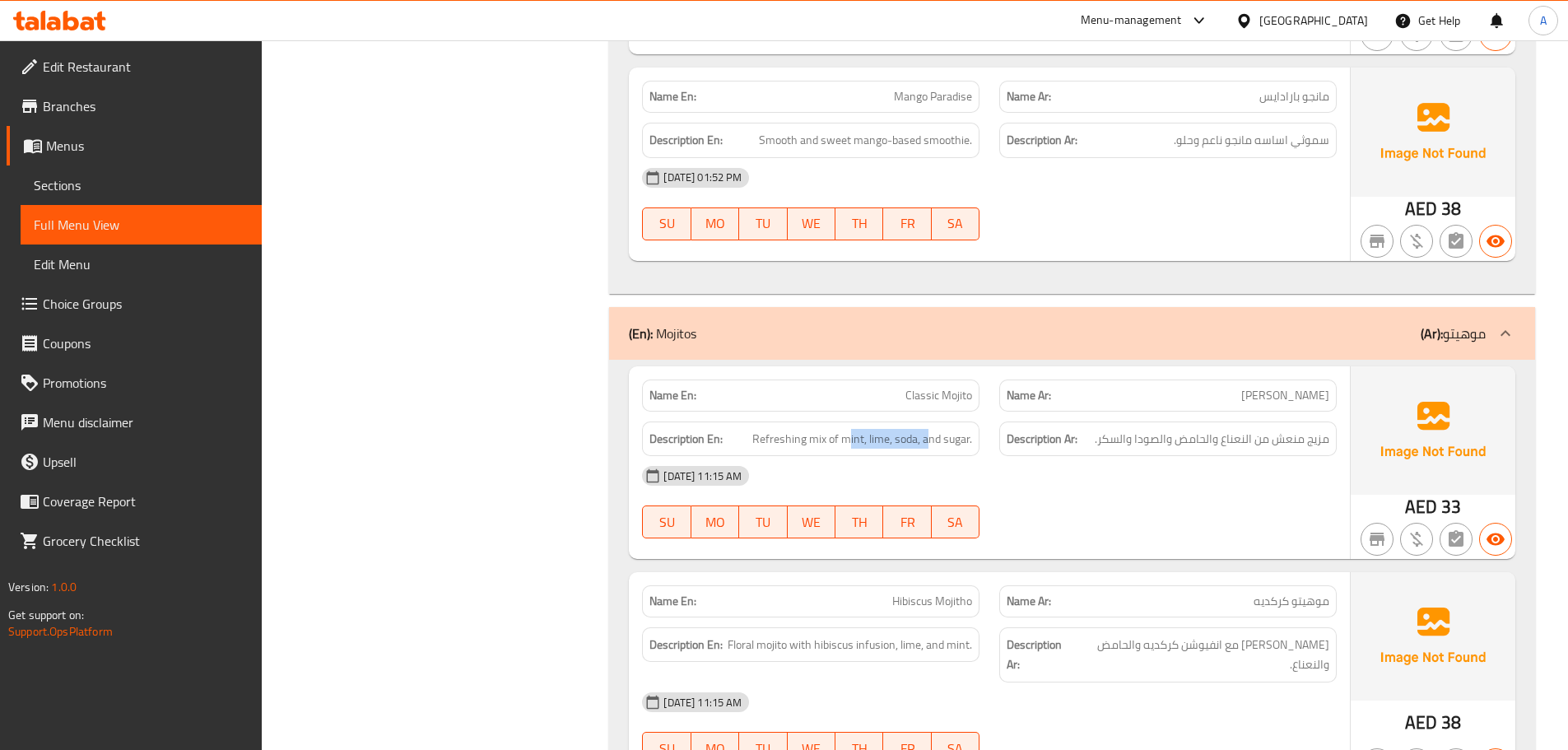
drag, startPoint x: 980, startPoint y: 313, endPoint x: 1220, endPoint y: 373, distance: 247.4
click at [1138, 411] on div "Description En: Refreshing mix of mint, lime, soda, and sugar. Description Ar: …" at bounding box center [989, 439] width 715 height 55
click at [1221, 456] on div "[DATE] 11:15 AM" at bounding box center [989, 476] width 715 height 40
drag, startPoint x: 1313, startPoint y: 345, endPoint x: 1108, endPoint y: 341, distance: 205.0
click at [1108, 428] on span "مزيج منعش من النعناع والحامض والصودا والسكر." at bounding box center [1212, 439] width 234 height 21
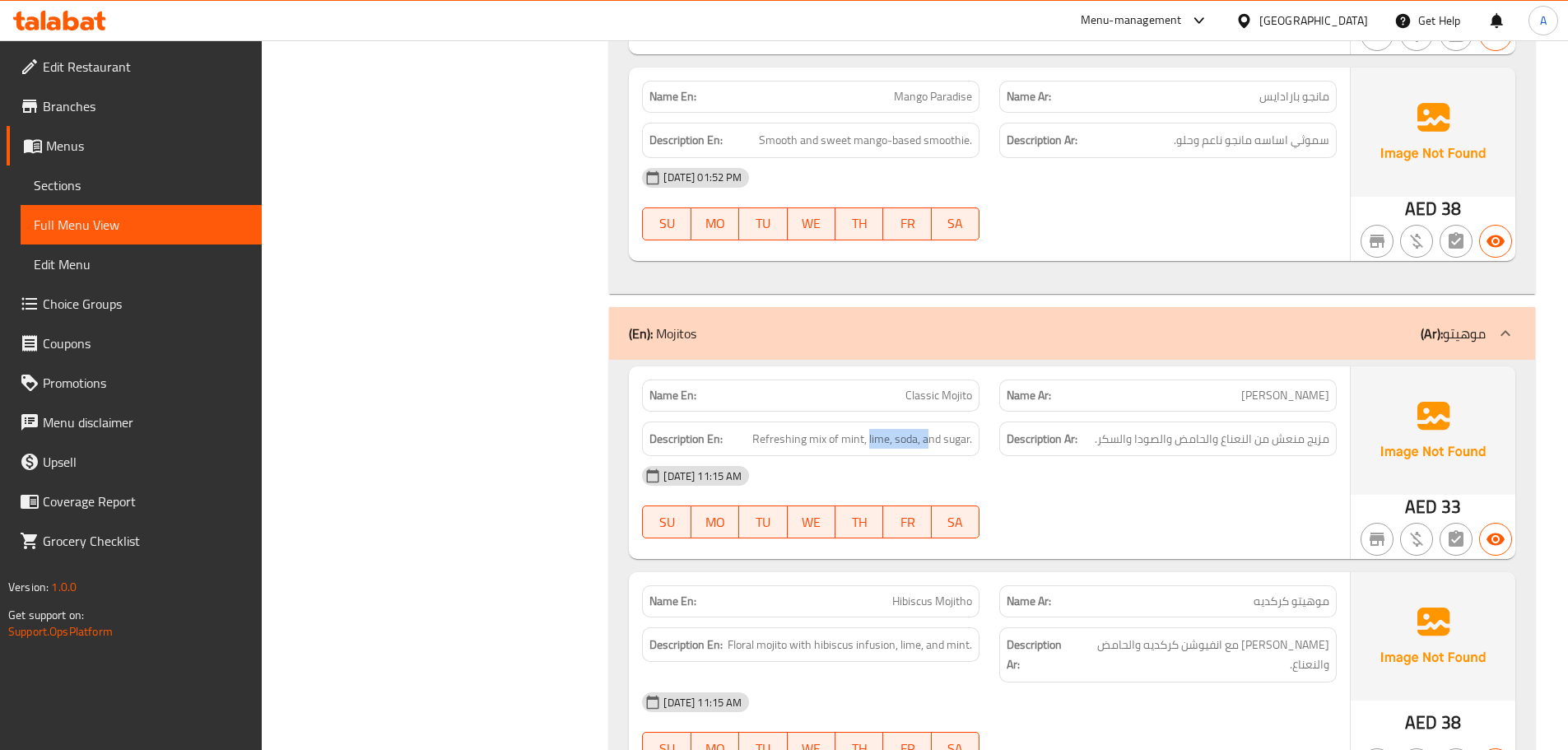
drag, startPoint x: 869, startPoint y: 353, endPoint x: 1091, endPoint y: 390, distance: 225.1
click at [1045, 373] on div "Name En: Classic Mojito Name Ar: [PERSON_NAME] Description En: Refreshing mix o…" at bounding box center [989, 462] width 721 height 192
drag, startPoint x: 1091, startPoint y: 390, endPoint x: 1074, endPoint y: 390, distance: 17.0
click at [1092, 456] on div "[DATE] 11:15 AM" at bounding box center [989, 476] width 715 height 40
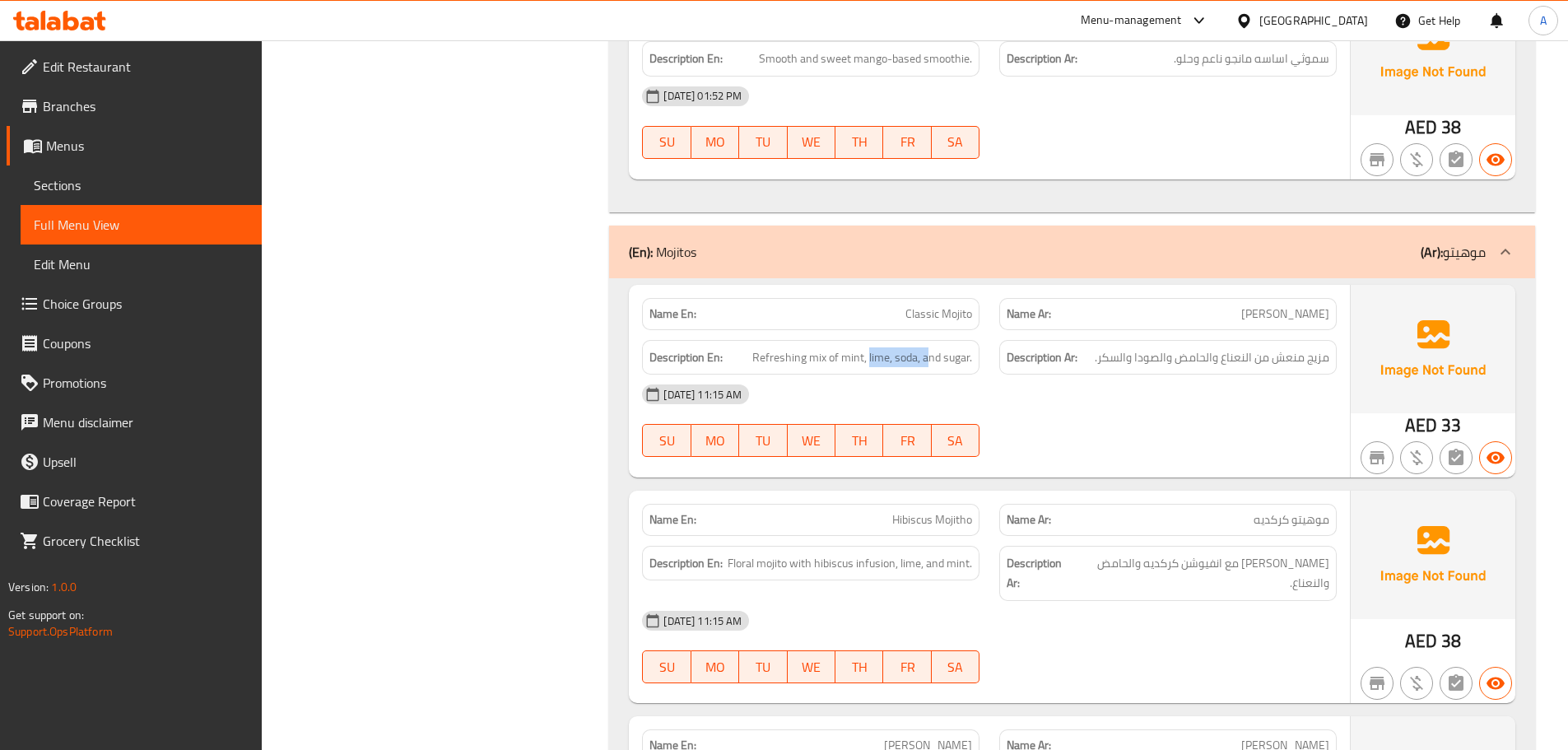
scroll to position [11131, 0]
drag, startPoint x: 918, startPoint y: 412, endPoint x: 1104, endPoint y: 491, distance: 202.1
click at [986, 493] on div "Name En: Hibiscus Mojitho" at bounding box center [810, 519] width 357 height 52
click at [1104, 553] on span "[PERSON_NAME] مع انفيوشن كركديه والحامض والنعناع." at bounding box center [1203, 572] width 253 height 41
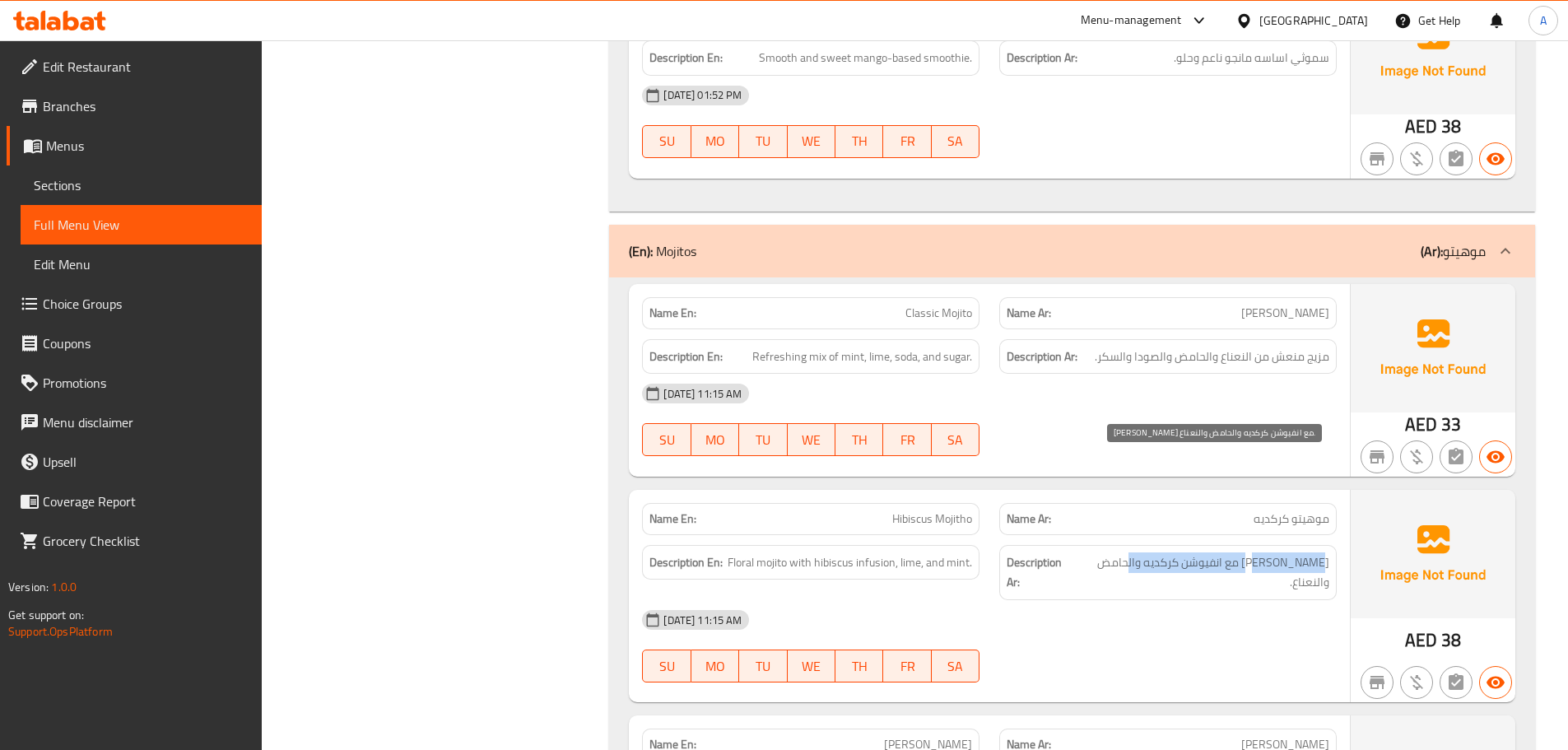
drag, startPoint x: 1315, startPoint y: 466, endPoint x: 1156, endPoint y: 523, distance: 168.9
click at [1135, 553] on span "[PERSON_NAME] مع انفيوشن كركديه والحامض والنعناع." at bounding box center [1203, 572] width 253 height 41
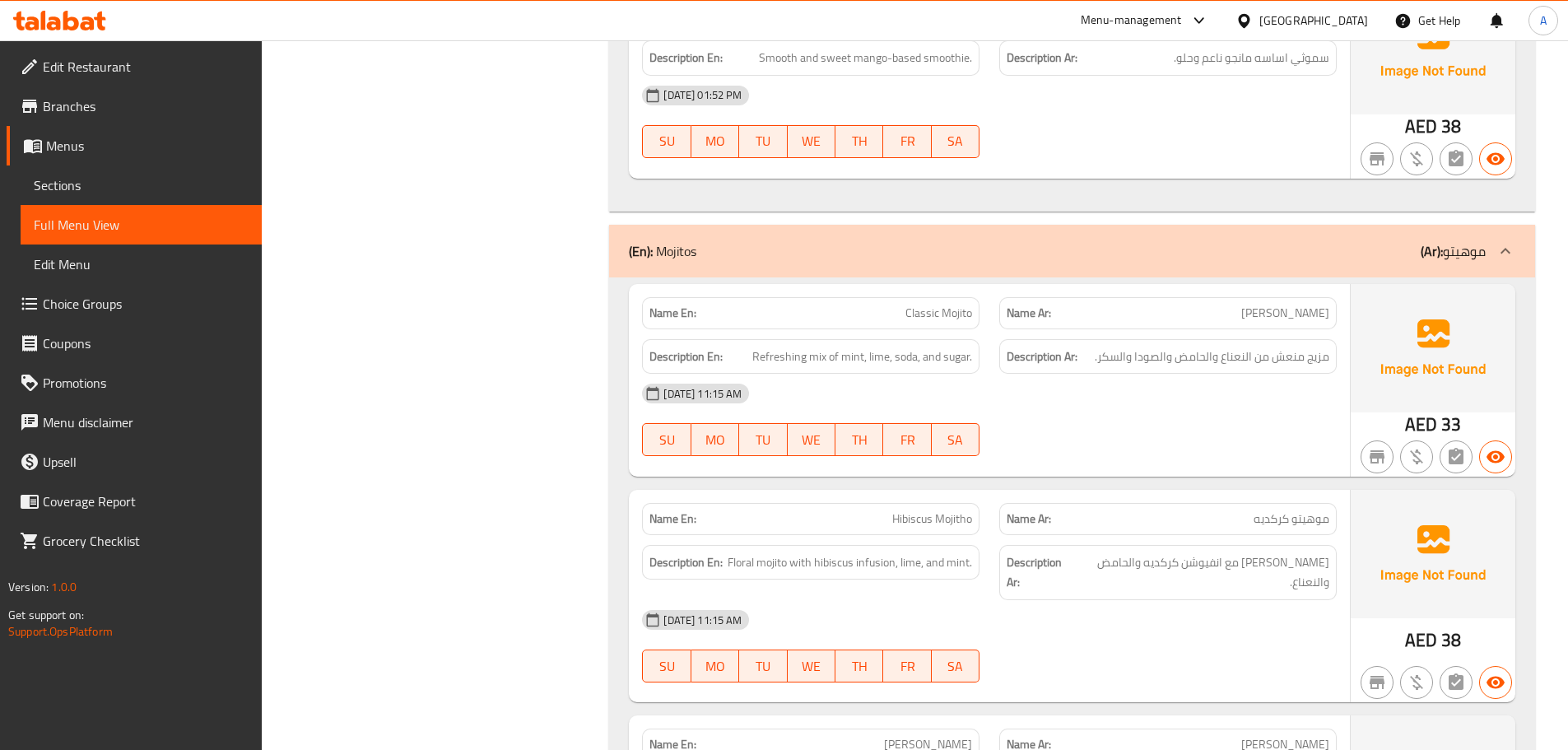
click at [1157, 600] on div "[DATE] 11:15 AM" at bounding box center [989, 620] width 715 height 40
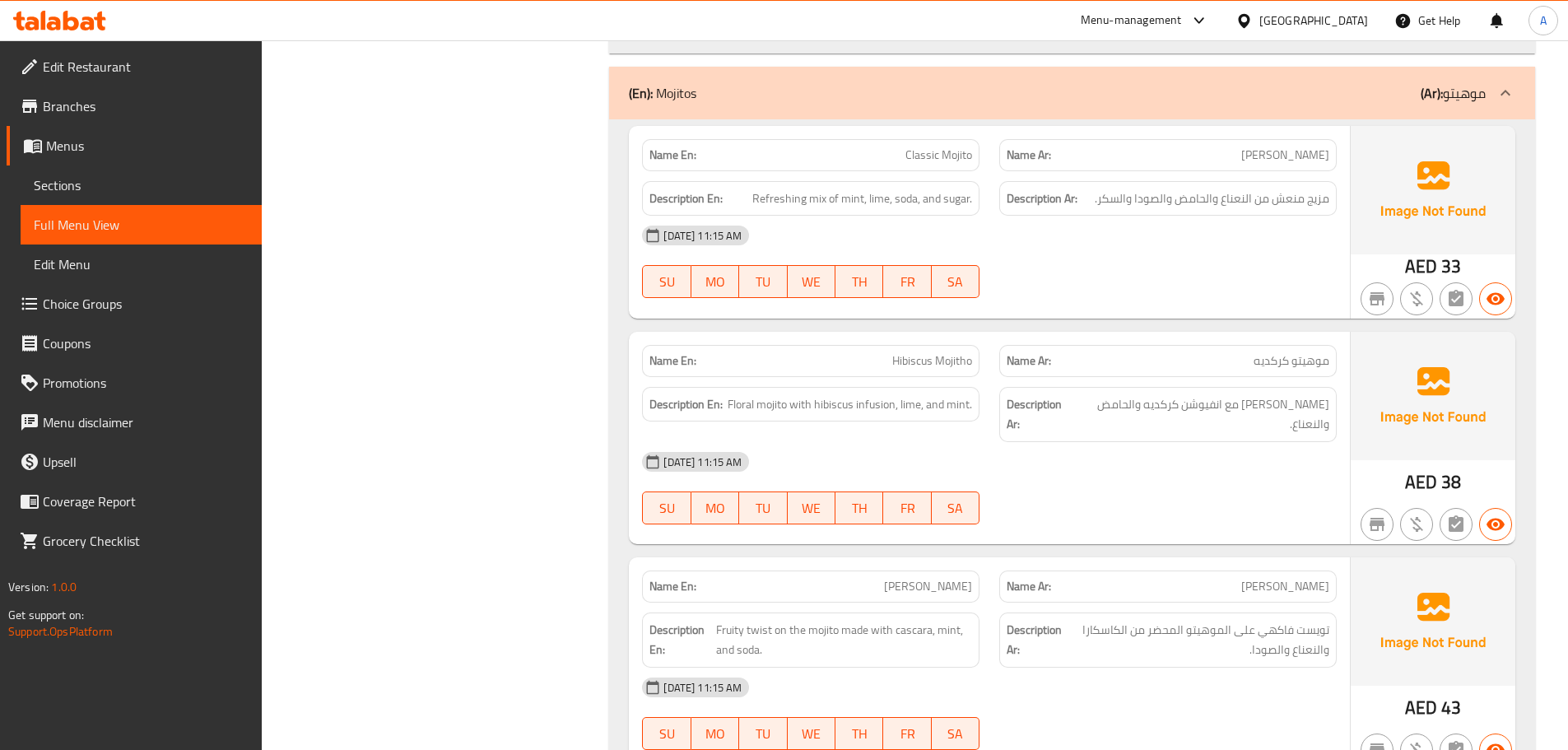
scroll to position [11295, 0]
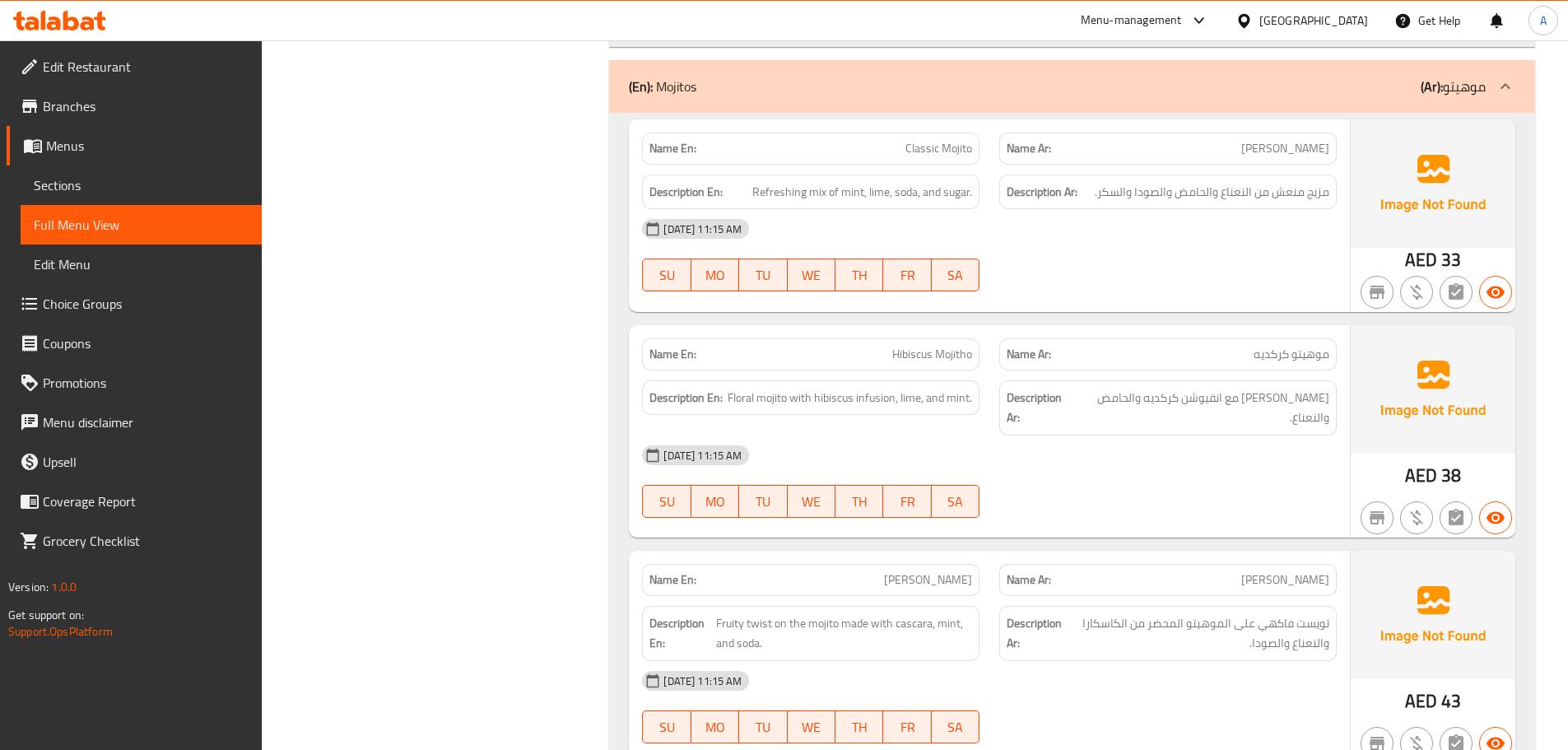
drag, startPoint x: 883, startPoint y: 466, endPoint x: 1105, endPoint y: 567, distance: 243.9
click at [1009, 553] on div "Name En: [PERSON_NAME] Name Ar: [PERSON_NAME]" at bounding box center [989, 579] width 715 height 52
click at [1105, 661] on div "[DATE] 11:15 AM" at bounding box center [989, 681] width 715 height 40
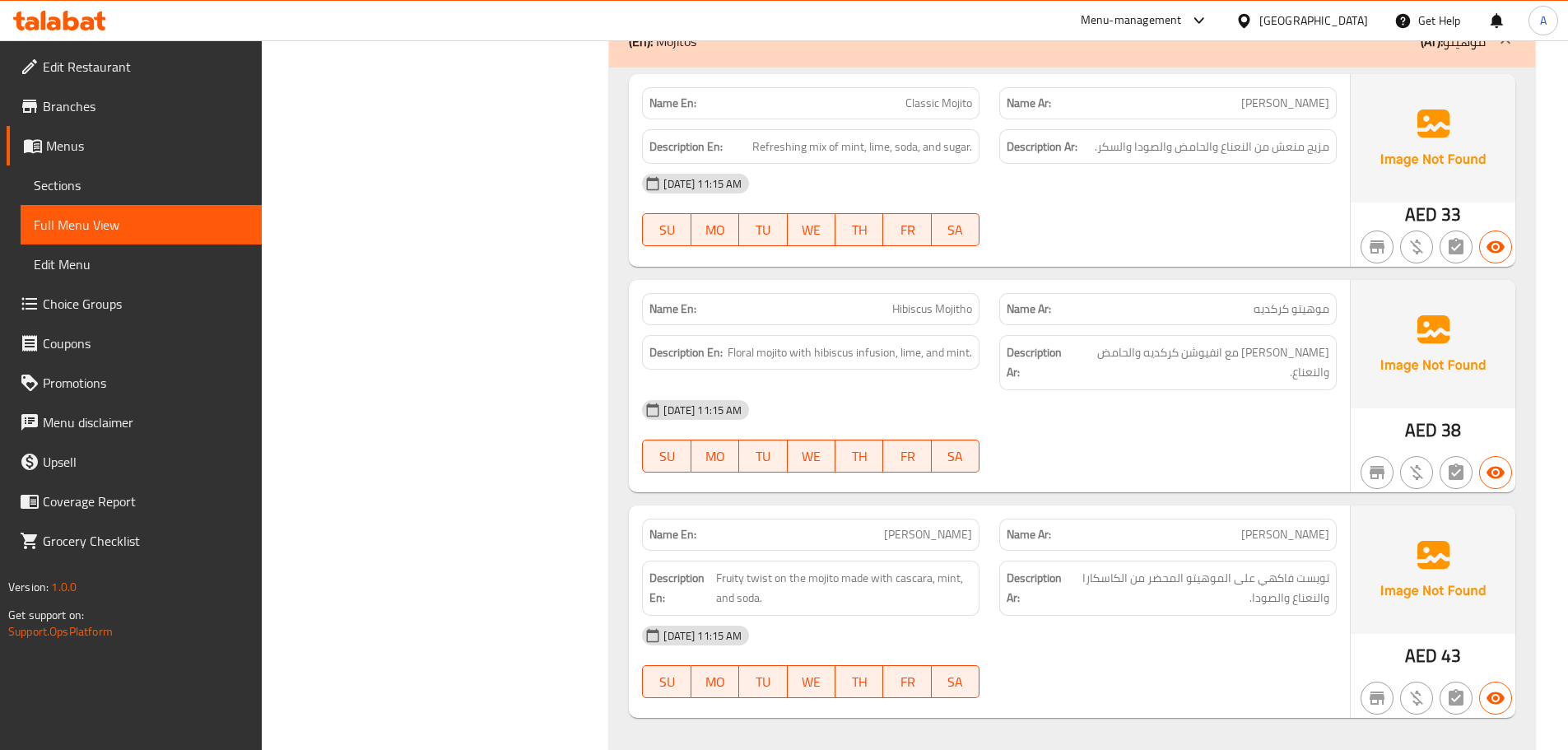
scroll to position [11378, 0]
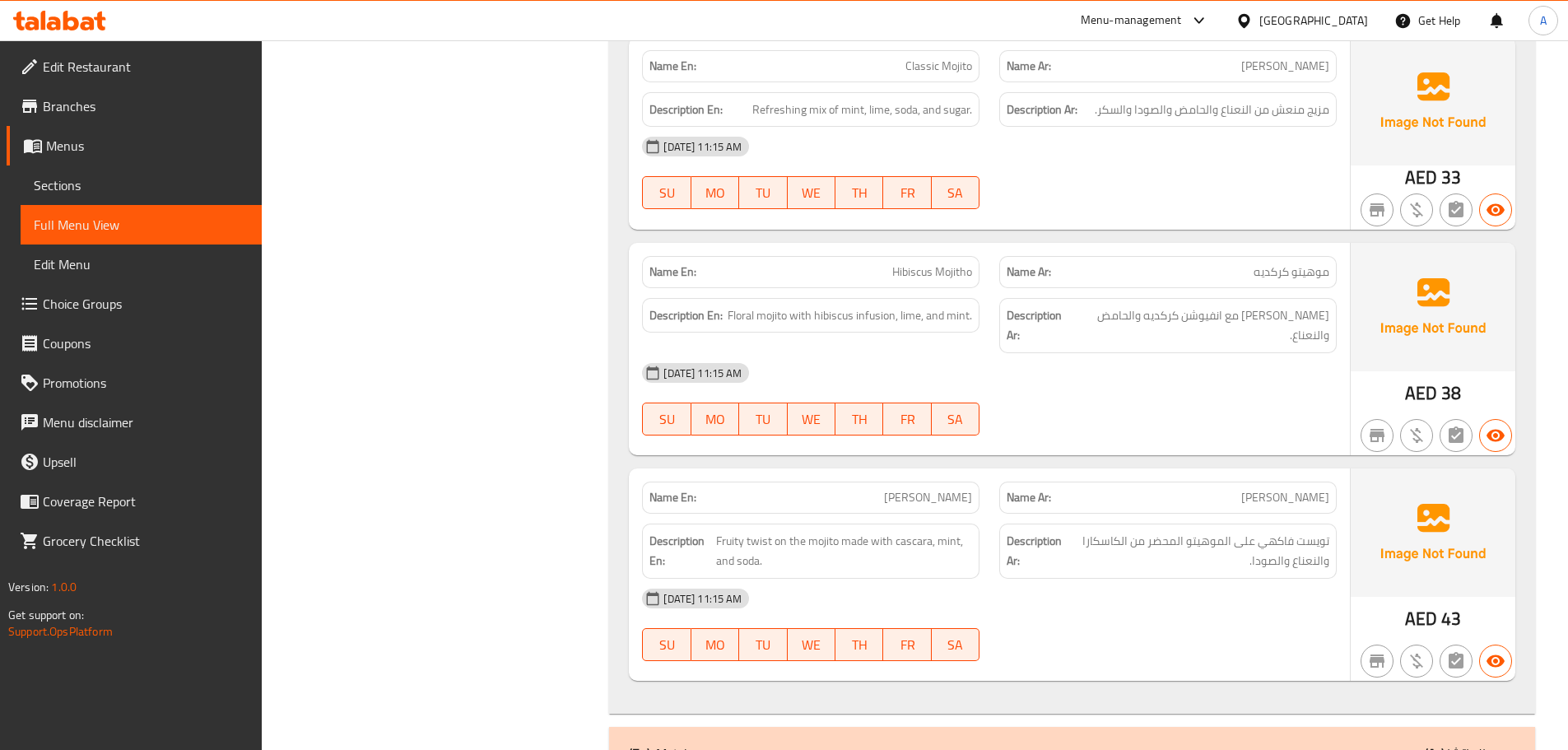
click at [1246, 578] on div "[DATE] 11:15 AM" at bounding box center [989, 598] width 715 height 40
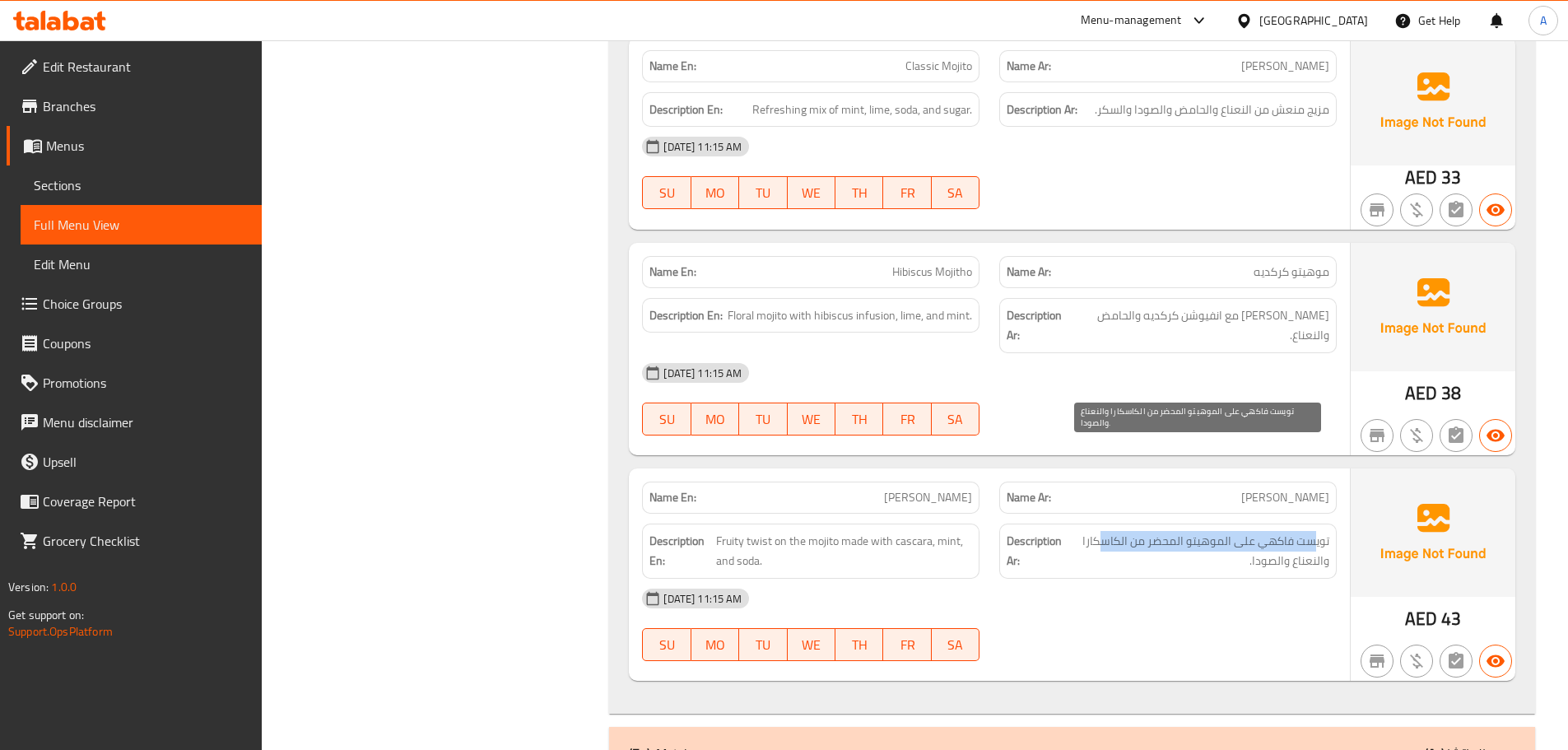
drag, startPoint x: 1315, startPoint y: 440, endPoint x: 1097, endPoint y: 444, distance: 218.0
click at [1097, 531] on span "تويست فاكهي على الموهيتو المحضر من الكاسكارا والنعناع والصودا." at bounding box center [1197, 551] width 263 height 41
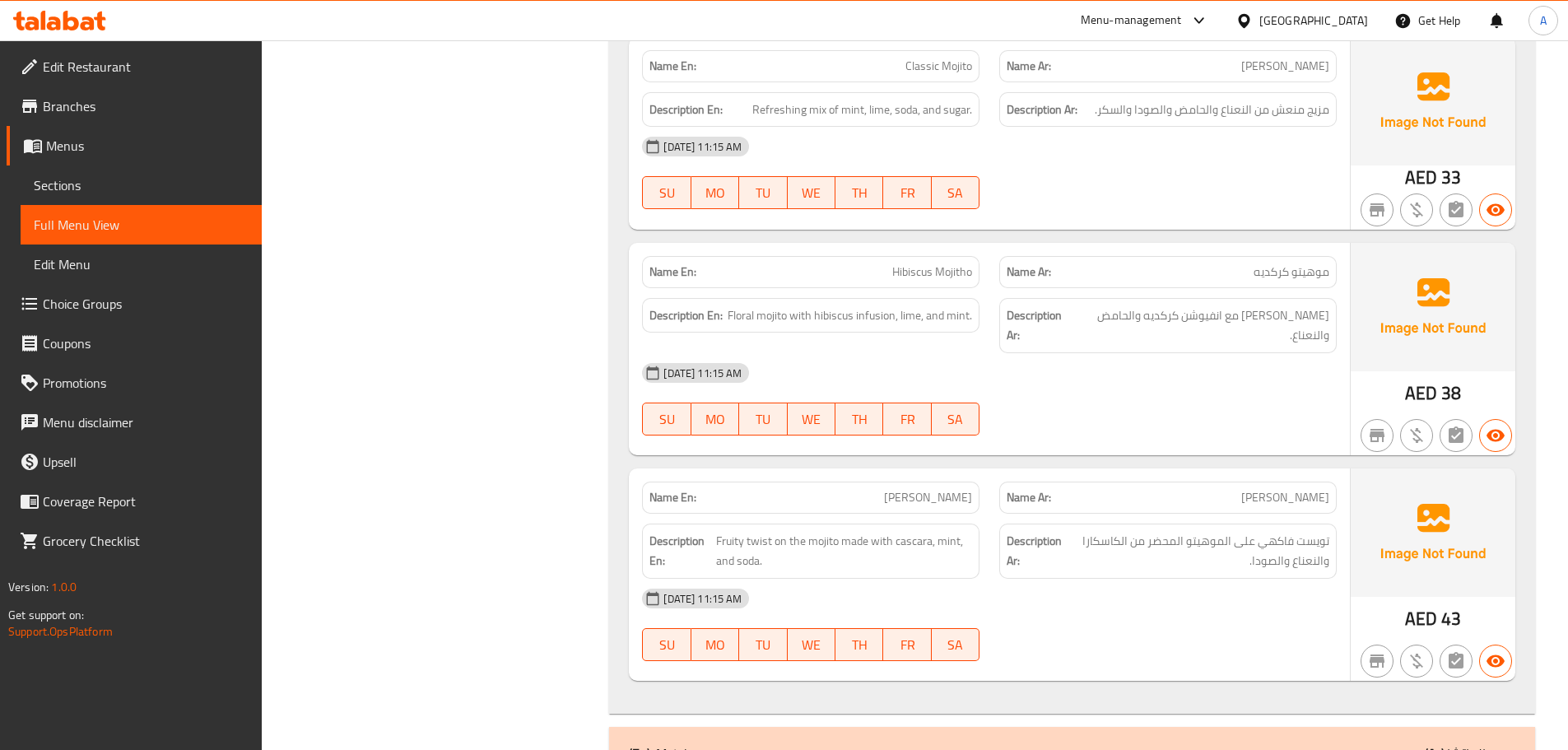
click at [1153, 578] on div "[DATE] 11:15 AM" at bounding box center [989, 598] width 715 height 40
click at [1294, 531] on span "تويست فاكهي على الموهيتو المحضر من الكاسكارا والنعناع والصودا." at bounding box center [1197, 551] width 263 height 41
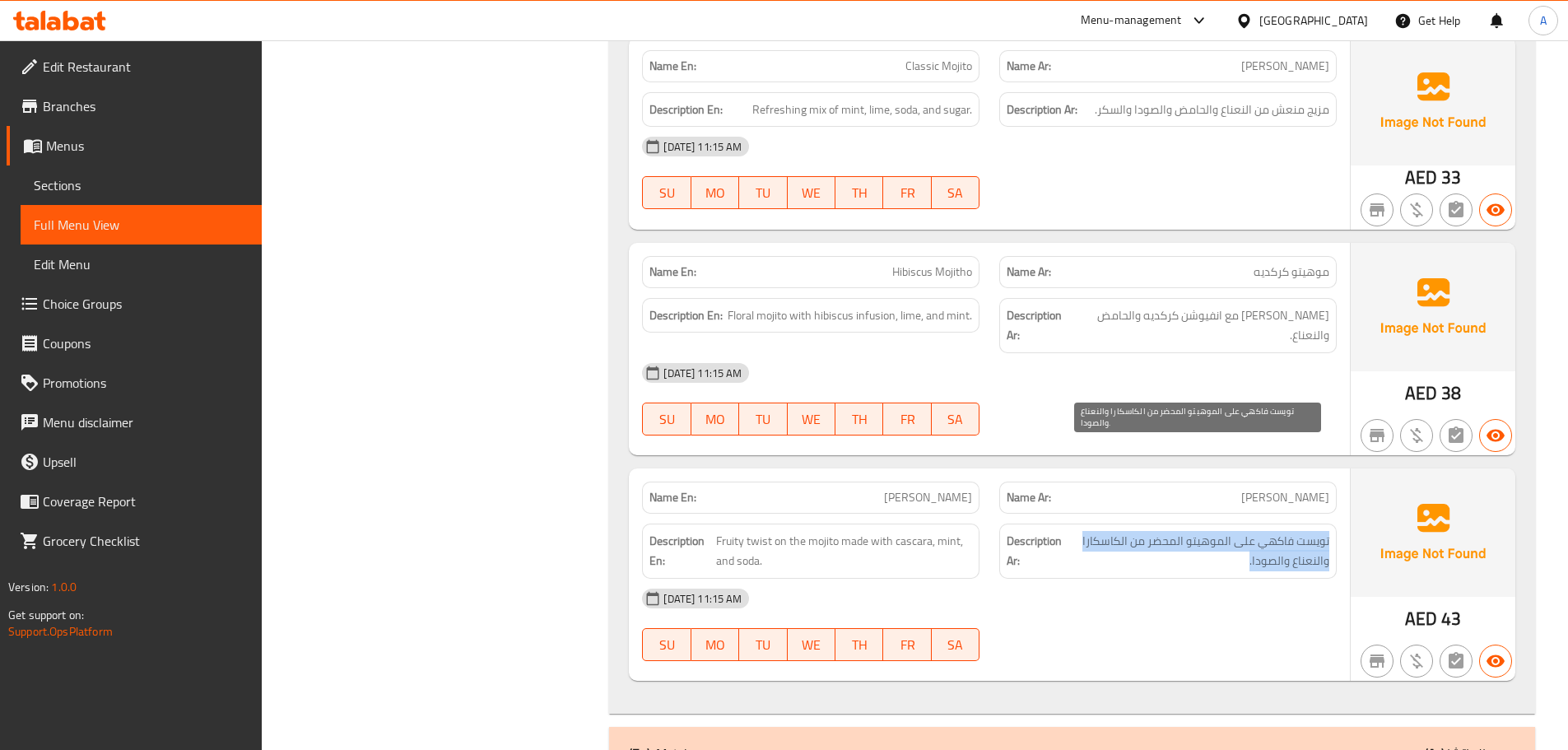
drag, startPoint x: 1294, startPoint y: 463, endPoint x: 811, endPoint y: 444, distance: 483.4
click at [811, 514] on div "Description En: Fruity twist on the mojito made with cascara, mint, and soda. D…" at bounding box center [989, 551] width 715 height 75
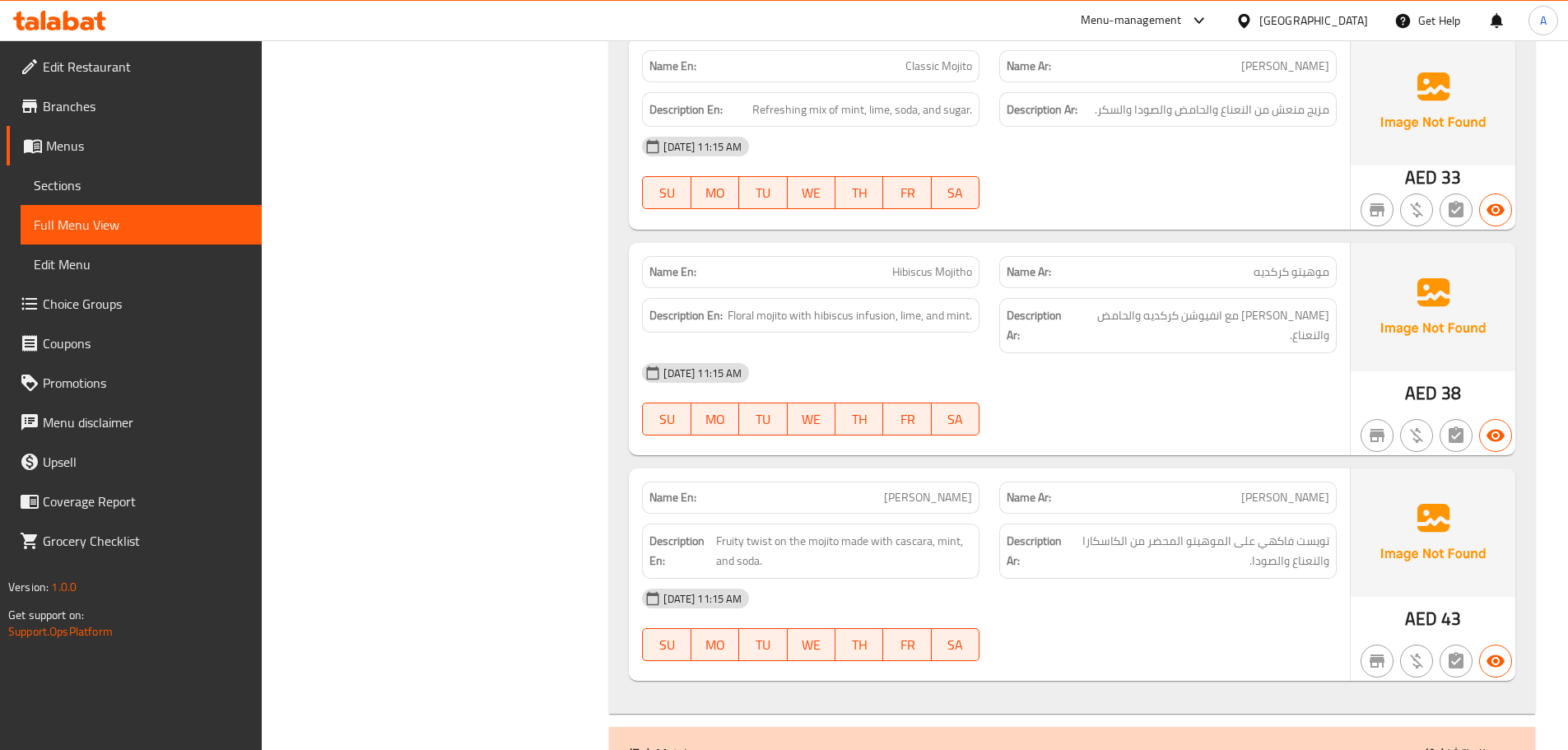
click at [1061, 578] on div "[DATE] 11:15 AM" at bounding box center [989, 598] width 715 height 40
drag, startPoint x: 838, startPoint y: 442, endPoint x: 1004, endPoint y: 484, distance: 171.2
click at [931, 531] on span "Fruity twist on the mojito made with cascara, mint, and soda." at bounding box center [844, 551] width 256 height 41
click at [1004, 578] on div "[DATE] 11:15 AM" at bounding box center [989, 598] width 715 height 40
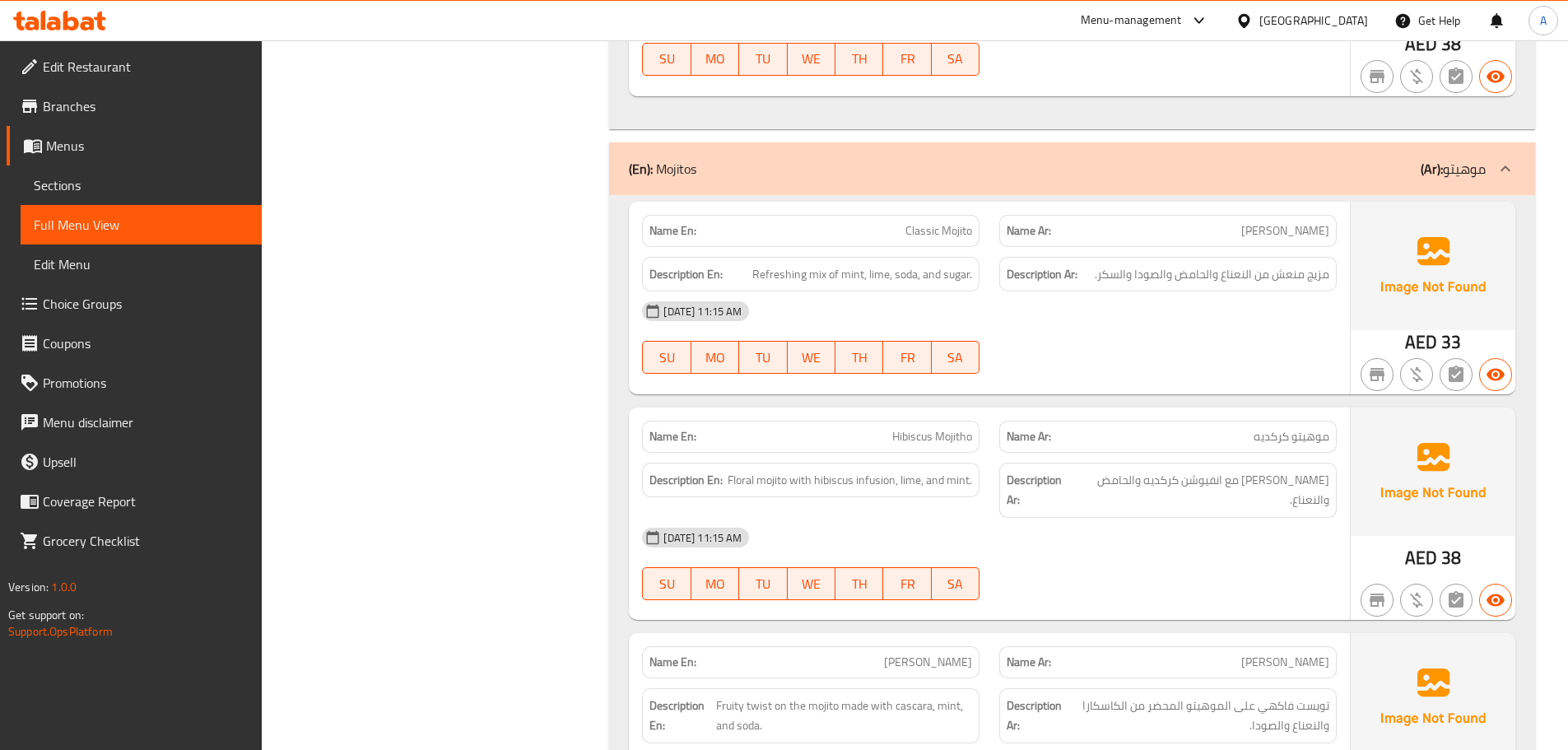
scroll to position [0, 0]
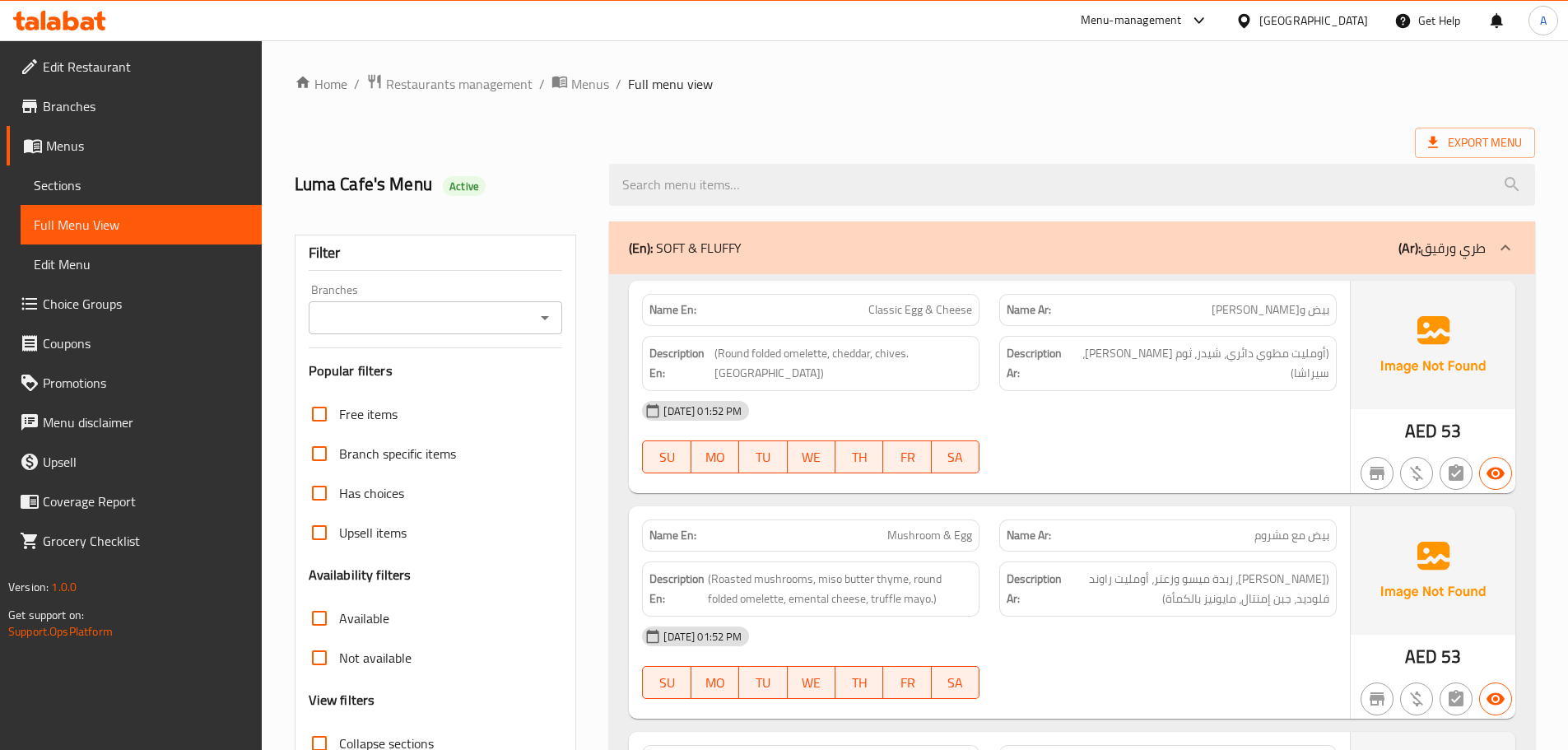
click at [1332, 76] on ol "Home / Restaurants management / Menus / Full menu view" at bounding box center [915, 84] width 1240 height 22
click at [1482, 140] on span "Export Menu" at bounding box center [1474, 143] width 94 height 21
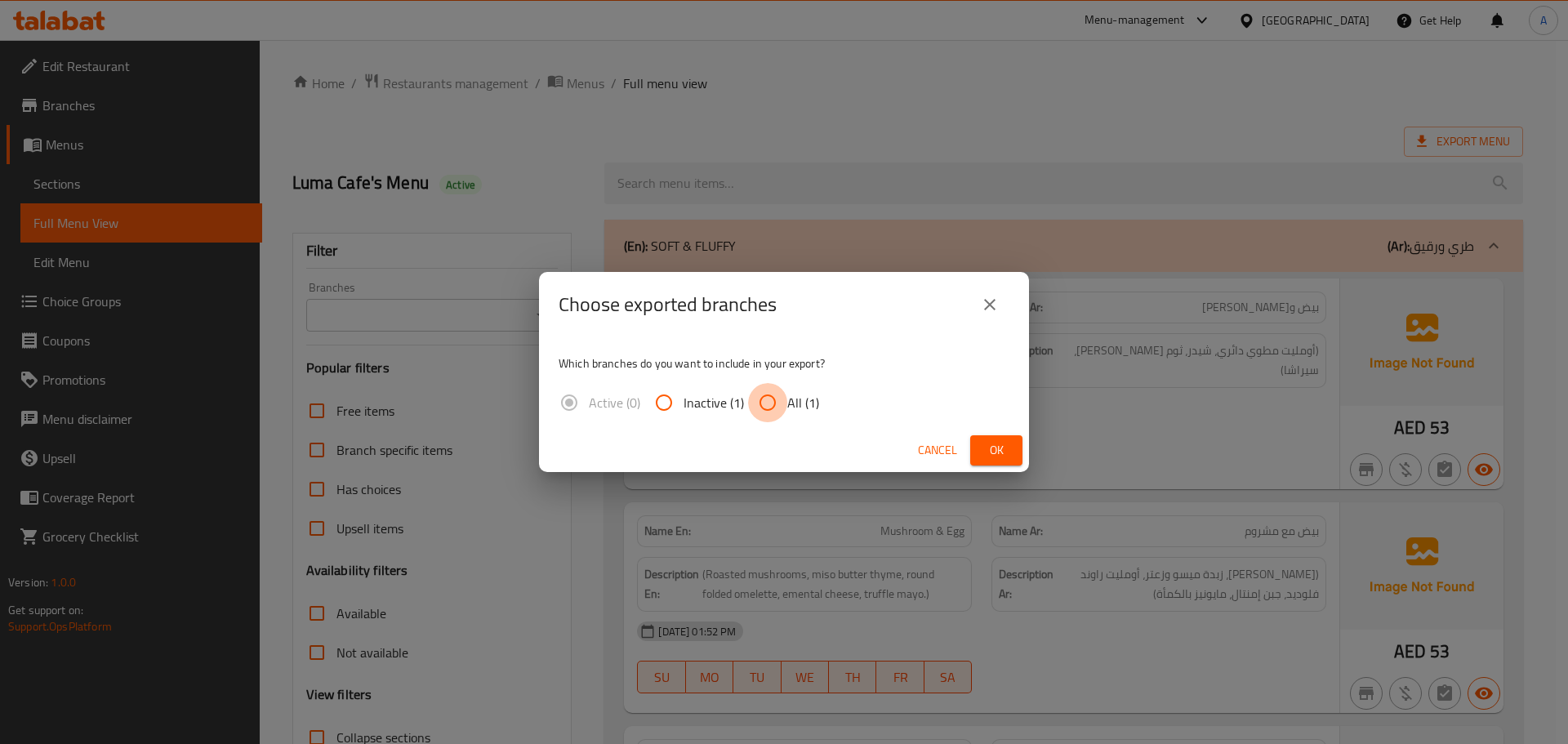
drag, startPoint x: 770, startPoint y: 408, endPoint x: 991, endPoint y: 440, distance: 223.3
click at [770, 407] on input "All (1)" at bounding box center [767, 403] width 39 height 39
radio input "true"
click at [981, 311] on icon "close" at bounding box center [990, 304] width 20 height 20
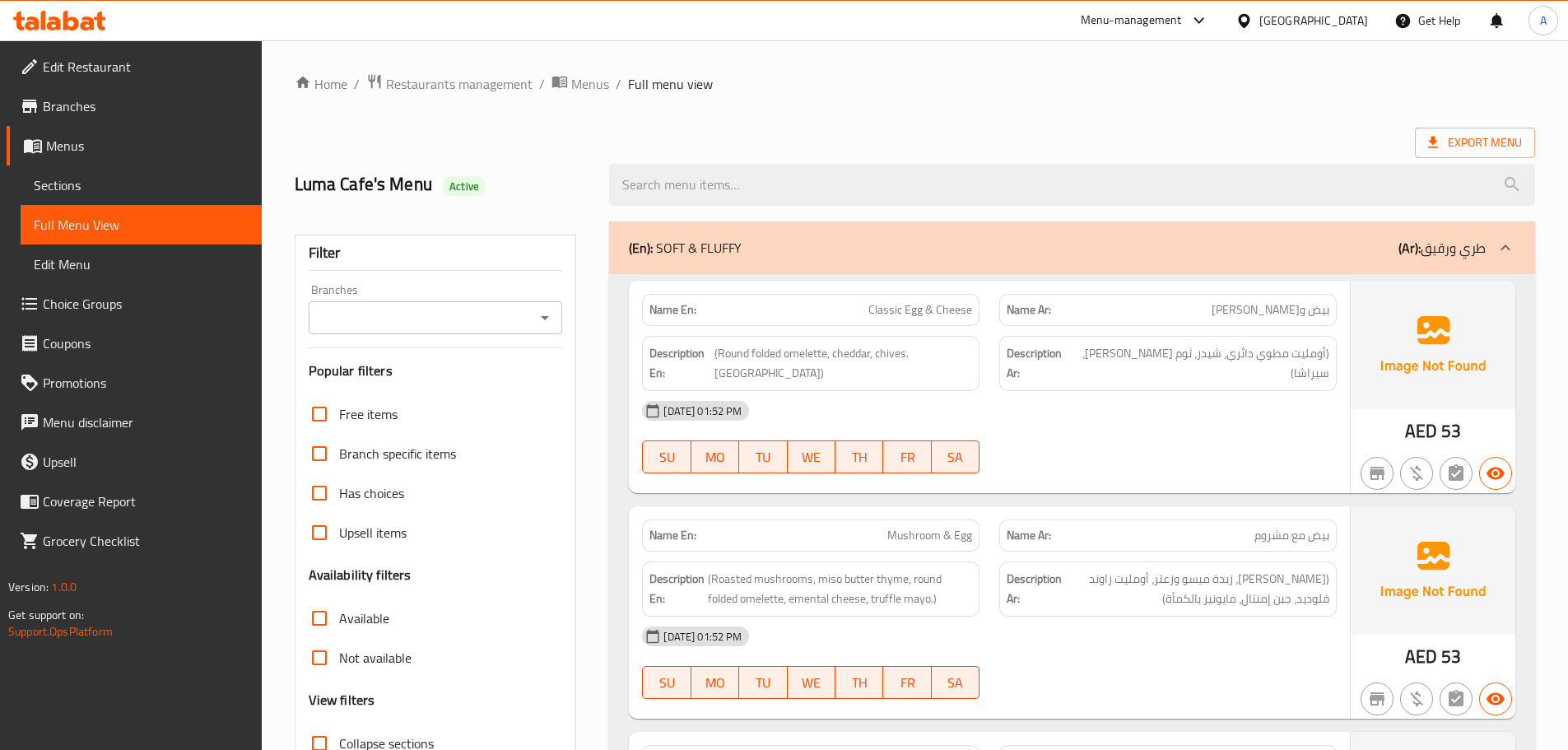
drag, startPoint x: 162, startPoint y: 64, endPoint x: 256, endPoint y: 118, distance: 108.4
click at [162, 64] on span "Edit Restaurant" at bounding box center [146, 66] width 206 height 20
